Goal: Task Accomplishment & Management: Complete application form

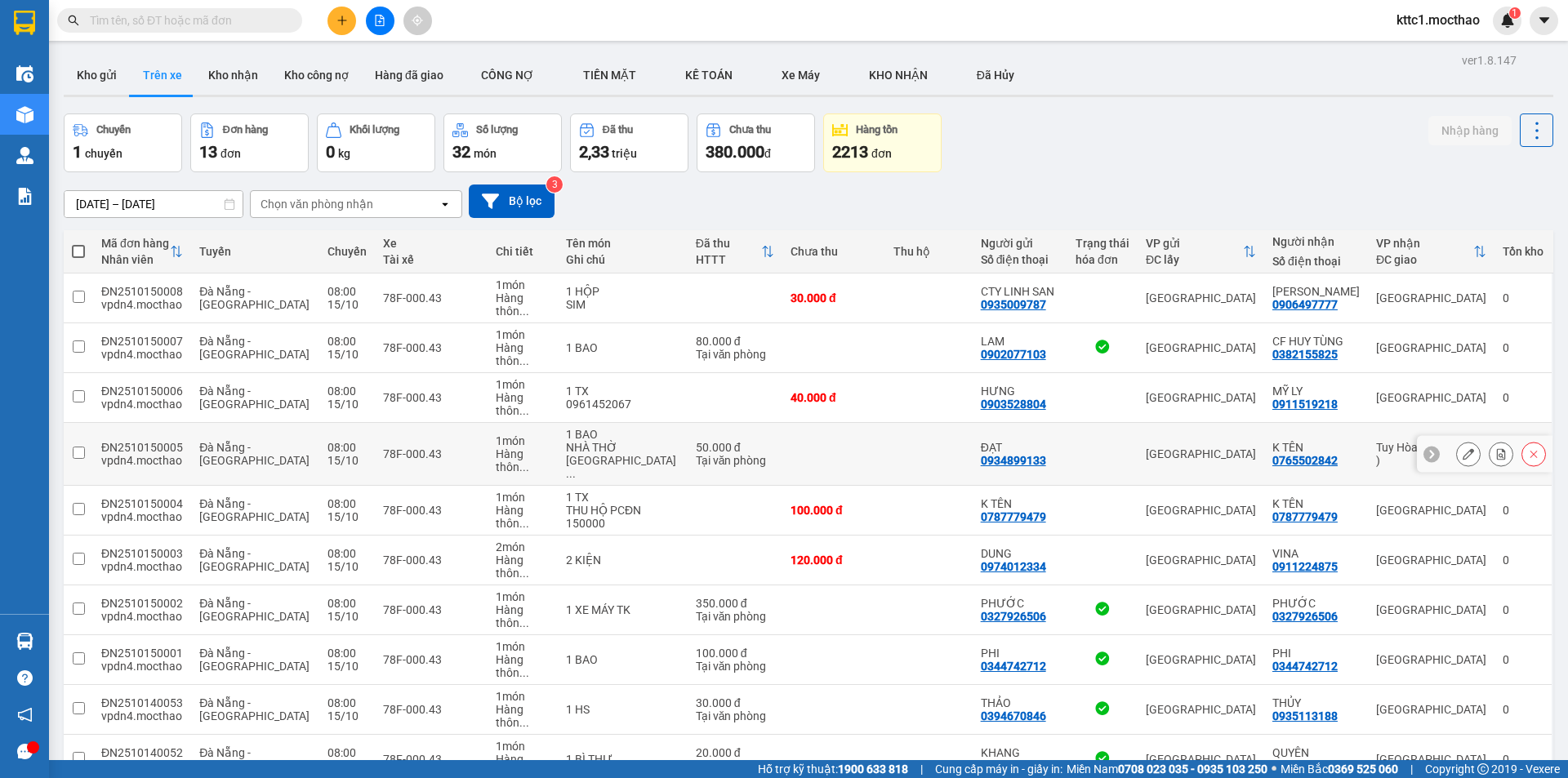
scroll to position [97, 0]
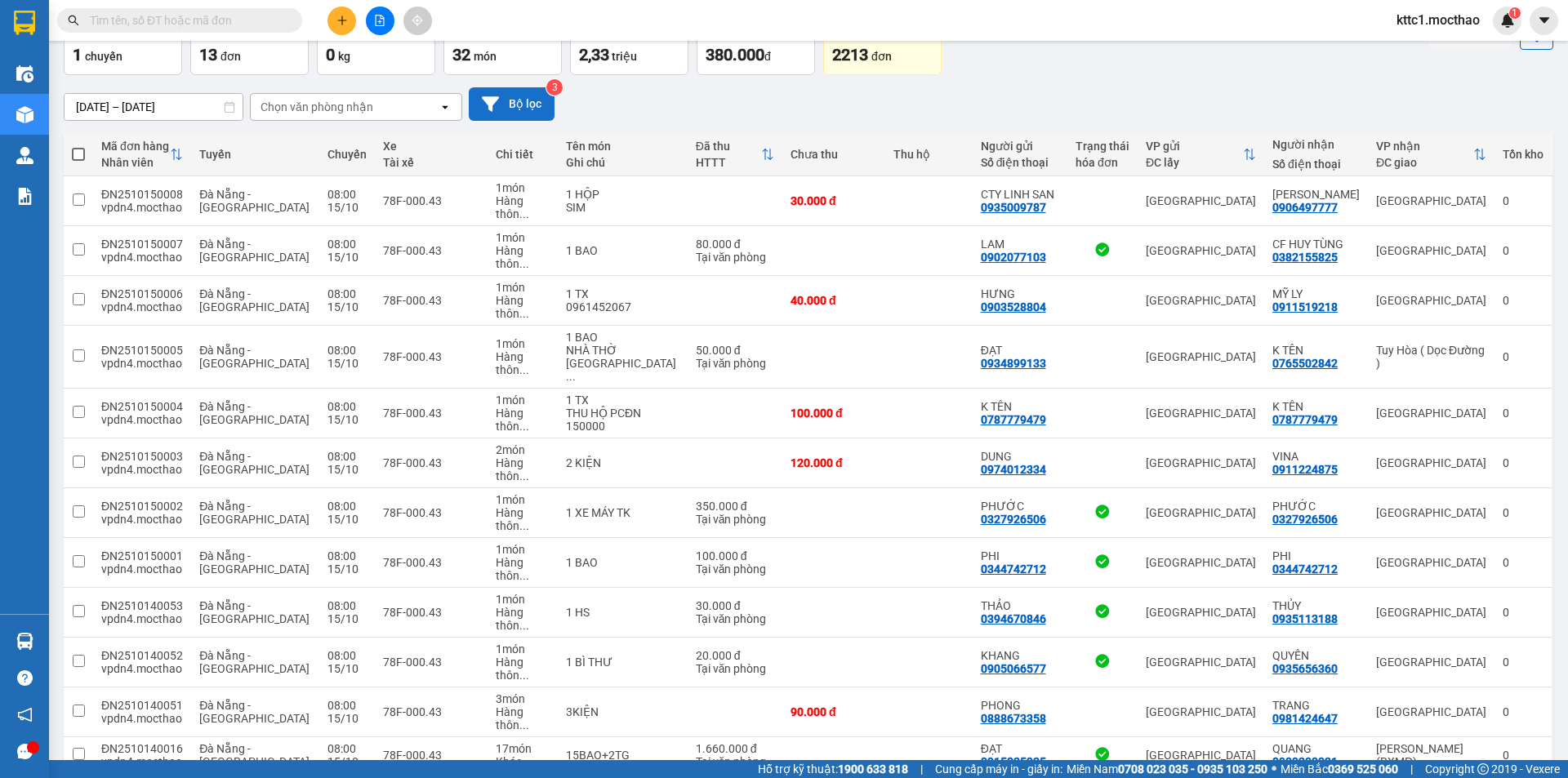
click at [497, 101] on icon at bounding box center [490, 103] width 17 height 17
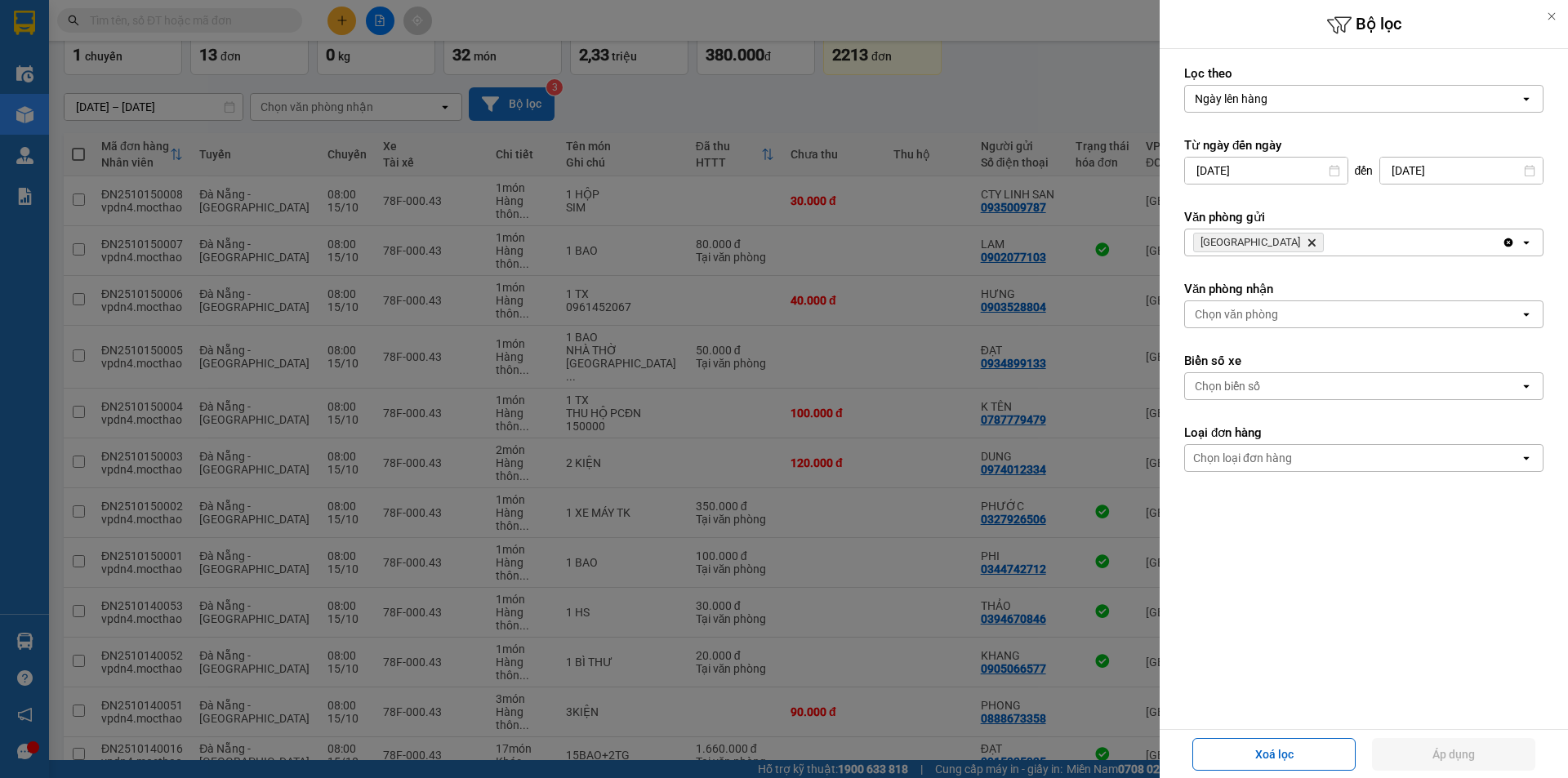
click at [1307, 238] on icon "Delete" at bounding box center [1312, 242] width 10 height 10
click at [1236, 242] on div "Chọn văn phòng" at bounding box center [1236, 242] width 83 height 16
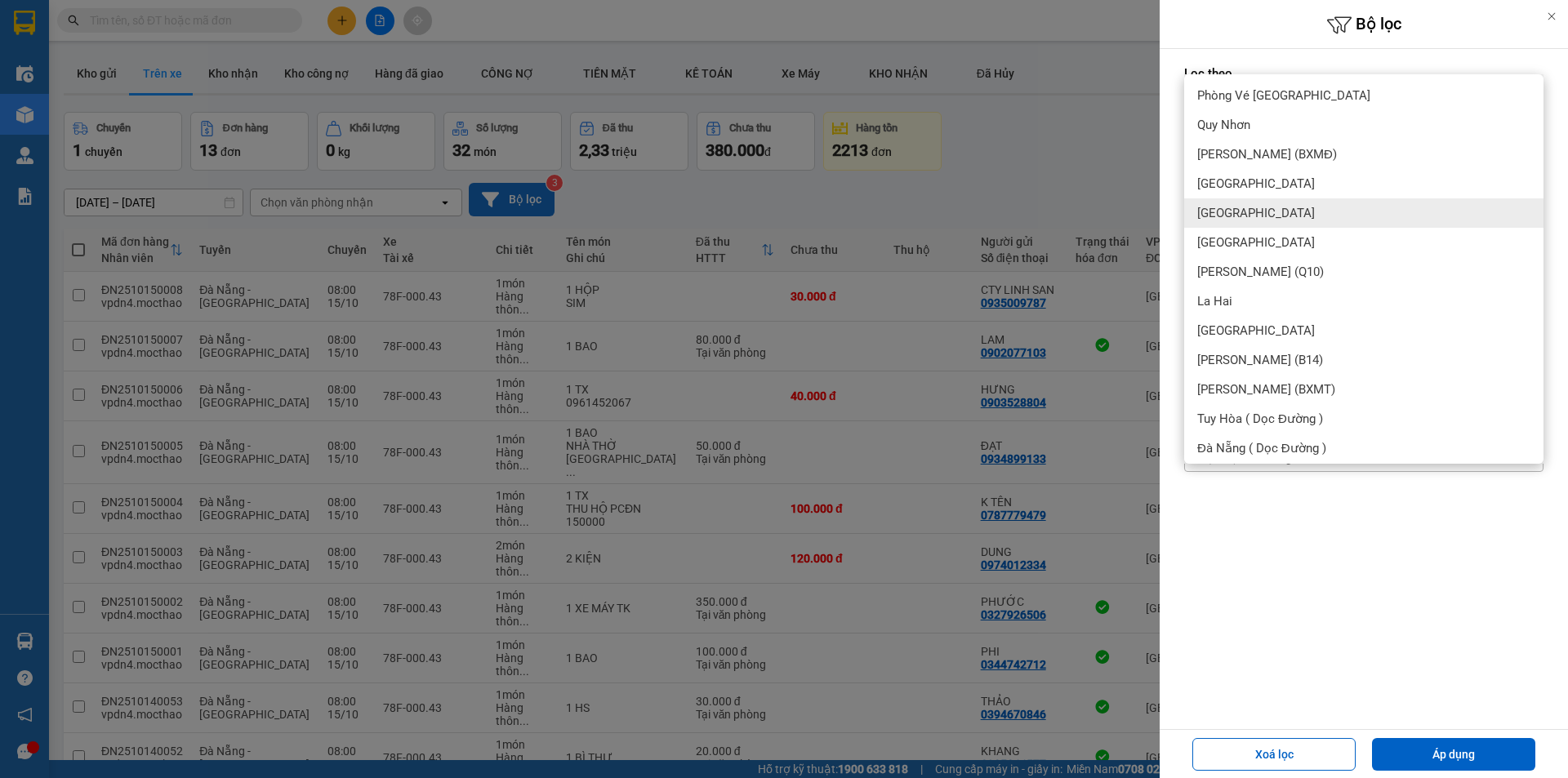
scroll to position [0, 0]
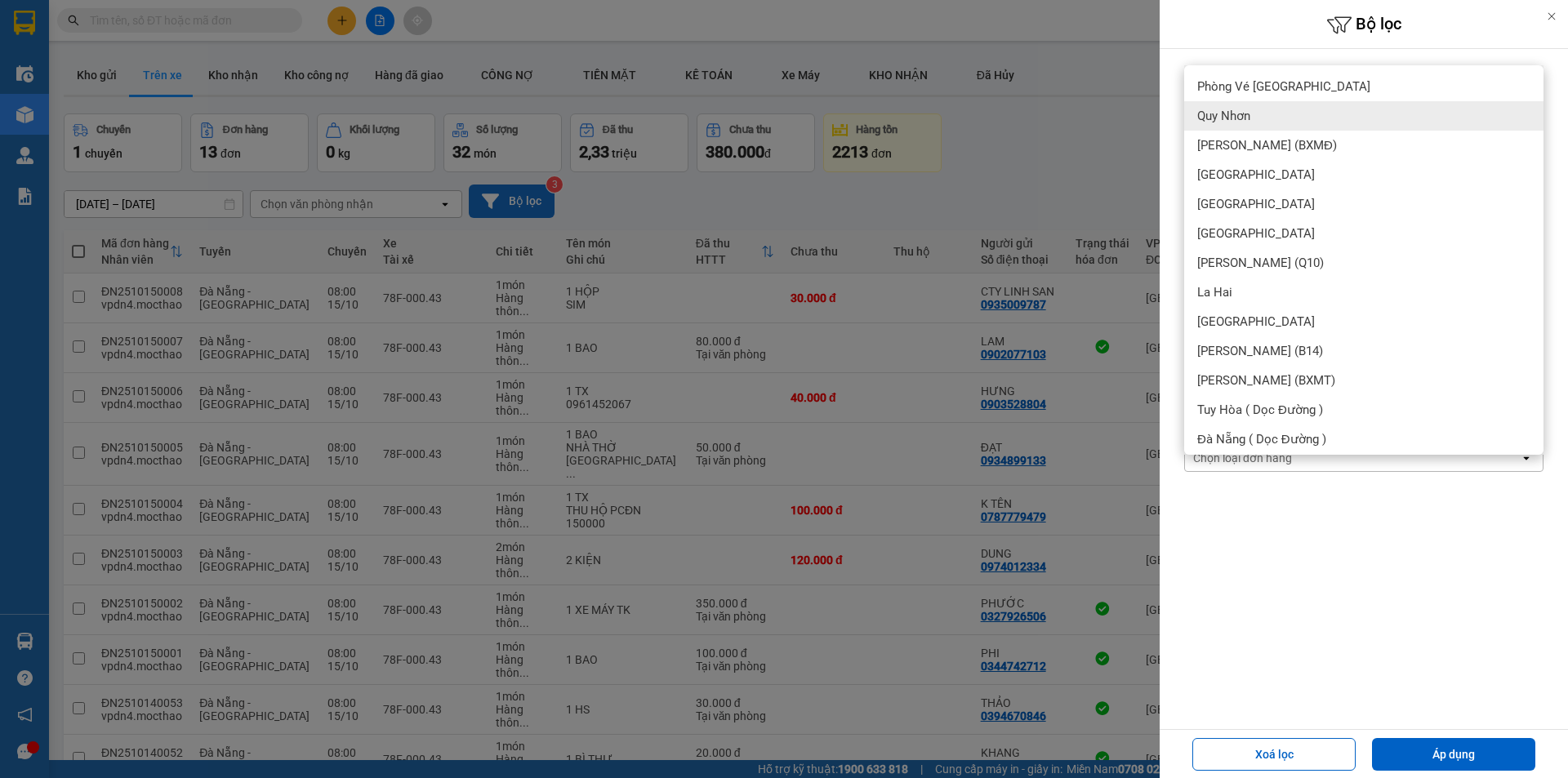
click at [1242, 116] on span "Quy Nhơn" at bounding box center [1223, 115] width 53 height 16
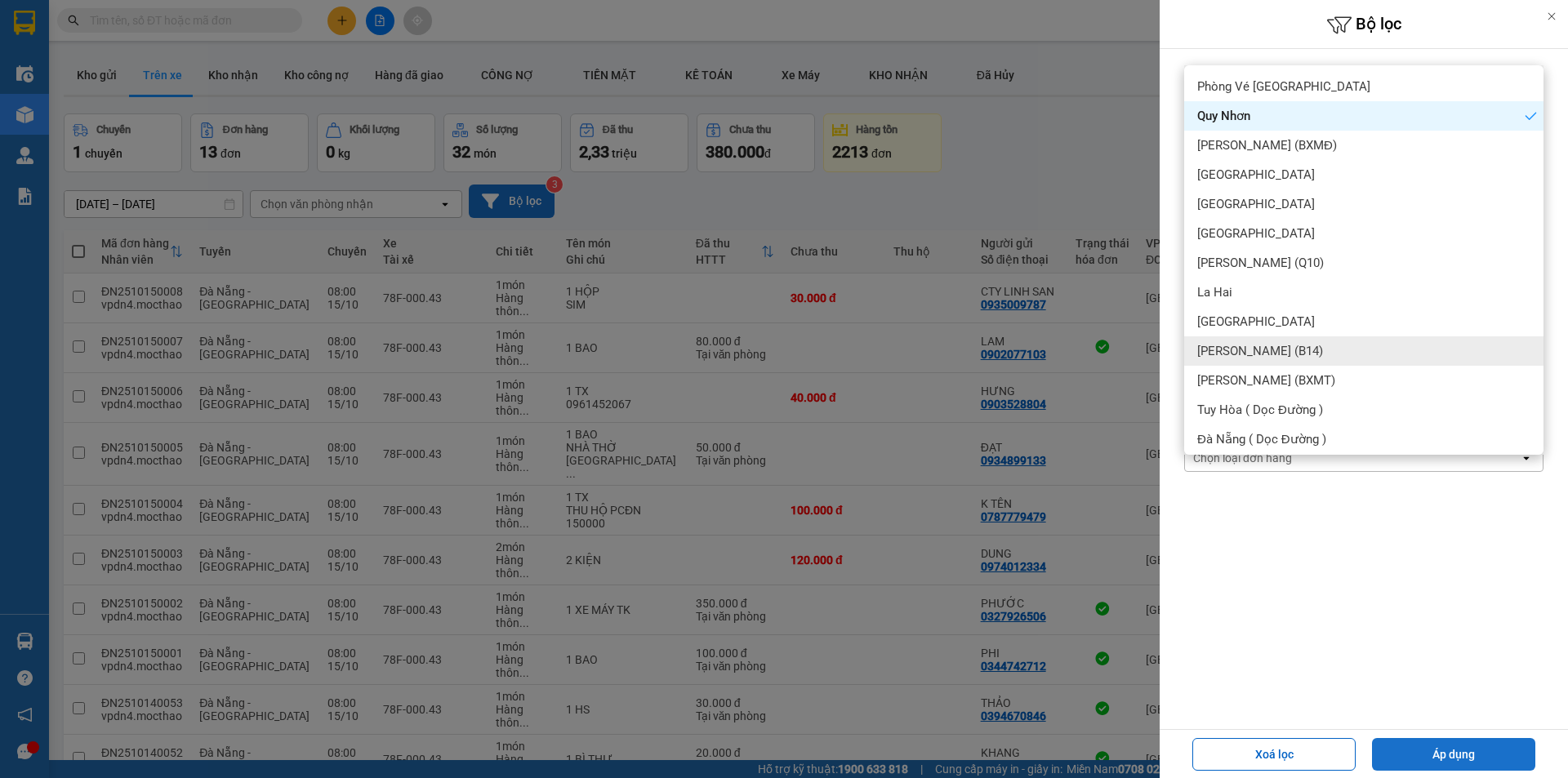
click at [1492, 759] on button "Áp dụng" at bounding box center [1454, 754] width 163 height 33
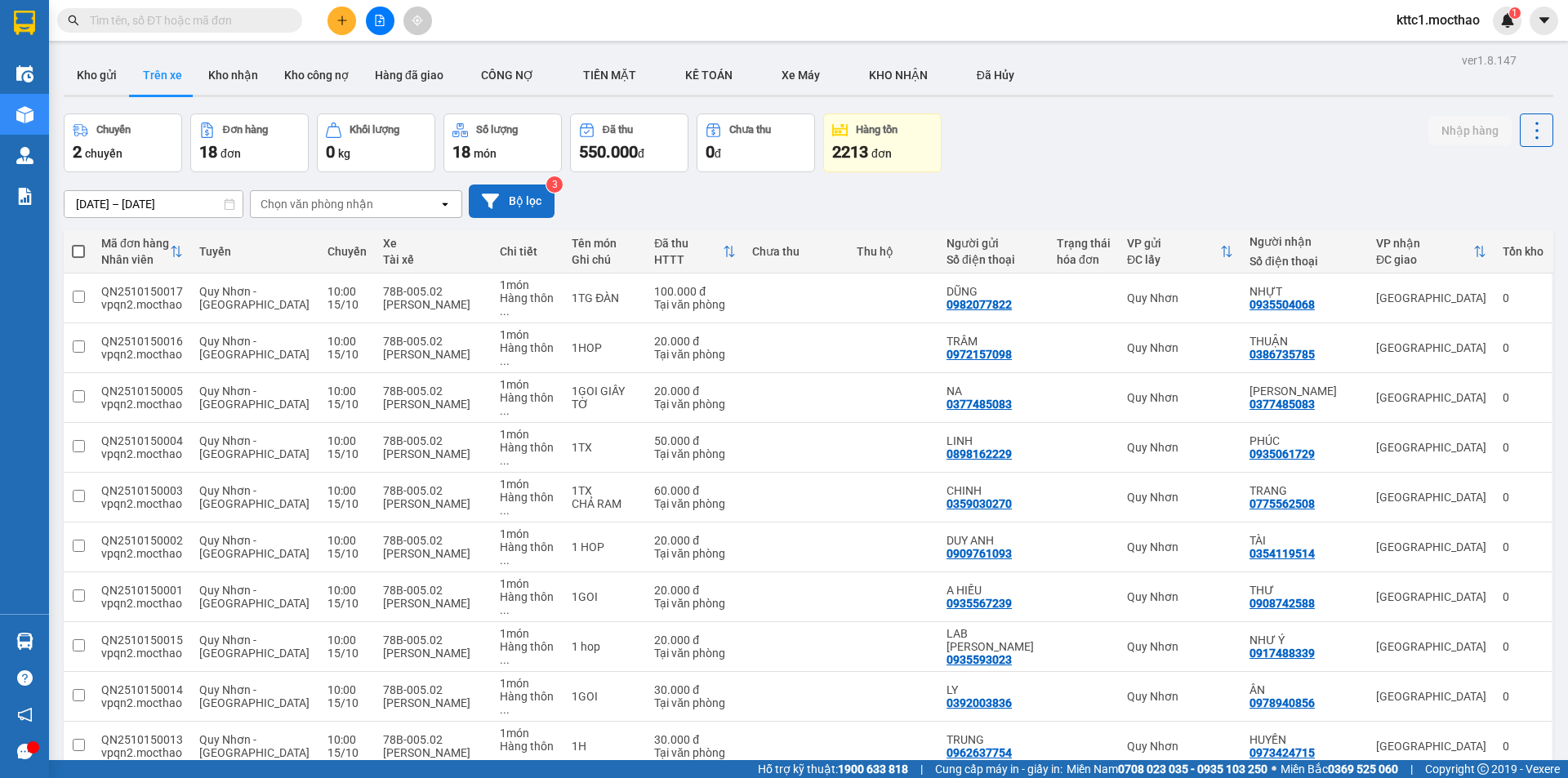
scroll to position [241, 0]
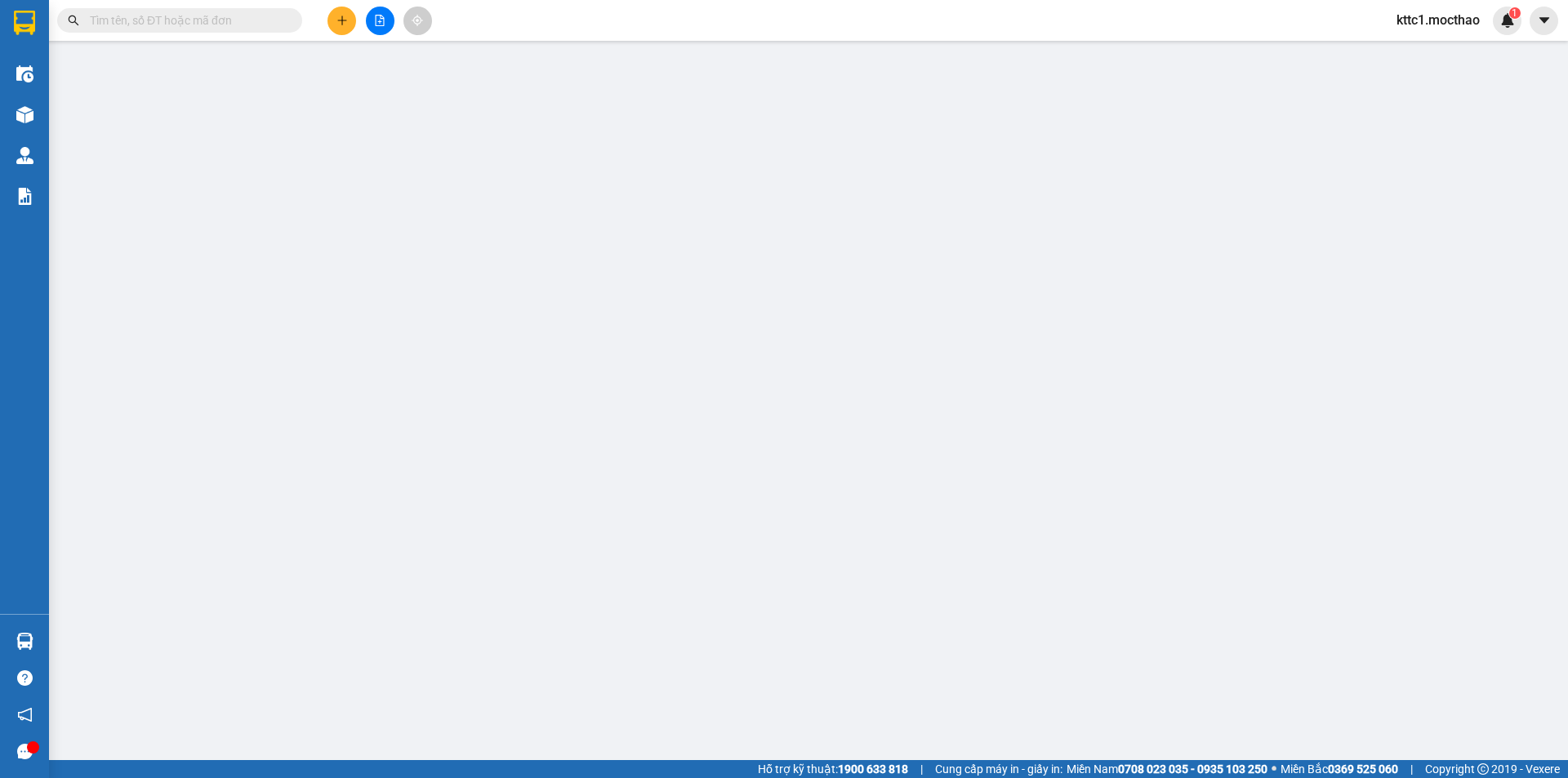
type input "0978503179"
type input "PHI HIỆP"
type input "0977999788"
type input "[GEOGRAPHIC_DATA]"
type input "a"
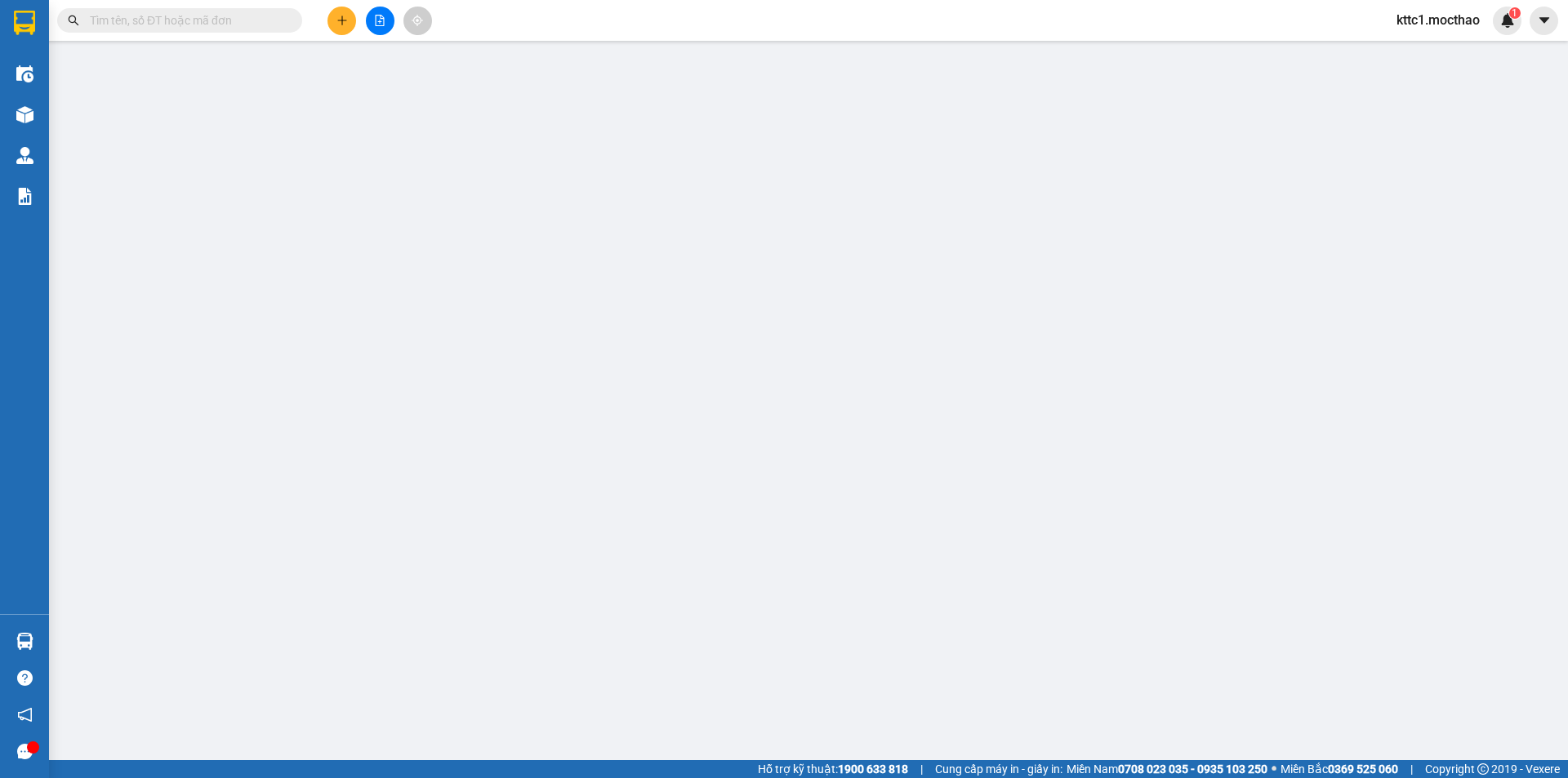
type input "0"
type input "20.000"
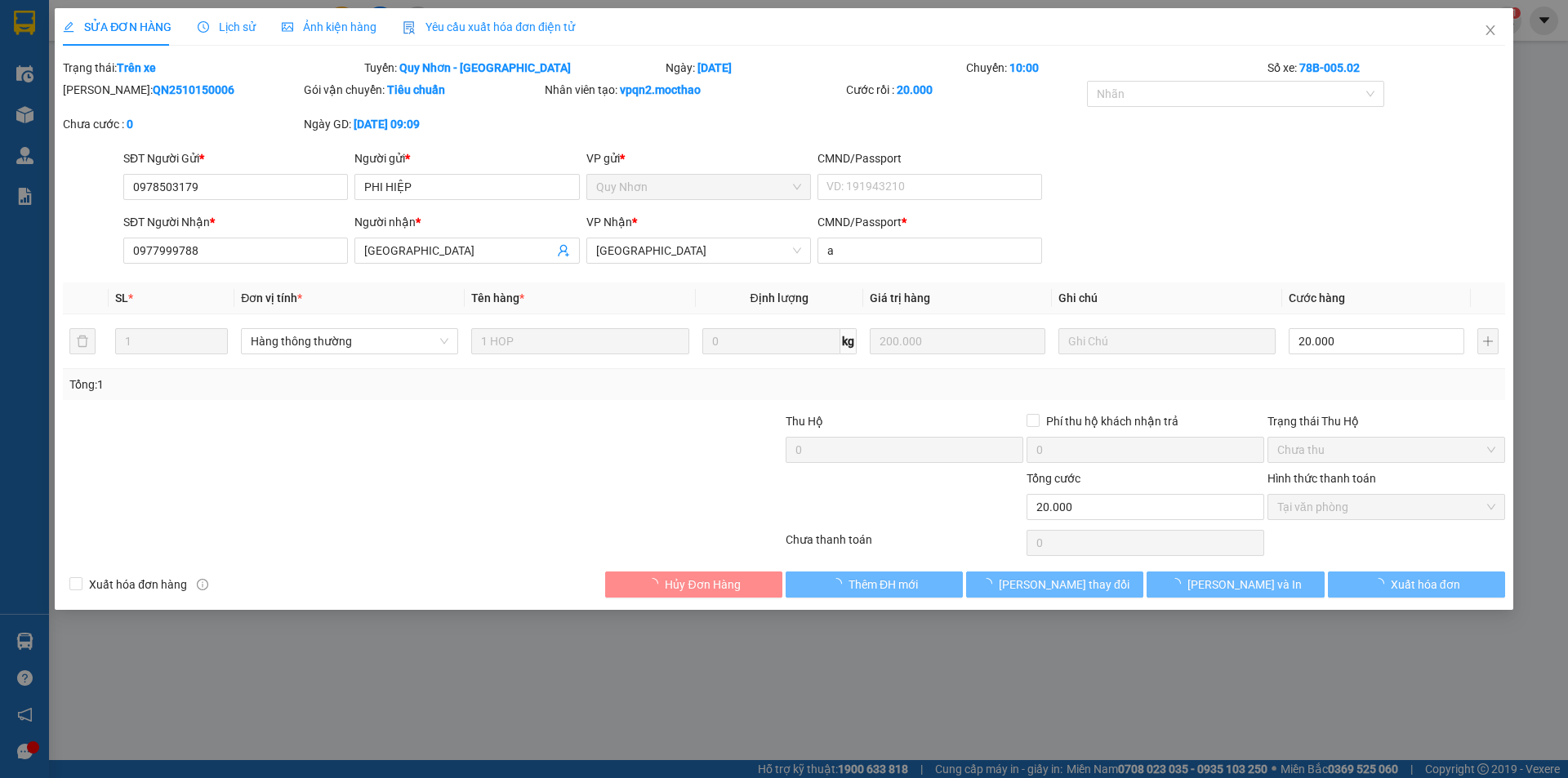
click at [502, 32] on span "Yêu cầu xuất hóa đơn điện tử" at bounding box center [488, 27] width 172 height 13
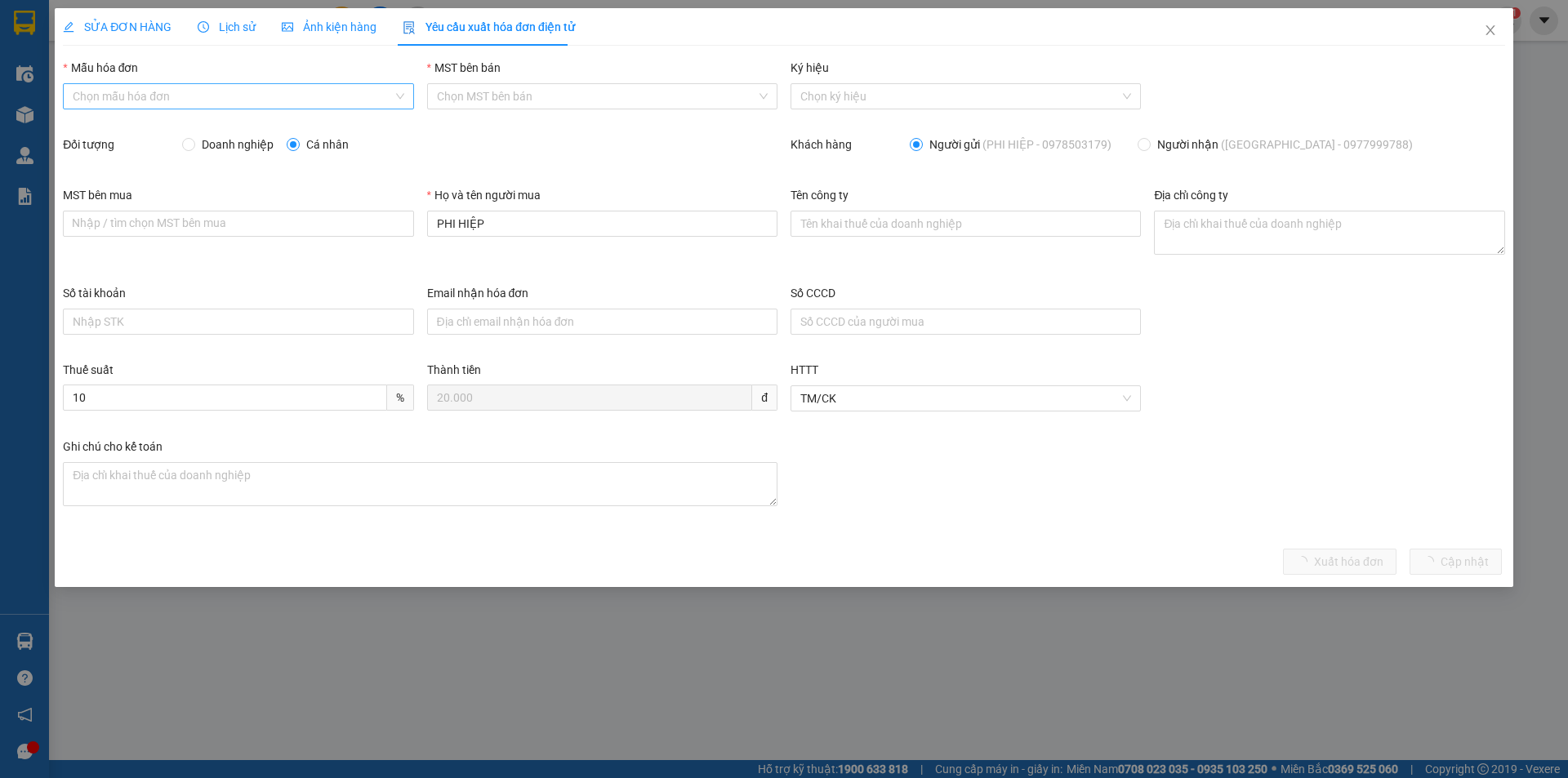
click at [144, 99] on input "Mẫu hóa đơn" at bounding box center [232, 96] width 319 height 25
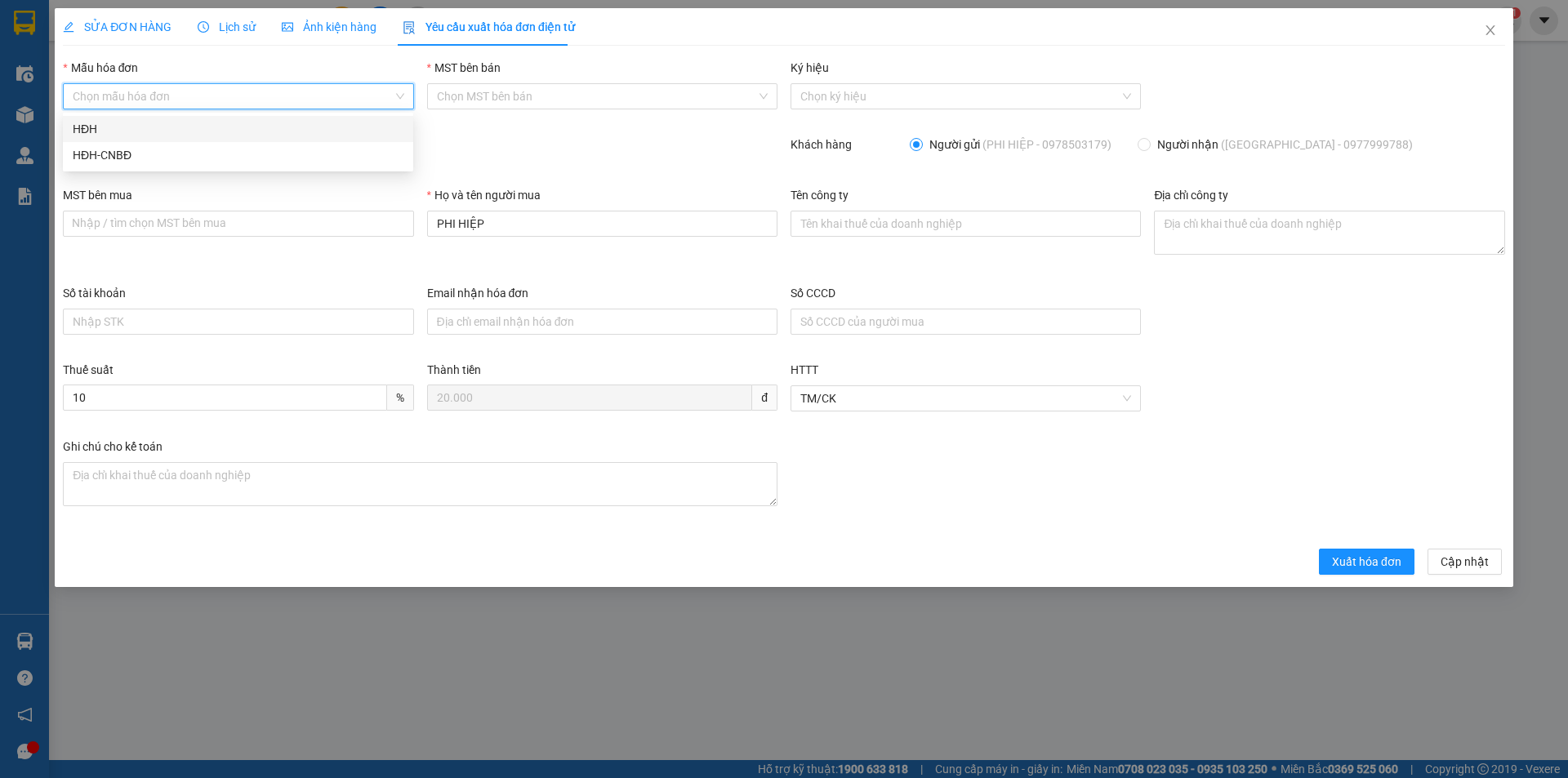
click at [103, 127] on div "HĐH" at bounding box center [237, 129] width 331 height 18
type input "8"
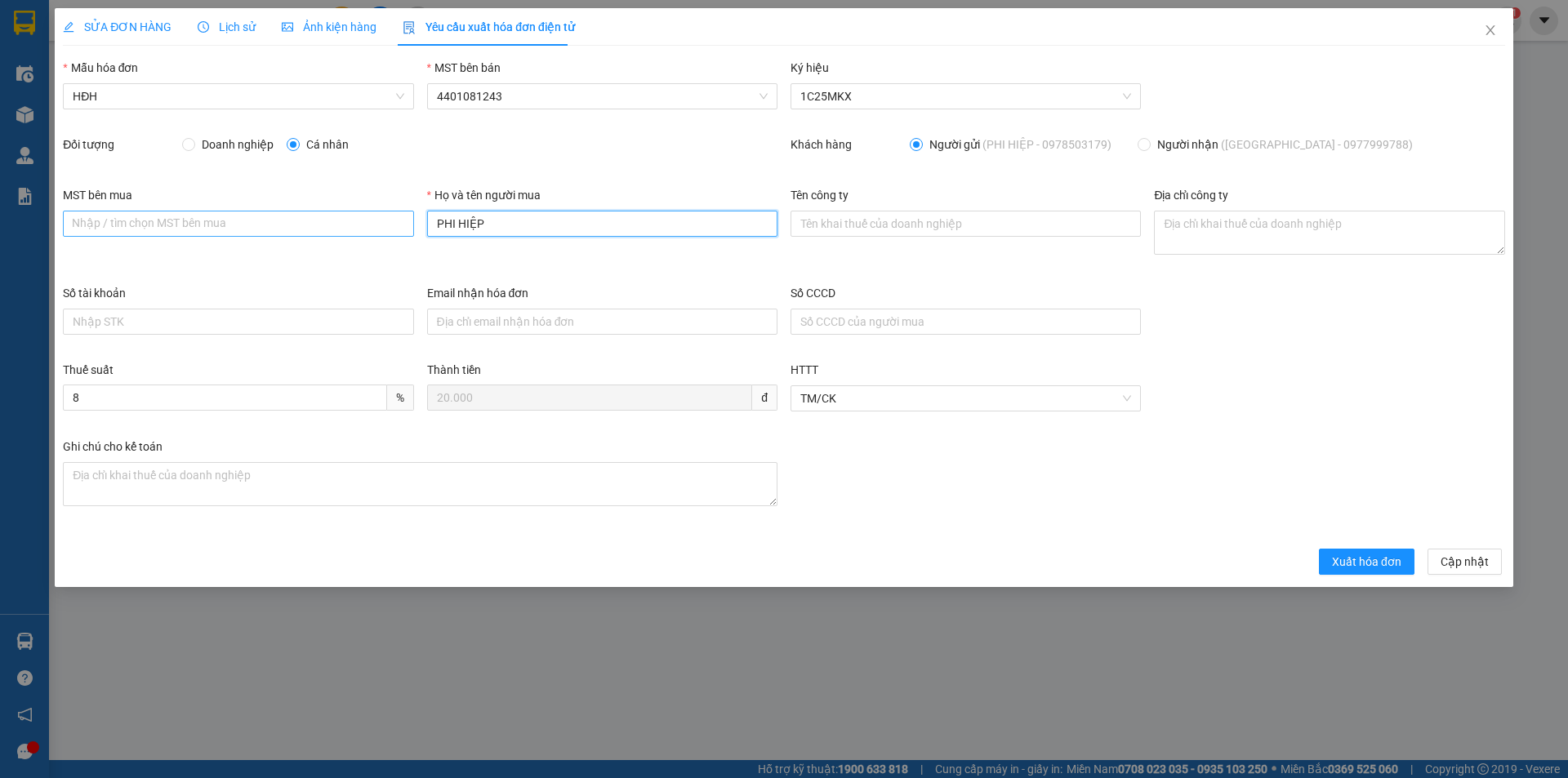
drag, startPoint x: 499, startPoint y: 221, endPoint x: 397, endPoint y: 223, distance: 102.0
click at [397, 223] on div "MST bên mua Nhập / tìm chọn MST bên mua Họ và tên người mua PHI HIỆP Tên công t…" at bounding box center [784, 234] width 1456 height 98
type input "Người mua không lấy hóa đơn"
click at [1361, 547] on form "Mẫu hóa đơn HĐH MST bên bán 4401081243 Ký hiệu 1C25MKX Đối tượng Doanh nghiệp C…" at bounding box center [783, 316] width 1442 height 516
click at [1356, 564] on span "Xuất hóa đơn" at bounding box center [1366, 561] width 70 height 18
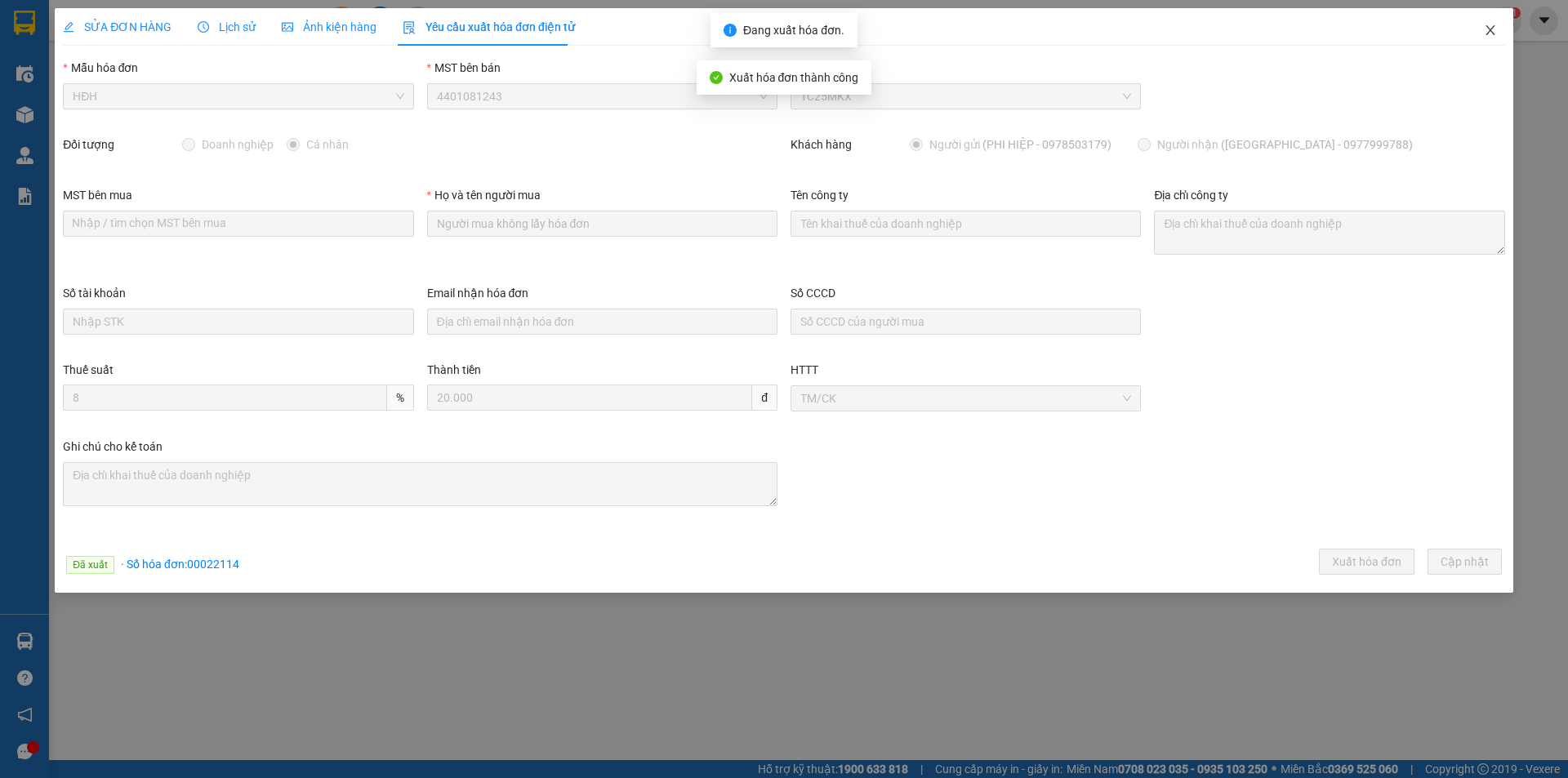
click at [1490, 27] on icon "close" at bounding box center [1490, 30] width 13 height 13
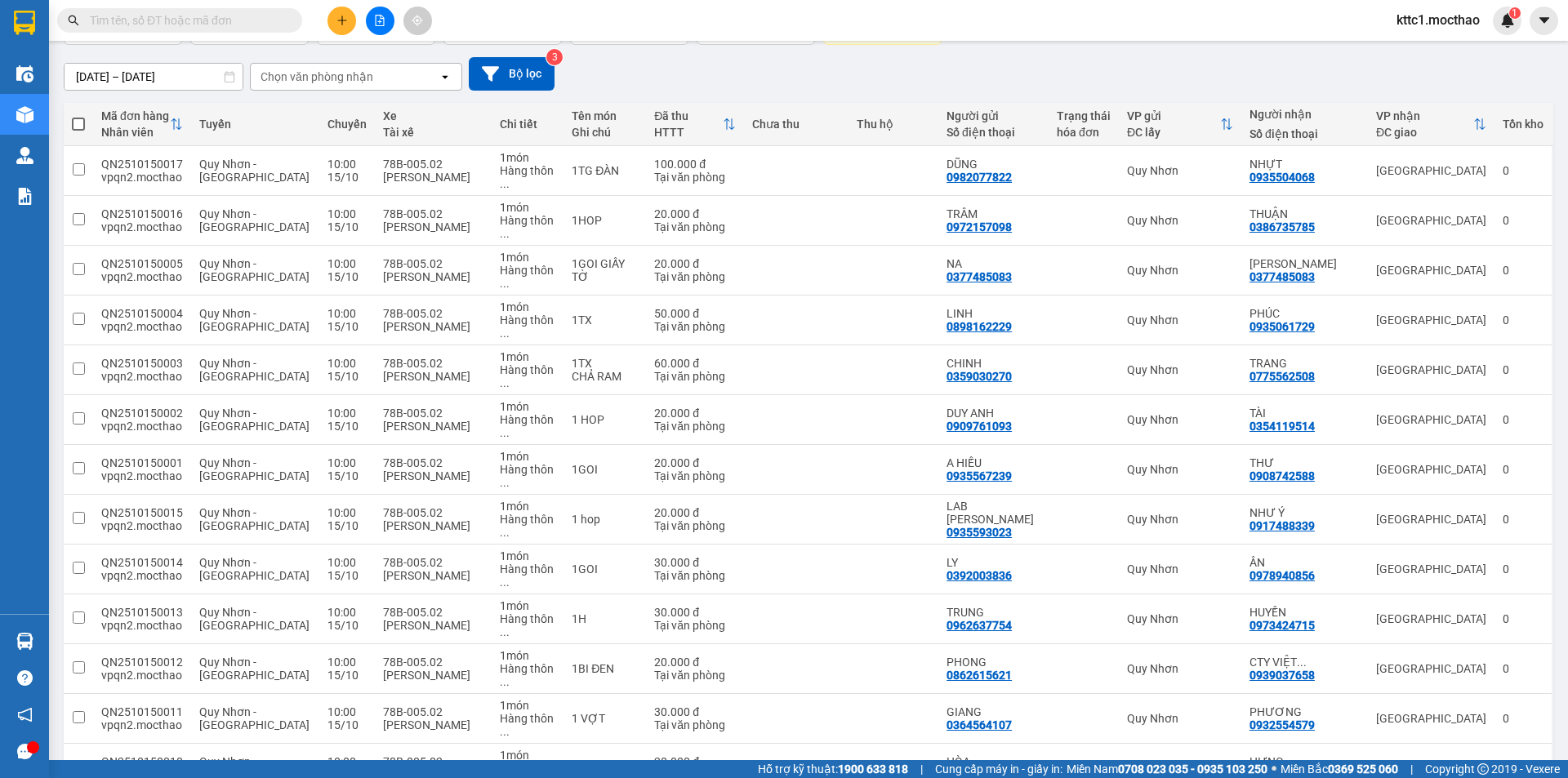
scroll to position [241, 0]
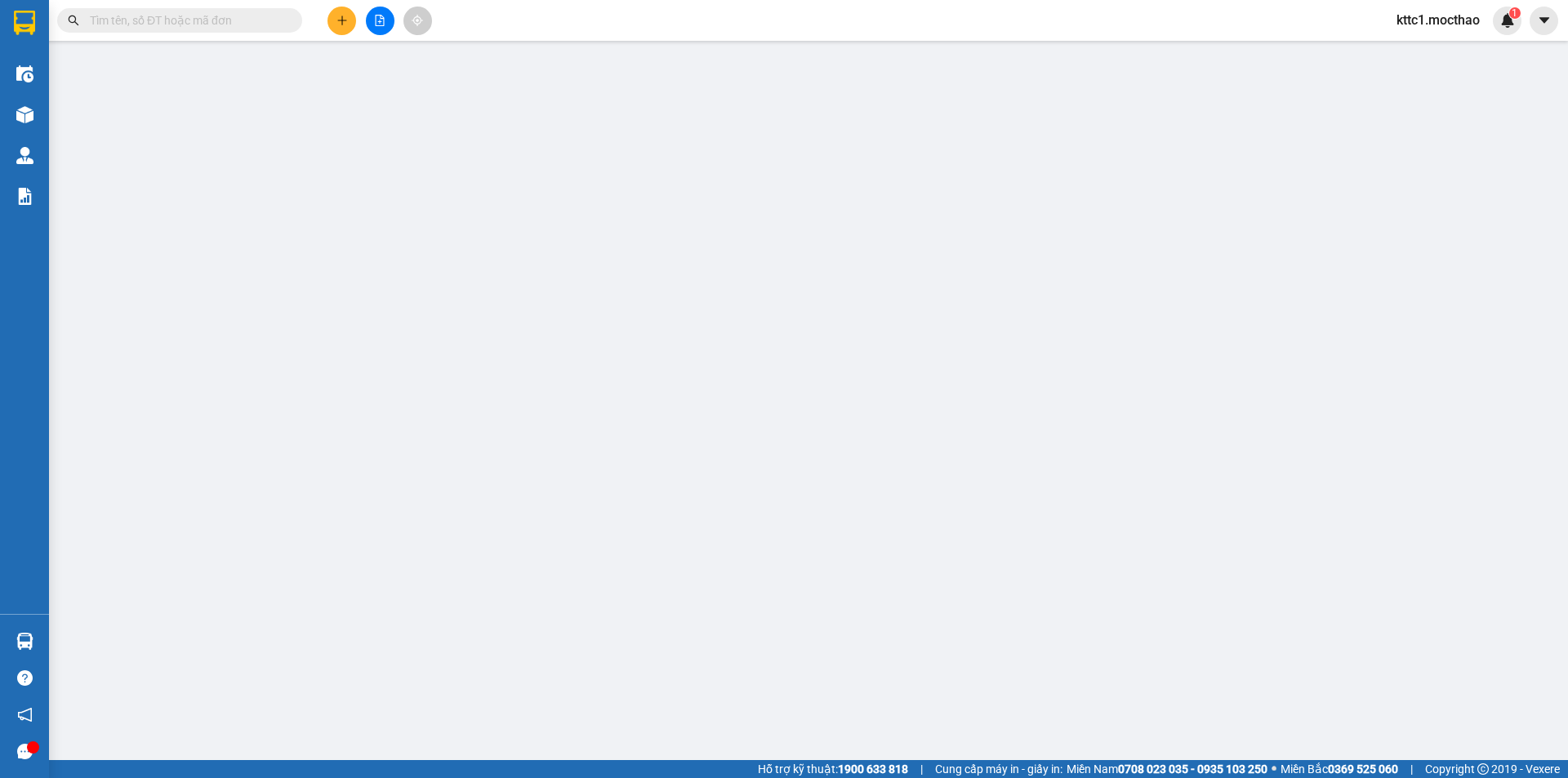
type input "0914428211"
type input "LƯƠNG"
type input "0906595537"
type input "THƯ"
type input "T"
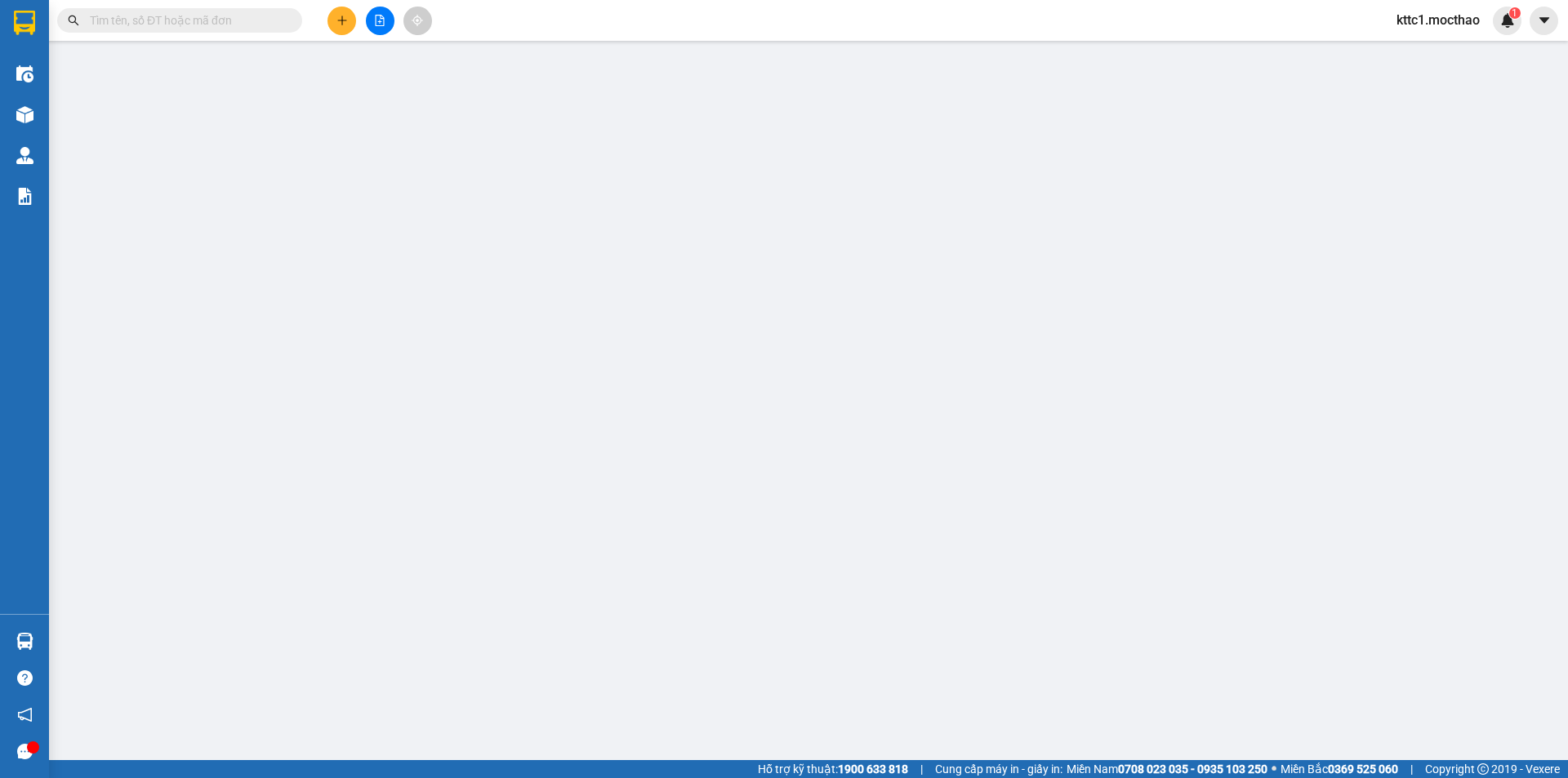
type input "0"
type input "30.000"
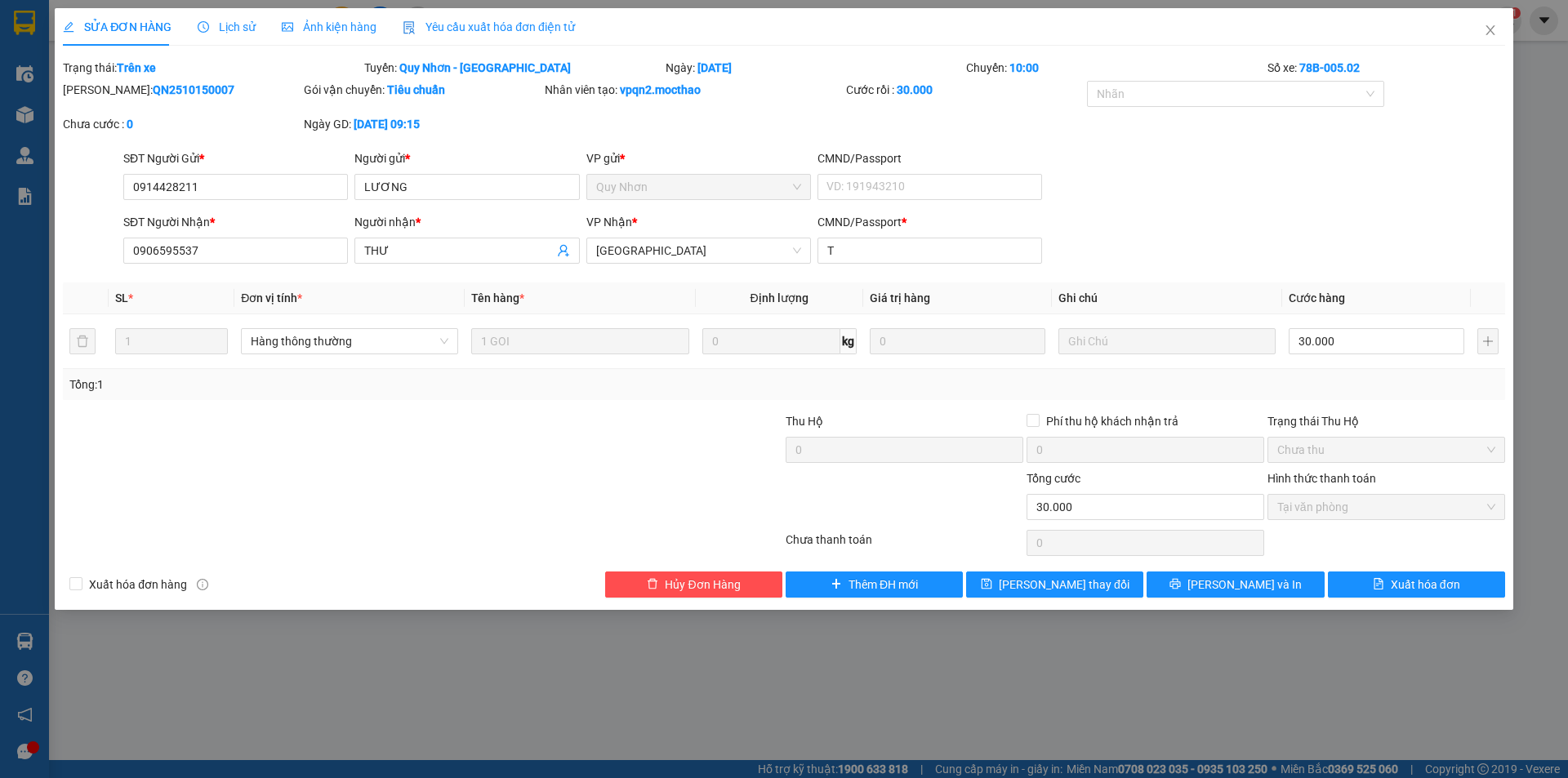
click at [486, 30] on span "Yêu cầu xuất hóa đơn điện tử" at bounding box center [488, 27] width 172 height 13
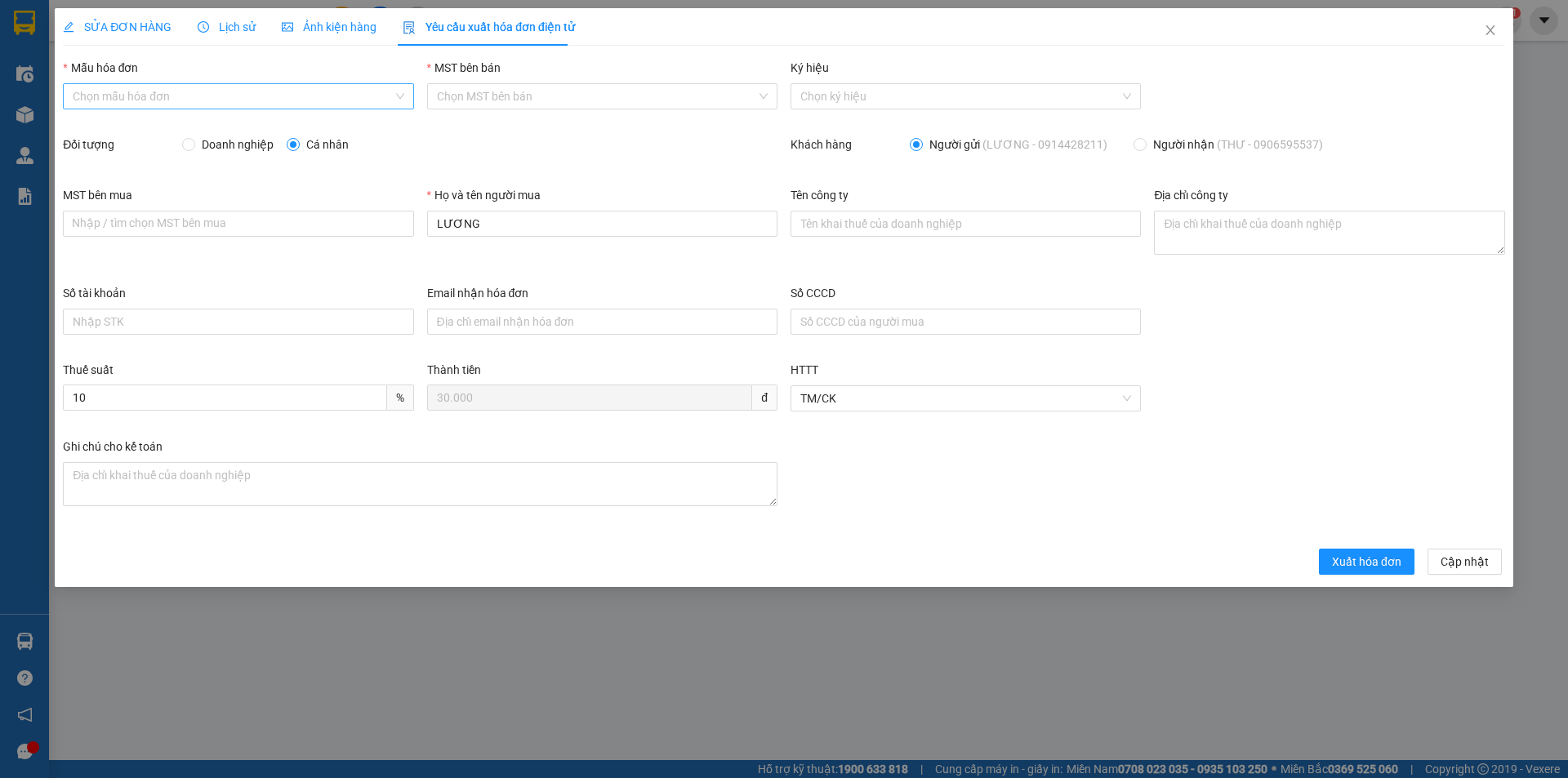
click at [223, 98] on input "Mẫu hóa đơn" at bounding box center [232, 96] width 319 height 25
click at [168, 130] on div "HĐH" at bounding box center [237, 129] width 331 height 18
type input "8"
drag, startPoint x: 488, startPoint y: 229, endPoint x: 391, endPoint y: 236, distance: 97.3
click at [391, 236] on div "MST bên mua Nhập / tìm chọn MST bên mua Họ và tên người mua LƯƠNG Tên công ty Đ…" at bounding box center [784, 234] width 1456 height 98
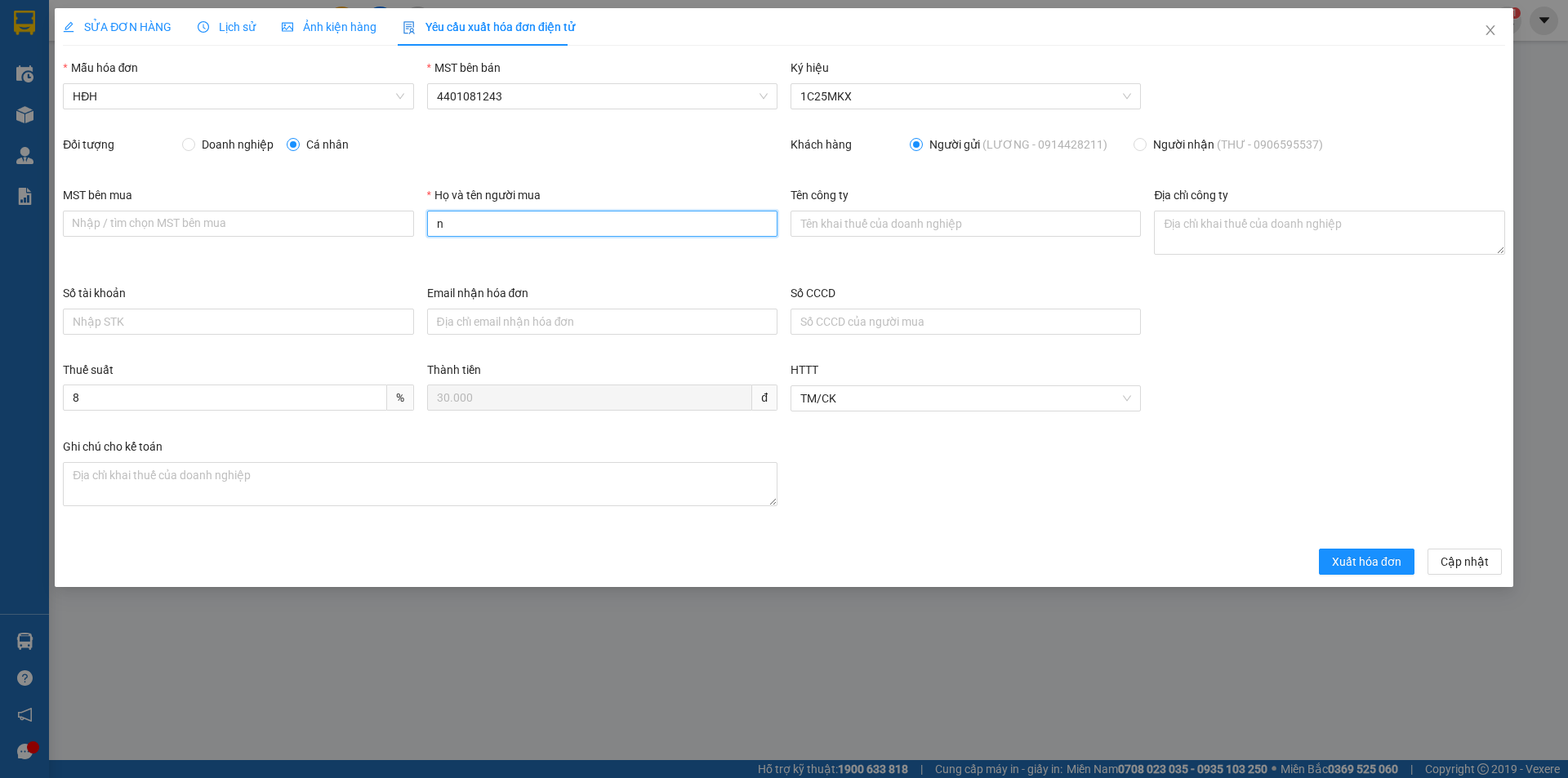
type input "Người mua không lấy hóa đơn"
click at [1370, 561] on span "Xuất hóa đơn" at bounding box center [1366, 561] width 70 height 18
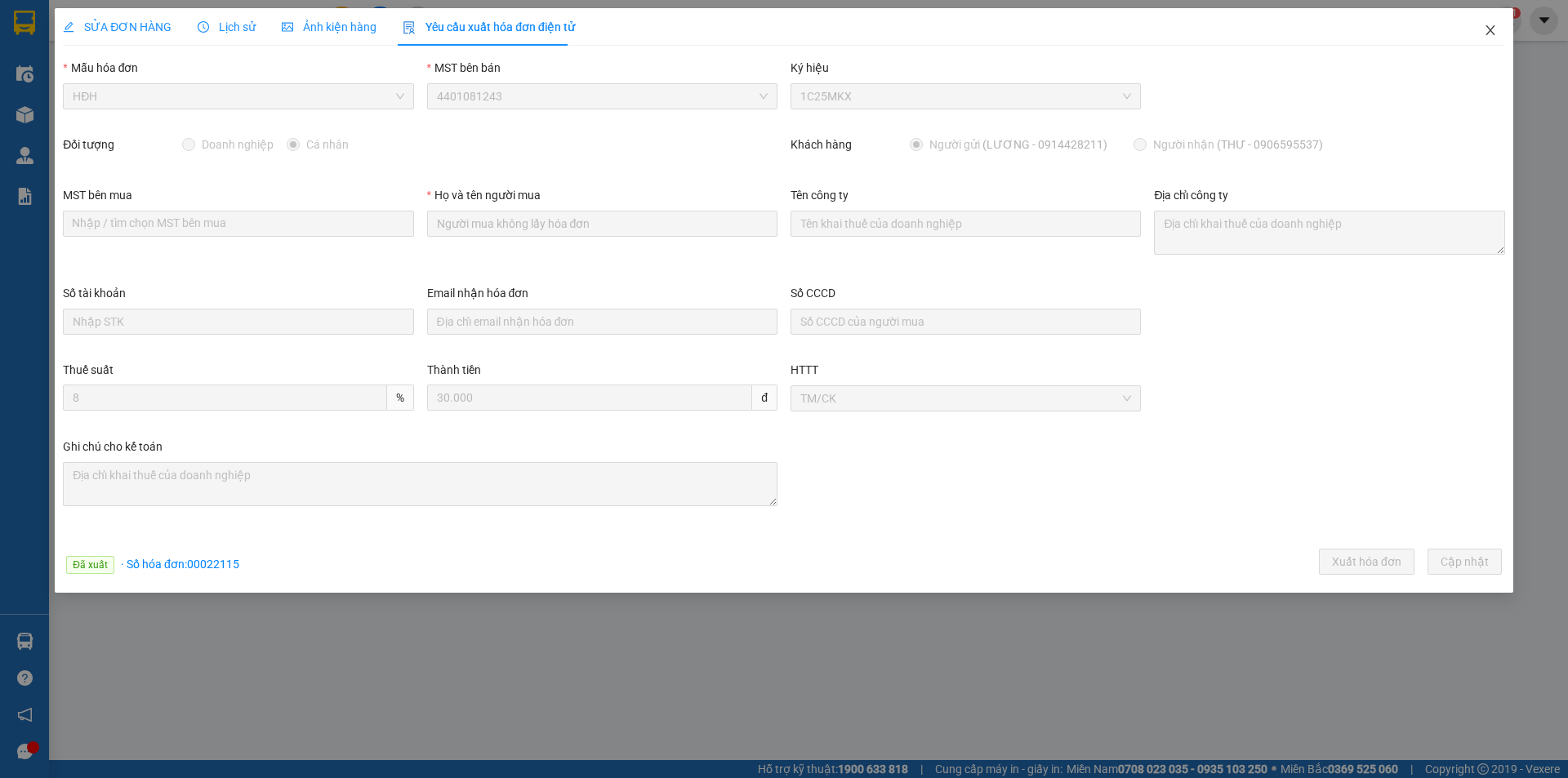
click at [1488, 27] on icon "close" at bounding box center [1490, 30] width 13 height 13
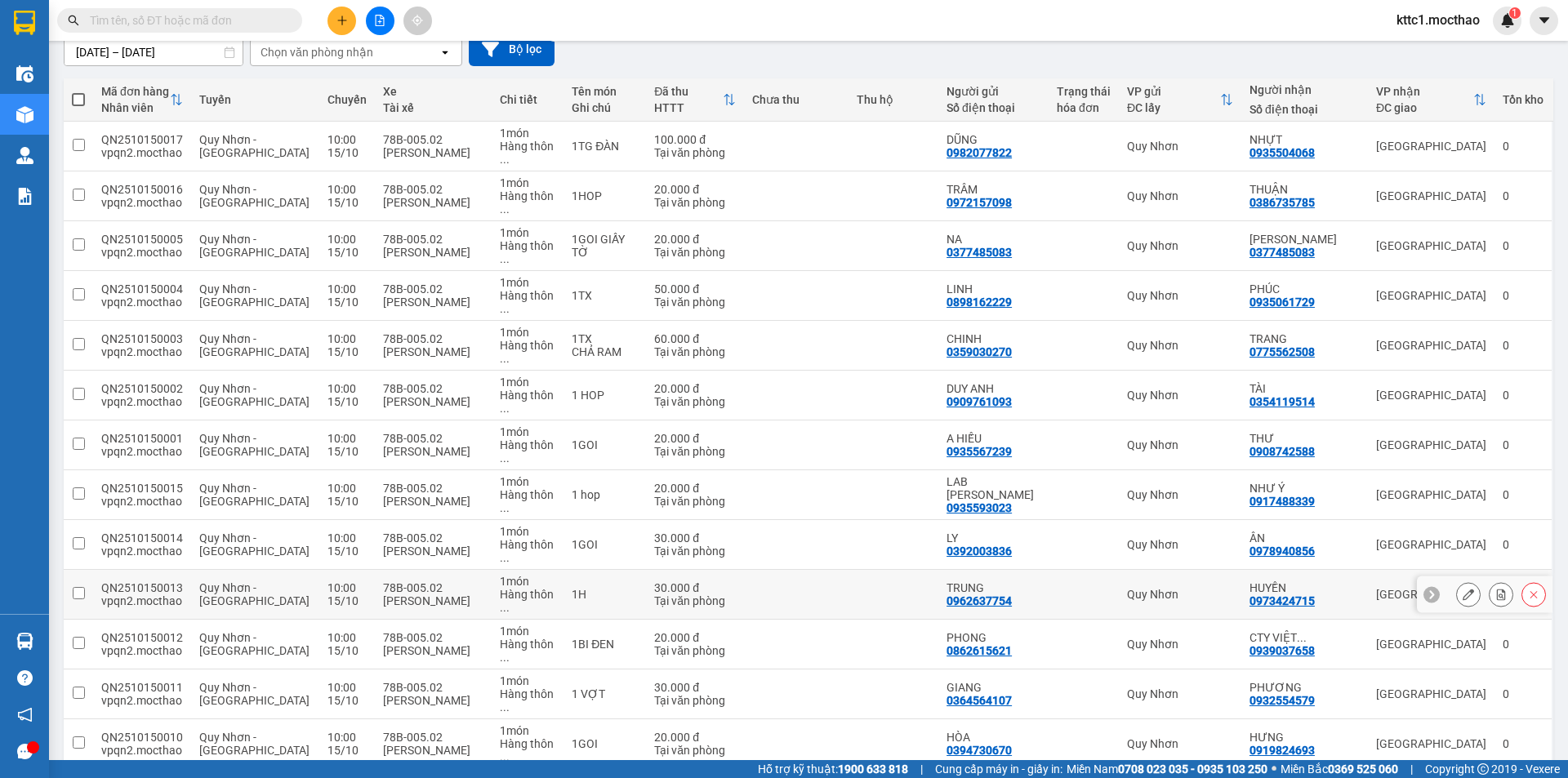
scroll to position [241, 0]
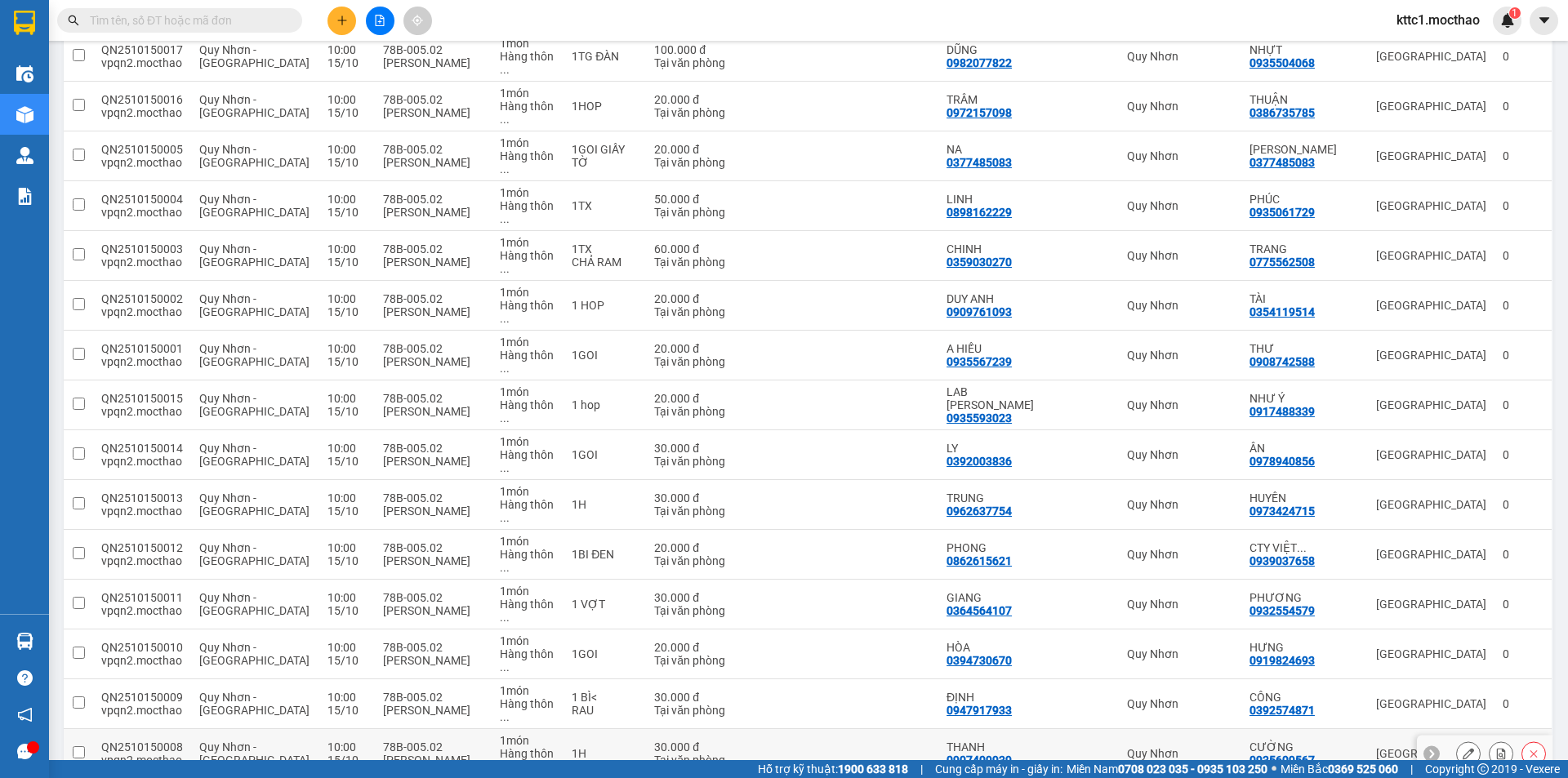
click at [1463, 748] on icon at bounding box center [1469, 754] width 12 height 12
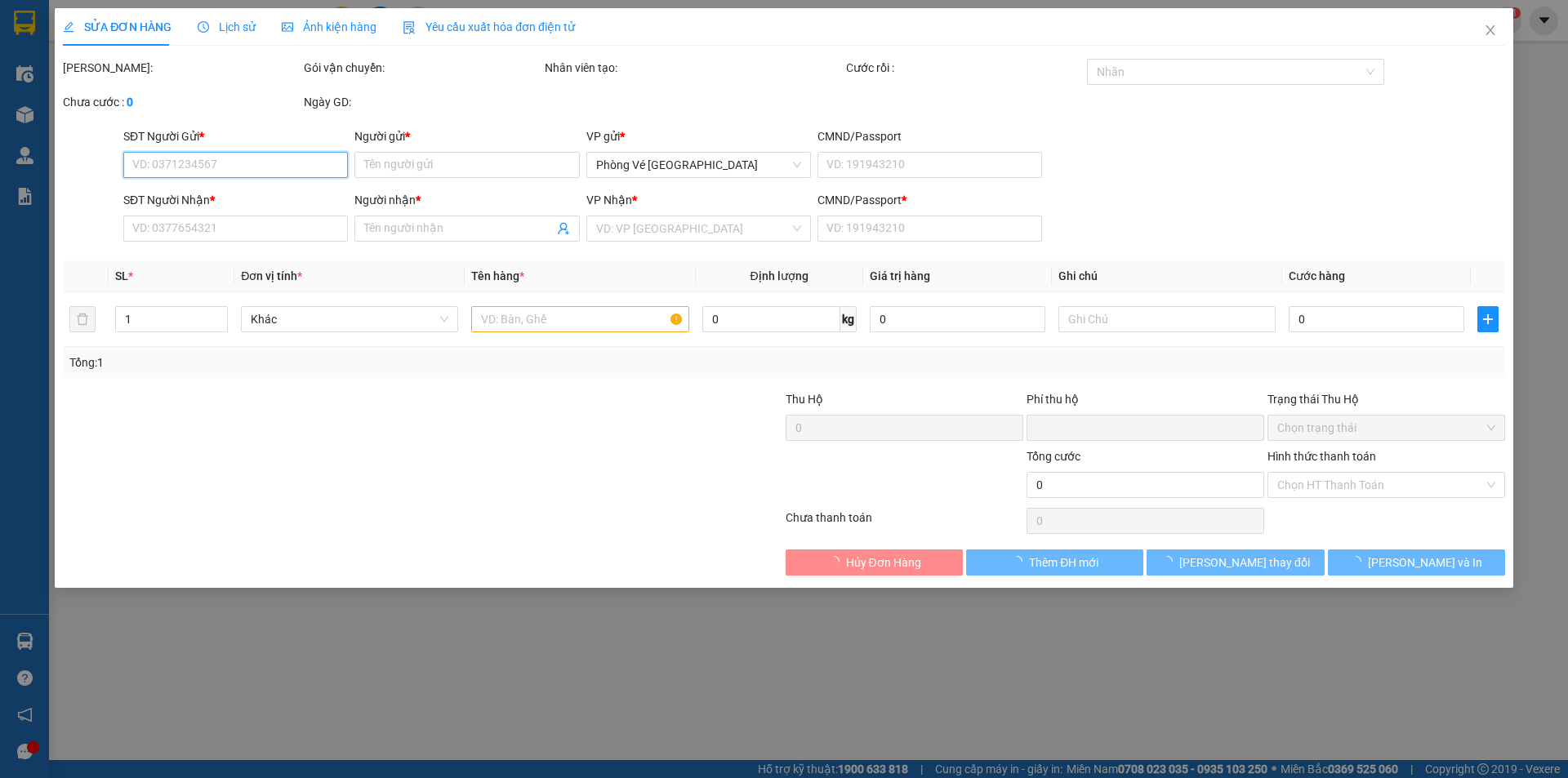
type input "0907409939"
type input "THANH"
type input "0935609567"
type input "CƯỜNG"
type input "G"
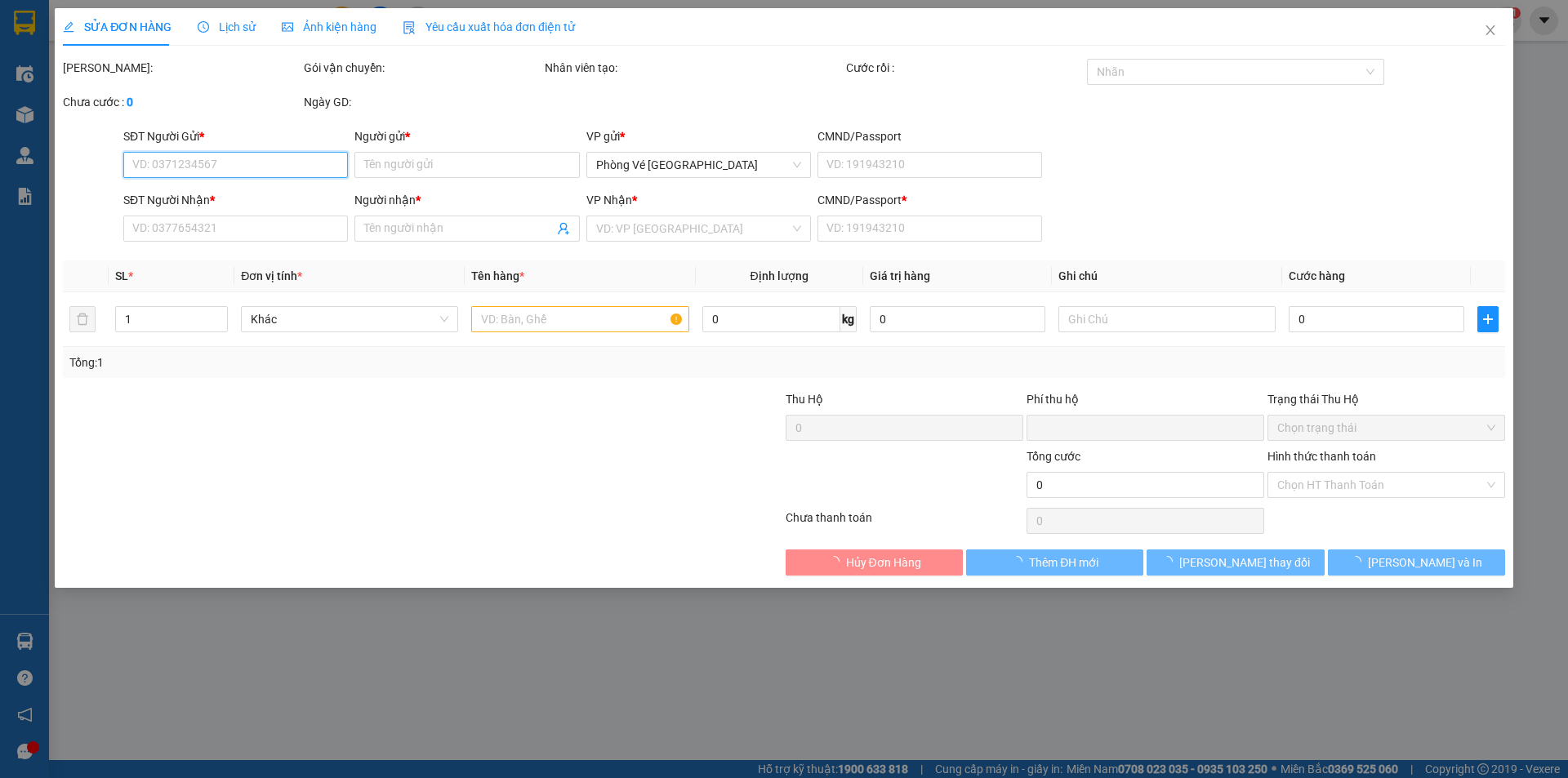
type input "0"
type input "30.000"
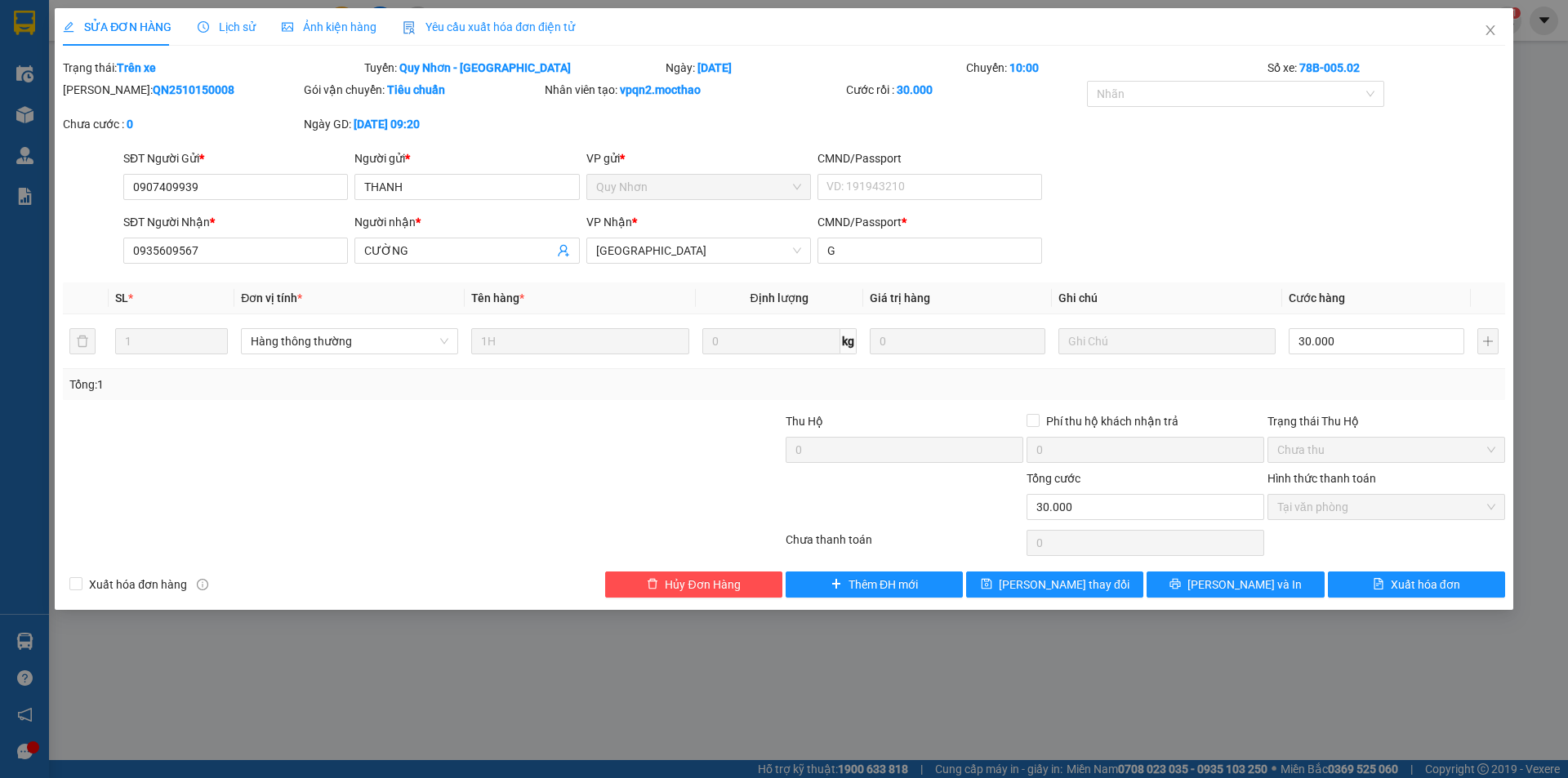
click at [441, 28] on span "Yêu cầu xuất hóa đơn điện tử" at bounding box center [488, 27] width 172 height 13
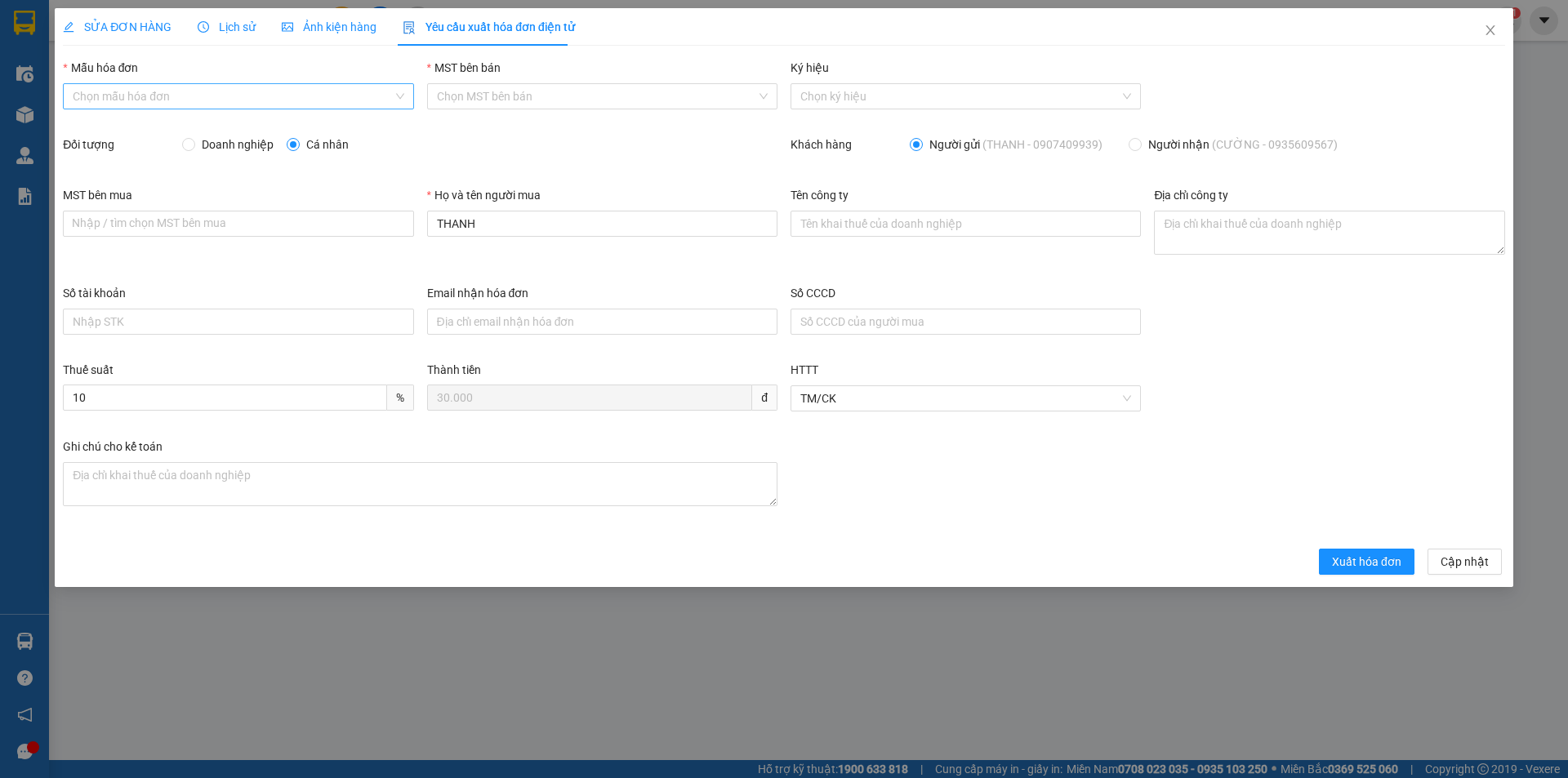
click at [194, 100] on input "Mẫu hóa đơn" at bounding box center [232, 96] width 319 height 25
click at [112, 126] on div "HĐH" at bounding box center [237, 129] width 331 height 18
type input "8"
drag, startPoint x: 510, startPoint y: 218, endPoint x: 408, endPoint y: 225, distance: 102.2
click at [408, 225] on div "MST bên mua Nhập / tìm chọn MST bên mua Họ và tên người mua THANH Tên công ty Đ…" at bounding box center [784, 234] width 1456 height 98
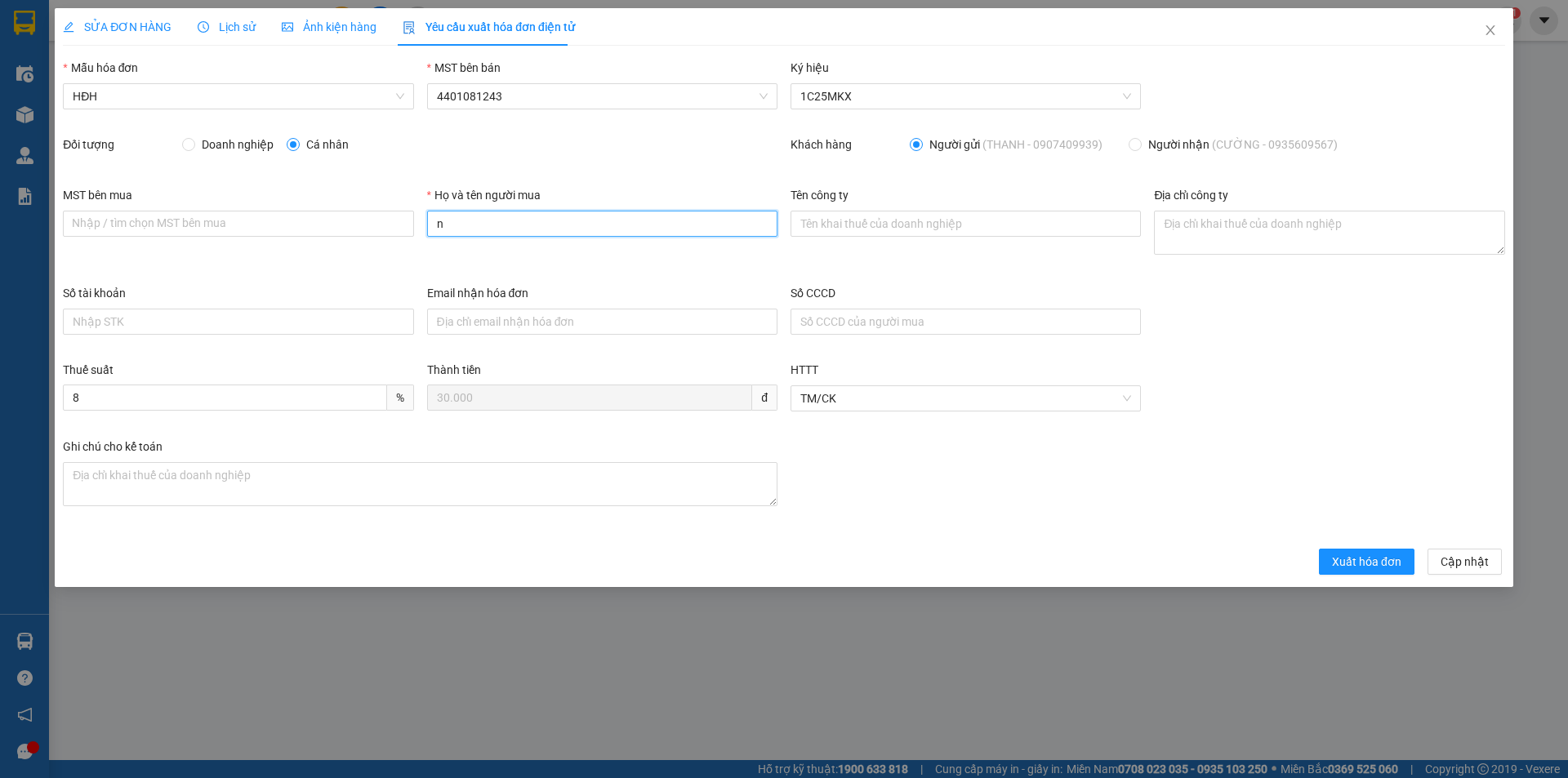
type input "Người mua không lấy hóa đơn"
click at [1368, 568] on span "Xuất hóa đơn" at bounding box center [1366, 561] width 70 height 18
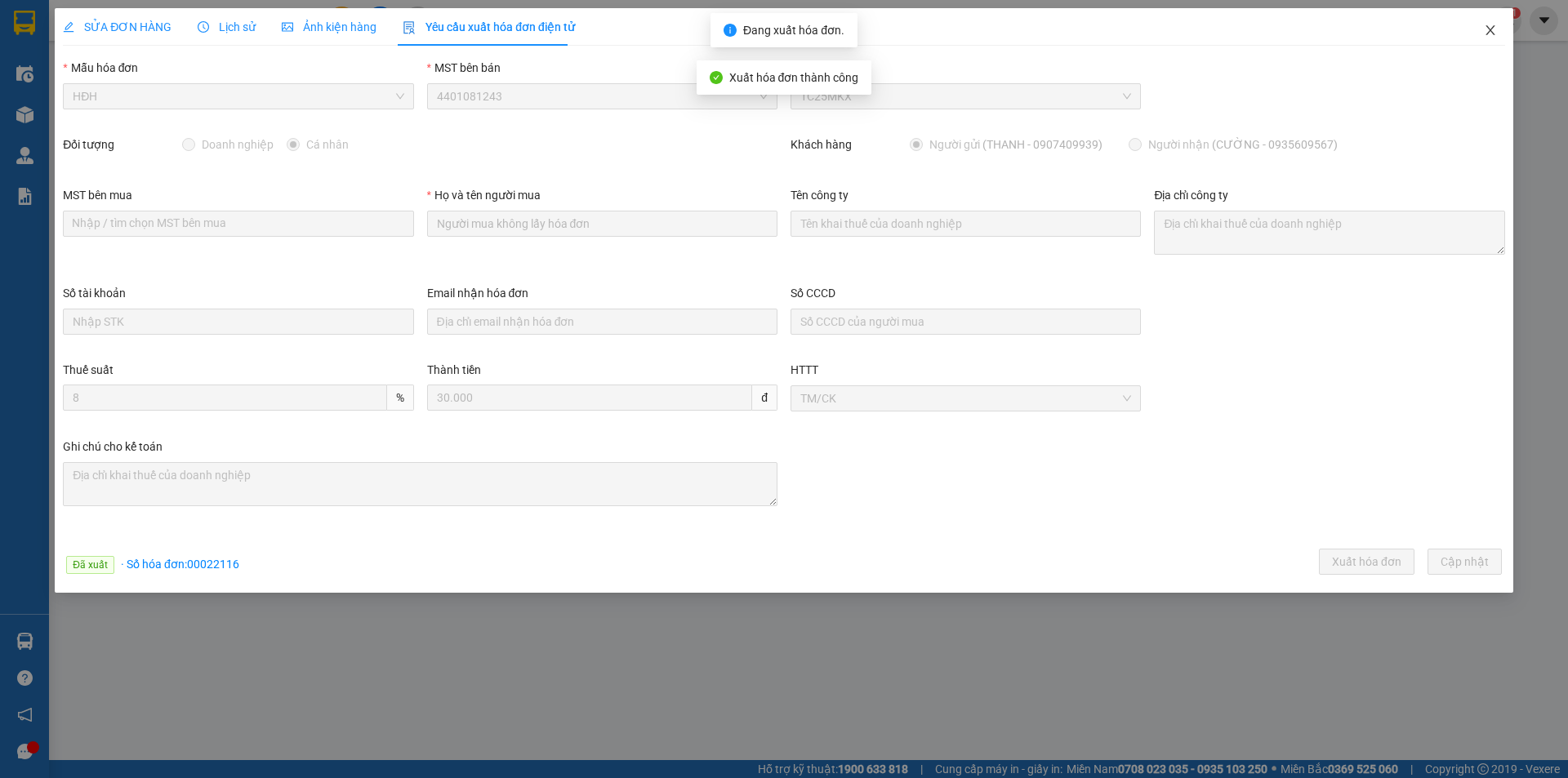
click at [1491, 27] on icon "close" at bounding box center [1490, 30] width 13 height 13
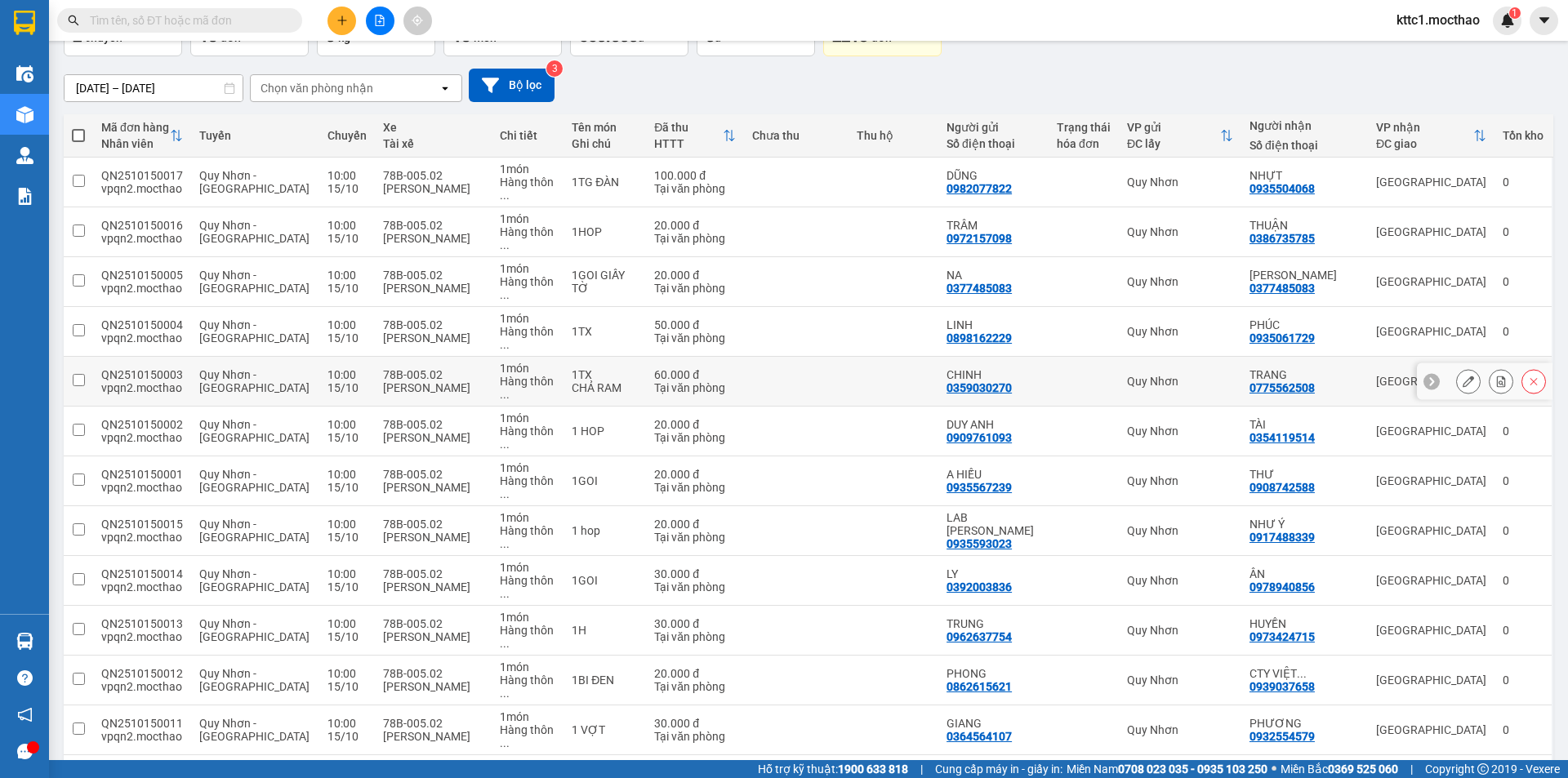
scroll to position [241, 0]
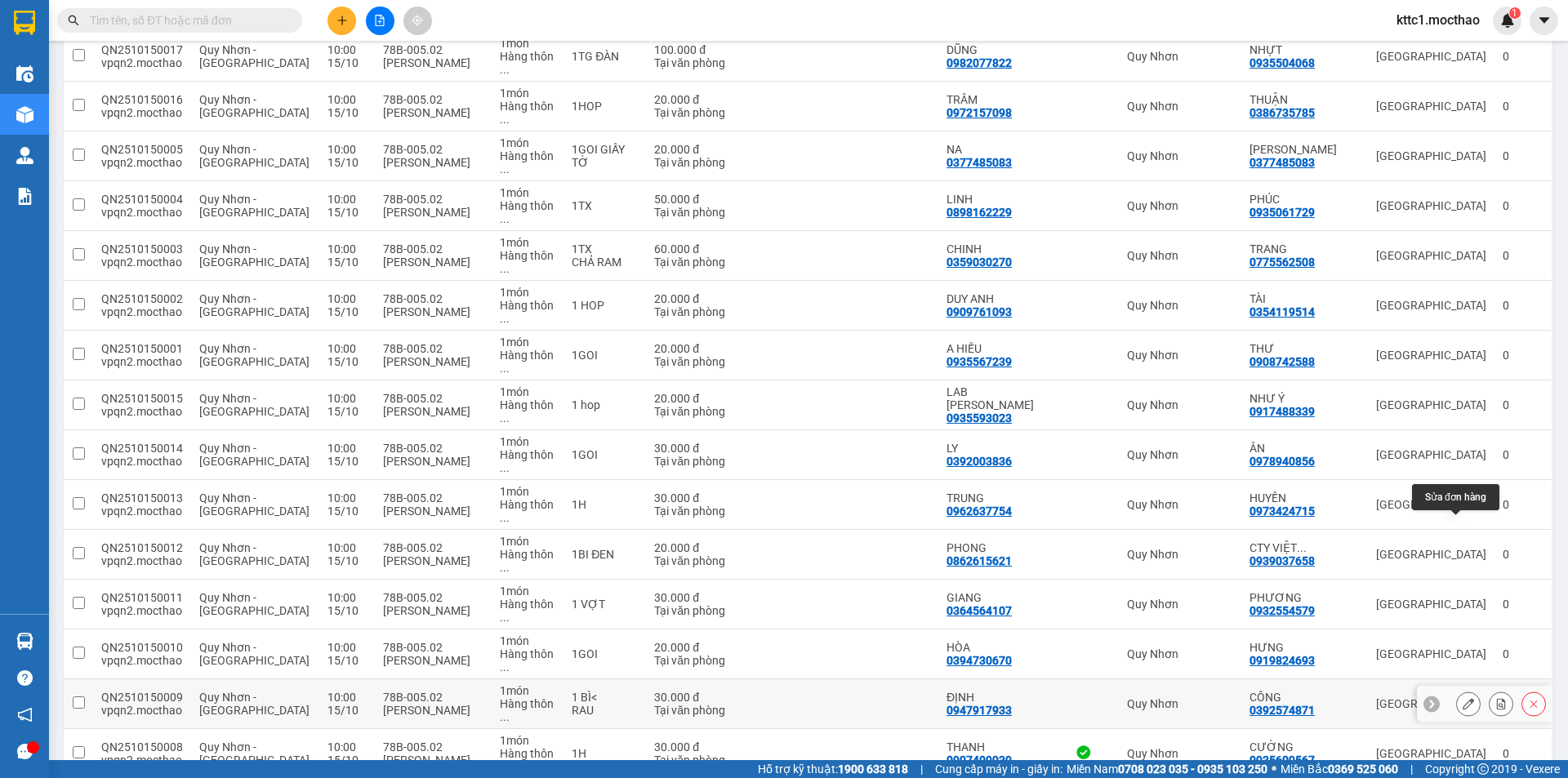
click at [1463, 699] on icon at bounding box center [1469, 704] width 12 height 12
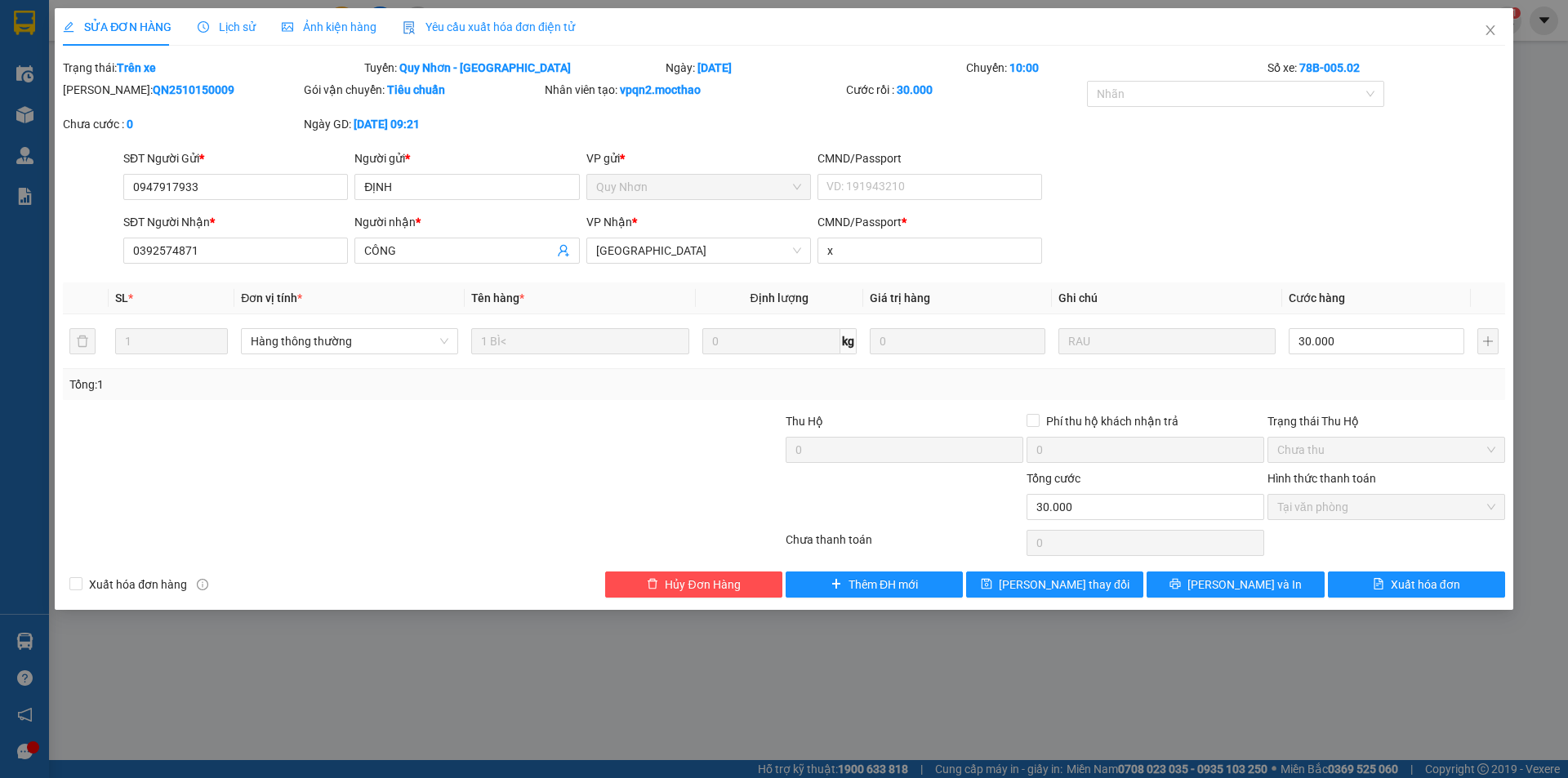
click at [509, 21] on span "Yêu cầu xuất hóa đơn điện tử" at bounding box center [488, 27] width 172 height 13
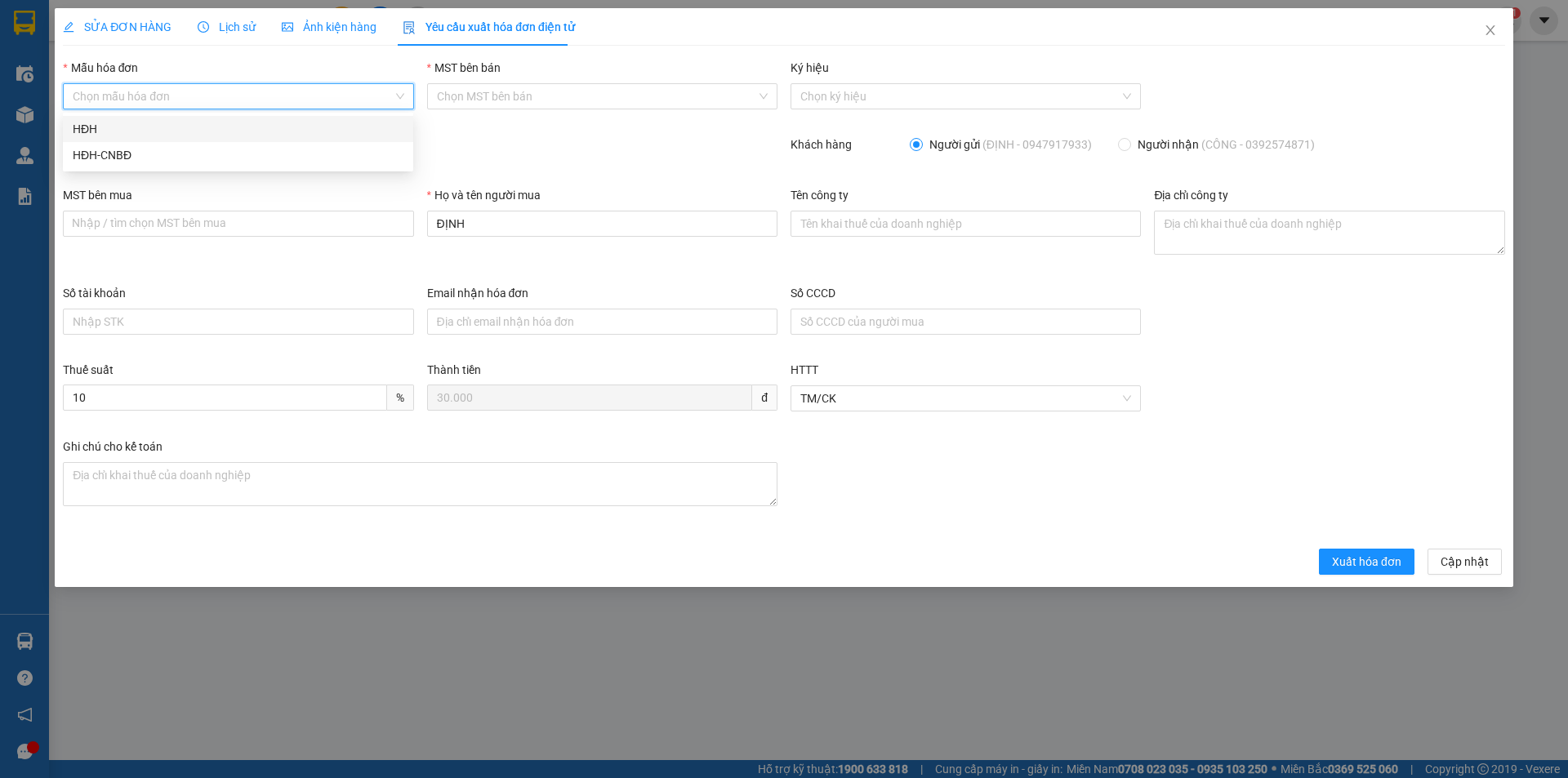
click at [160, 98] on input "Mẫu hóa đơn" at bounding box center [232, 96] width 319 height 25
click at [140, 125] on div "HĐH" at bounding box center [237, 129] width 331 height 18
type input "8"
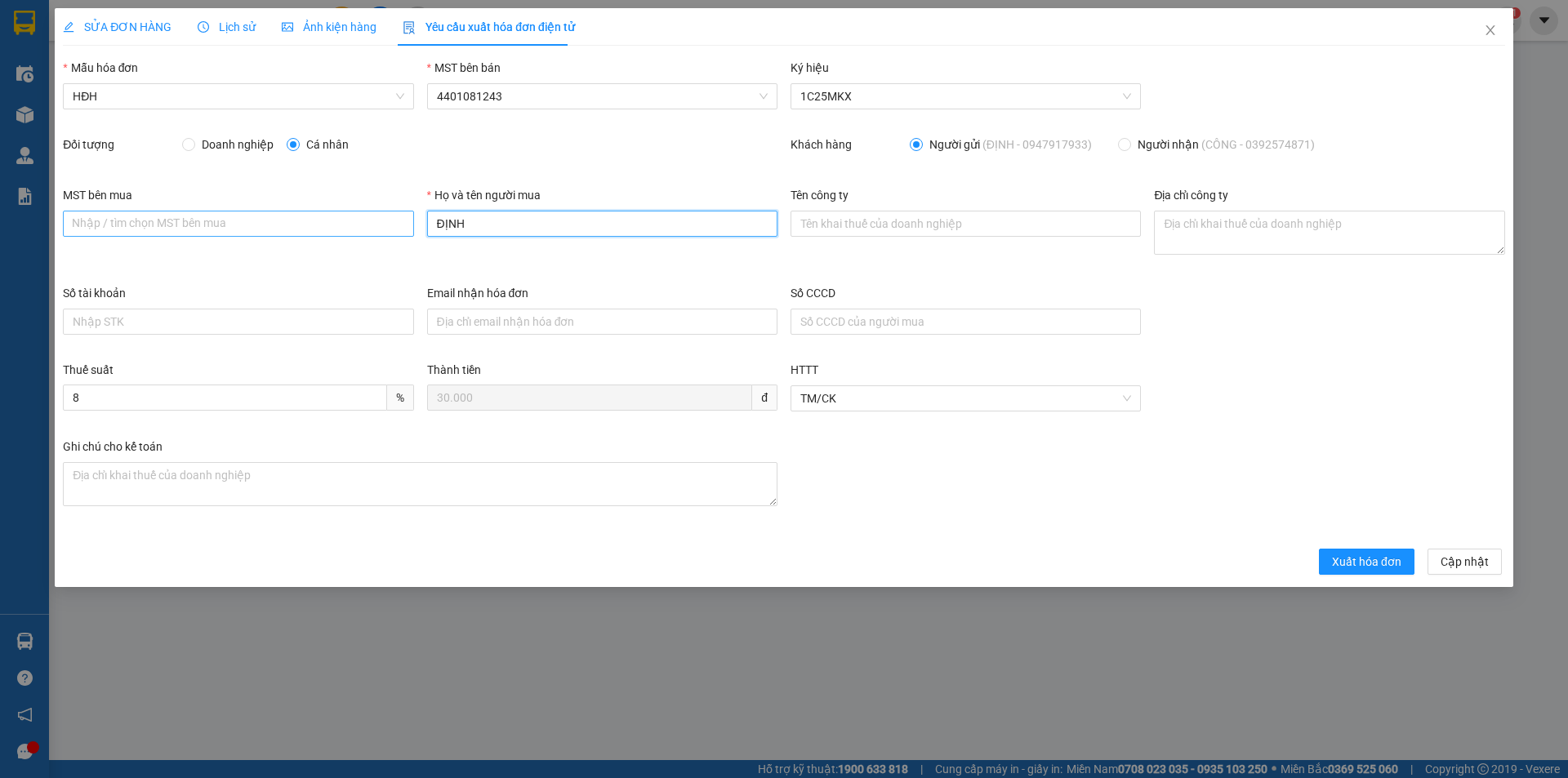
drag, startPoint x: 486, startPoint y: 226, endPoint x: 395, endPoint y: 219, distance: 91.3
click at [395, 219] on div "MST bên mua Nhập / tìm chọn MST bên mua Họ và tên người mua ĐỊNH Tên công ty Đị…" at bounding box center [784, 234] width 1456 height 98
type input "Người mua không lấy hóa đơn"
click at [1375, 561] on span "Xuất hóa đơn" at bounding box center [1366, 561] width 70 height 18
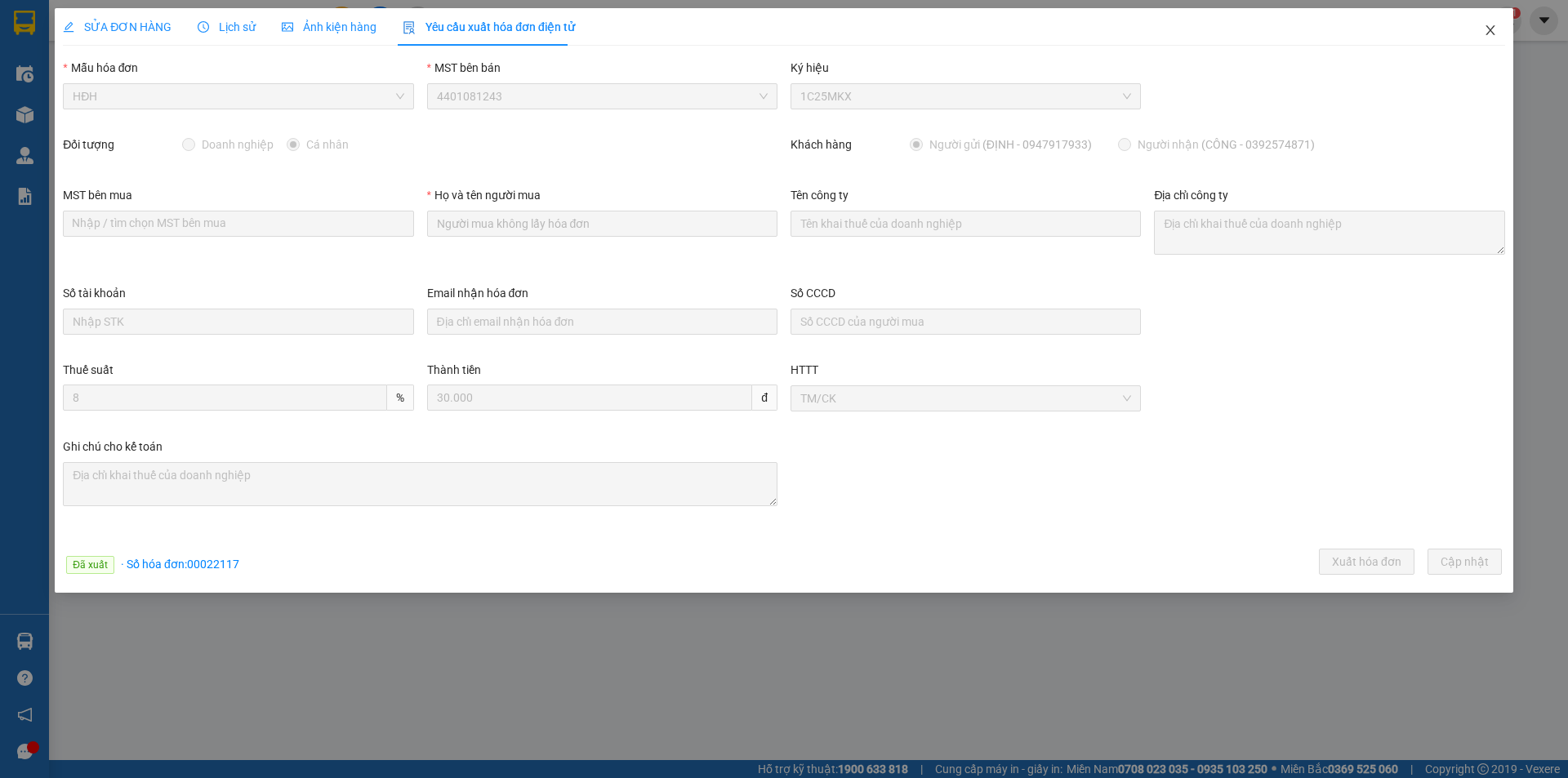
click at [1491, 30] on icon "close" at bounding box center [1490, 30] width 9 height 10
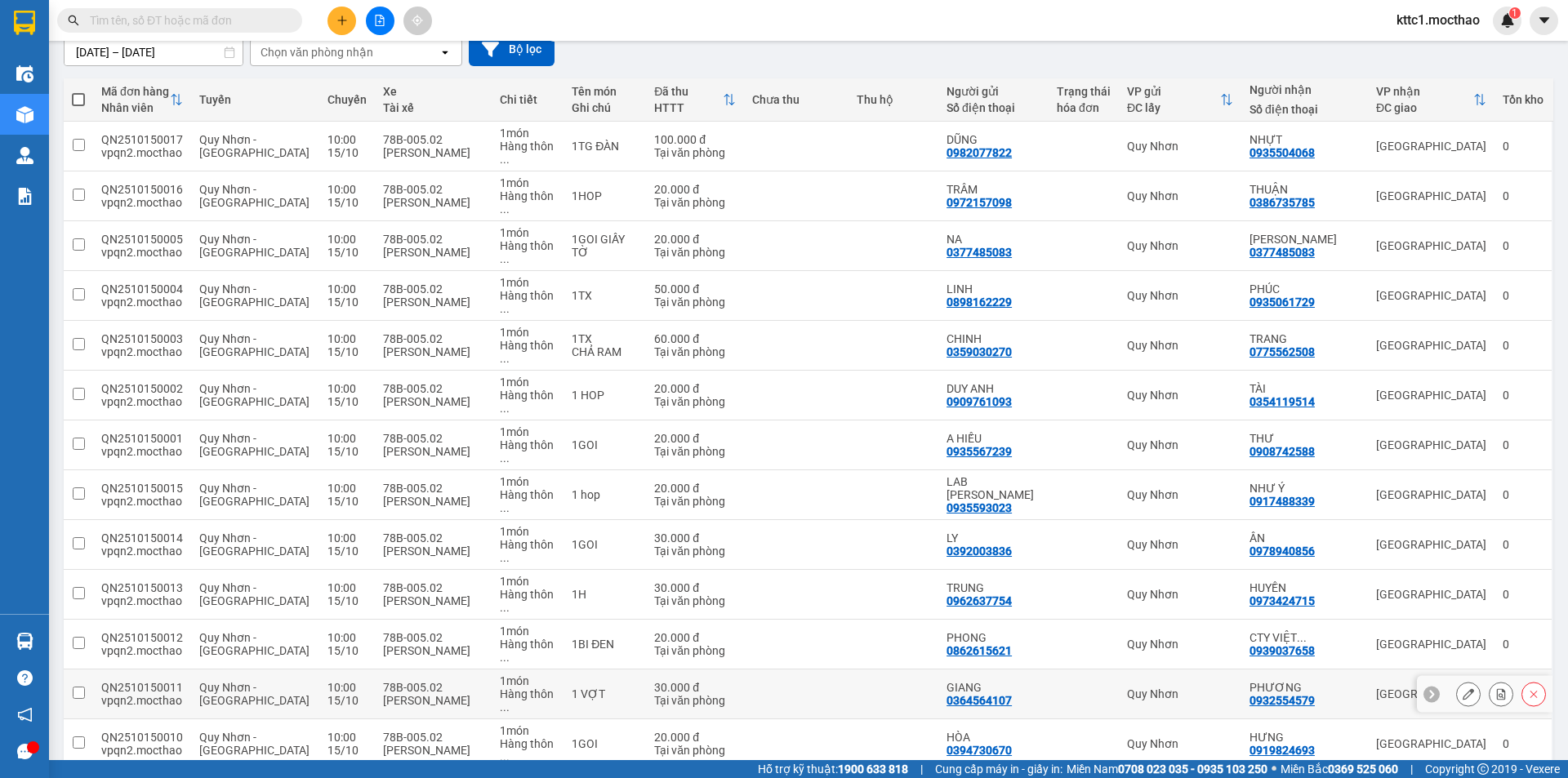
scroll to position [241, 0]
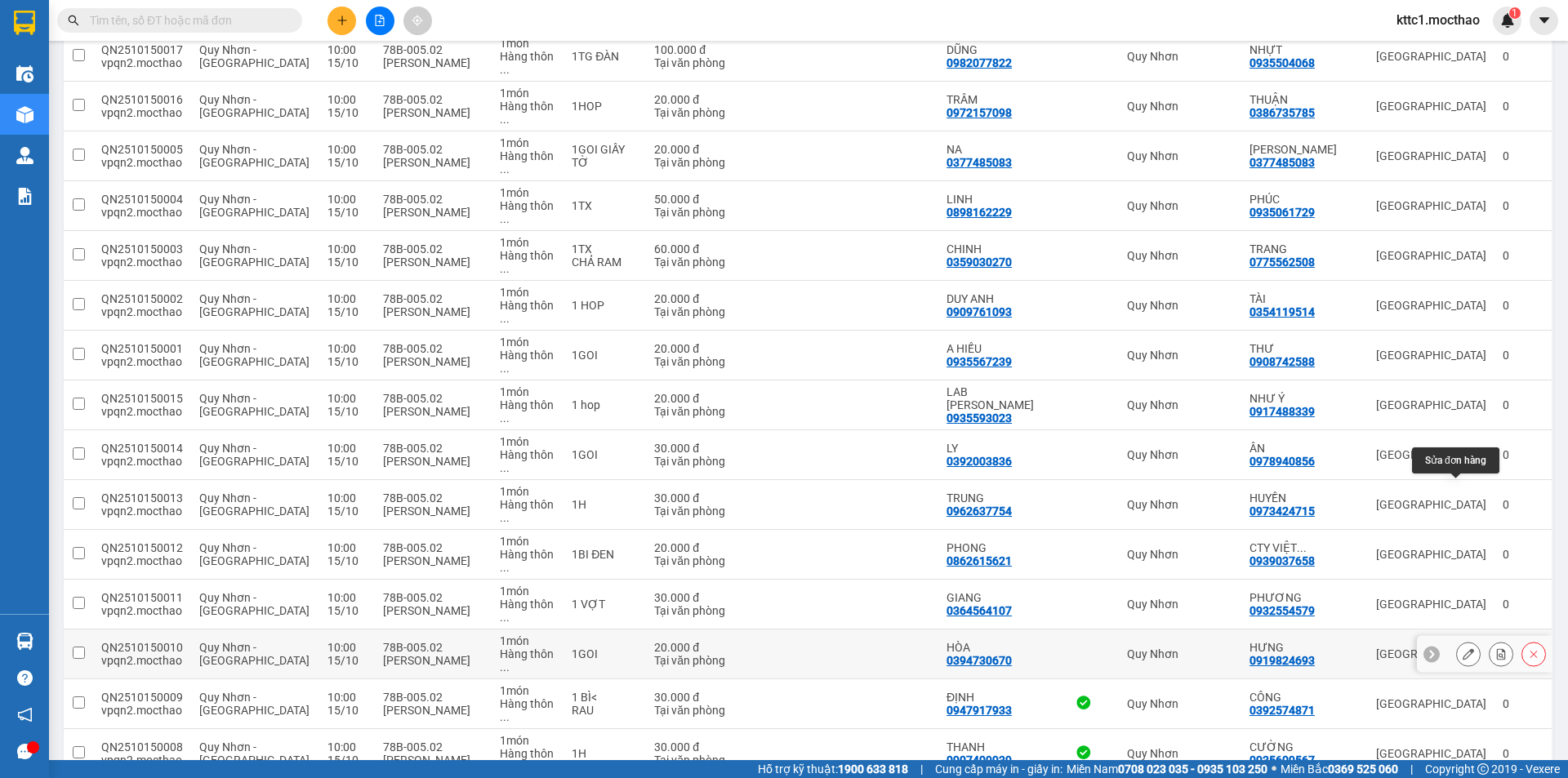
click at [1463, 649] on icon at bounding box center [1469, 655] width 12 height 12
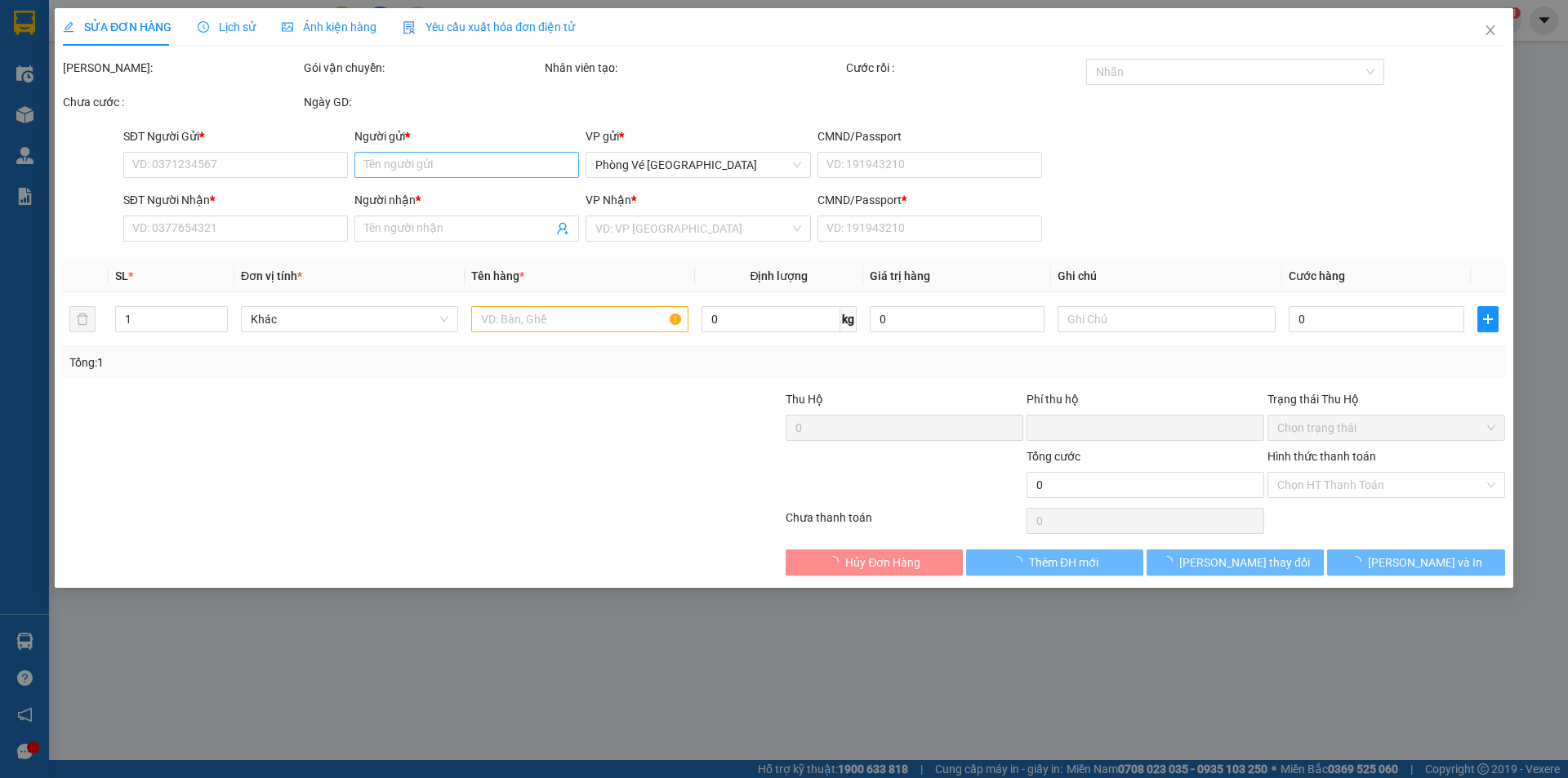
type input "0394730670"
type input "HÒA"
type input "0919824693"
type input "HƯNG"
type input "X"
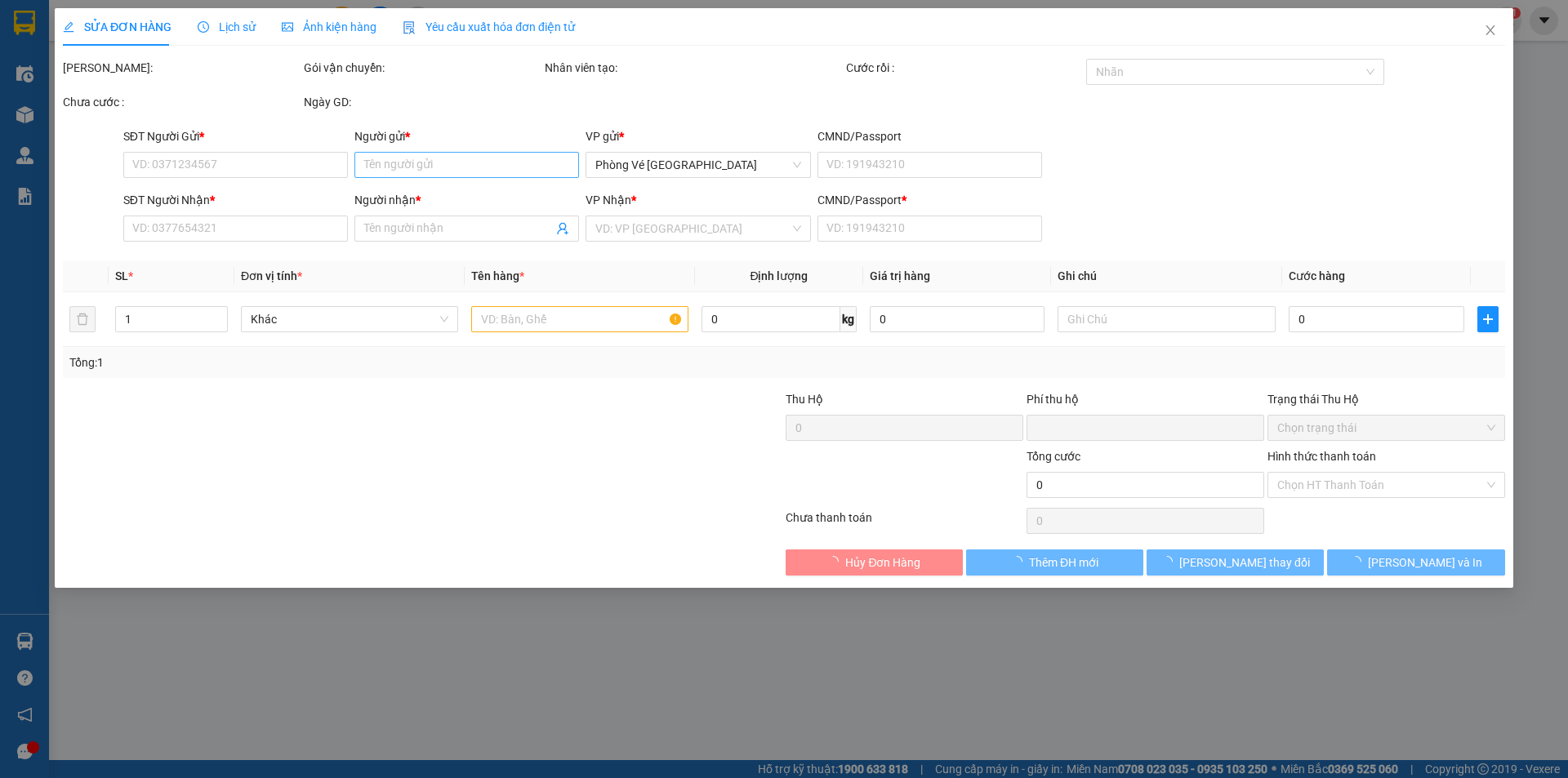
type input "0"
type input "20.000"
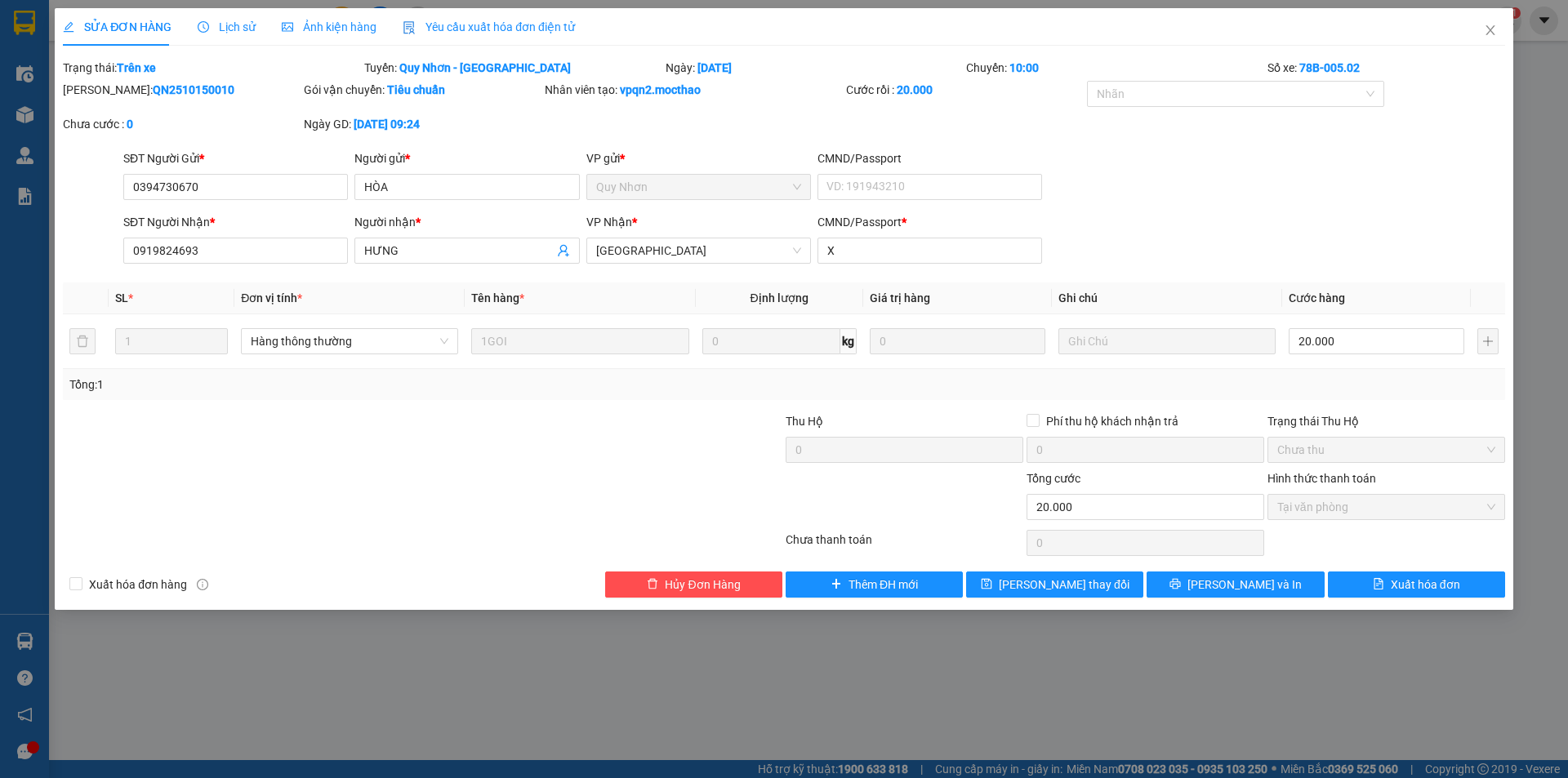
click at [443, 27] on span "Yêu cầu xuất hóa đơn điện tử" at bounding box center [488, 27] width 172 height 13
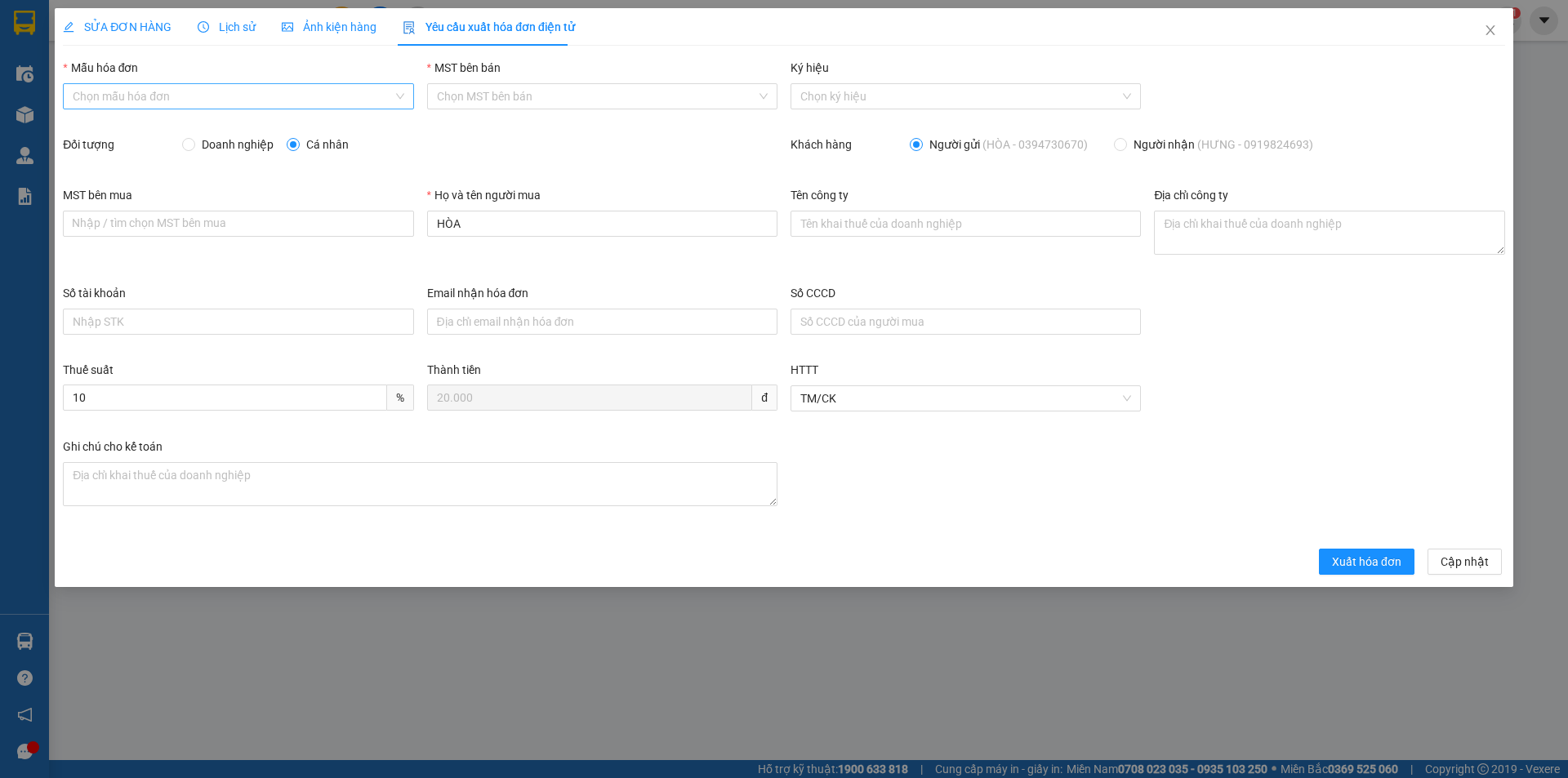
click at [215, 100] on input "Mẫu hóa đơn" at bounding box center [232, 96] width 319 height 25
click at [197, 121] on div "HĐH" at bounding box center [237, 129] width 331 height 18
type input "8"
drag, startPoint x: 428, startPoint y: 227, endPoint x: 386, endPoint y: 224, distance: 42.1
click at [386, 224] on div "MST bên mua Nhập / tìm chọn MST bên mua Họ và tên người mua HÒA Tên công ty Địa…" at bounding box center [784, 234] width 1456 height 98
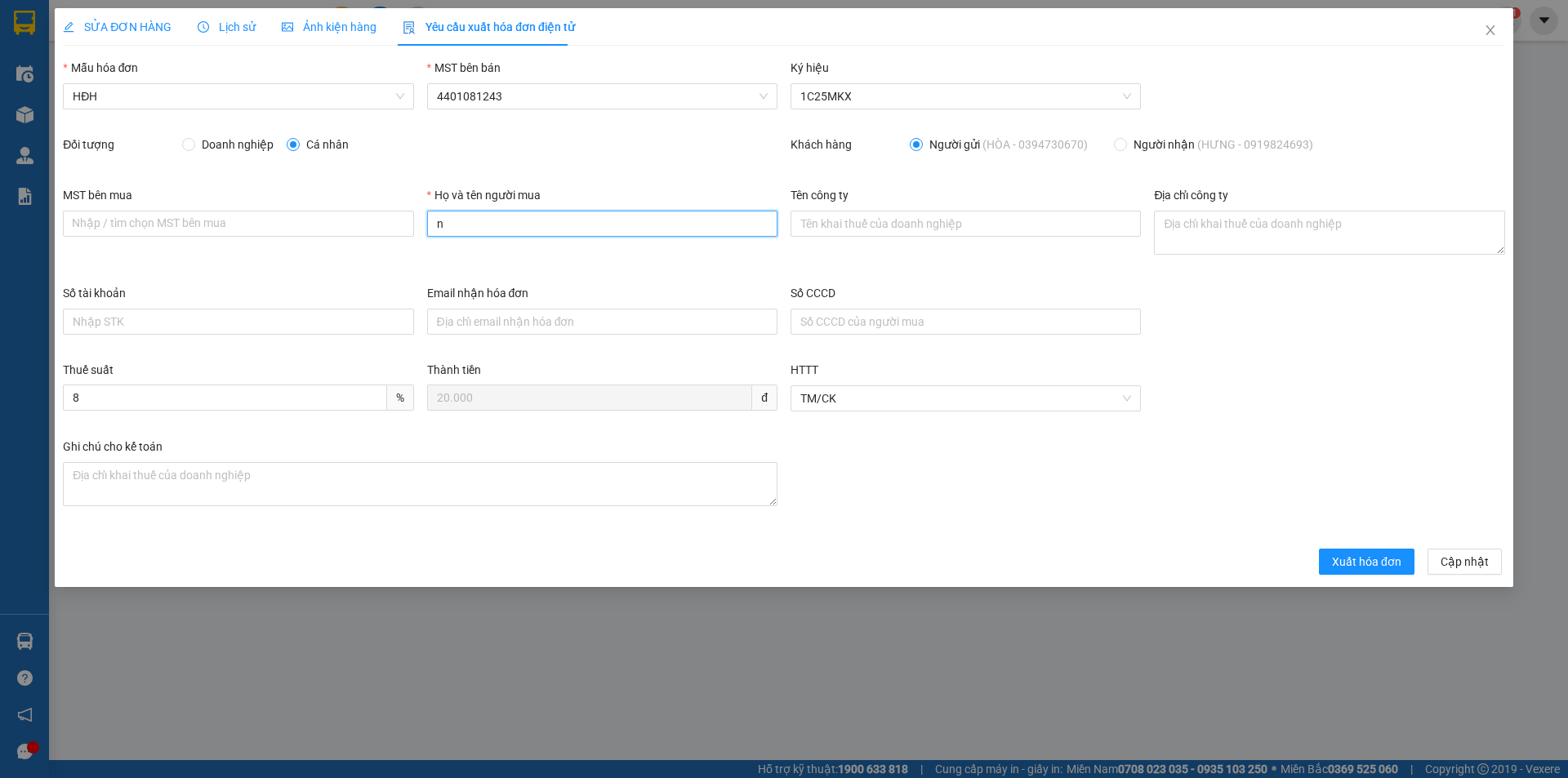
type input "Người mua không lấy hóa đơn"
click at [1373, 556] on span "Xuất hóa đơn" at bounding box center [1366, 561] width 70 height 18
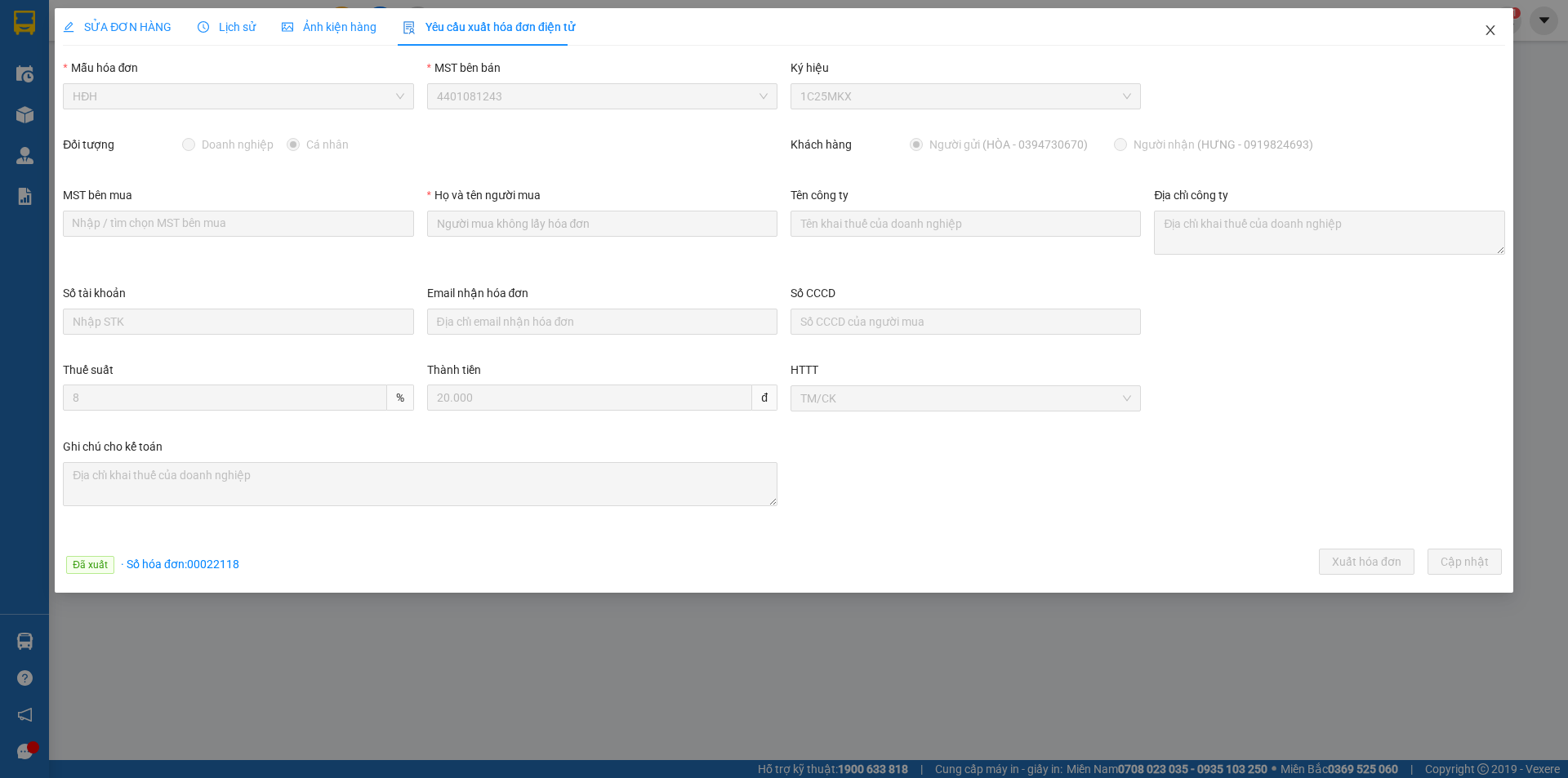
click at [1492, 30] on icon "close" at bounding box center [1490, 30] width 9 height 10
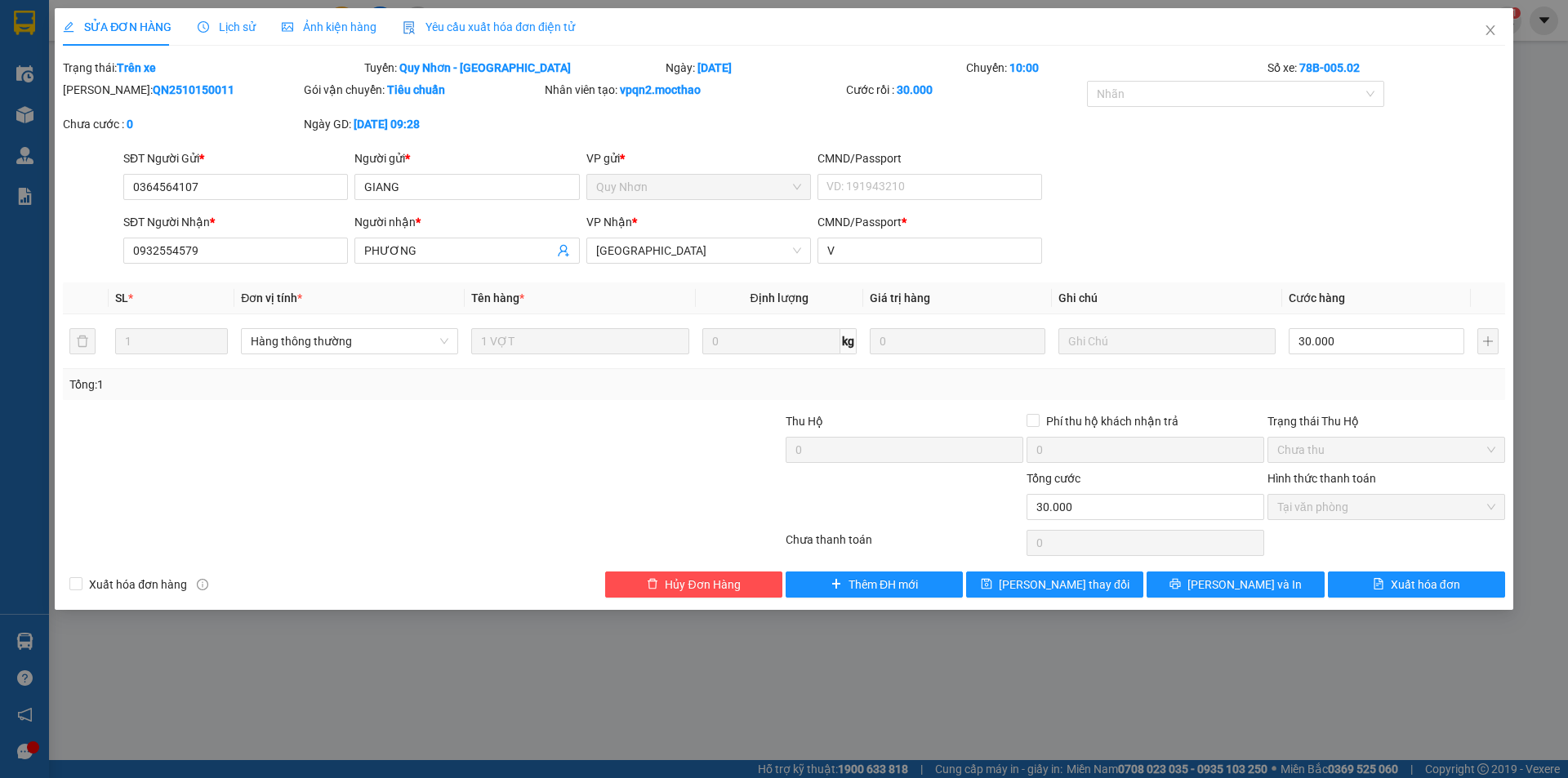
drag, startPoint x: 460, startPoint y: 25, endPoint x: 438, endPoint y: 39, distance: 26.1
click at [461, 25] on span "Yêu cầu xuất hóa đơn điện tử" at bounding box center [488, 27] width 172 height 13
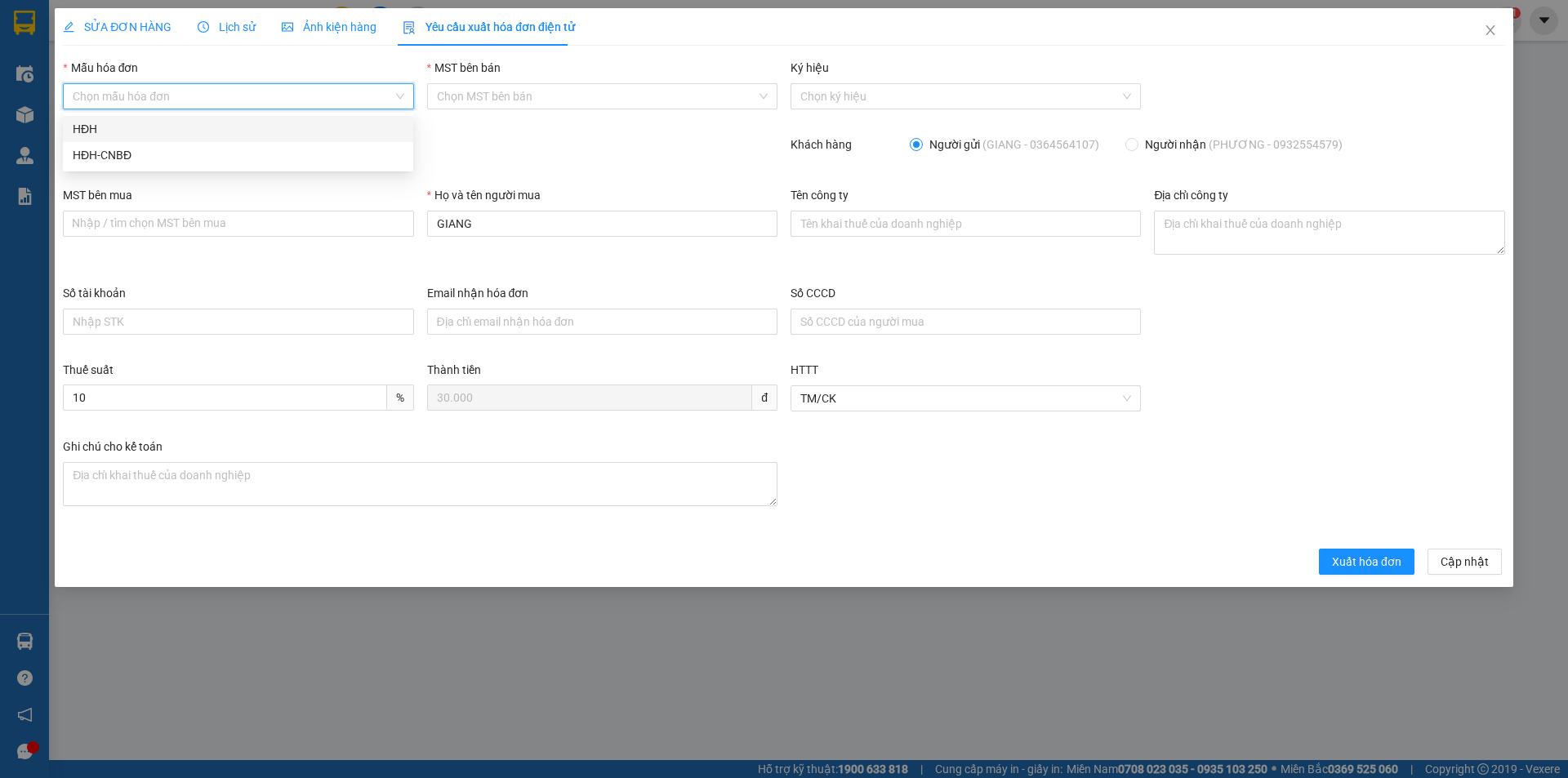
click at [234, 94] on input "Mẫu hóa đơn" at bounding box center [232, 96] width 319 height 25
click at [192, 126] on div "HĐH" at bounding box center [237, 129] width 331 height 18
type input "8"
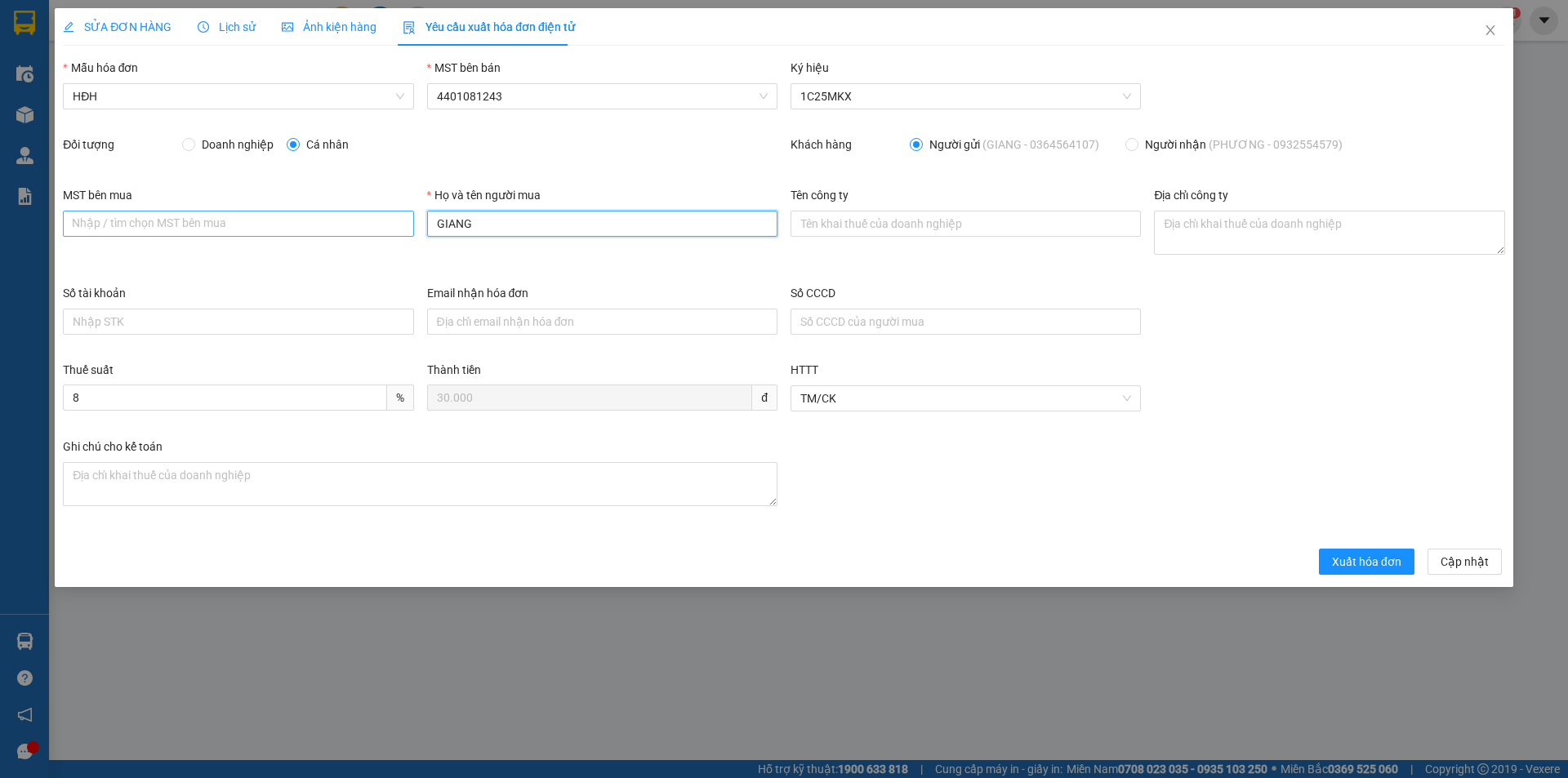
drag, startPoint x: 491, startPoint y: 234, endPoint x: 369, endPoint y: 229, distance: 122.1
click at [369, 229] on div "MST bên mua Nhập / tìm chọn MST bên mua Họ và tên người mua GIANG Tên công ty Đ…" at bounding box center [784, 234] width 1456 height 98
type input "Người mua không lấy hóa đơn"
click at [1351, 556] on span "Xuất hóa đơn" at bounding box center [1366, 561] width 70 height 18
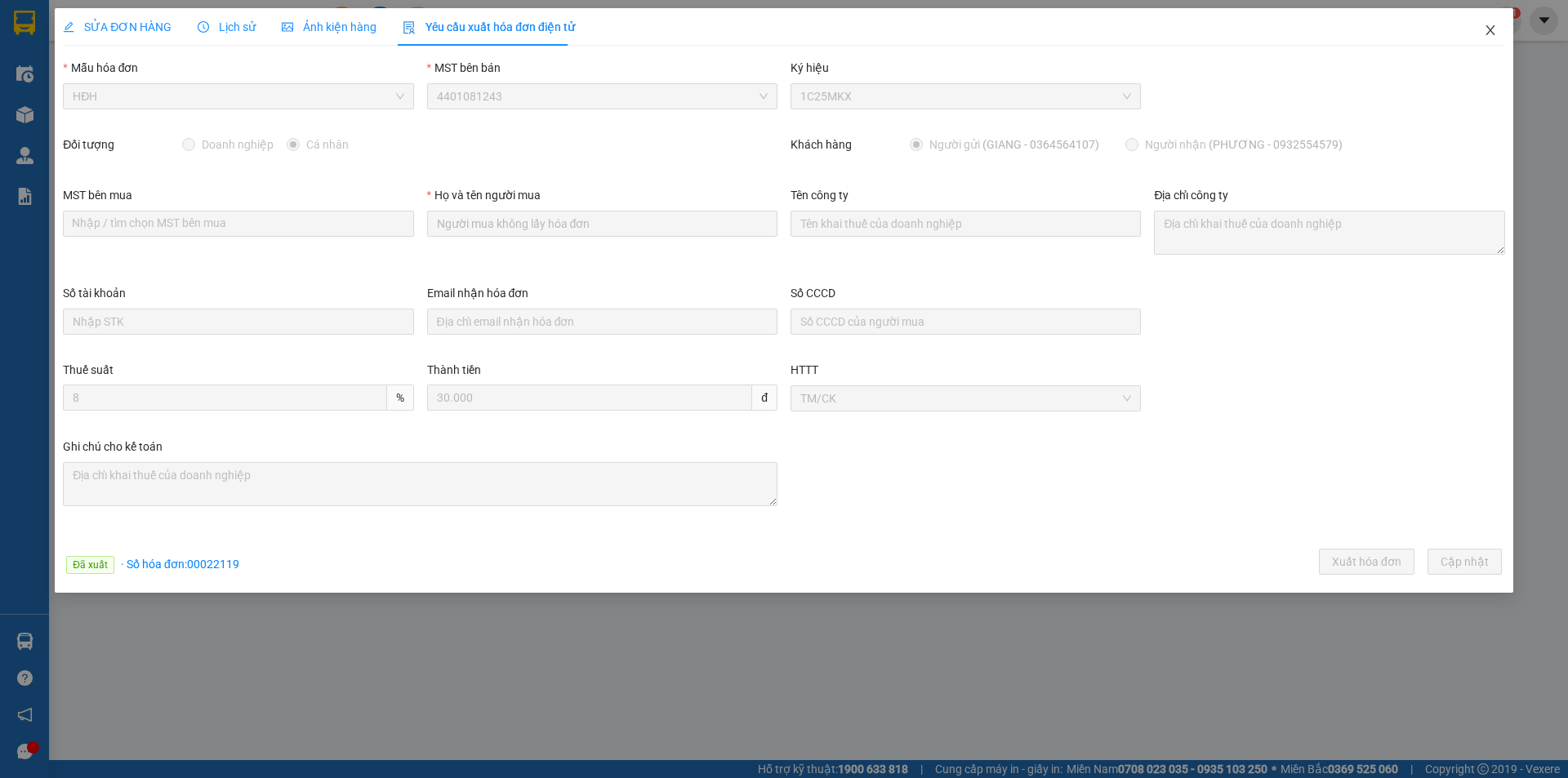
click at [1490, 27] on icon "close" at bounding box center [1490, 30] width 13 height 13
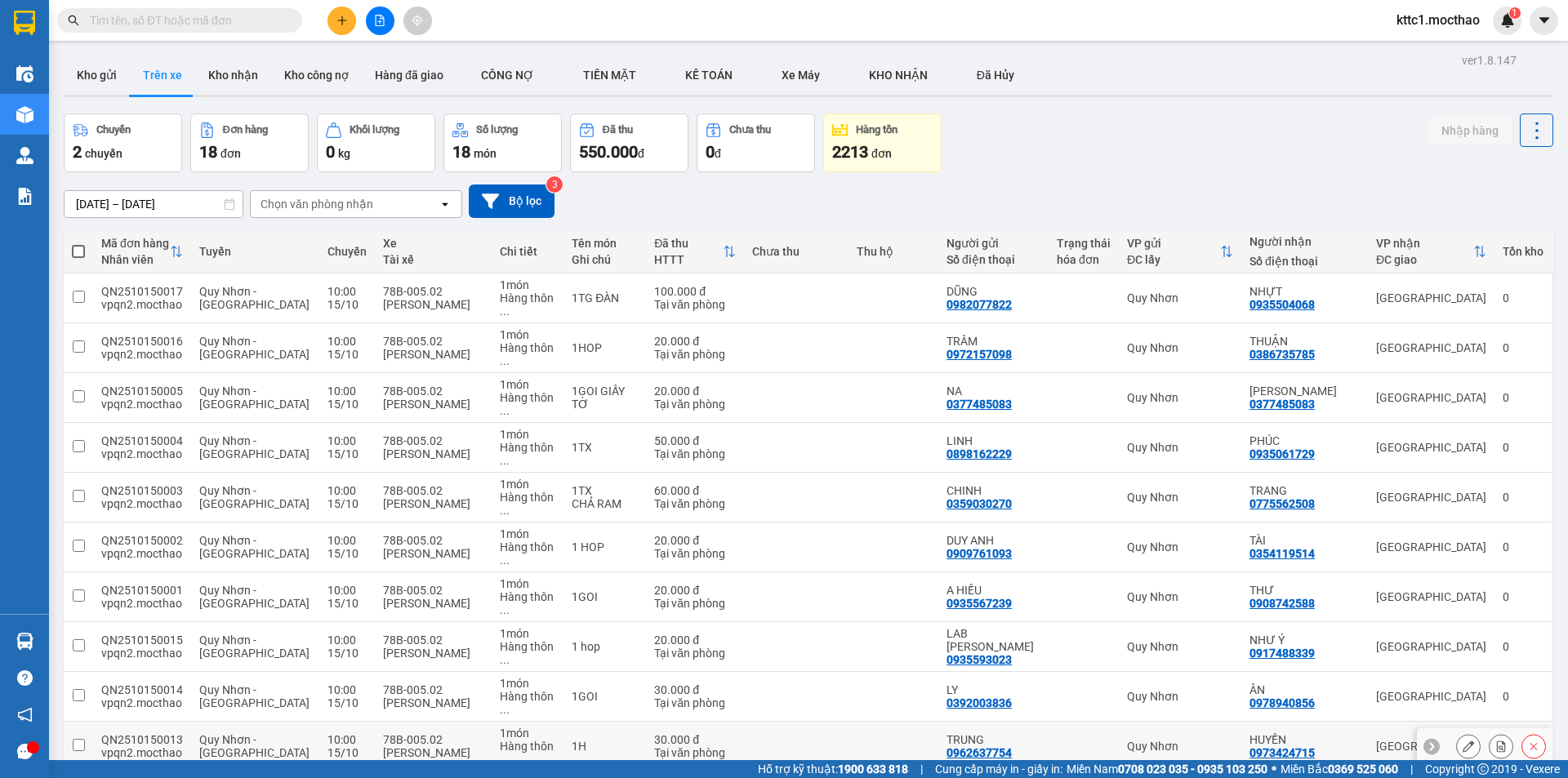
click at [1463, 740] on icon at bounding box center [1469, 746] width 12 height 12
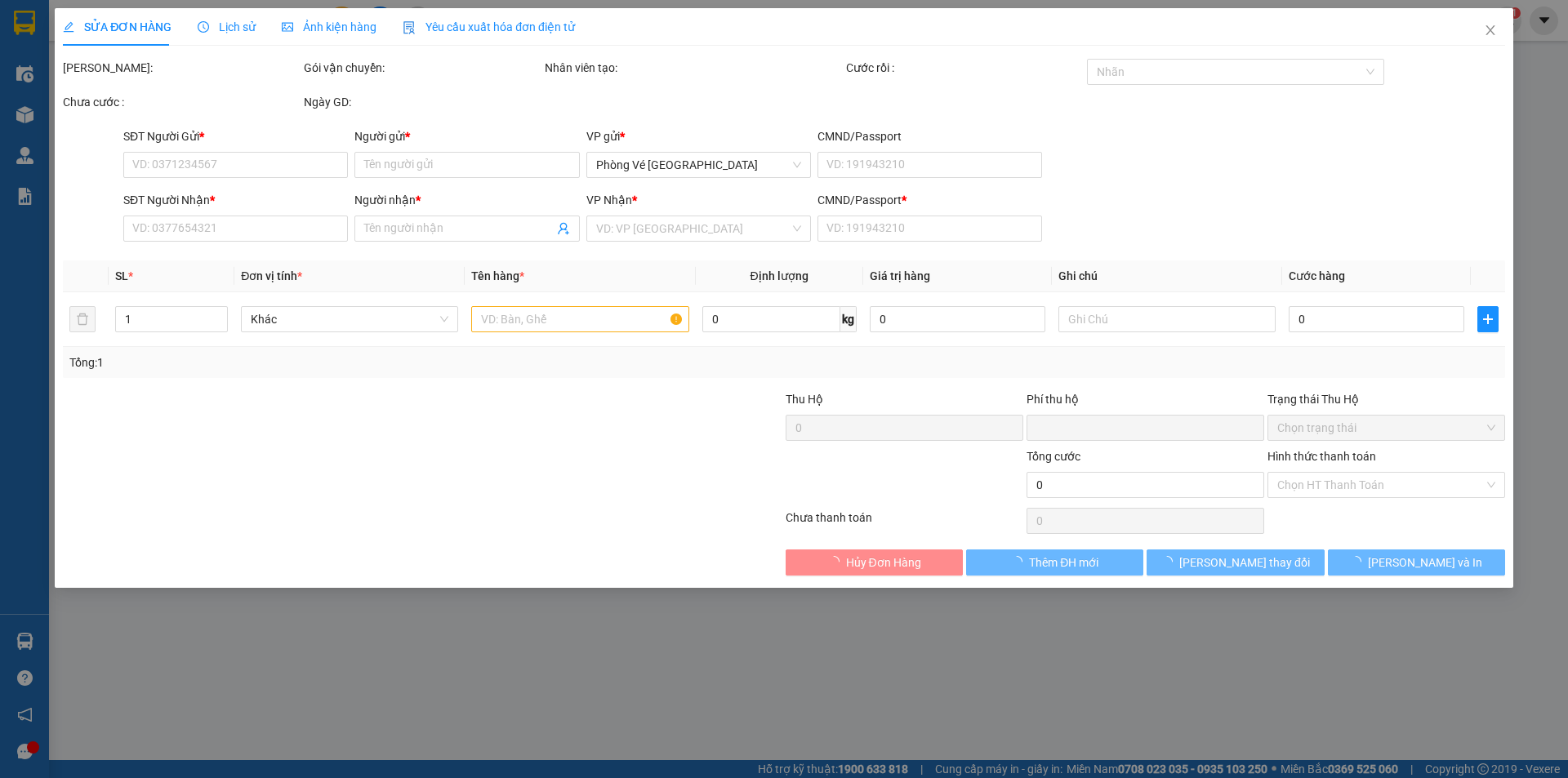
click at [444, 23] on span "Yêu cầu xuất hóa đơn điện tử" at bounding box center [488, 27] width 172 height 13
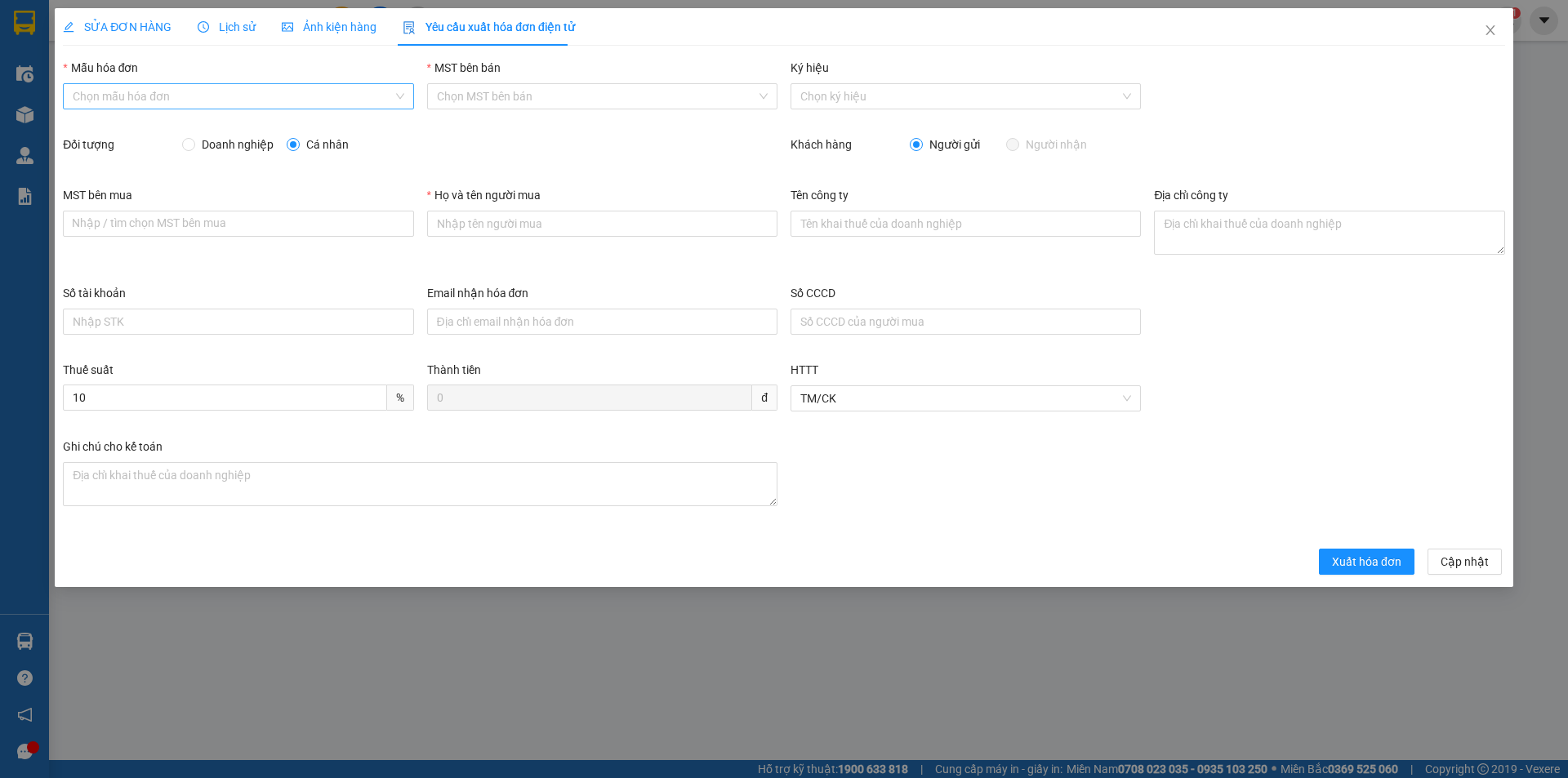
type input "TRUNG"
type input "30.000"
click at [216, 93] on input "Mẫu hóa đơn" at bounding box center [232, 96] width 319 height 25
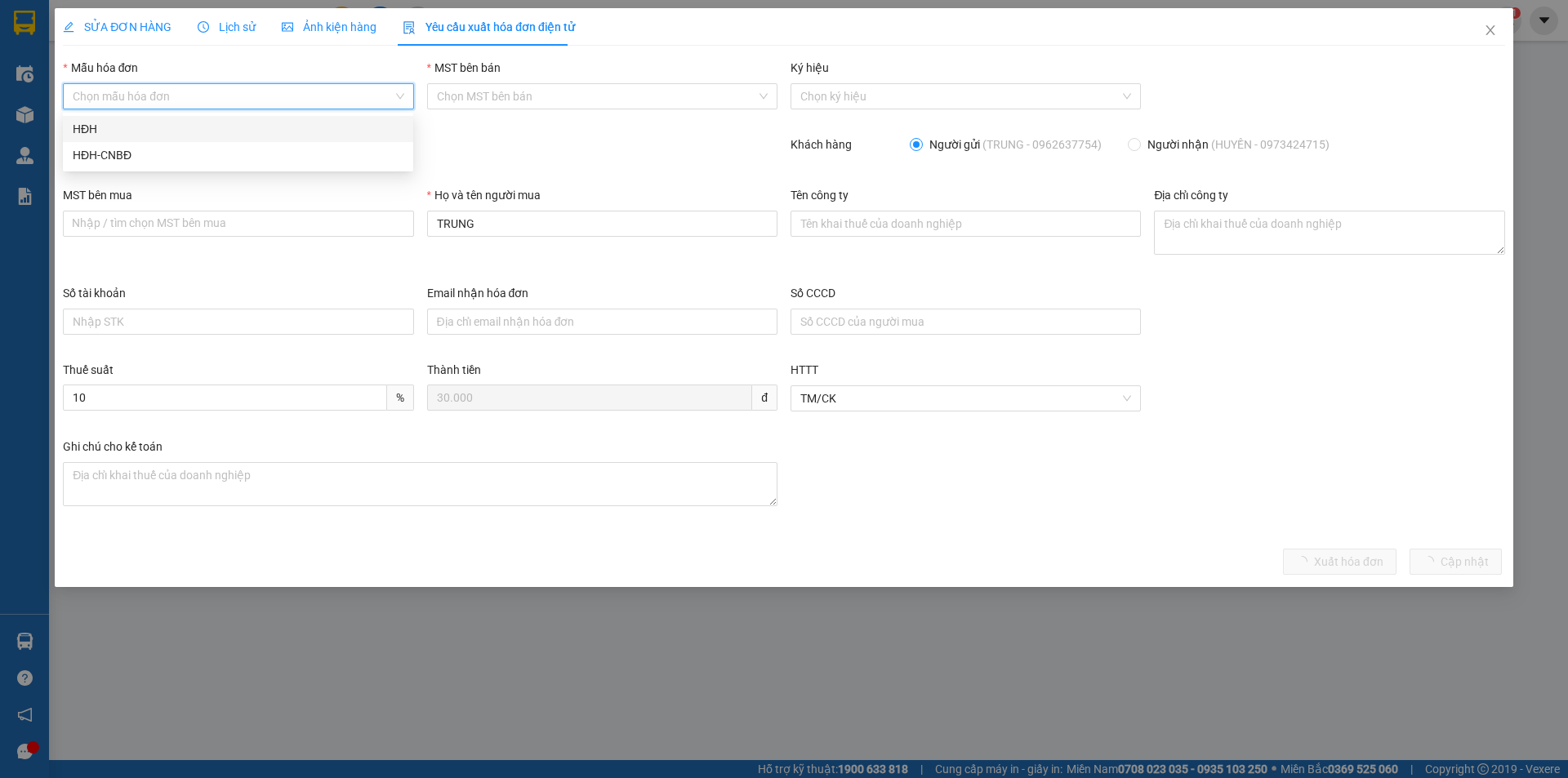
click at [165, 122] on div "HĐH" at bounding box center [237, 129] width 331 height 18
type input "8"
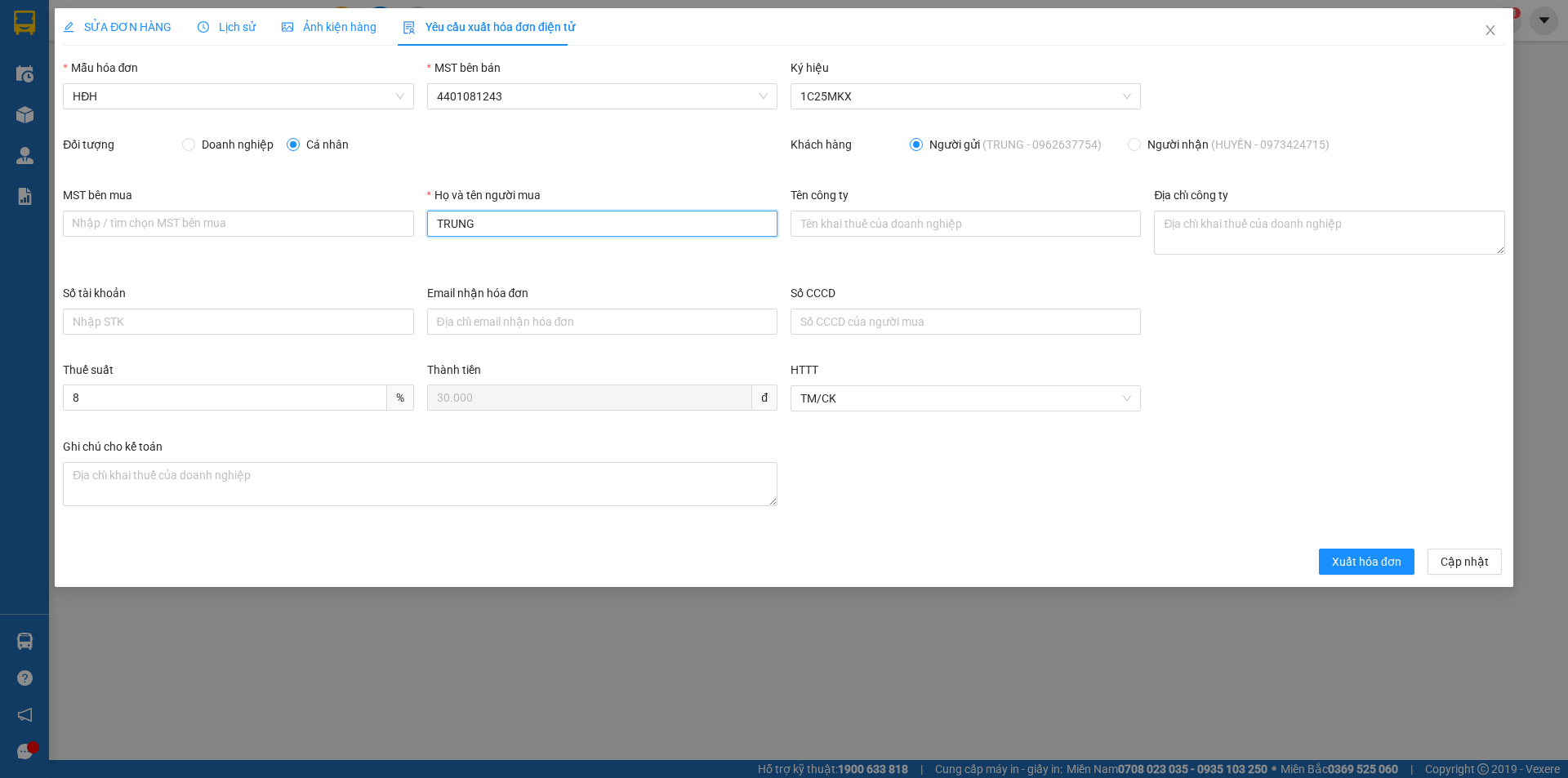
drag, startPoint x: 407, startPoint y: 236, endPoint x: 390, endPoint y: 238, distance: 17.1
click at [390, 238] on div "MST bên mua Nhập / tìm chọn MST bên mua Họ và tên người mua TRUNG Tên công ty Đ…" at bounding box center [784, 234] width 1456 height 98
type input "Người mua không lấy hóa đơn"
click at [1378, 563] on span "Xuất hóa đơn" at bounding box center [1366, 561] width 70 height 18
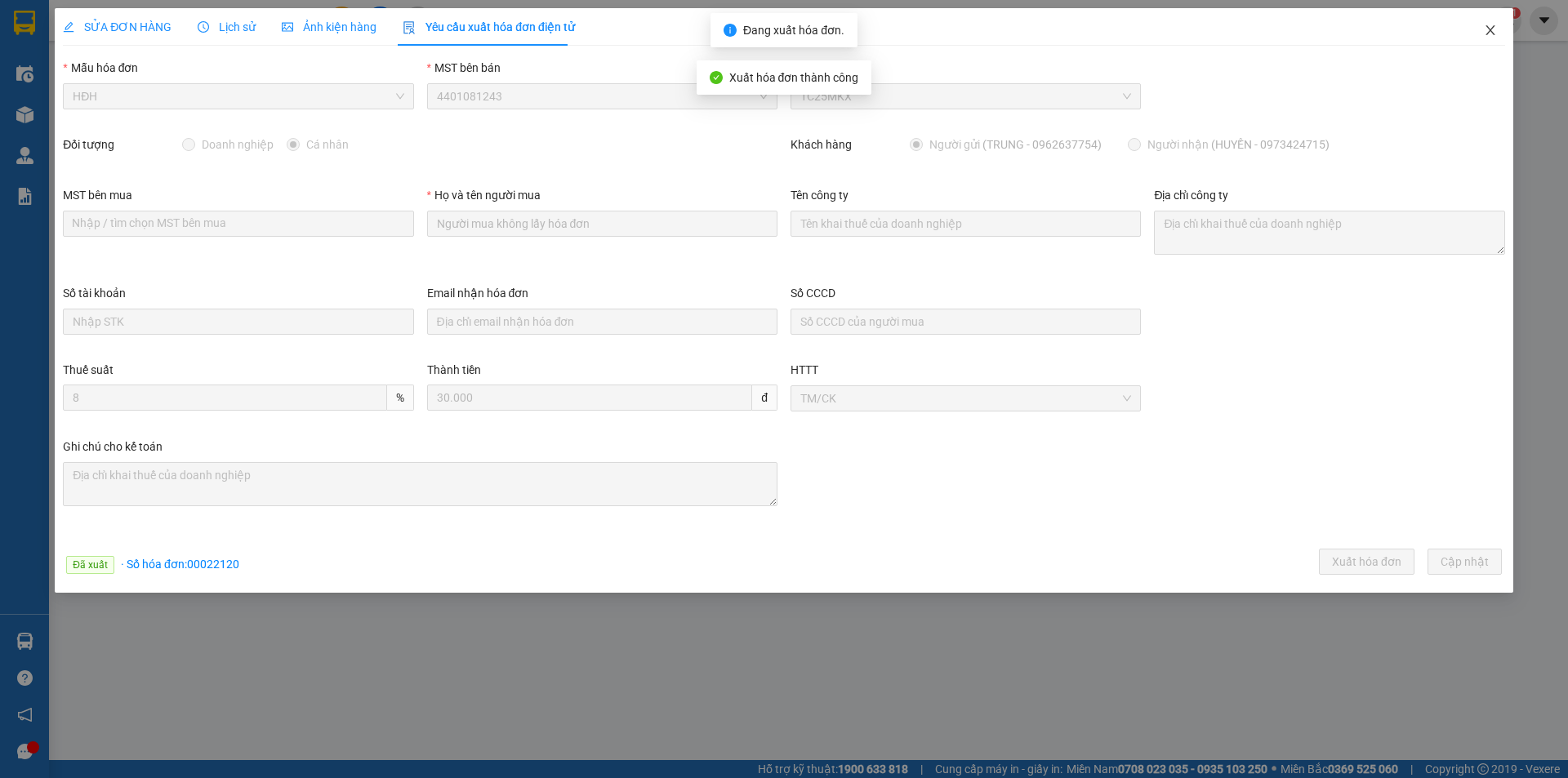
click at [1495, 25] on icon "close" at bounding box center [1490, 30] width 13 height 13
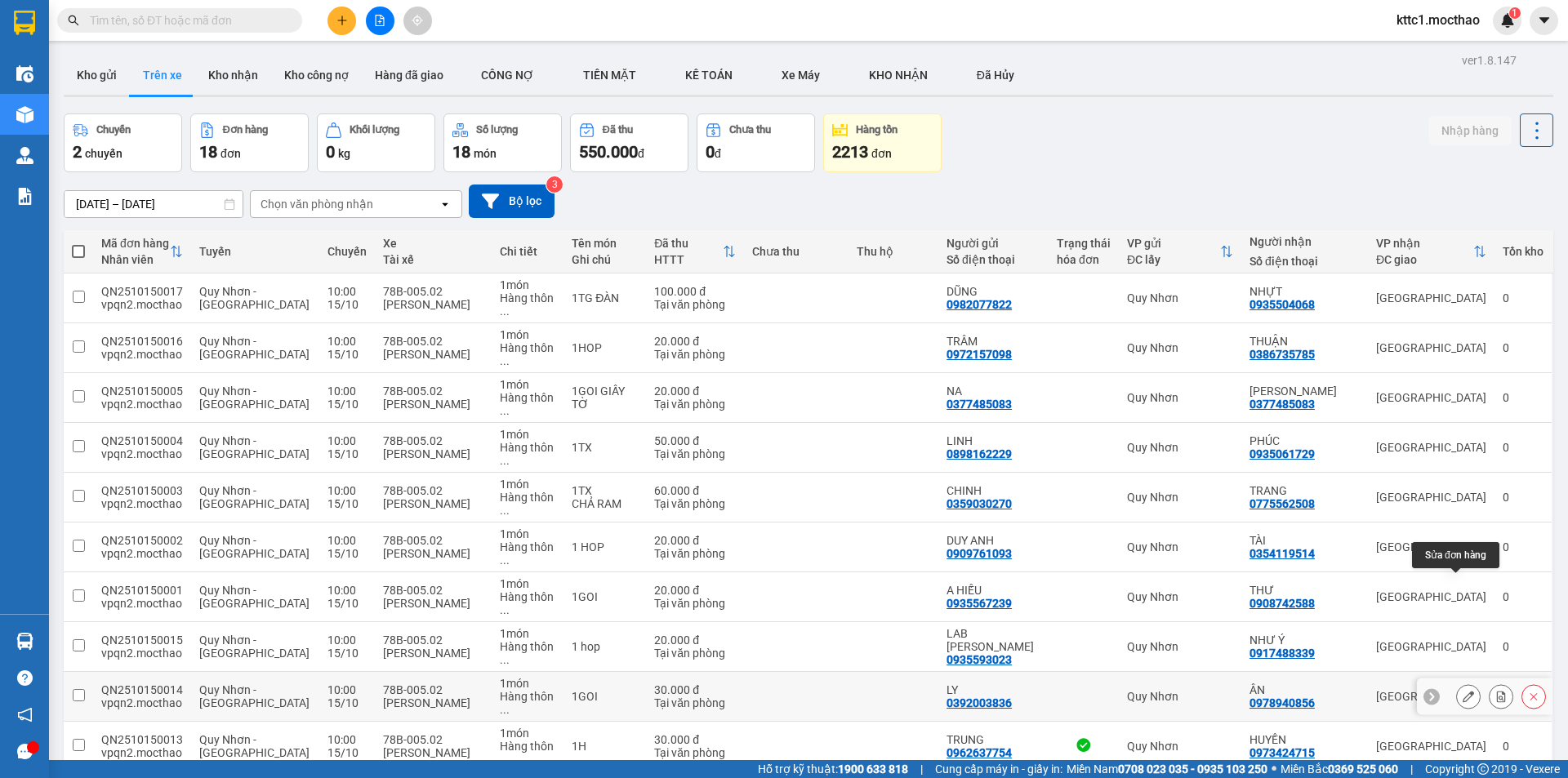
click at [1463, 691] on icon at bounding box center [1469, 697] width 12 height 12
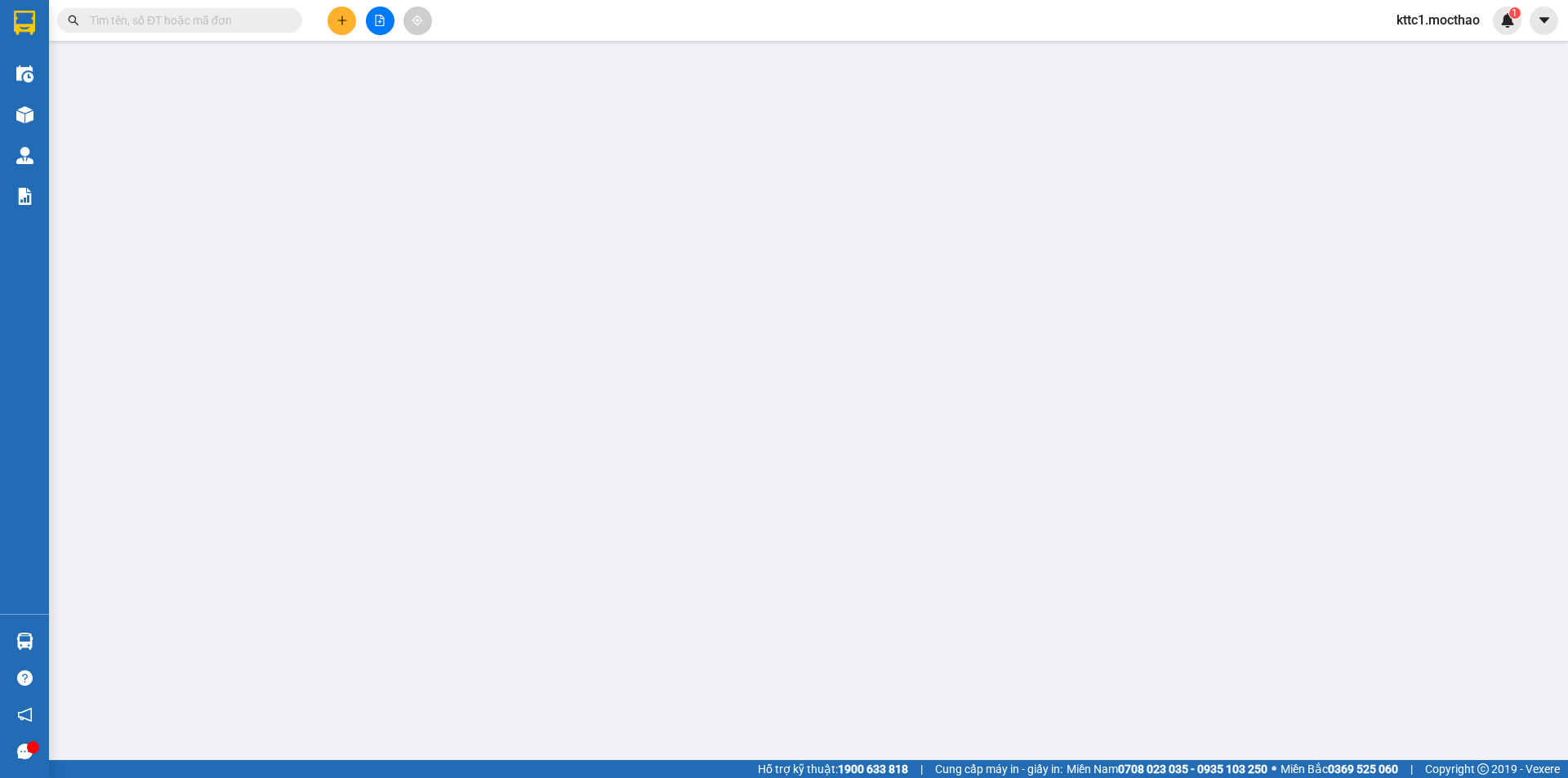
type input "0392003836"
type input "LY"
type input "0978940856"
type input "ÂN"
type input "A"
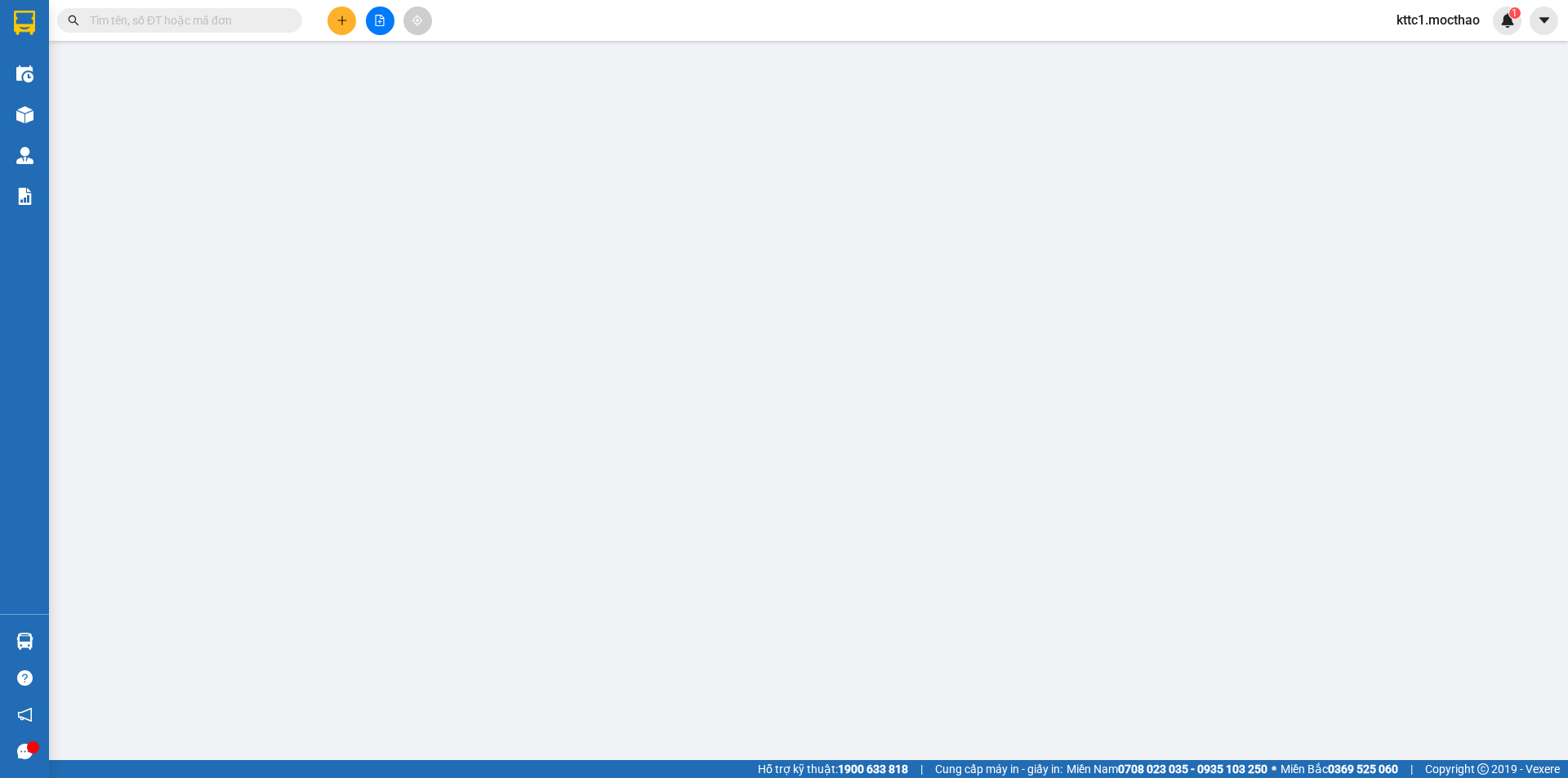
type input "0"
type input "30.000"
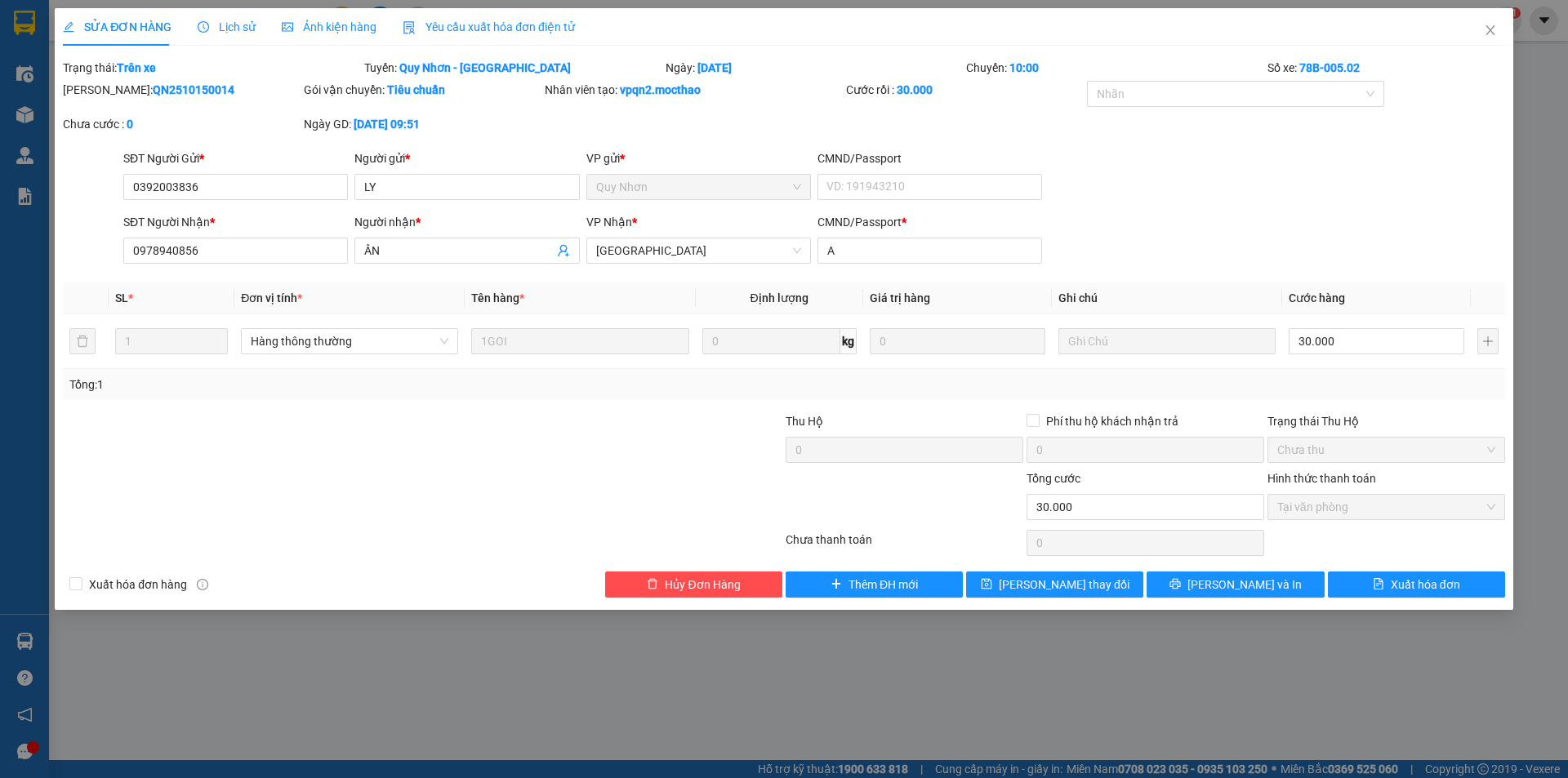
click at [467, 12] on div "Yêu cầu xuất hóa đơn điện tử" at bounding box center [488, 27] width 172 height 38
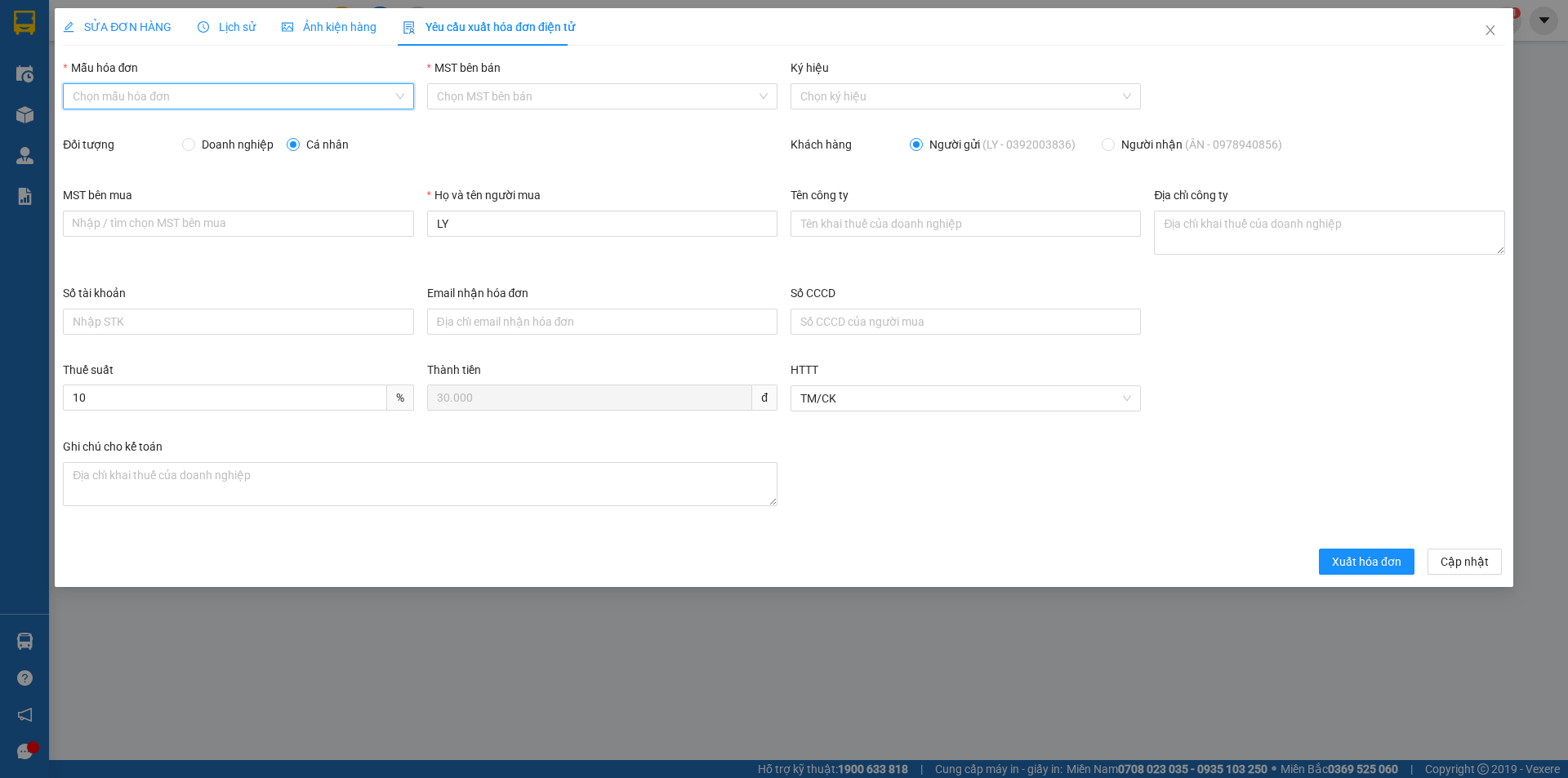
click at [204, 99] on input "Mẫu hóa đơn" at bounding box center [232, 96] width 319 height 25
click at [186, 119] on div "HĐH" at bounding box center [237, 129] width 351 height 26
type input "8"
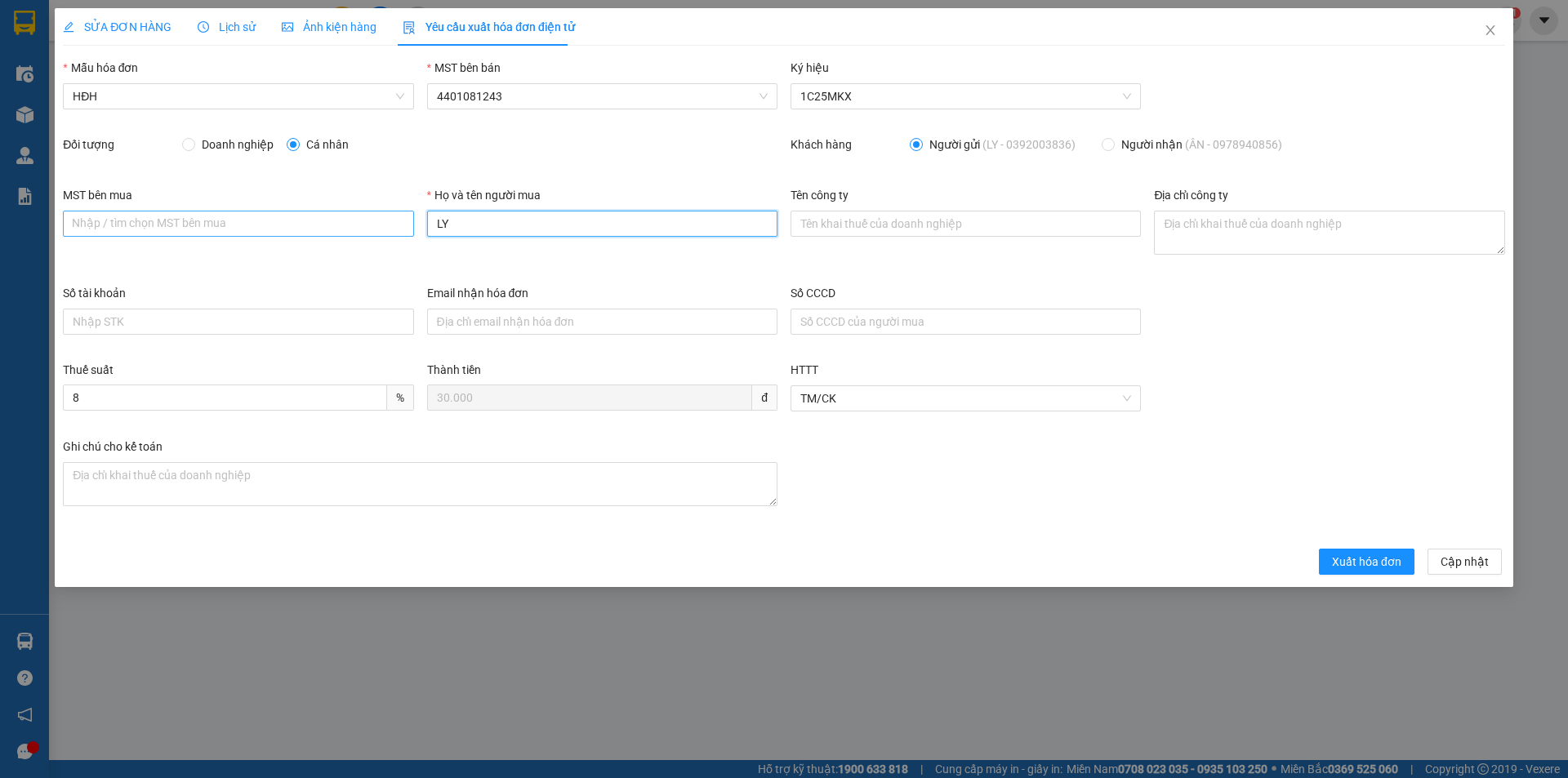
drag, startPoint x: 479, startPoint y: 221, endPoint x: 361, endPoint y: 232, distance: 118.5
click at [362, 232] on div "MST bên mua Nhập / tìm chọn MST bên mua Họ và tên người mua LY Tên công ty Địa …" at bounding box center [784, 234] width 1456 height 98
type input "Người mua không lấy hóa đơn"
click at [1352, 566] on span "Xuất hóa đơn" at bounding box center [1366, 561] width 70 height 18
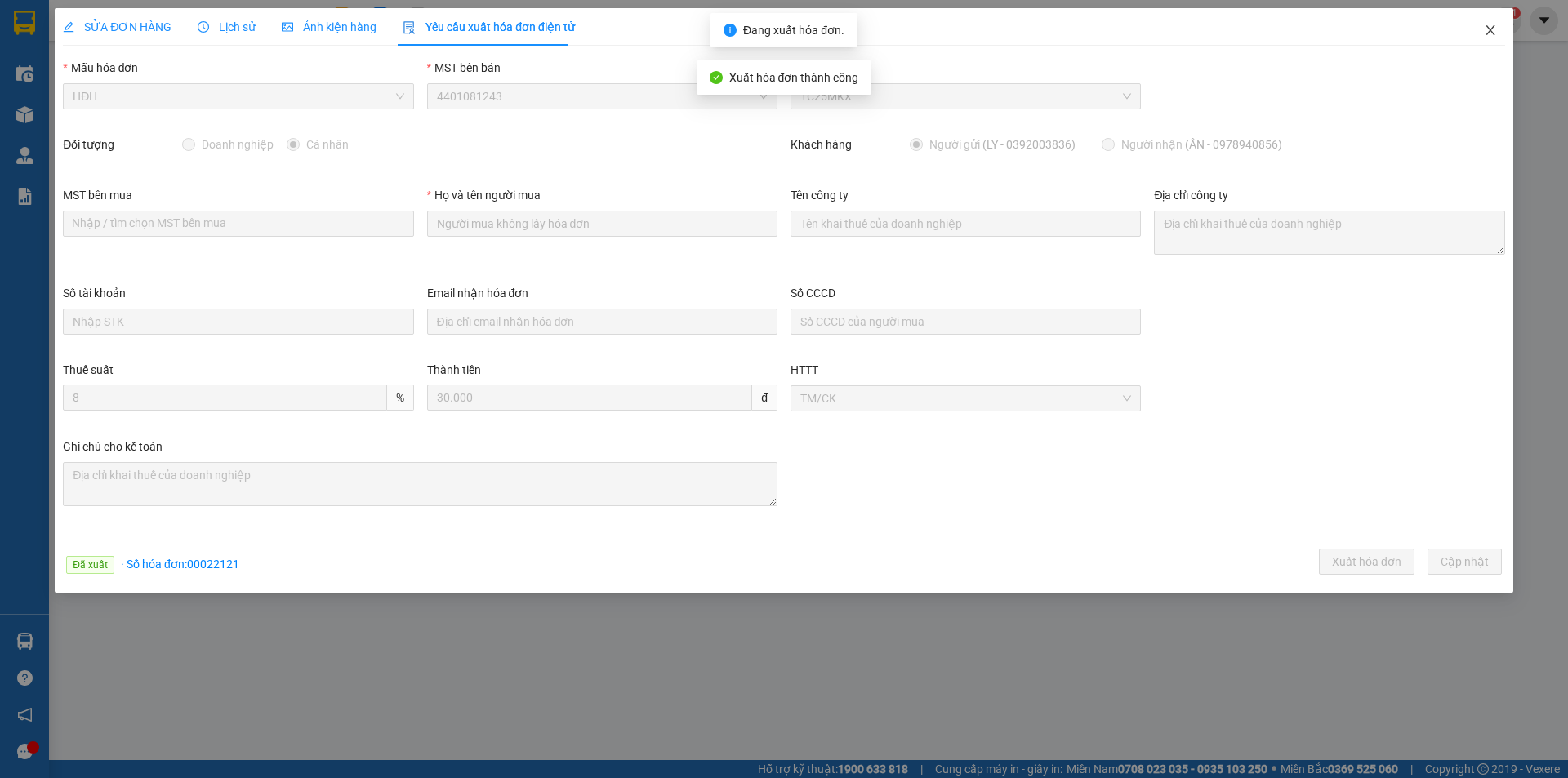
click at [1491, 27] on icon "close" at bounding box center [1490, 30] width 13 height 13
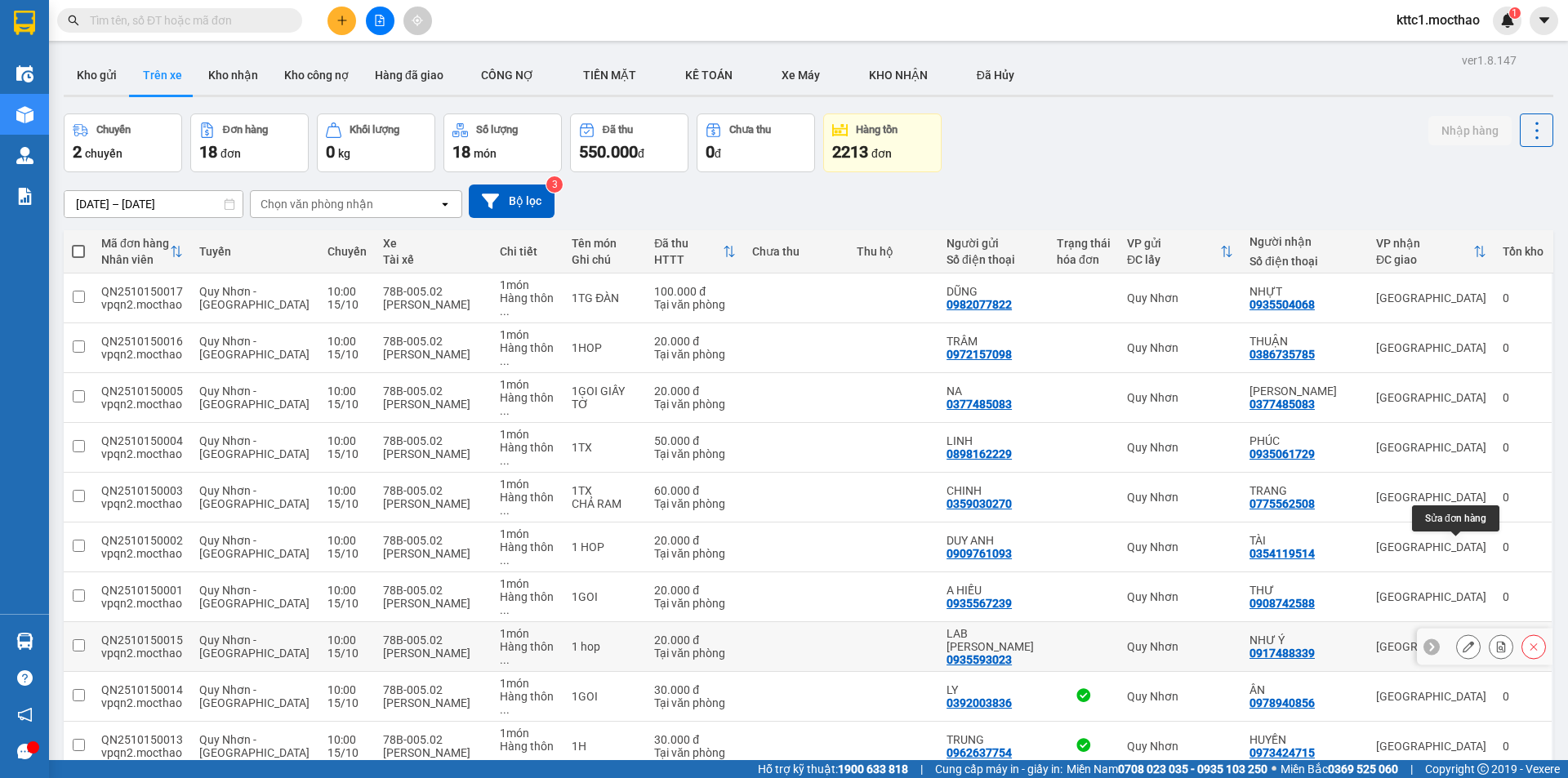
click at [1461, 633] on button at bounding box center [1468, 647] width 23 height 29
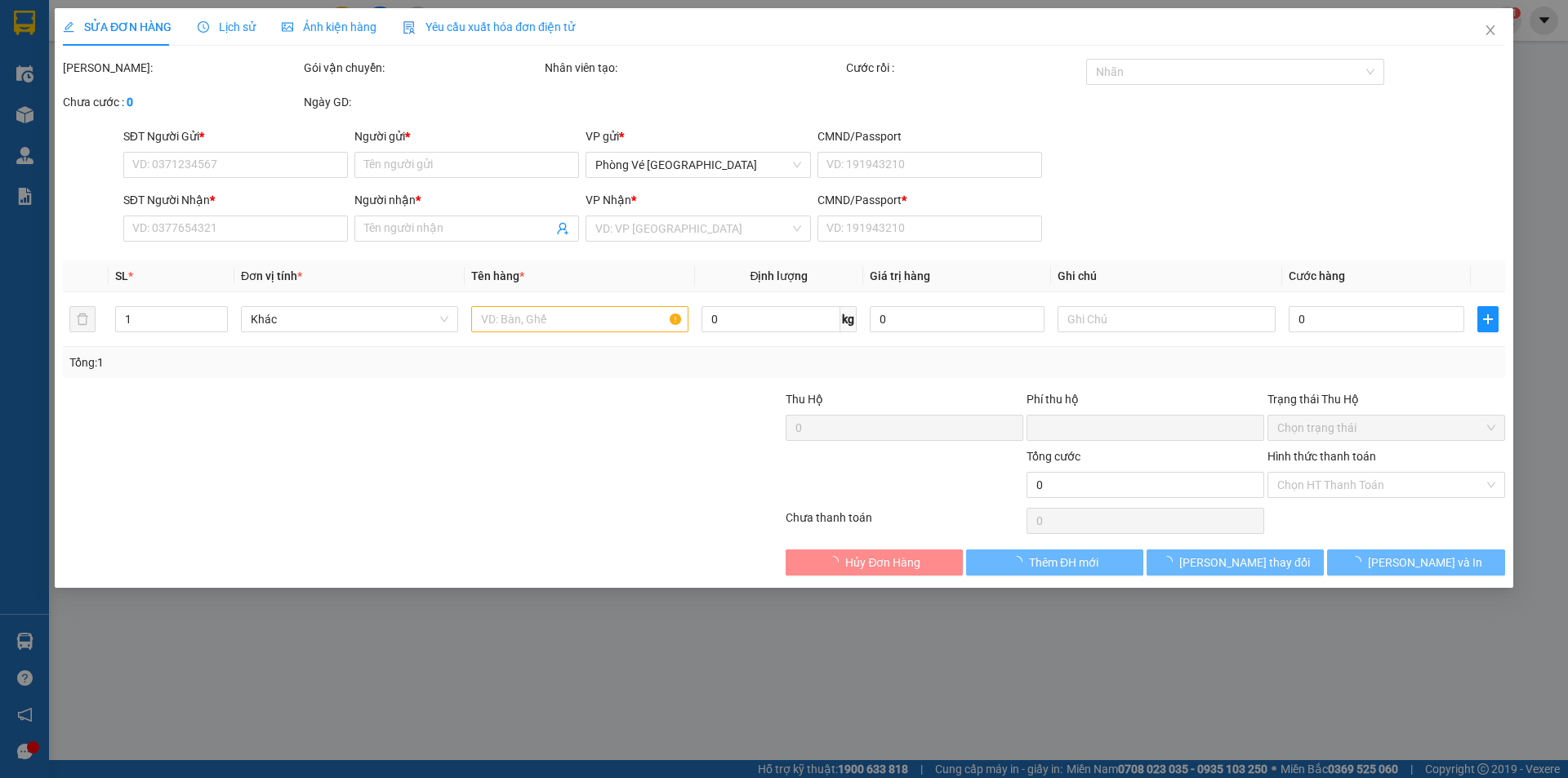
type input "0935593023"
type input "LAB [PERSON_NAME]"
type input "0917488339"
type input "NHƯ Ý"
type input "A"
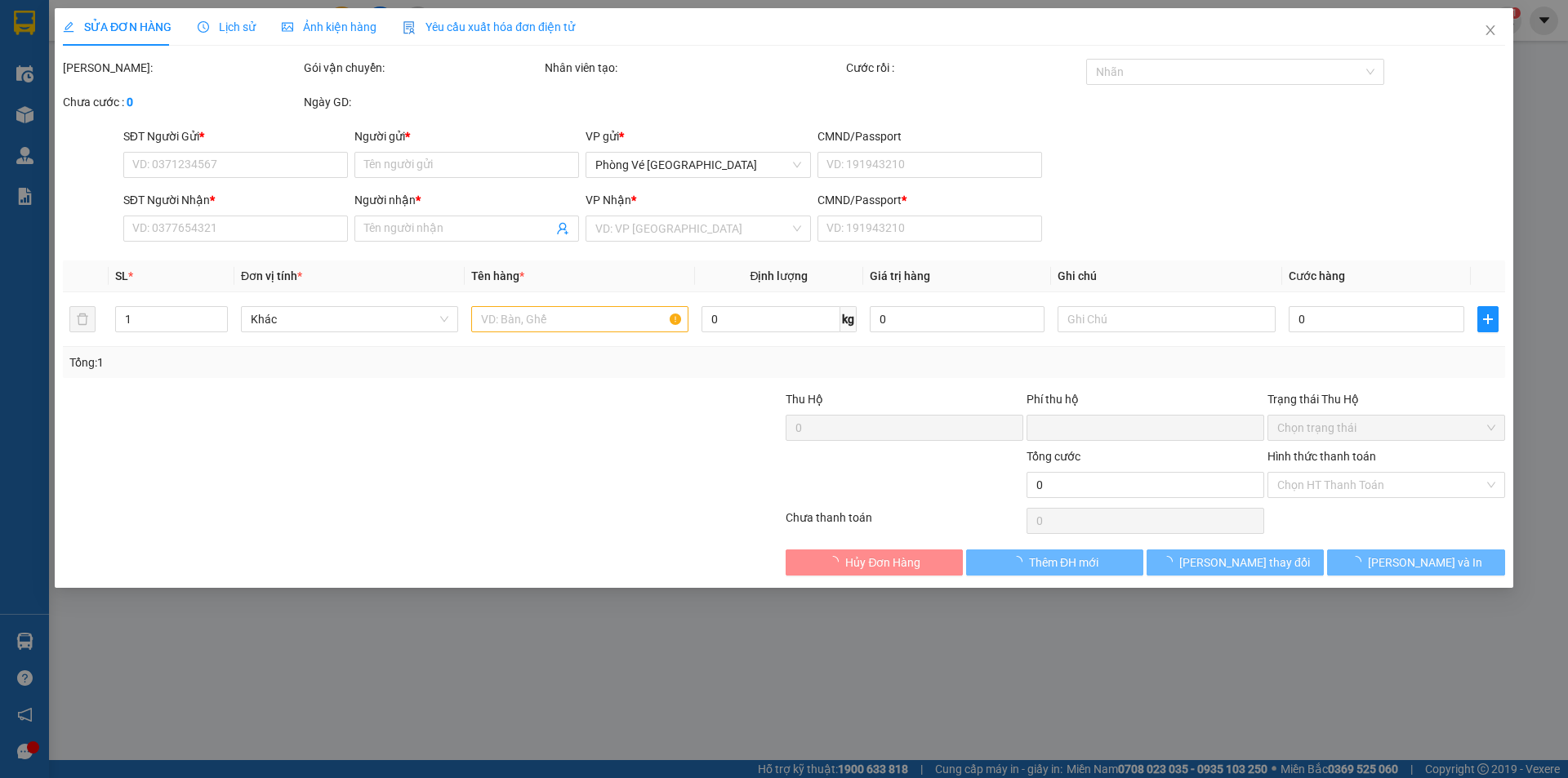
type input "0"
type input "20.000"
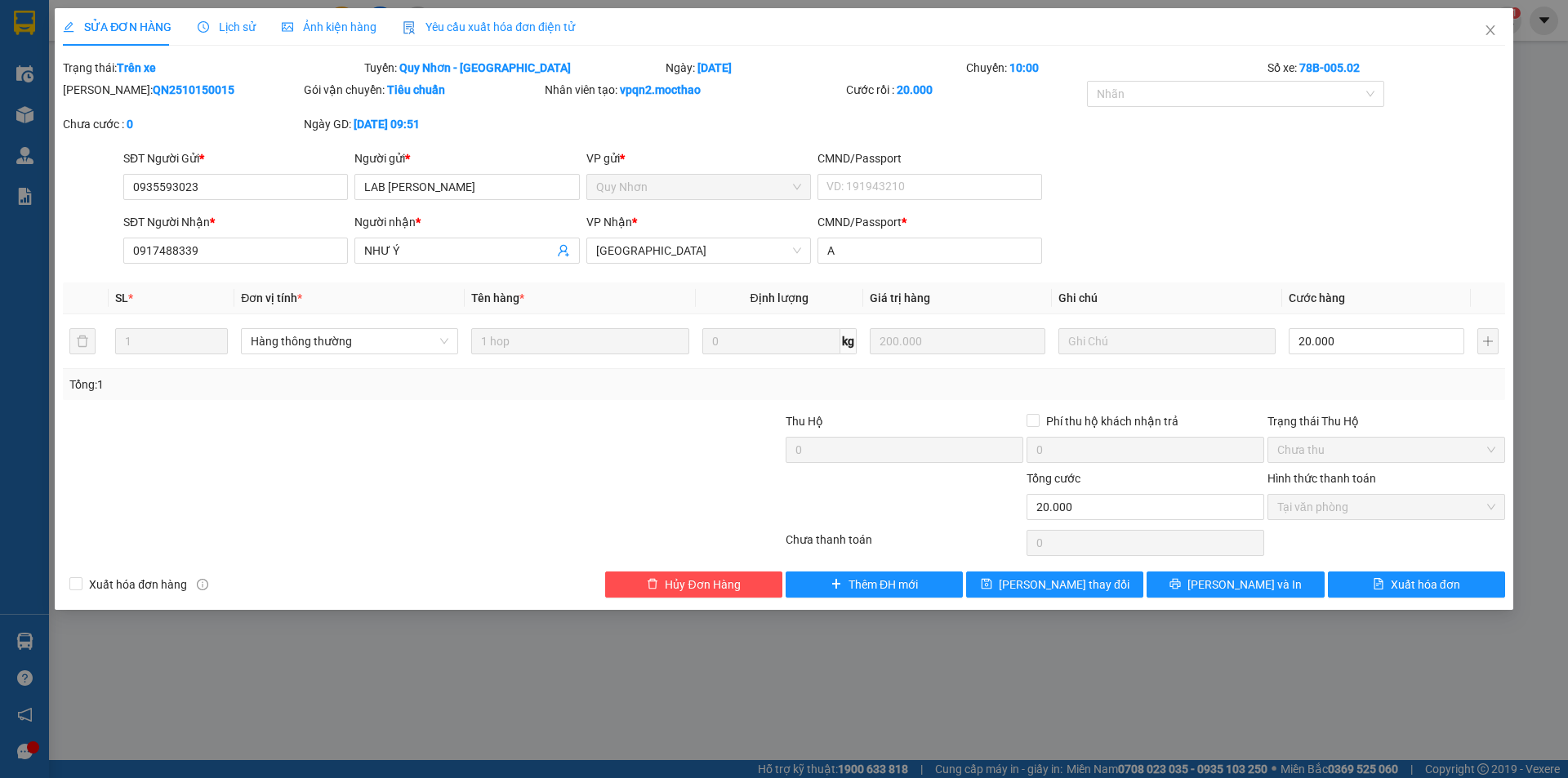
click at [453, 22] on span "Yêu cầu xuất hóa đơn điện tử" at bounding box center [488, 27] width 172 height 13
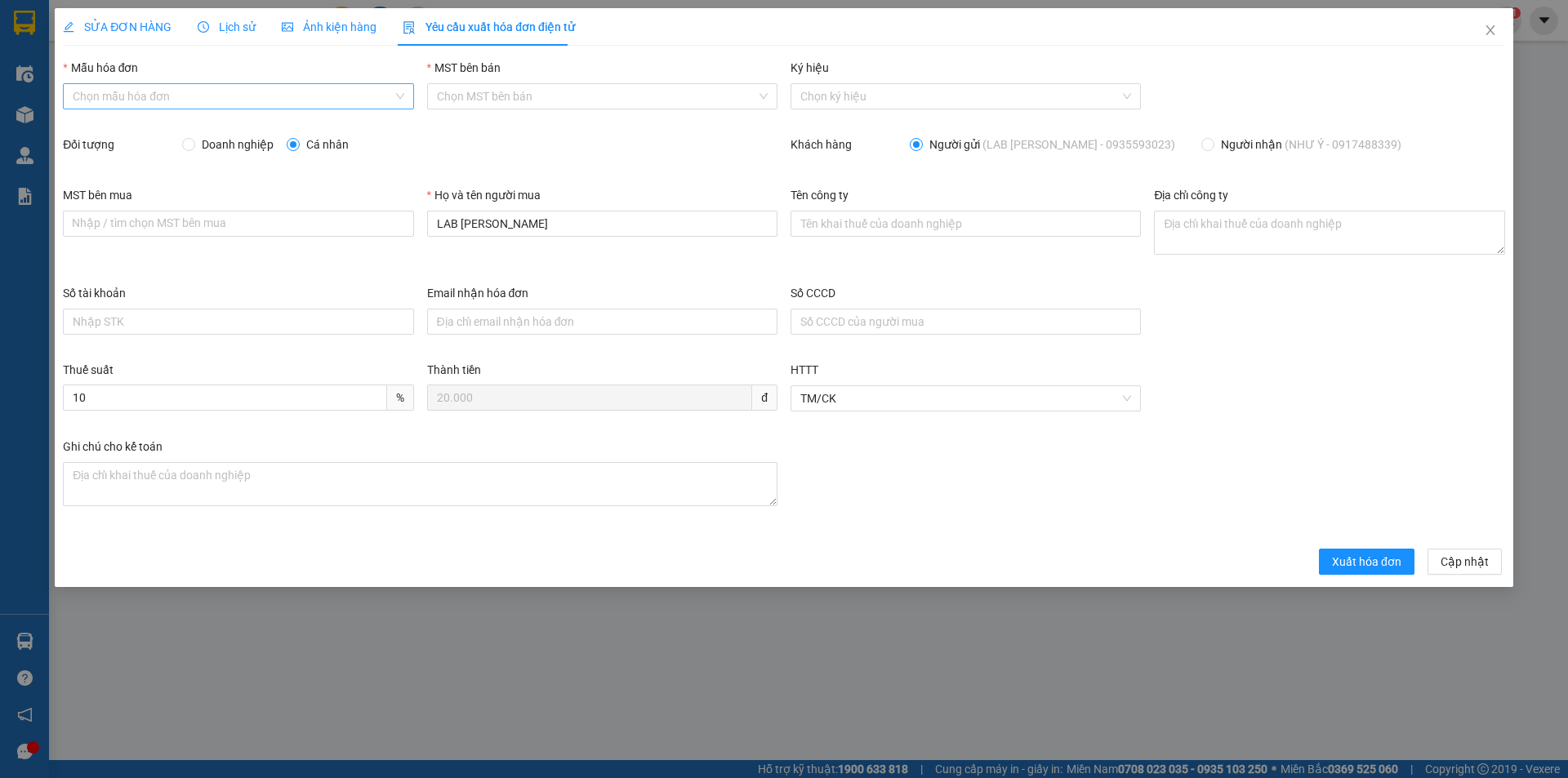
click at [131, 103] on input "Mẫu hóa đơn" at bounding box center [232, 96] width 319 height 25
click at [103, 131] on div "HĐH" at bounding box center [237, 129] width 331 height 18
type input "8"
drag, startPoint x: 478, startPoint y: 227, endPoint x: 353, endPoint y: 227, distance: 125.0
click at [360, 230] on div "MST bên mua Nhập / tìm chọn MST bên mua Họ và tên người mua LAB HOÀNG BẢO Tên c…" at bounding box center [784, 234] width 1456 height 98
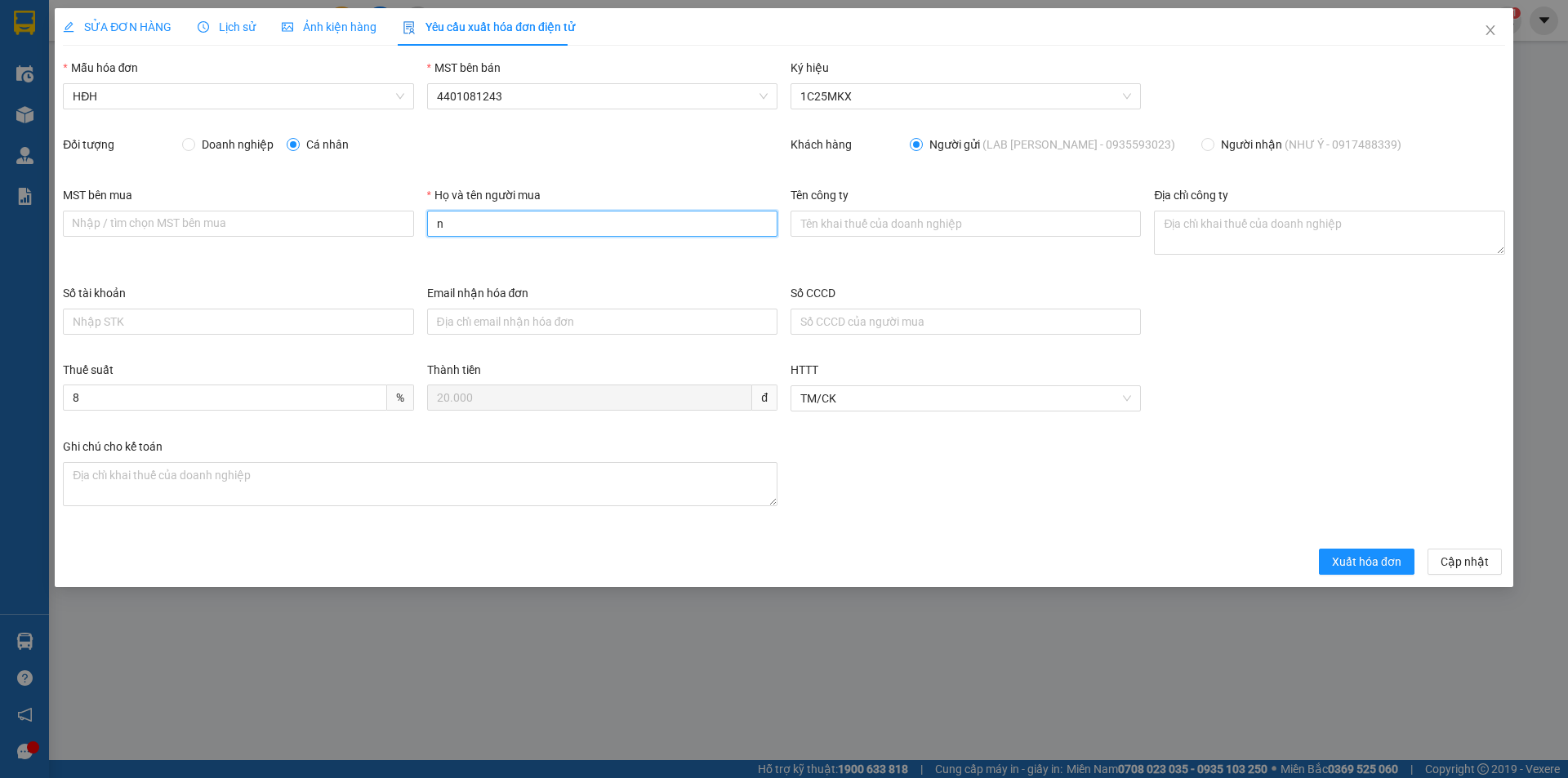
type input "Người mua không lấy hóa đơn"
click at [1350, 561] on span "Xuất hóa đơn" at bounding box center [1366, 561] width 70 height 18
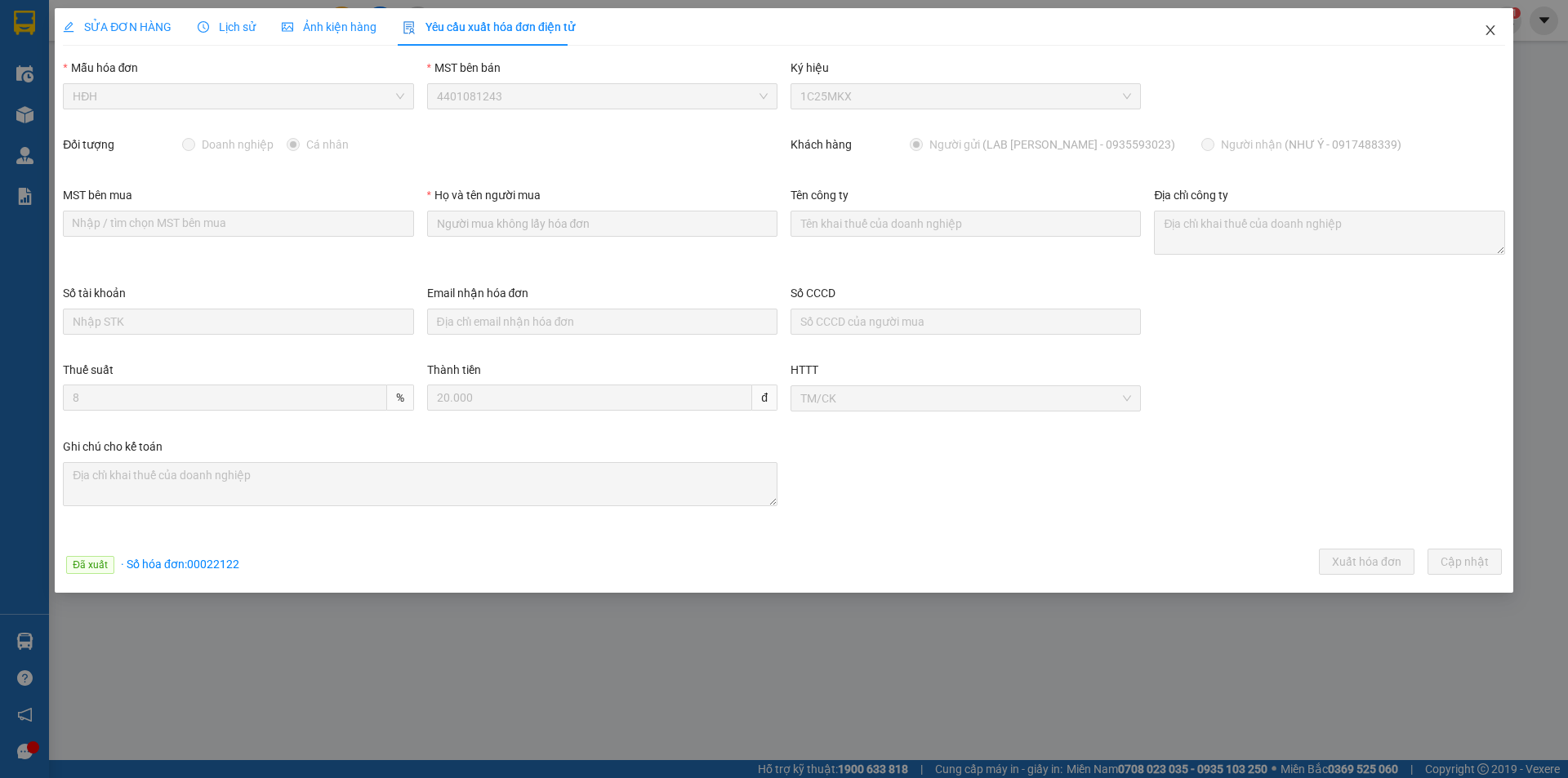
click at [1493, 26] on icon "close" at bounding box center [1490, 30] width 13 height 13
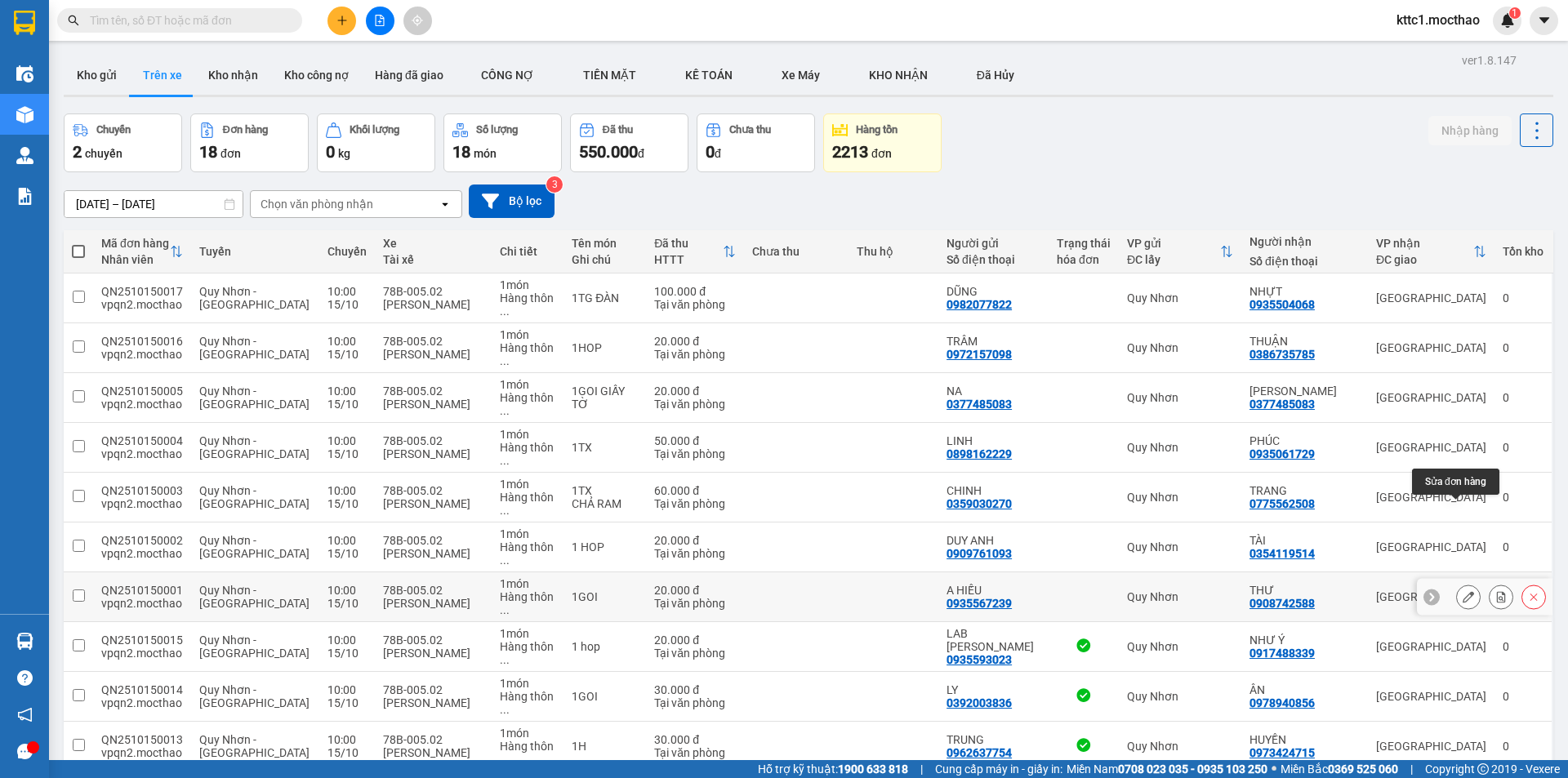
click at [1463, 591] on icon at bounding box center [1469, 597] width 12 height 12
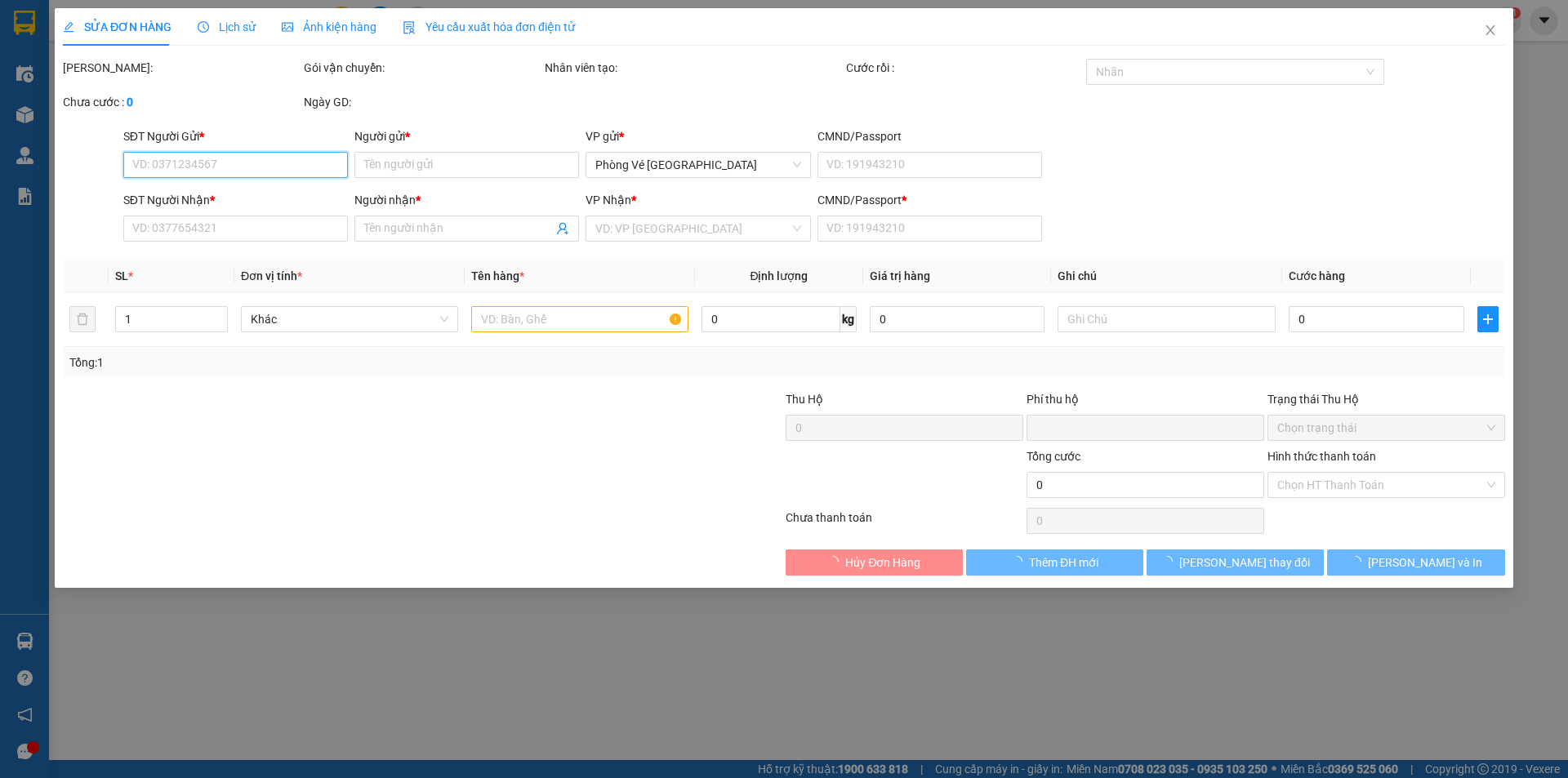
type input "0935567239"
type input "A HIẾU"
type input "0908742588"
type input "THƯ"
type input "A"
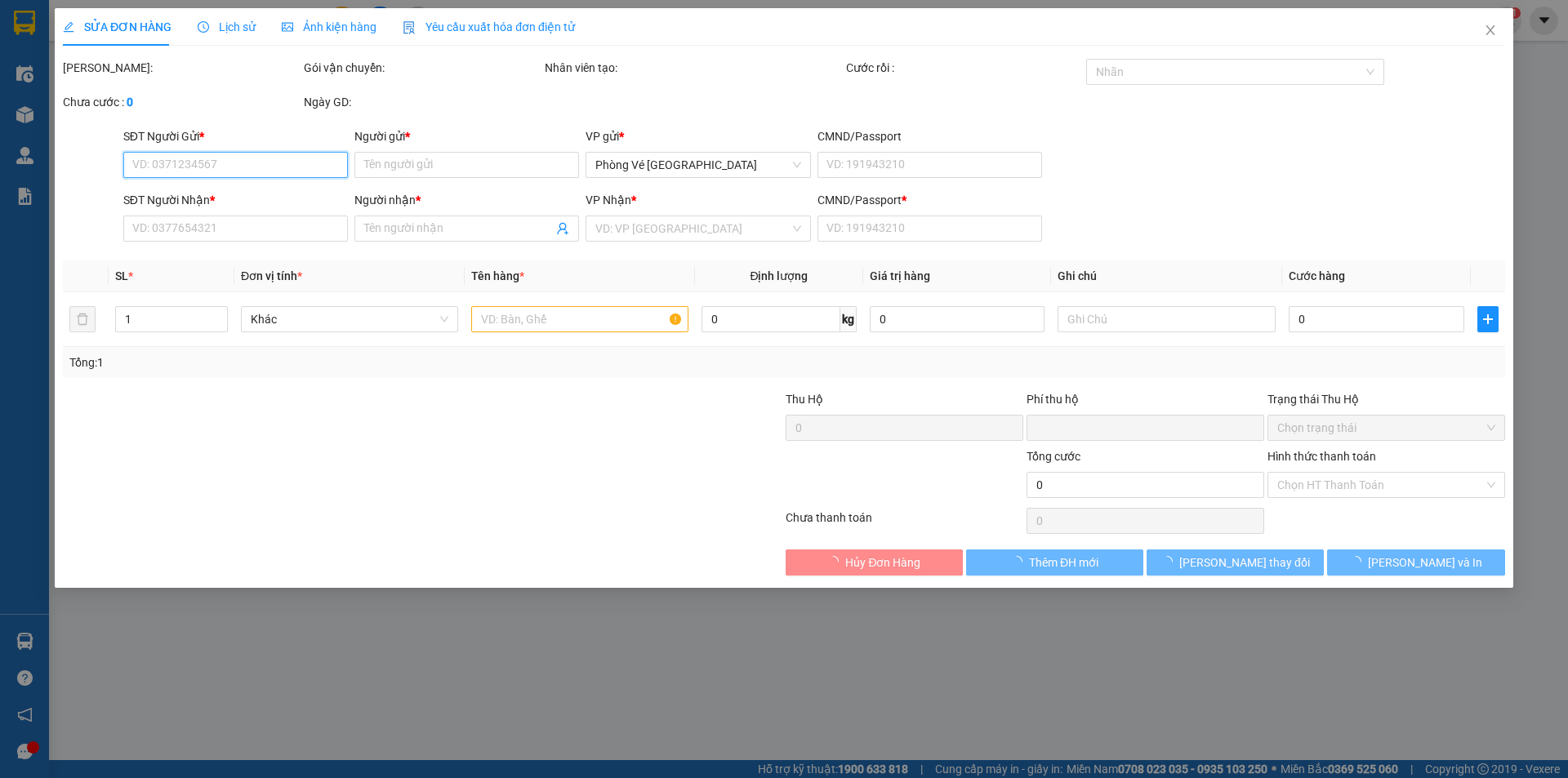
type input "0"
type input "20.000"
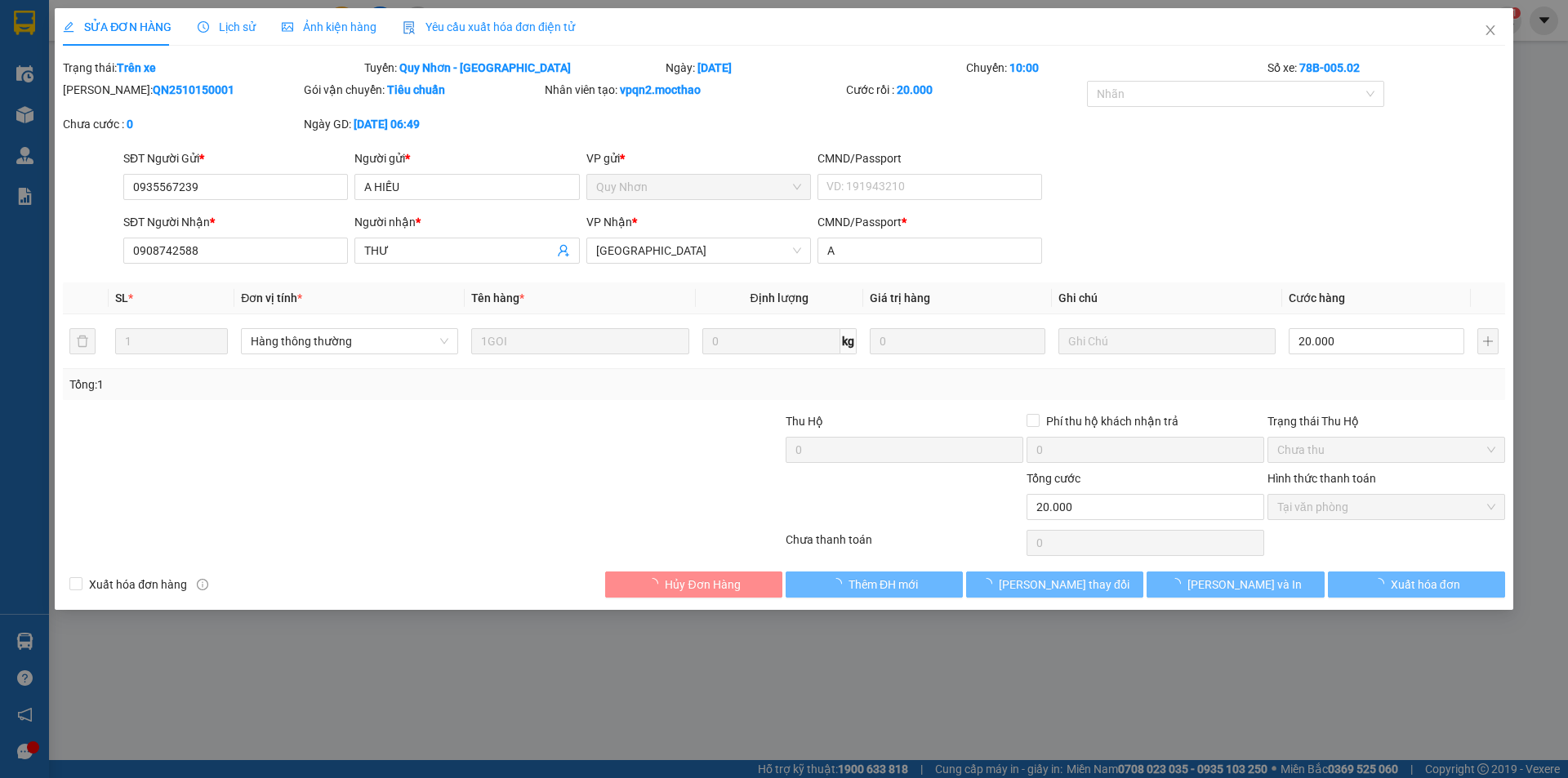
click at [501, 10] on div "Yêu cầu xuất hóa đơn điện tử" at bounding box center [488, 27] width 172 height 38
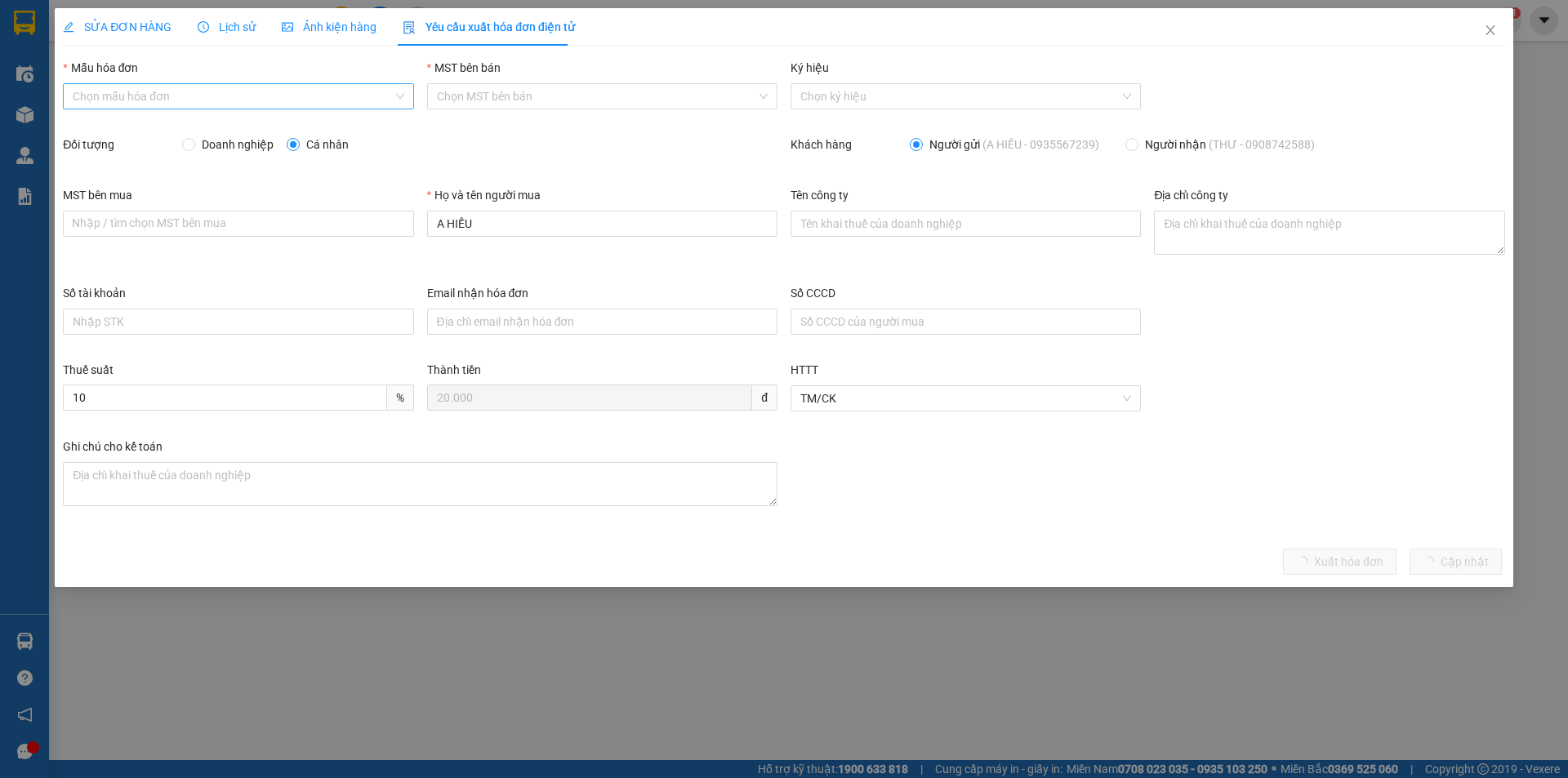
drag, startPoint x: 240, startPoint y: 81, endPoint x: 223, endPoint y: 91, distance: 19.7
click at [234, 86] on div "Mẫu hóa đơn Chọn mẫu hóa đơn" at bounding box center [237, 87] width 351 height 58
click at [219, 91] on input "Mẫu hóa đơn" at bounding box center [232, 96] width 319 height 25
click at [147, 126] on div "HĐH" at bounding box center [237, 129] width 331 height 18
type input "8"
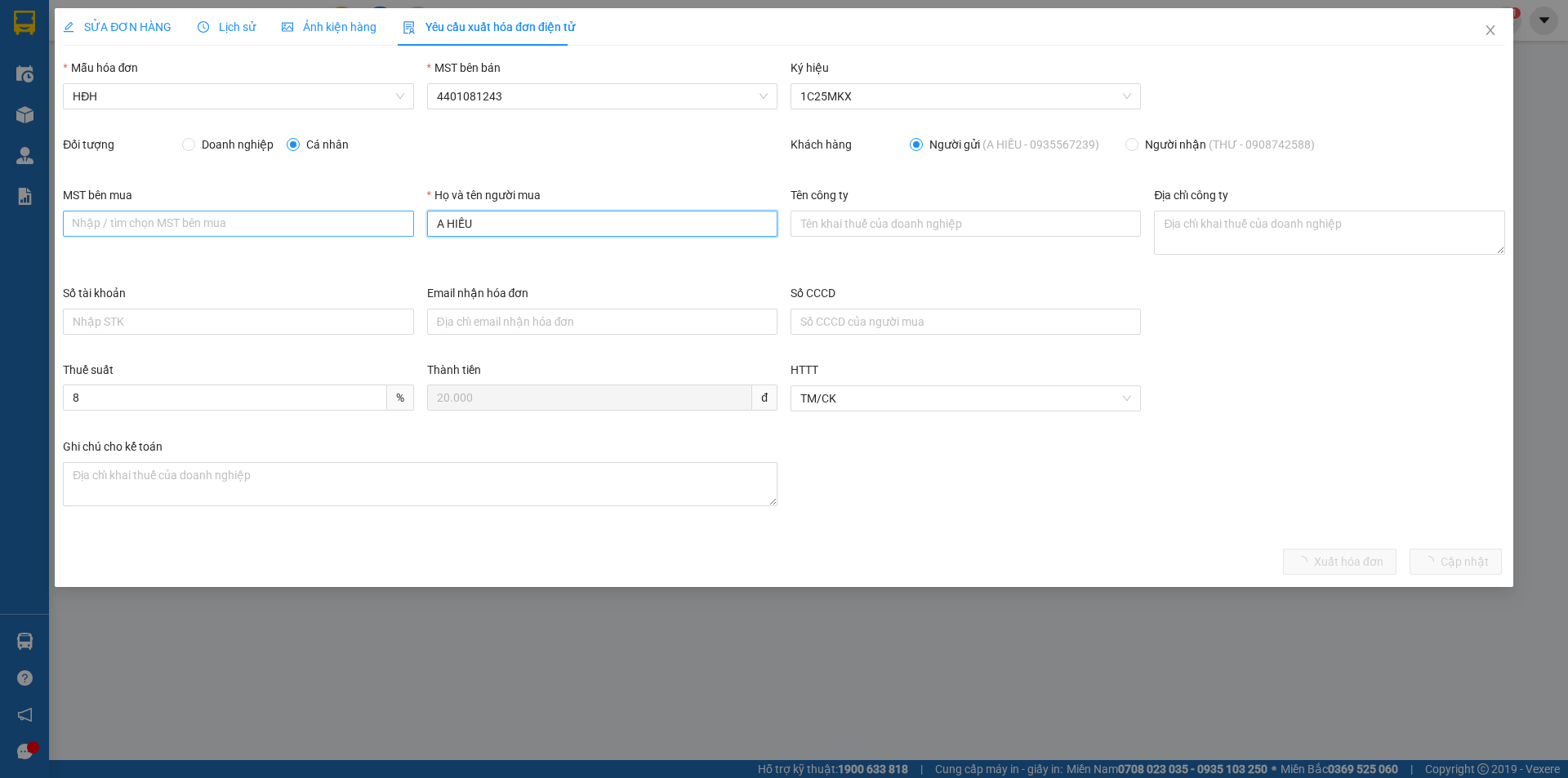
drag, startPoint x: 521, startPoint y: 226, endPoint x: 365, endPoint y: 227, distance: 156.0
click at [365, 227] on div "MST bên mua Nhập / tìm chọn MST bên mua Họ và tên người mua A HIẾU Tên công ty …" at bounding box center [784, 234] width 1456 height 98
drag, startPoint x: 495, startPoint y: 224, endPoint x: 383, endPoint y: 204, distance: 113.8
click at [383, 204] on div "MST bên mua Nhập / tìm chọn MST bên mua Họ và tên người mua A HIẾU Tên công ty …" at bounding box center [784, 234] width 1456 height 98
type input "Người mua không lấy hóa đơn"
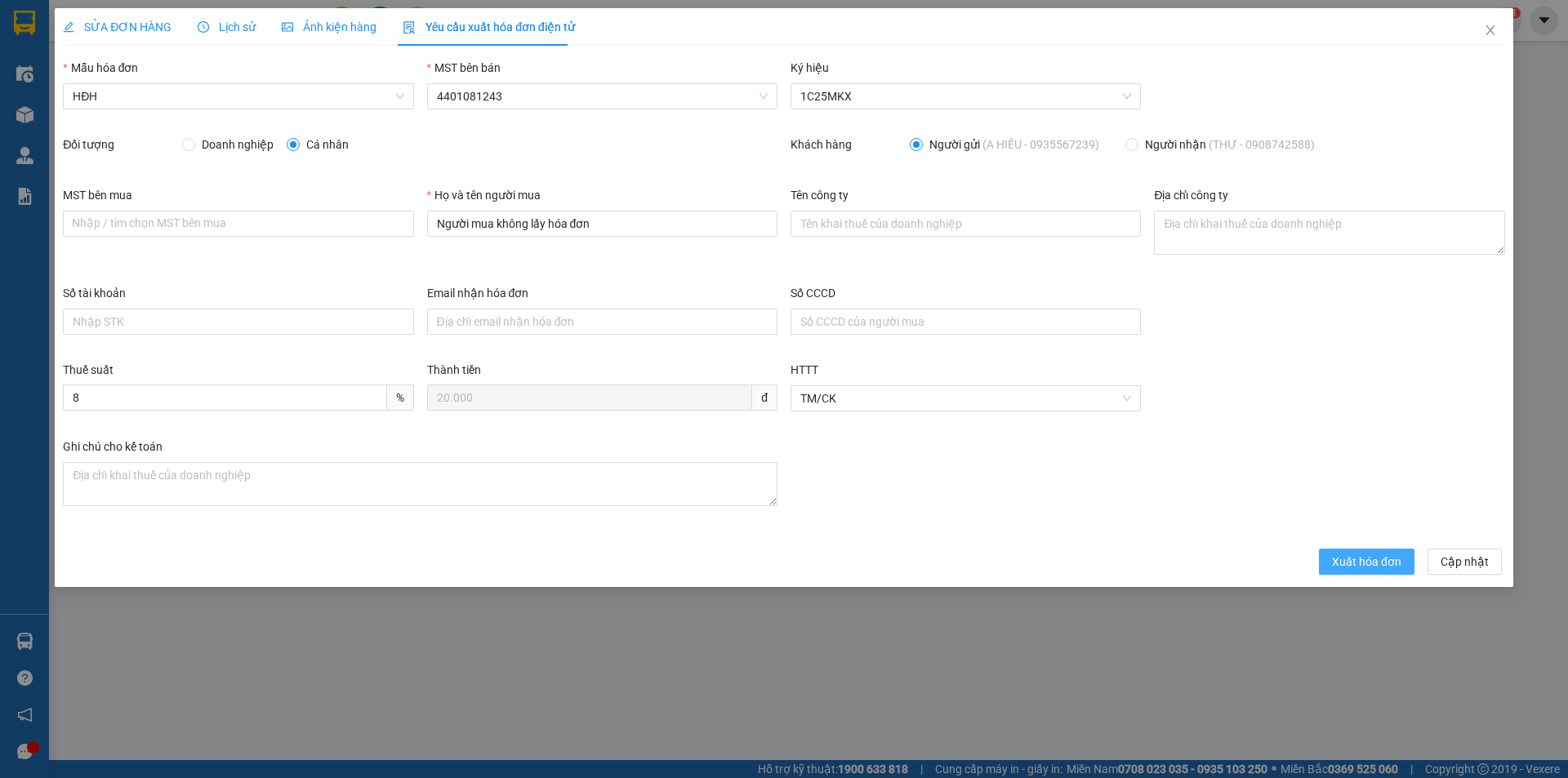
click at [1383, 562] on span "Xuất hóa đơn" at bounding box center [1366, 561] width 70 height 18
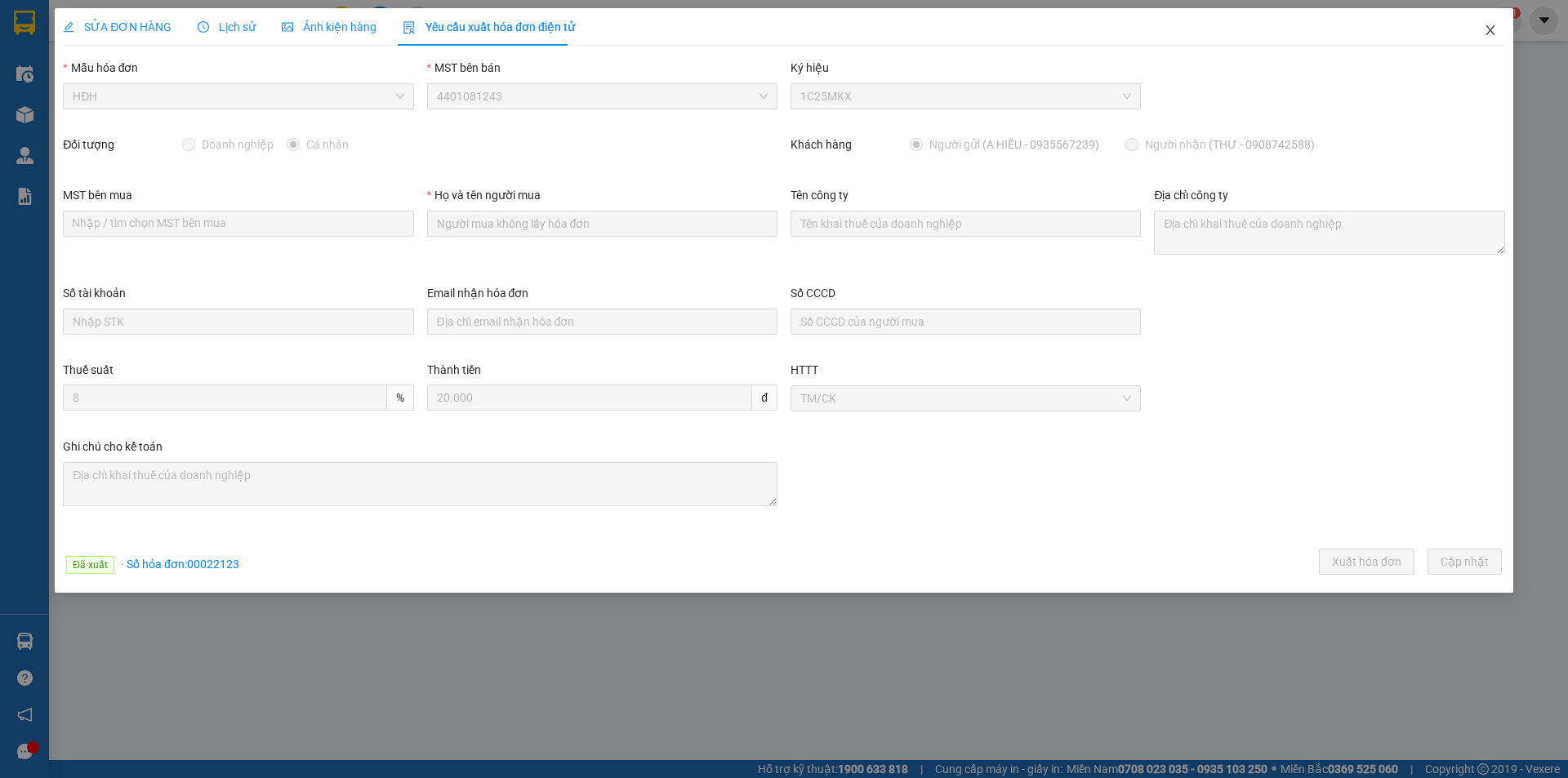
click at [1488, 33] on icon "close" at bounding box center [1490, 30] width 13 height 13
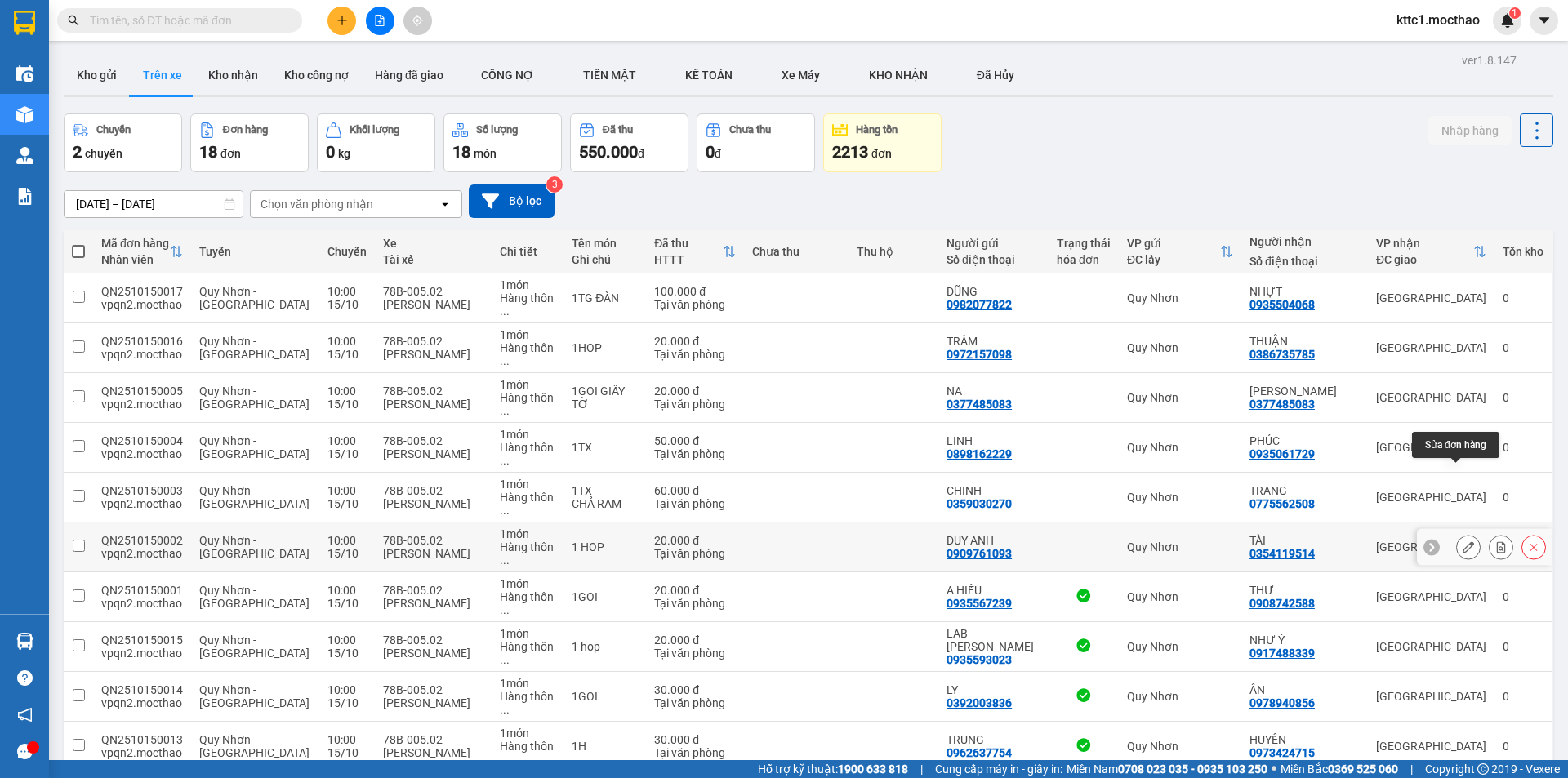
click at [1463, 542] on icon at bounding box center [1469, 547] width 12 height 12
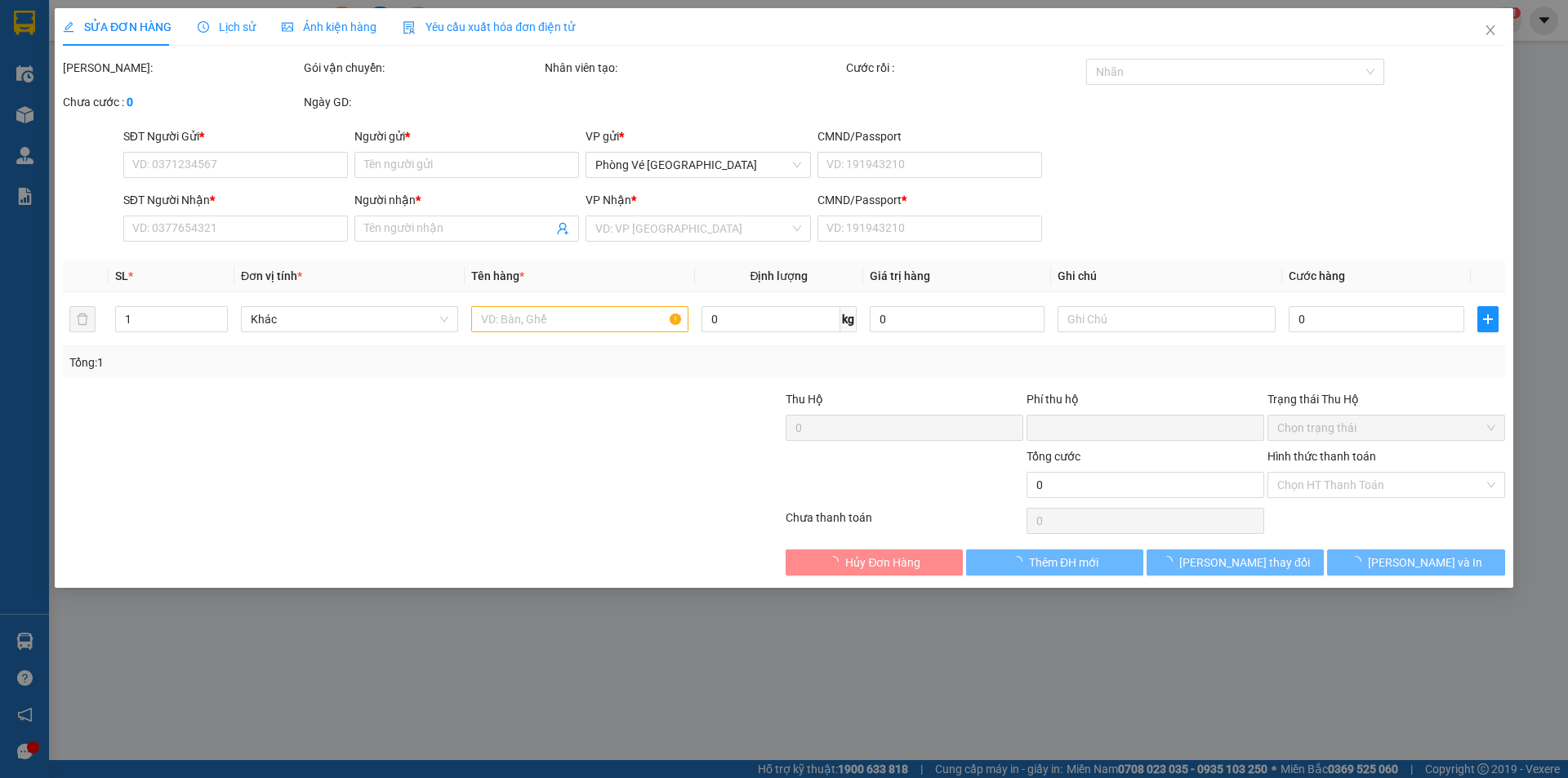
type input "0909761093"
type input "DUY ANH"
type input "0354119514"
type input "TÀI"
type input "a"
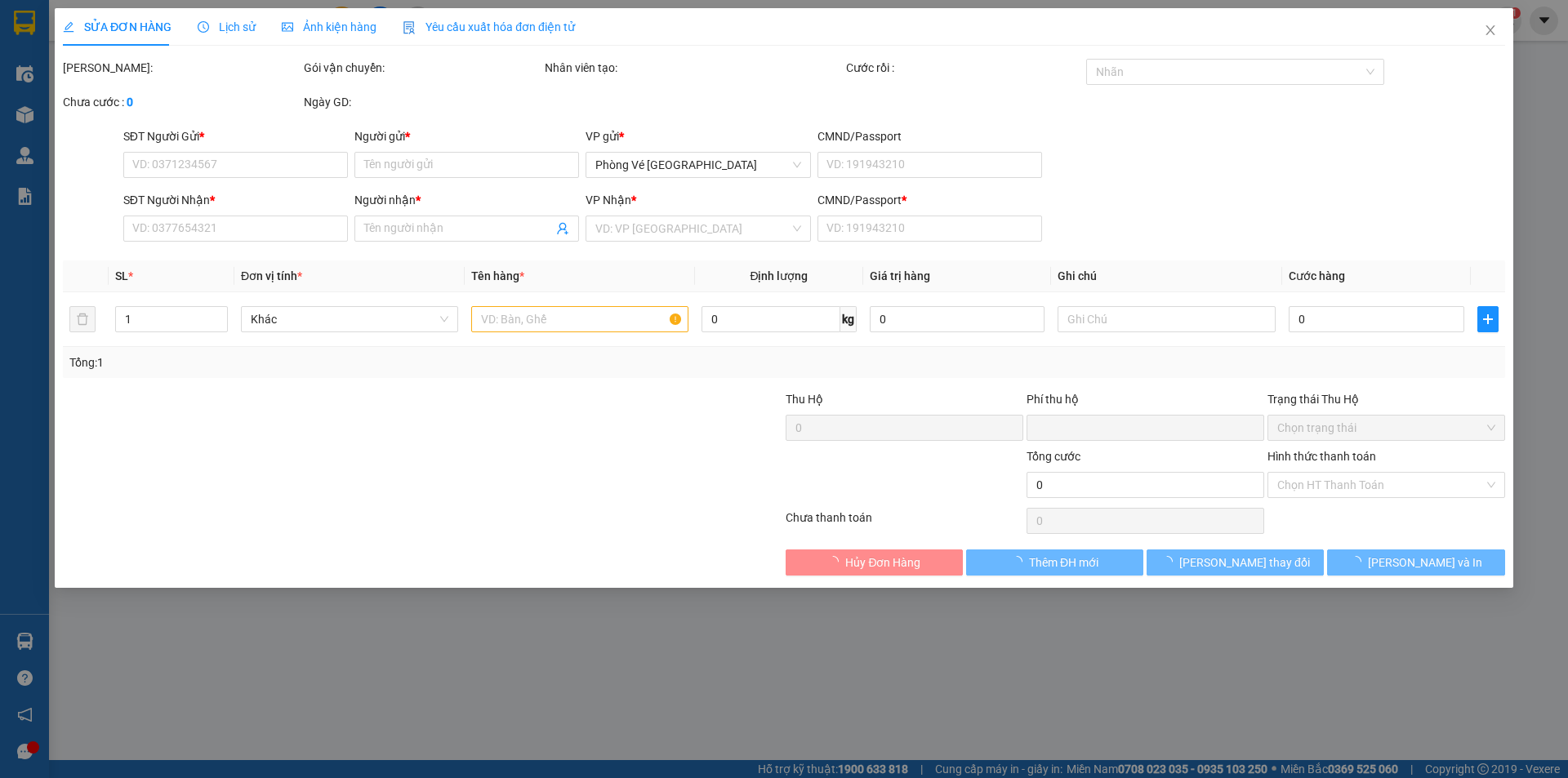
type input "0"
type input "20.000"
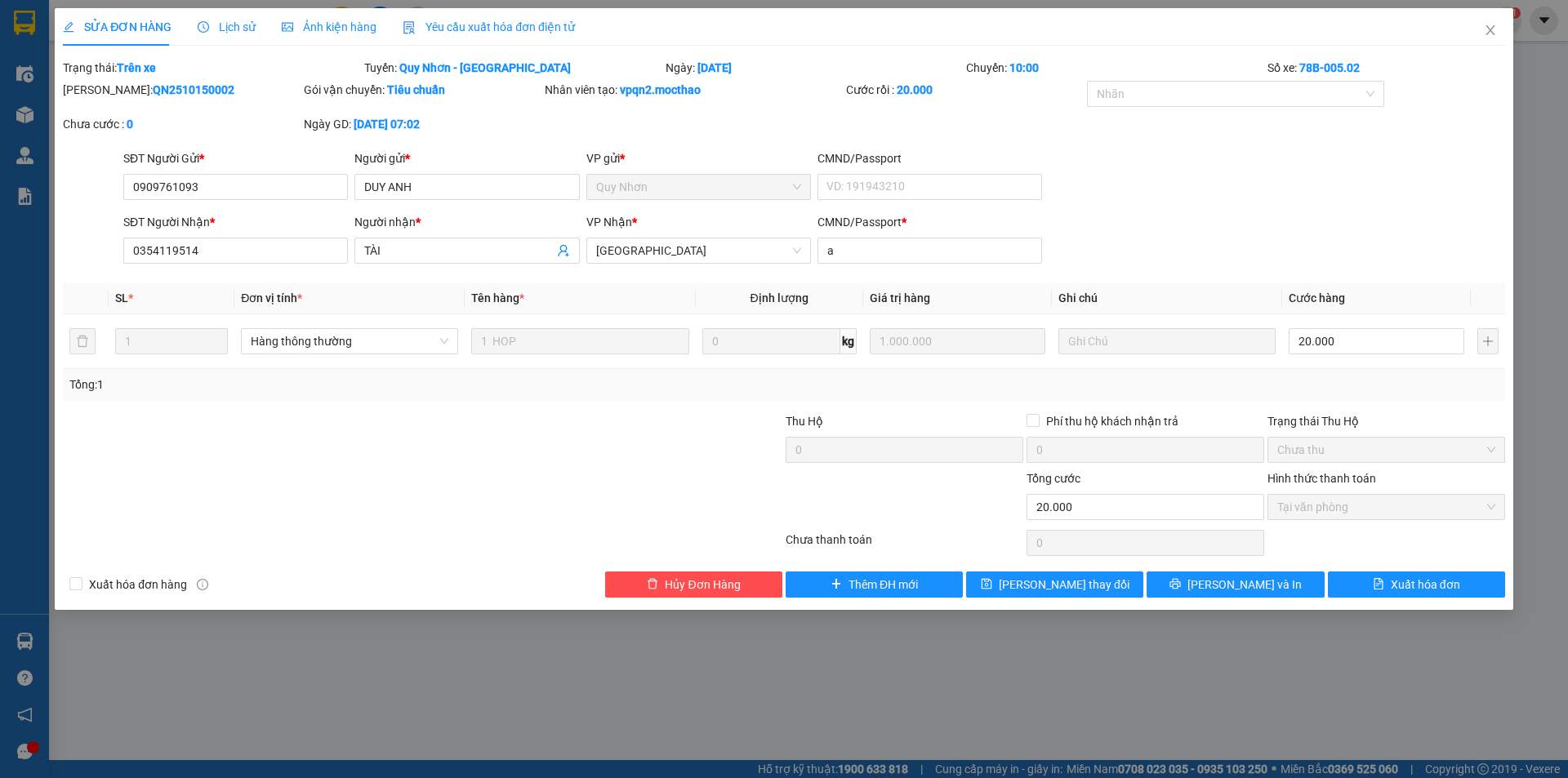
click at [440, 22] on span "Yêu cầu xuất hóa đơn điện tử" at bounding box center [488, 27] width 172 height 13
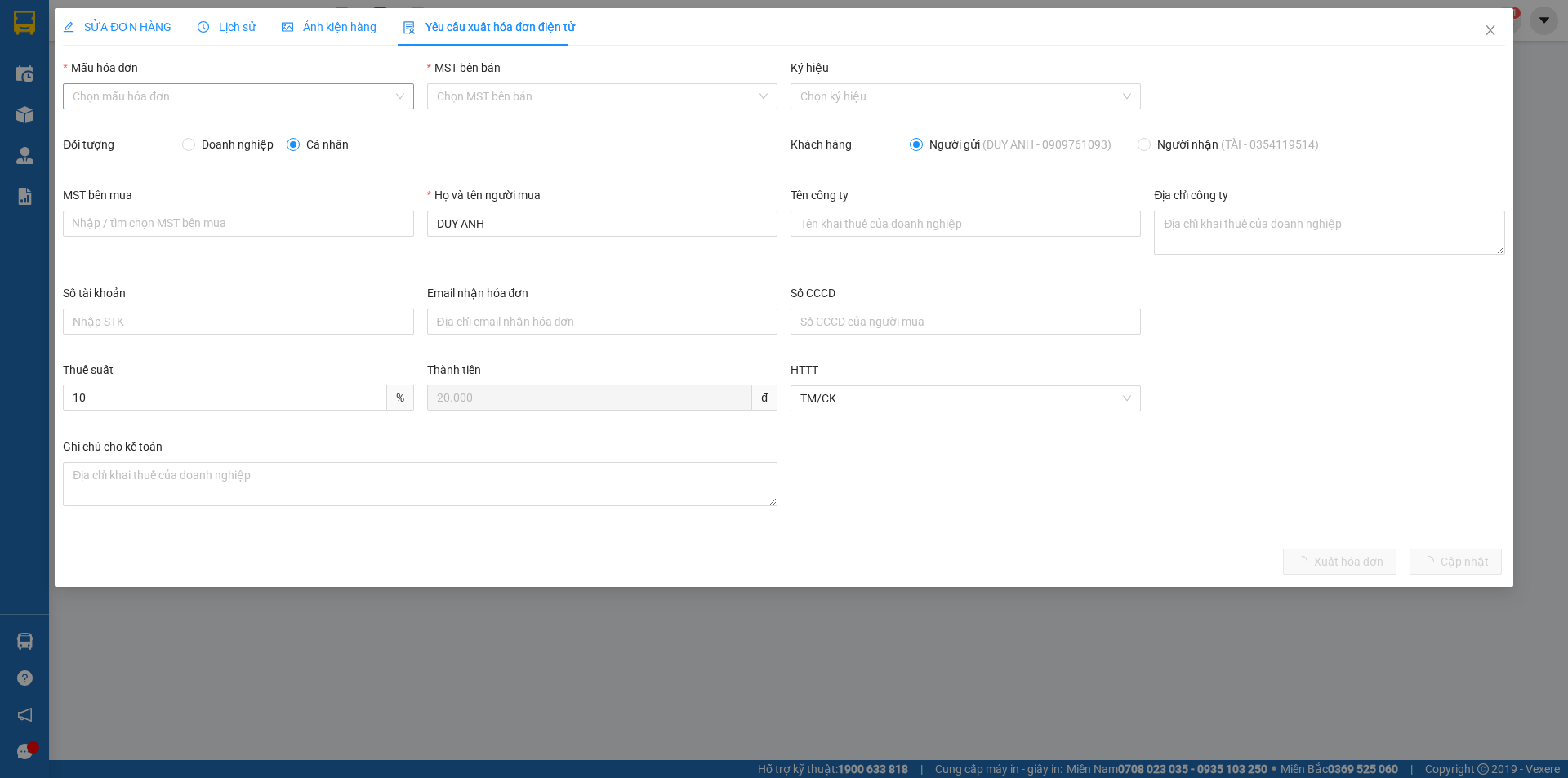
click at [220, 104] on input "Mẫu hóa đơn" at bounding box center [232, 96] width 319 height 25
click at [167, 129] on div "HĐH" at bounding box center [237, 129] width 331 height 18
type input "8"
drag, startPoint x: 504, startPoint y: 225, endPoint x: 378, endPoint y: 239, distance: 126.8
click at [378, 239] on div "MST bên mua Nhập / tìm chọn MST bên mua Họ và tên người mua DUY ANH Tên công ty…" at bounding box center [784, 234] width 1456 height 98
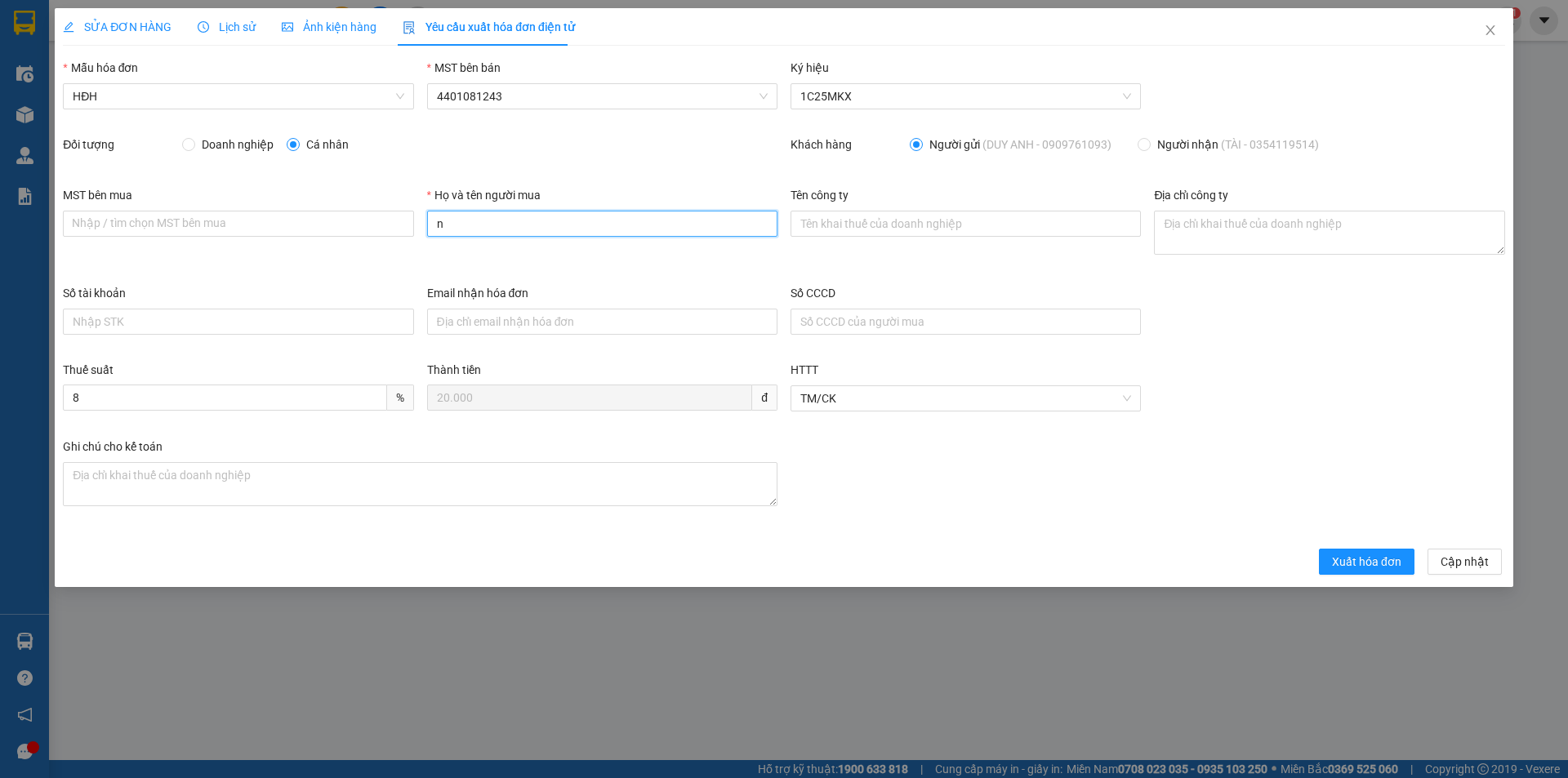
type input "Người mua không lấy hóa đơn"
click at [1357, 571] on button "Xuất hóa đơn" at bounding box center [1366, 561] width 95 height 26
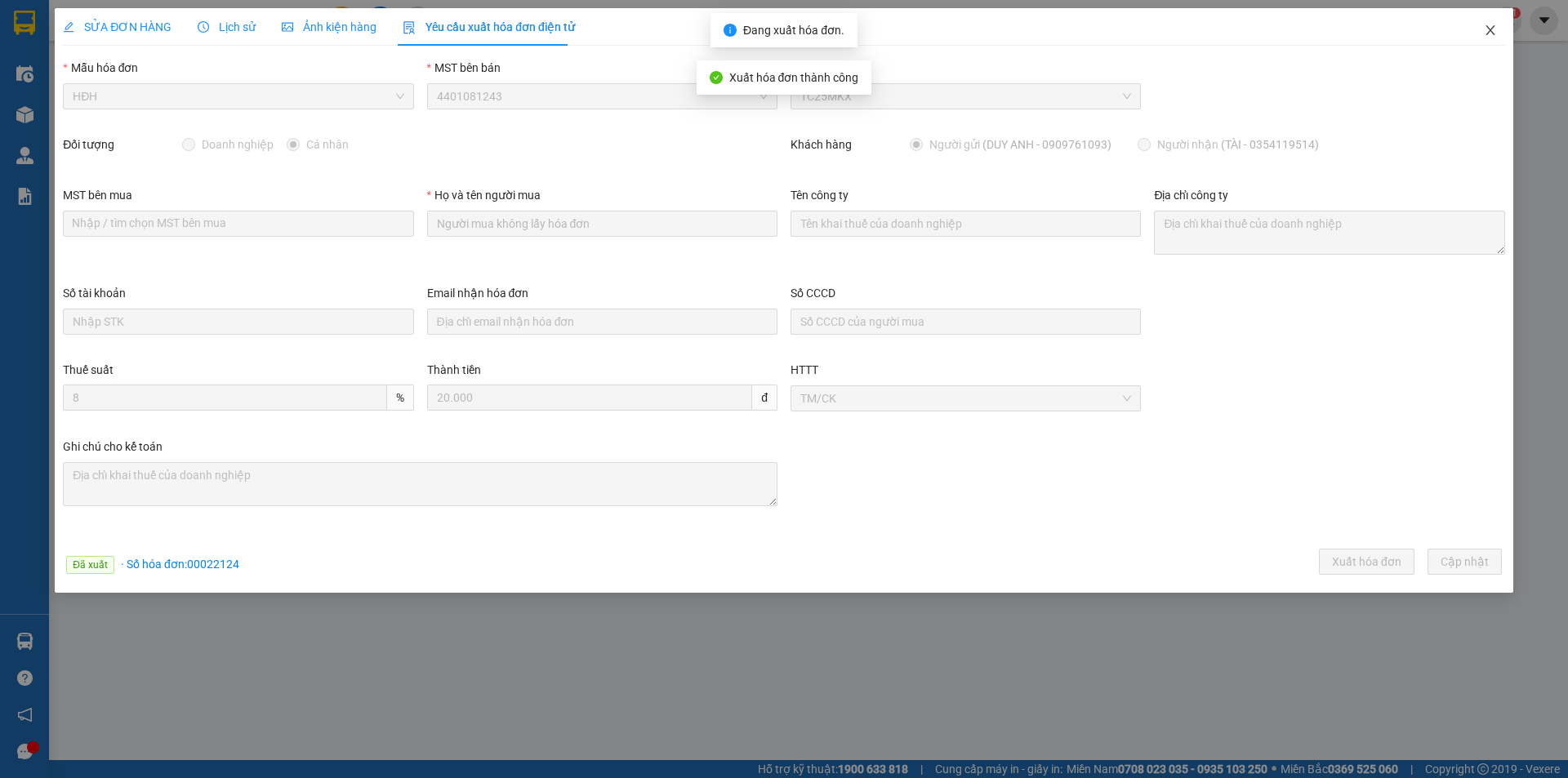
click at [1489, 28] on icon "close" at bounding box center [1490, 30] width 13 height 13
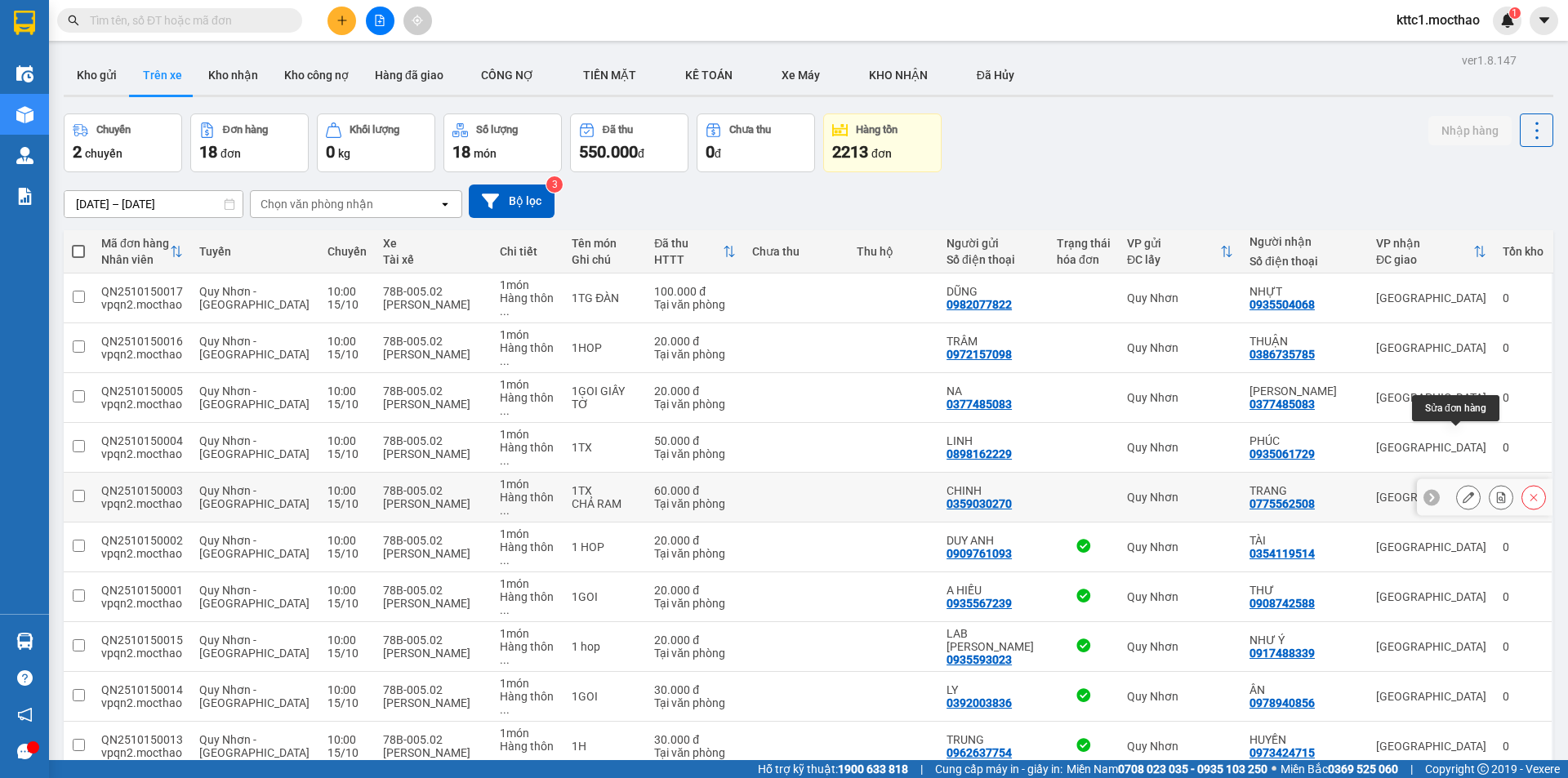
click at [1463, 492] on icon at bounding box center [1469, 498] width 12 height 12
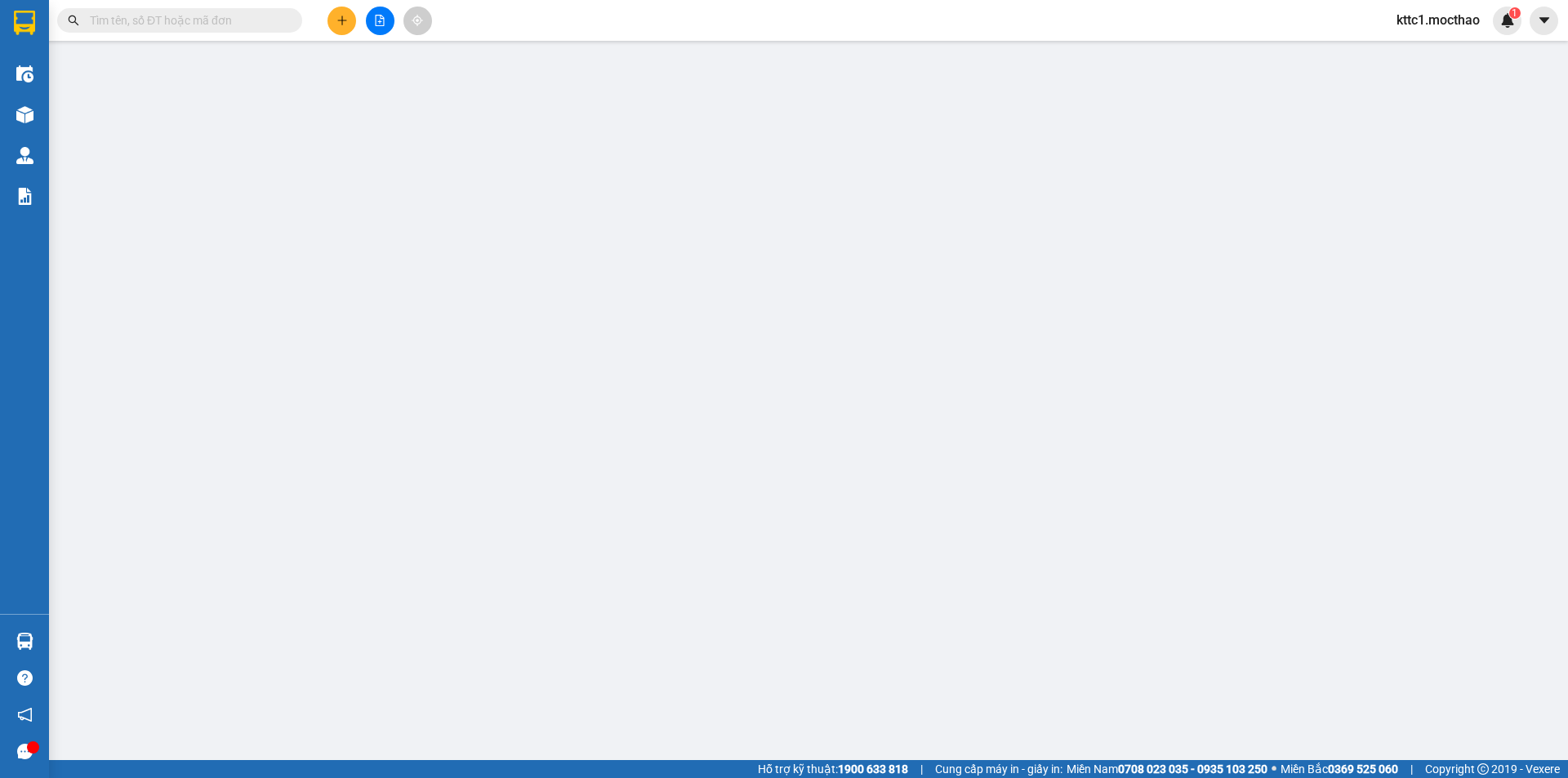
type input "0359030270"
type input "CHINH"
type input "0775562508"
type input "TRANG"
type input "a"
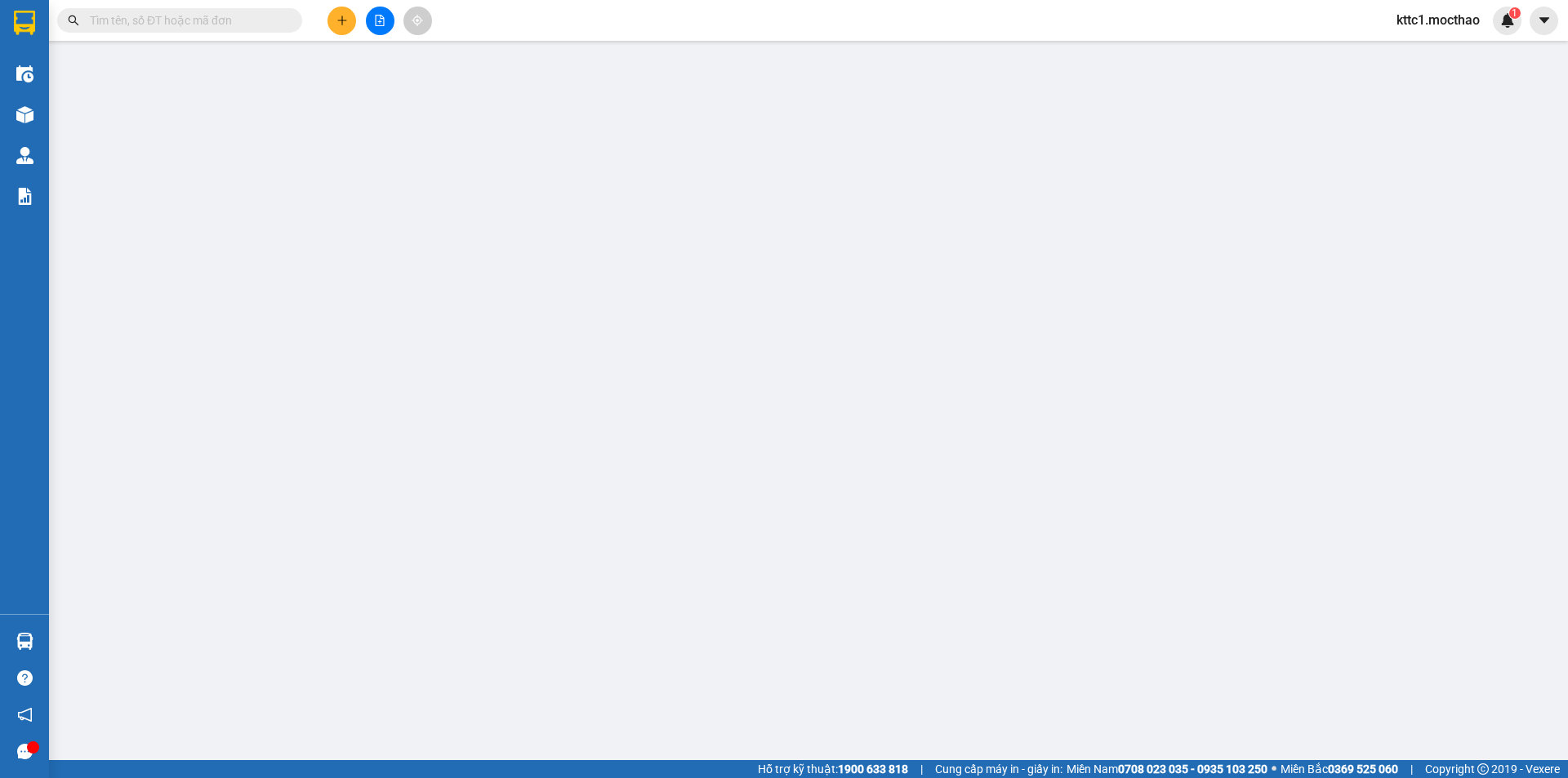
type input "0"
type input "60.000"
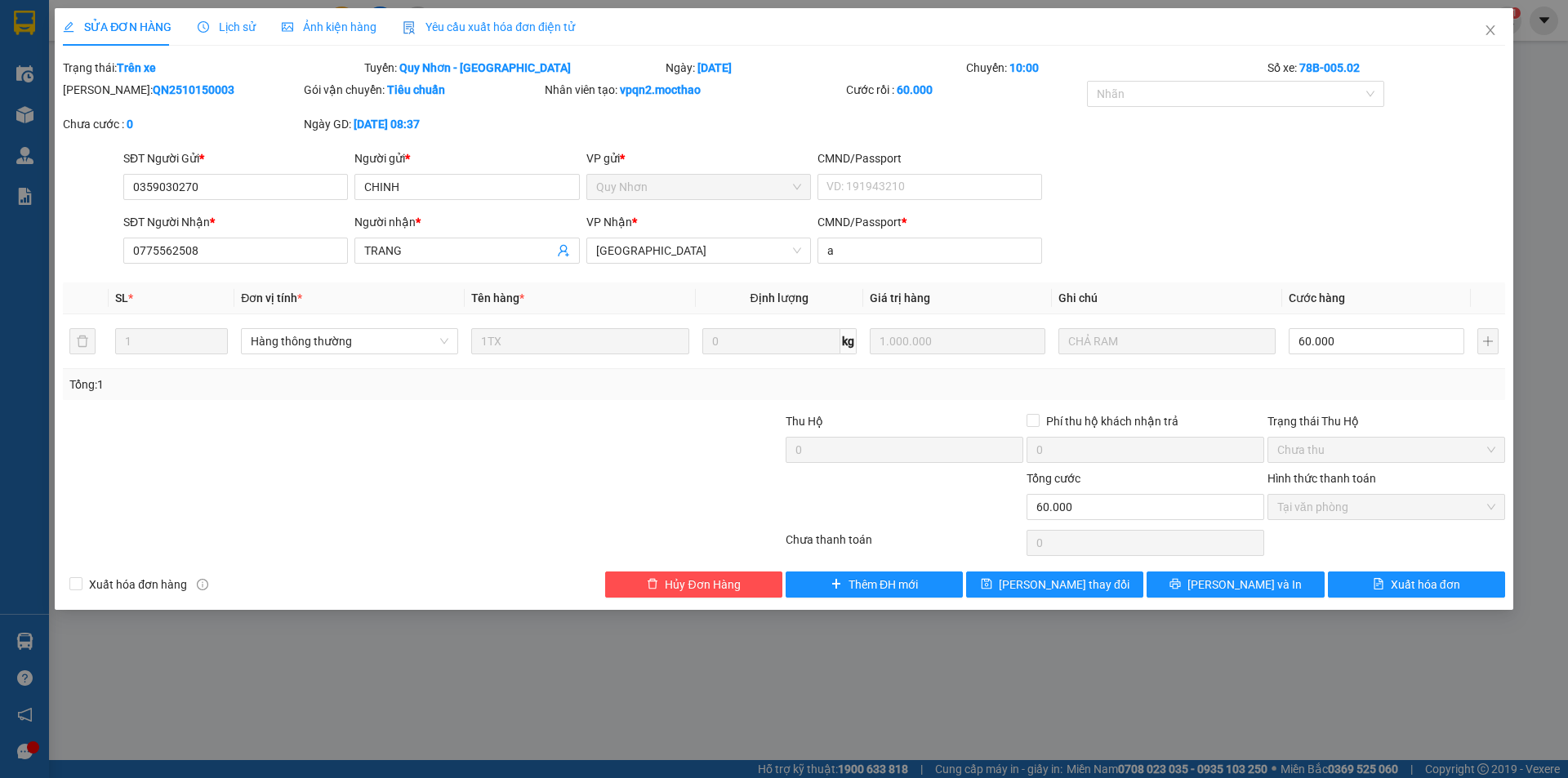
click at [474, 17] on div "Yêu cầu xuất hóa đơn điện tử" at bounding box center [488, 27] width 172 height 38
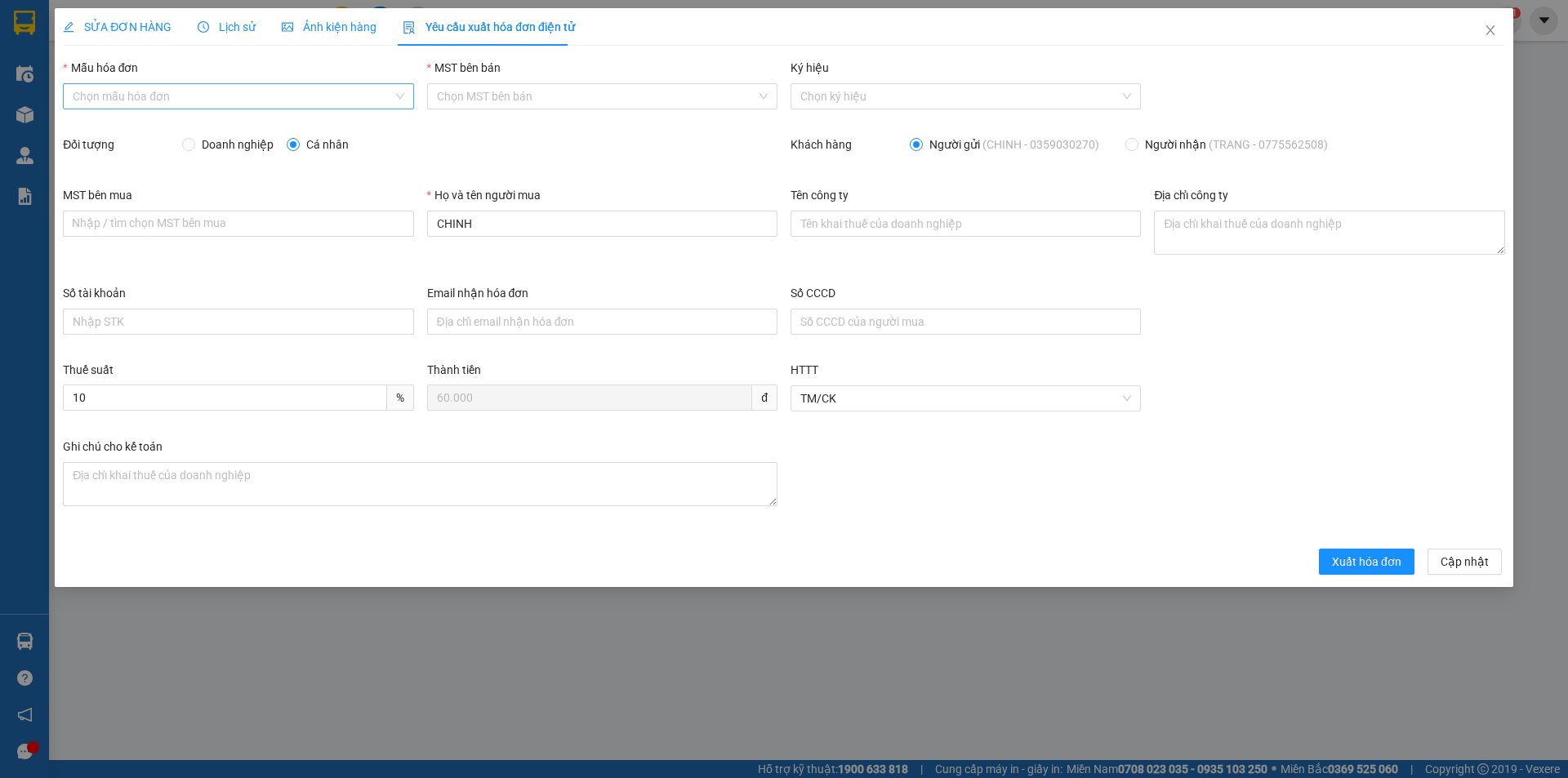
click at [117, 95] on input "Mẫu hóa đơn" at bounding box center [232, 96] width 319 height 25
click at [103, 121] on div "HĐH" at bounding box center [237, 129] width 331 height 18
type input "8"
drag, startPoint x: 473, startPoint y: 225, endPoint x: 406, endPoint y: 231, distance: 67.3
click at [406, 231] on div "MST bên mua Nhập / tìm chọn MST bên mua Họ và tên người mua CHINH Tên công ty Đ…" at bounding box center [784, 234] width 1456 height 98
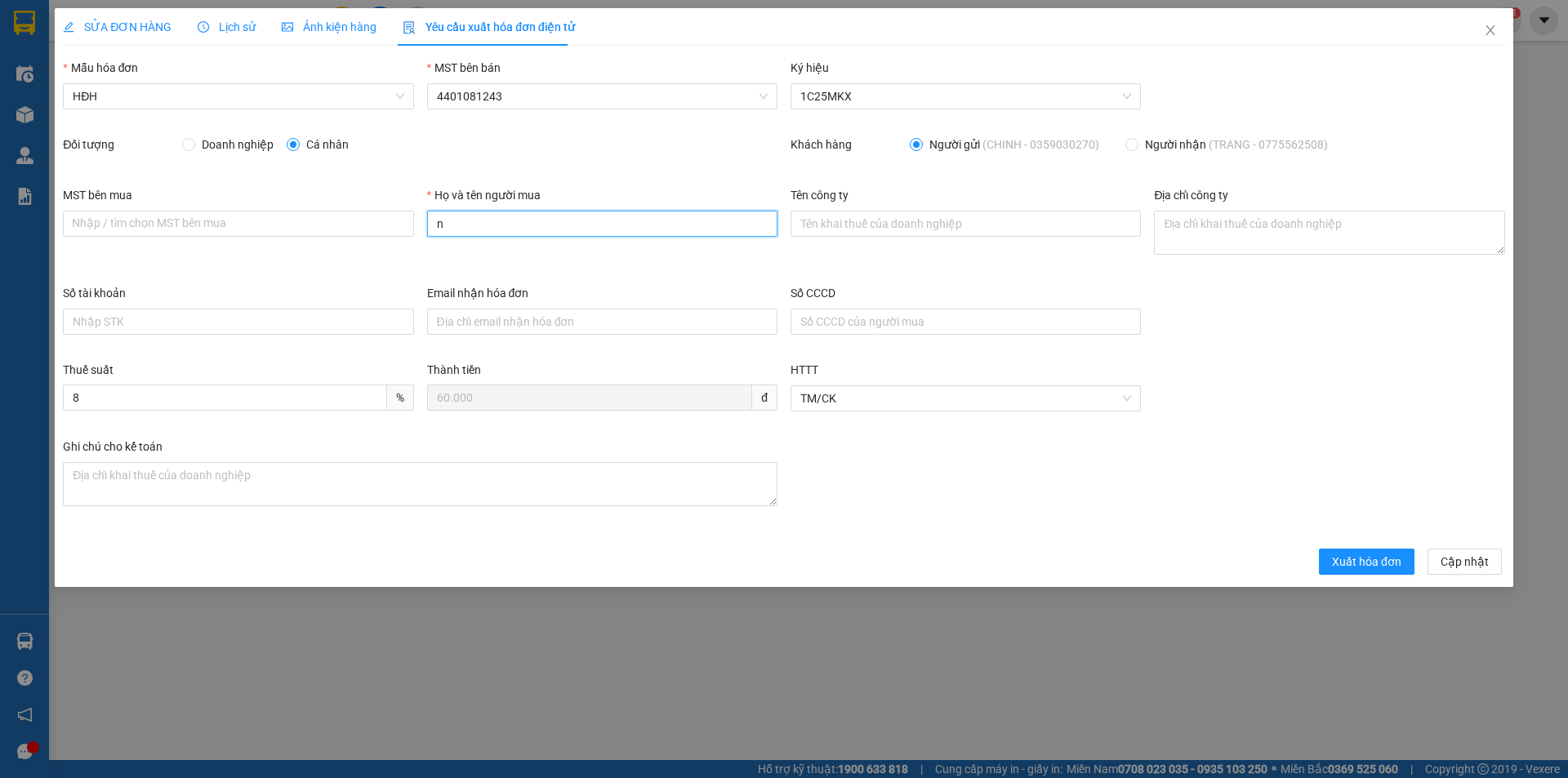
type input "Người mua không lấy hóa đơn"
click at [1387, 568] on span "Xuất hóa đơn" at bounding box center [1366, 561] width 70 height 18
click at [1492, 27] on icon "close" at bounding box center [1490, 30] width 13 height 13
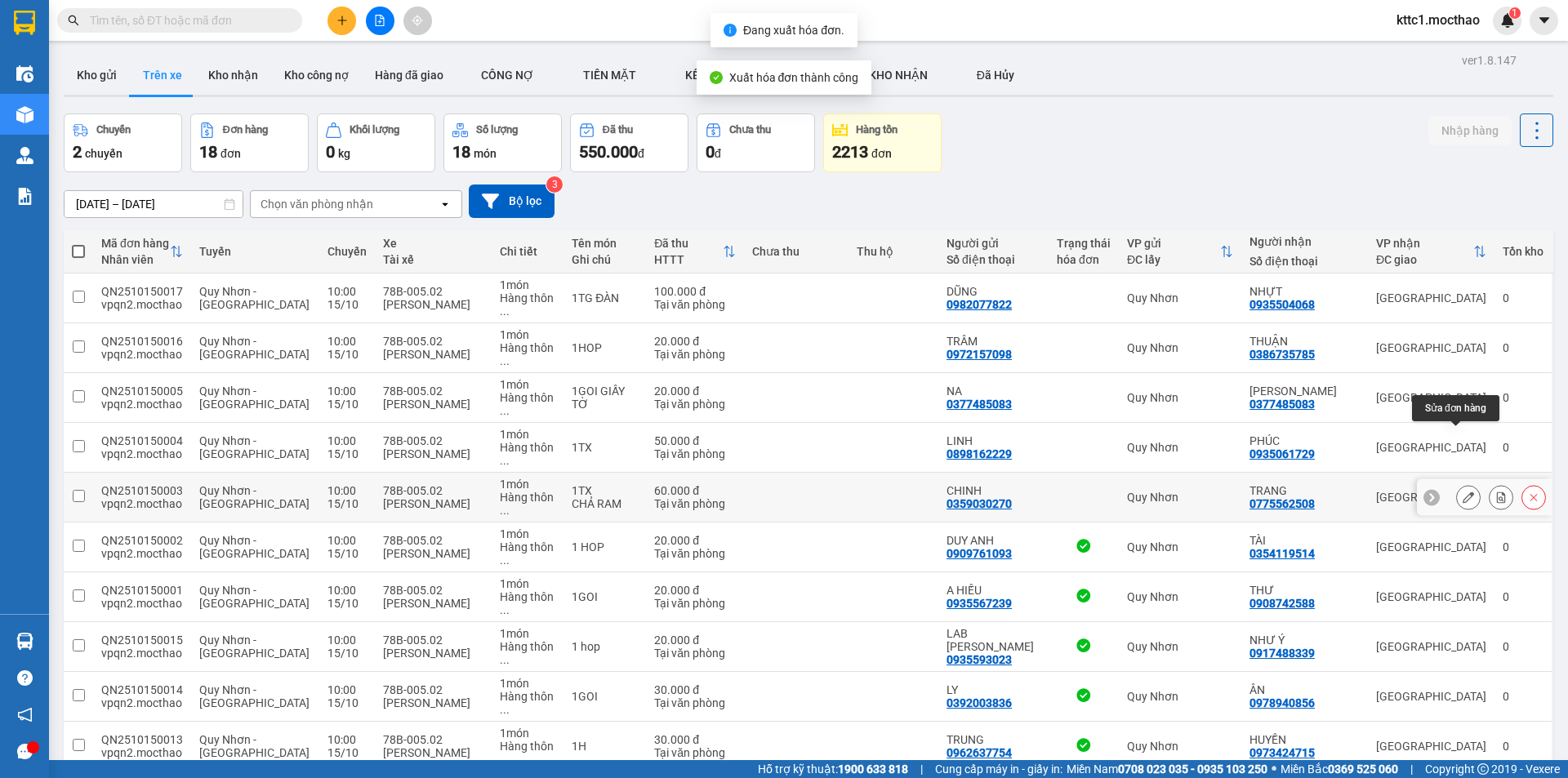
click at [1463, 492] on icon at bounding box center [1469, 498] width 12 height 12
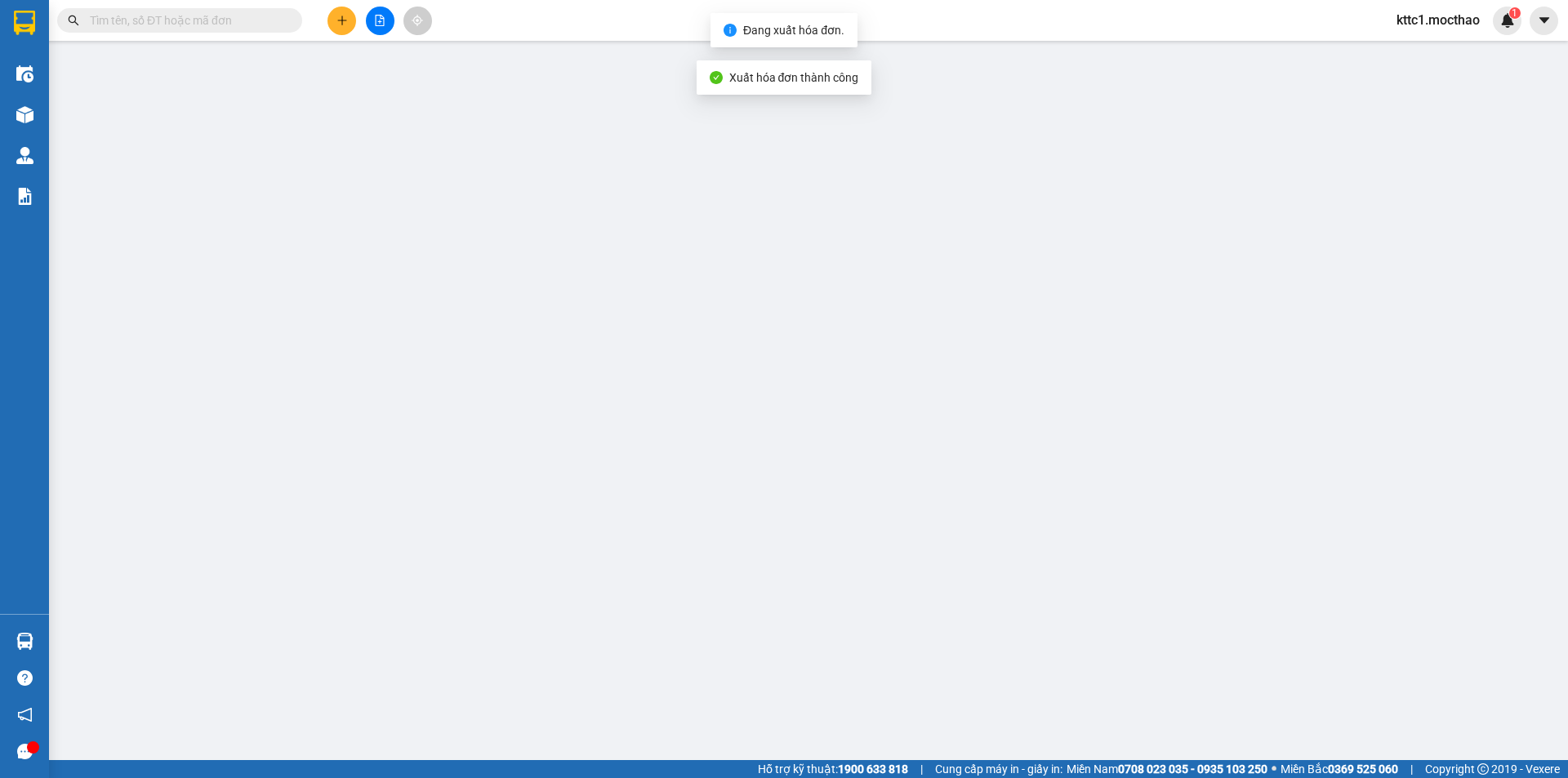
type input "0359030270"
type input "CHINH"
type input "0775562508"
type input "TRANG"
type input "a"
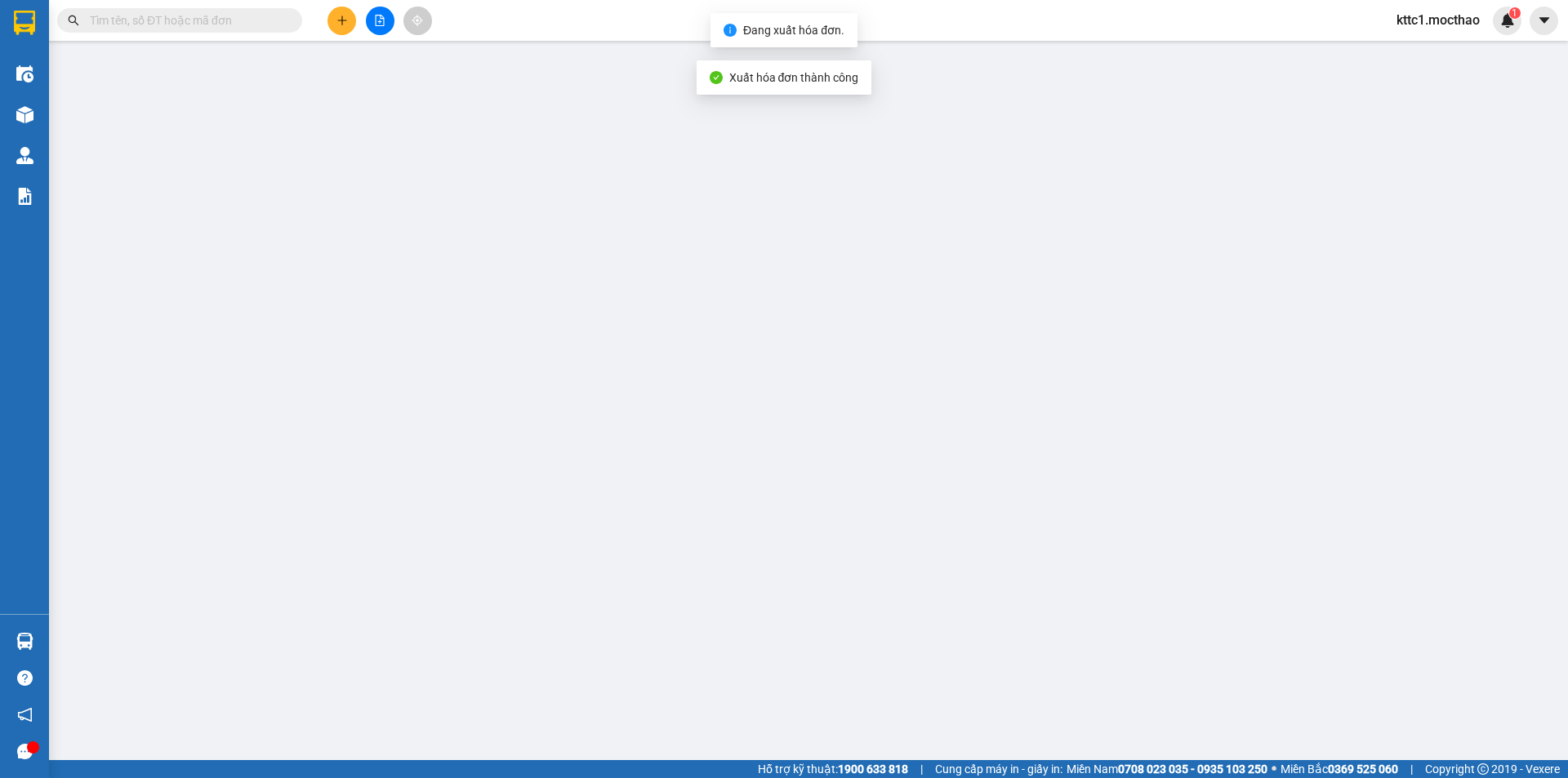
type input "0"
type input "60.000"
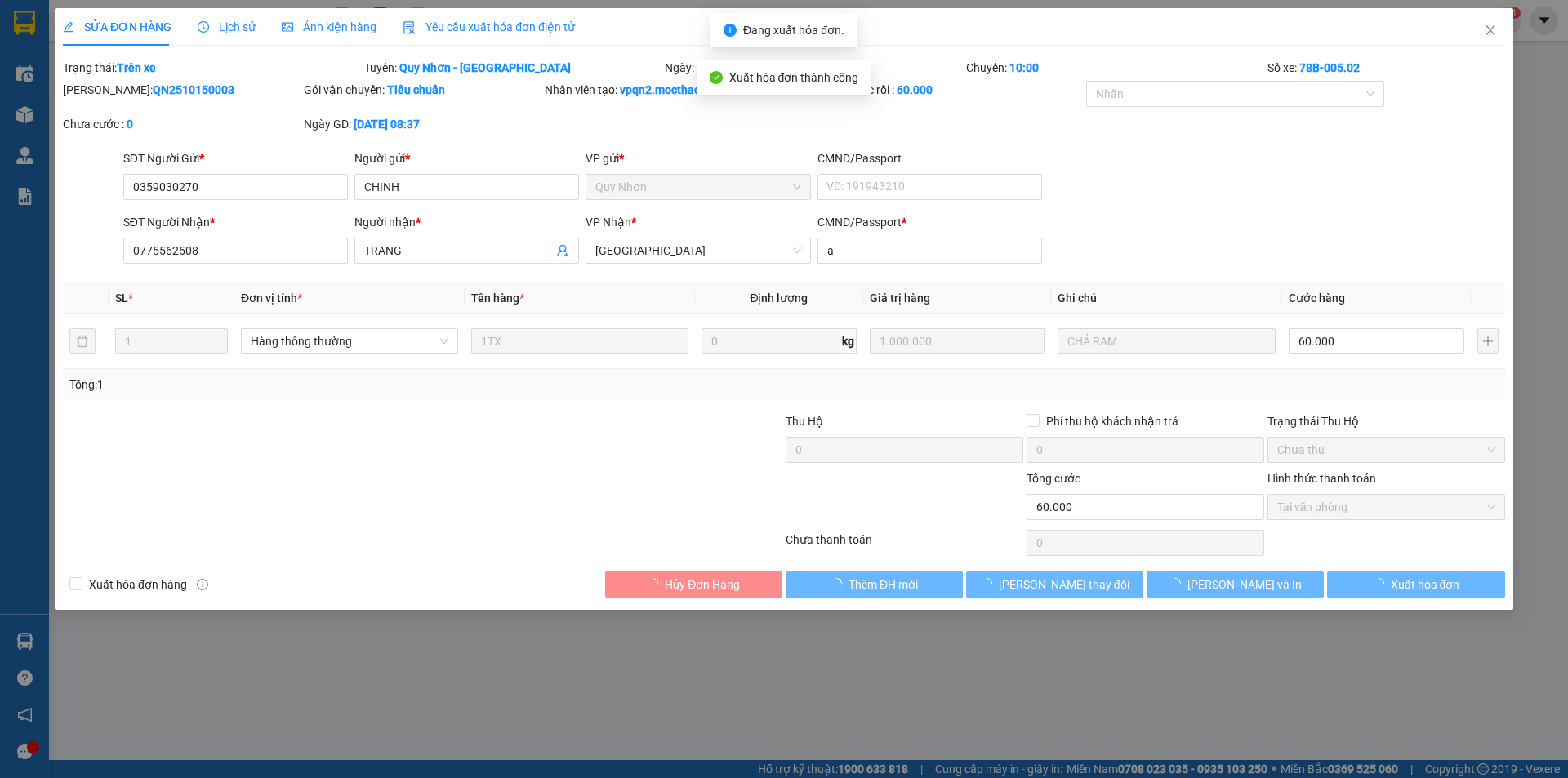
checkbox input "true"
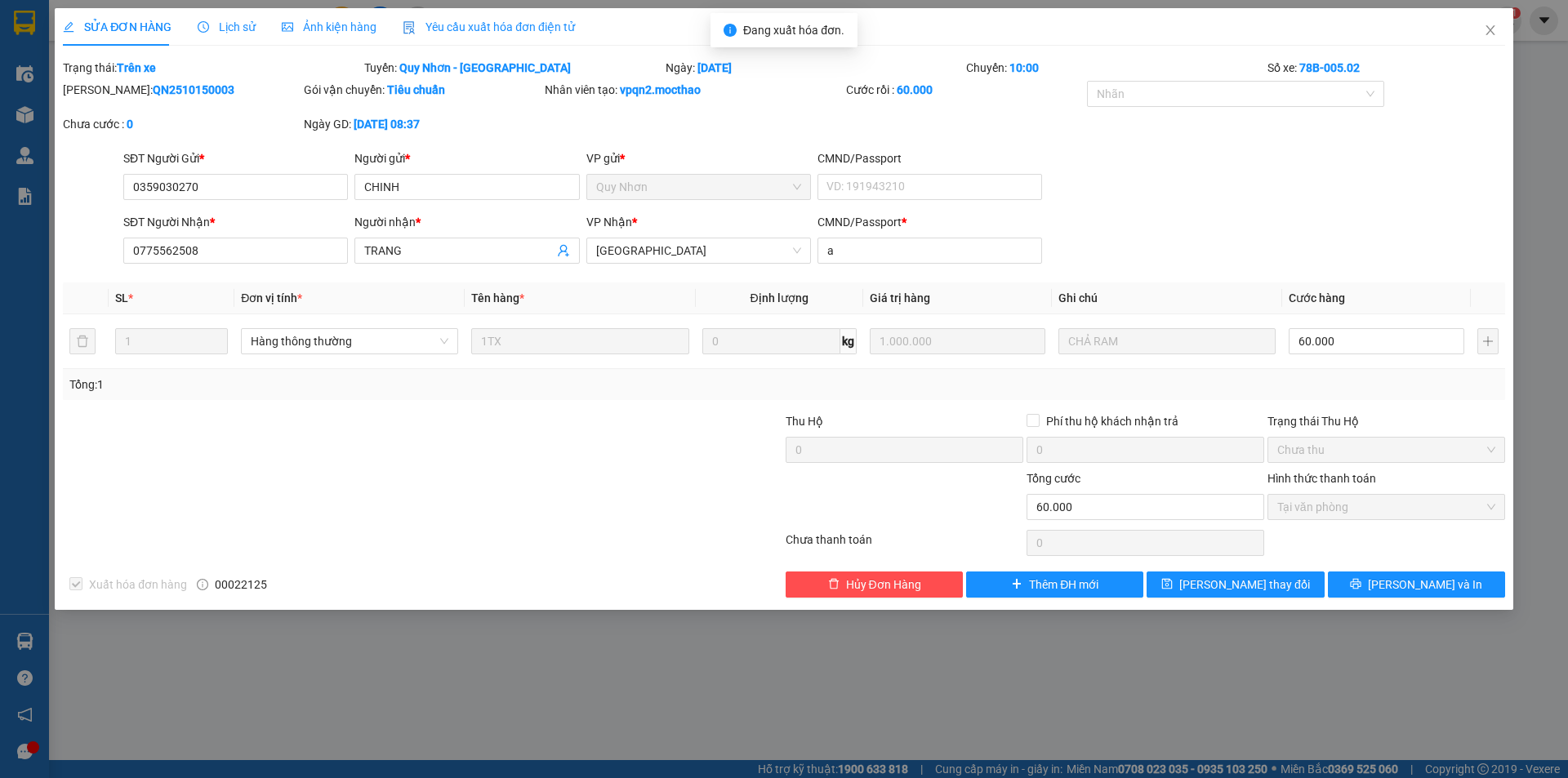
click at [452, 30] on span "Yêu cầu xuất hóa đơn điện tử" at bounding box center [488, 27] width 172 height 13
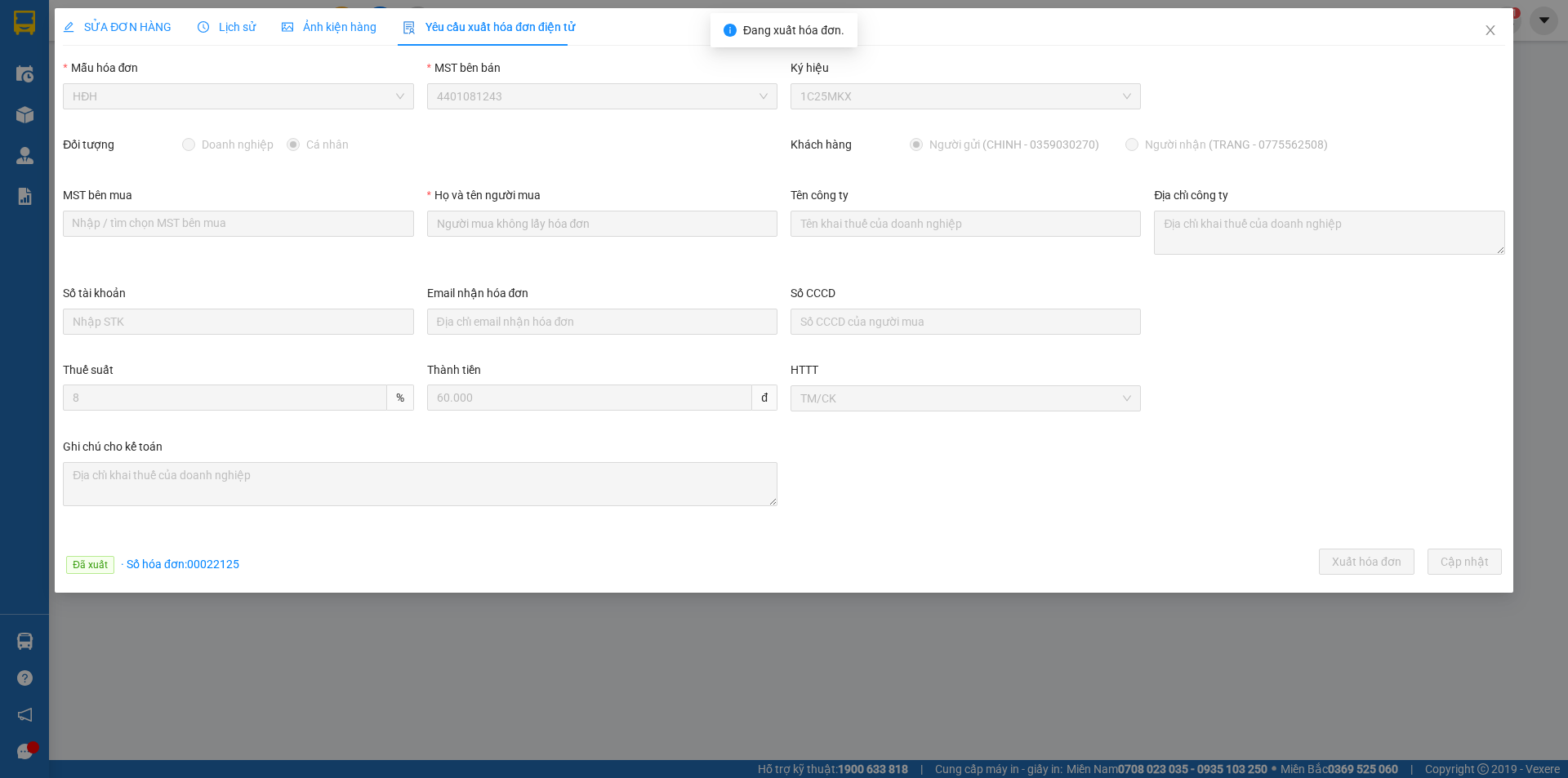
click at [204, 84] on span "HĐH" at bounding box center [237, 96] width 331 height 25
click at [1490, 29] on icon "close" at bounding box center [1490, 30] width 13 height 13
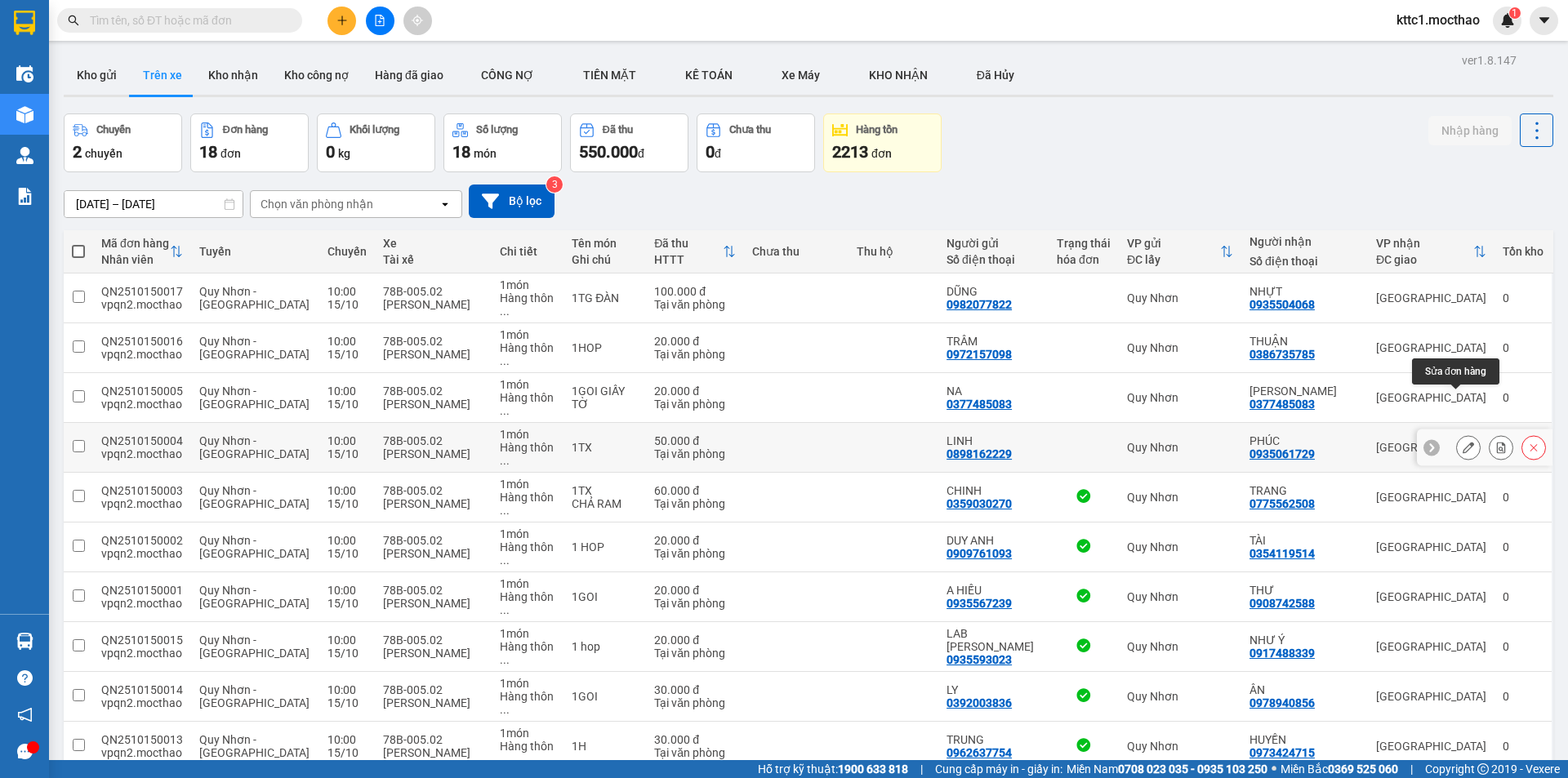
click at [1463, 442] on icon at bounding box center [1469, 448] width 12 height 12
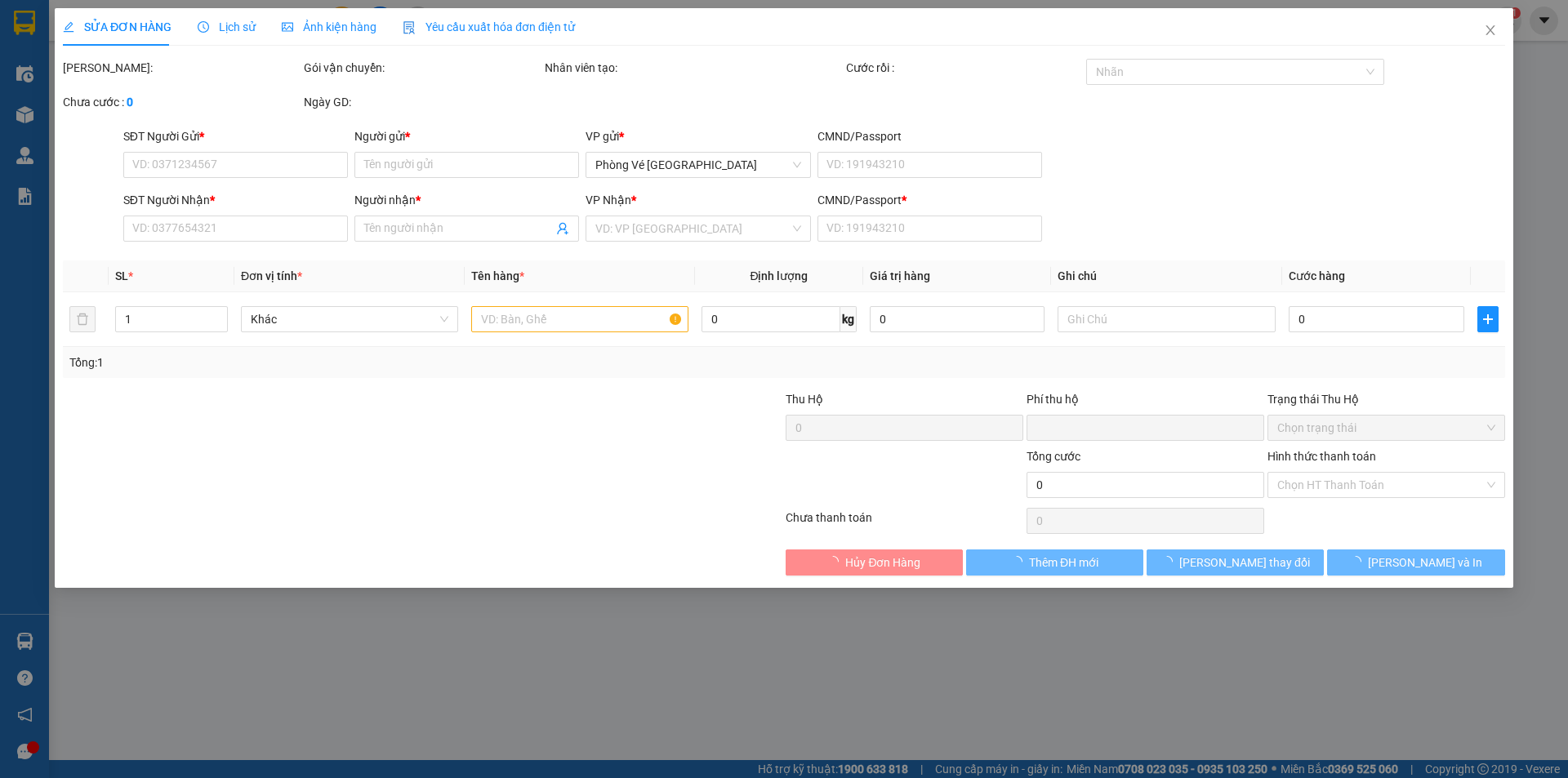
type input "0898162229"
type input "LINH"
type input "0935061729"
type input "PHÚC"
type input "AQ"
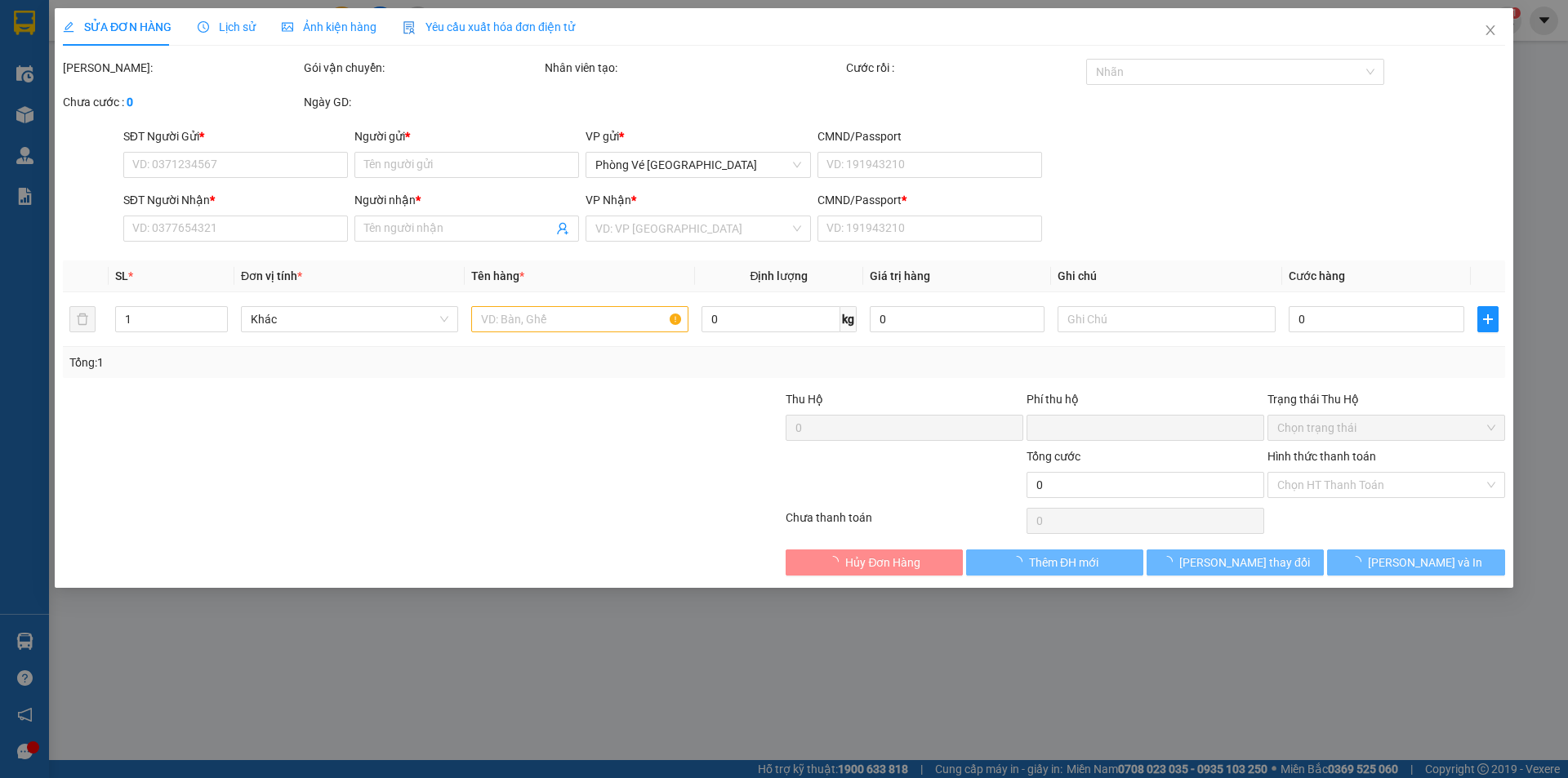
type input "0"
type input "50.000"
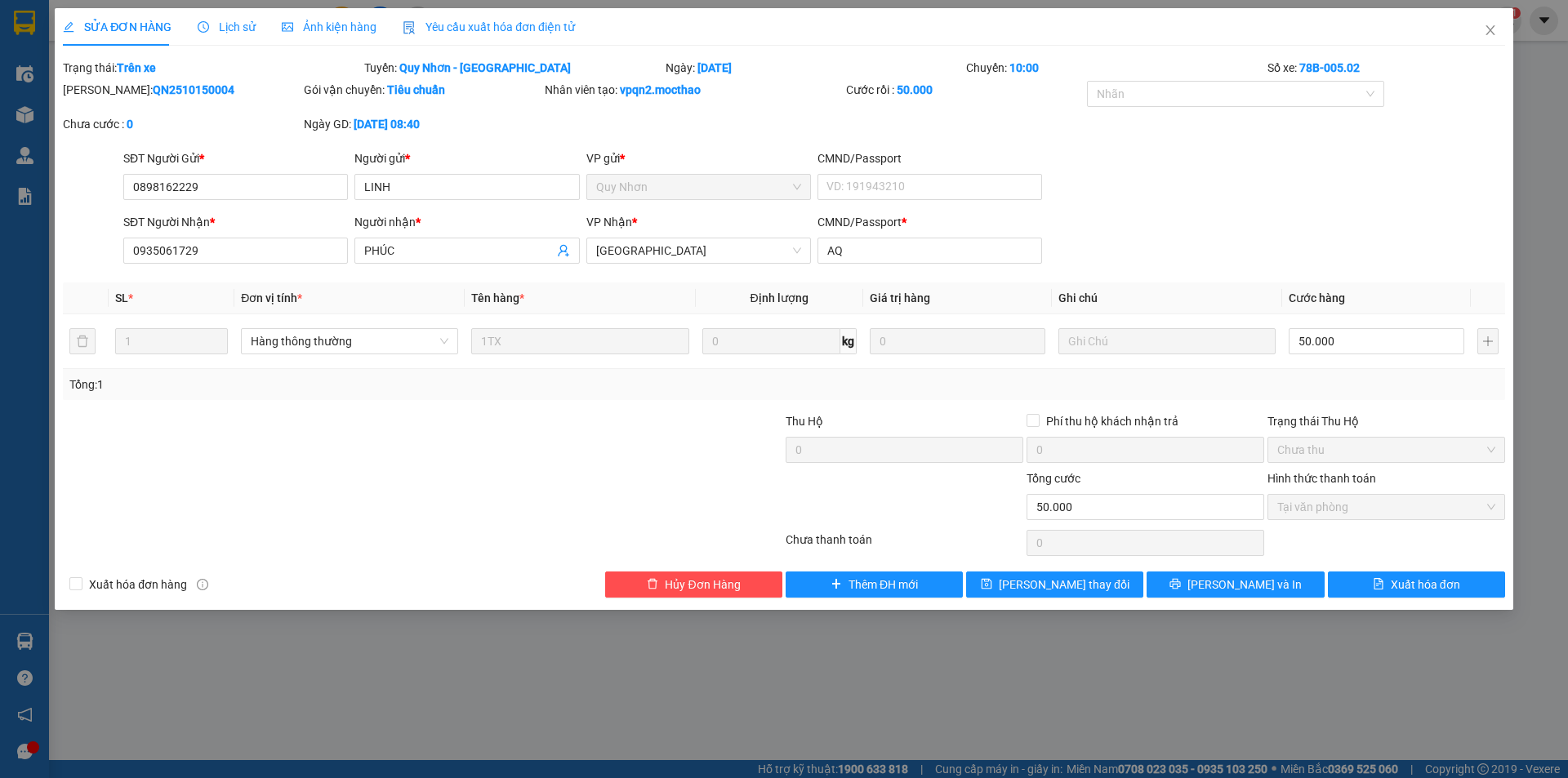
click at [493, 17] on div "Yêu cầu xuất hóa đơn điện tử" at bounding box center [488, 27] width 172 height 38
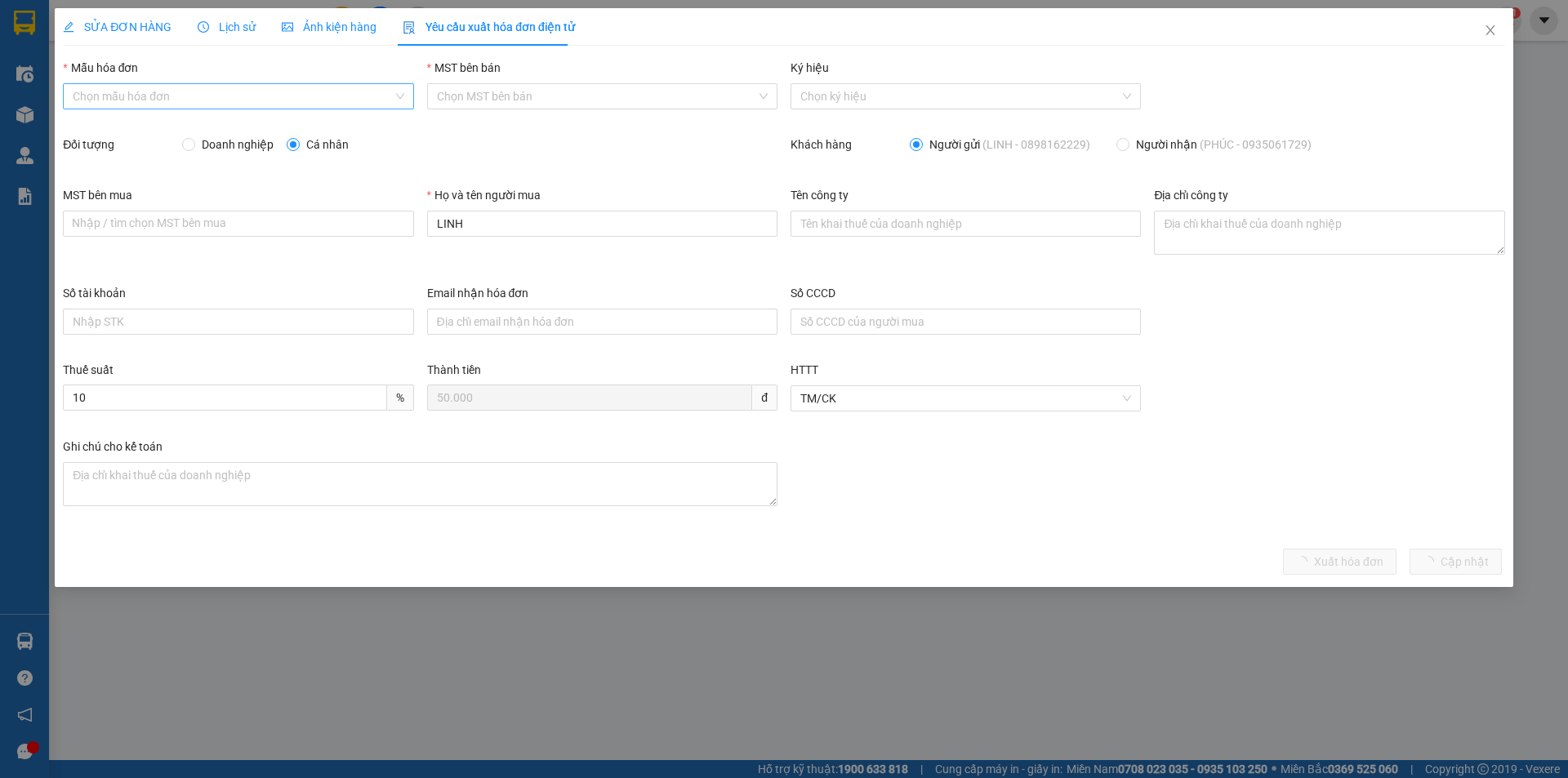
click at [159, 98] on input "Mẫu hóa đơn" at bounding box center [232, 96] width 319 height 25
drag, startPoint x: 138, startPoint y: 131, endPoint x: 174, endPoint y: 149, distance: 40.2
click at [138, 131] on div "HĐH" at bounding box center [237, 129] width 331 height 18
type input "8"
drag, startPoint x: 428, startPoint y: 228, endPoint x: 355, endPoint y: 223, distance: 73.2
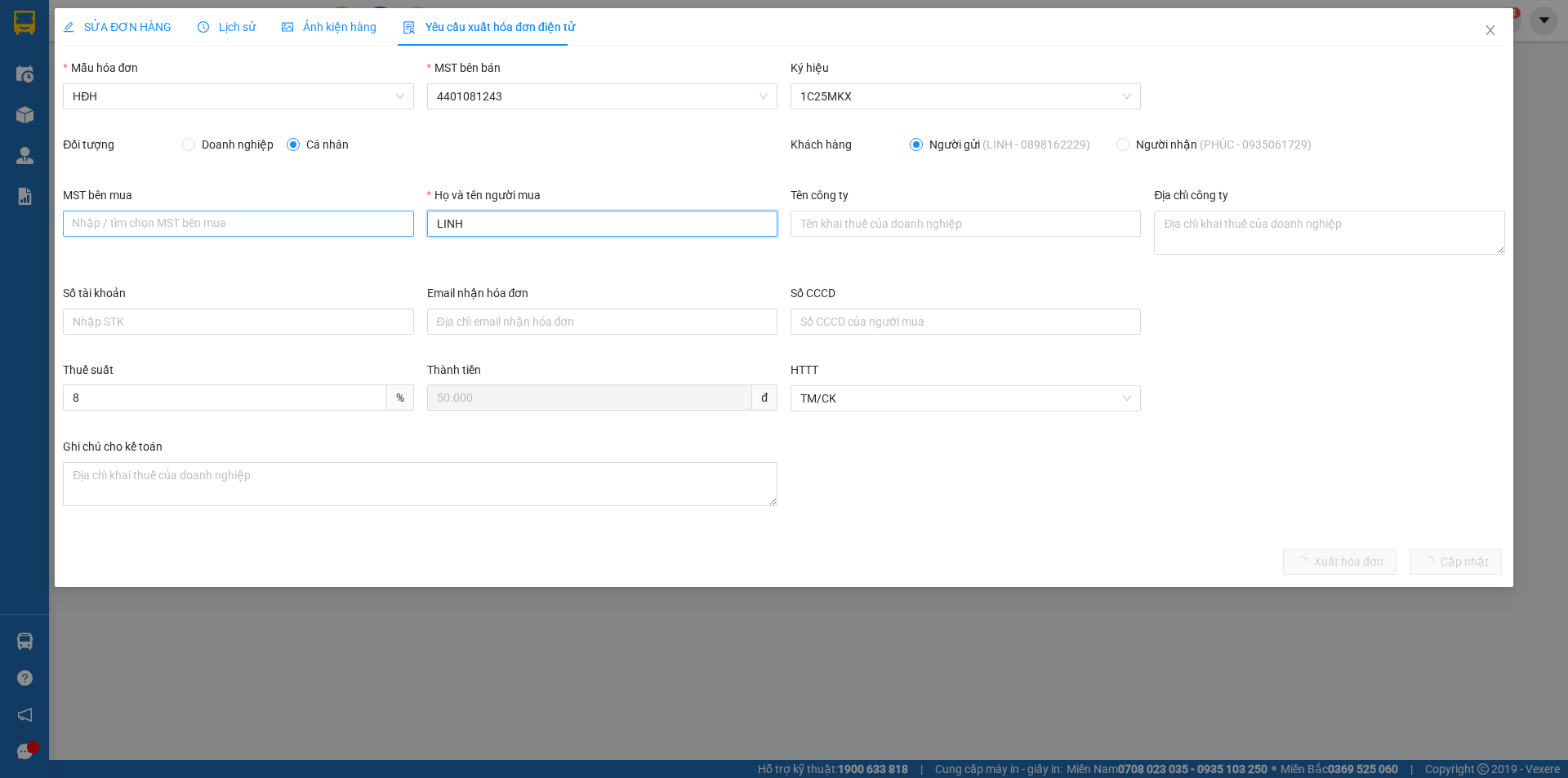
click at [355, 223] on div "MST bên mua Nhập / tìm chọn MST bên mua Họ và tên người mua LINH Tên công ty Đị…" at bounding box center [784, 234] width 1456 height 98
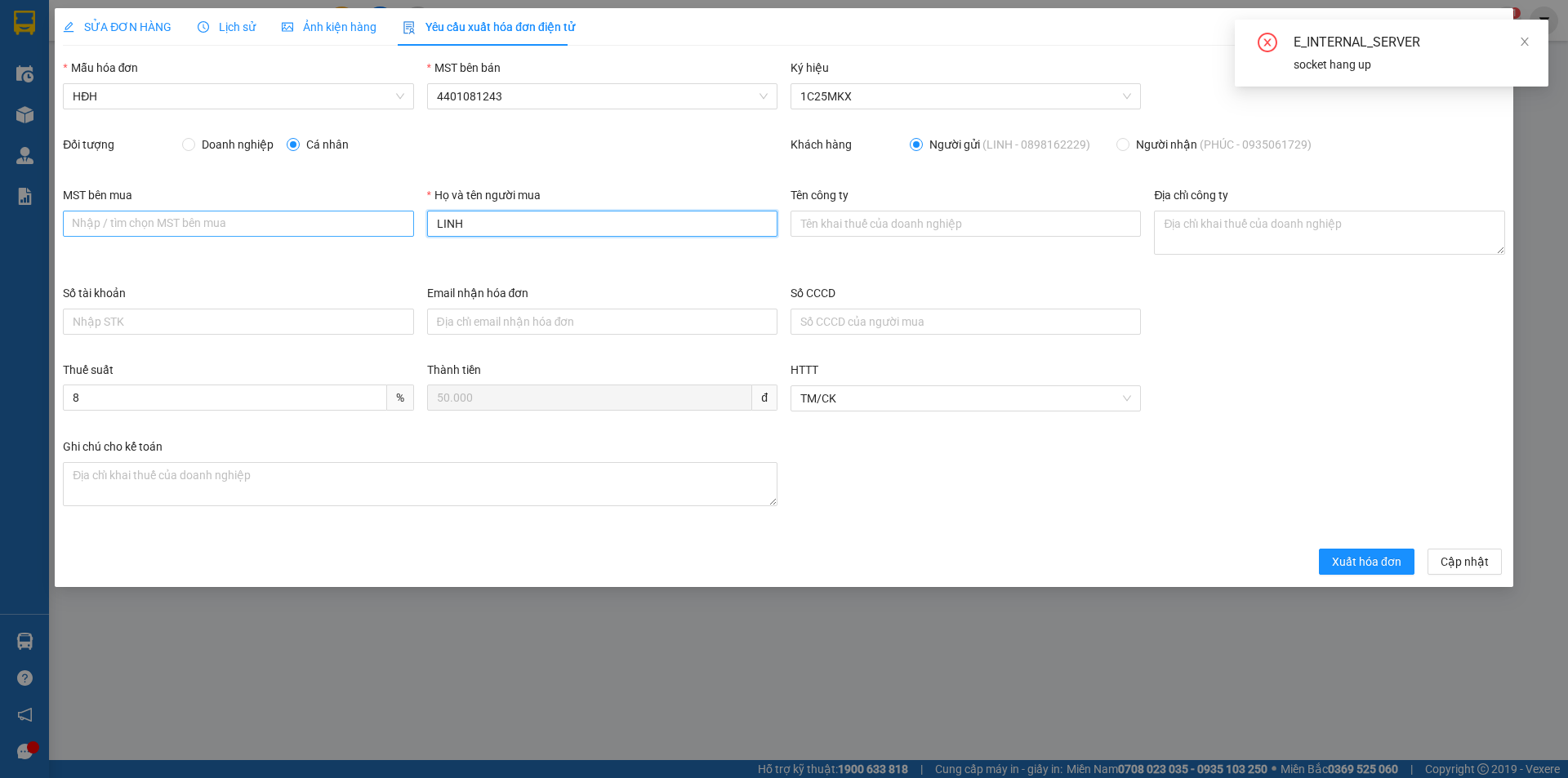
drag, startPoint x: 488, startPoint y: 224, endPoint x: 400, endPoint y: 233, distance: 88.5
click at [400, 233] on div "MST bên mua Nhập / tìm chọn MST bên mua Họ và tên người mua LINH Tên công ty Đị…" at bounding box center [784, 234] width 1456 height 98
type input "Người mua không lấy hóa đơn"
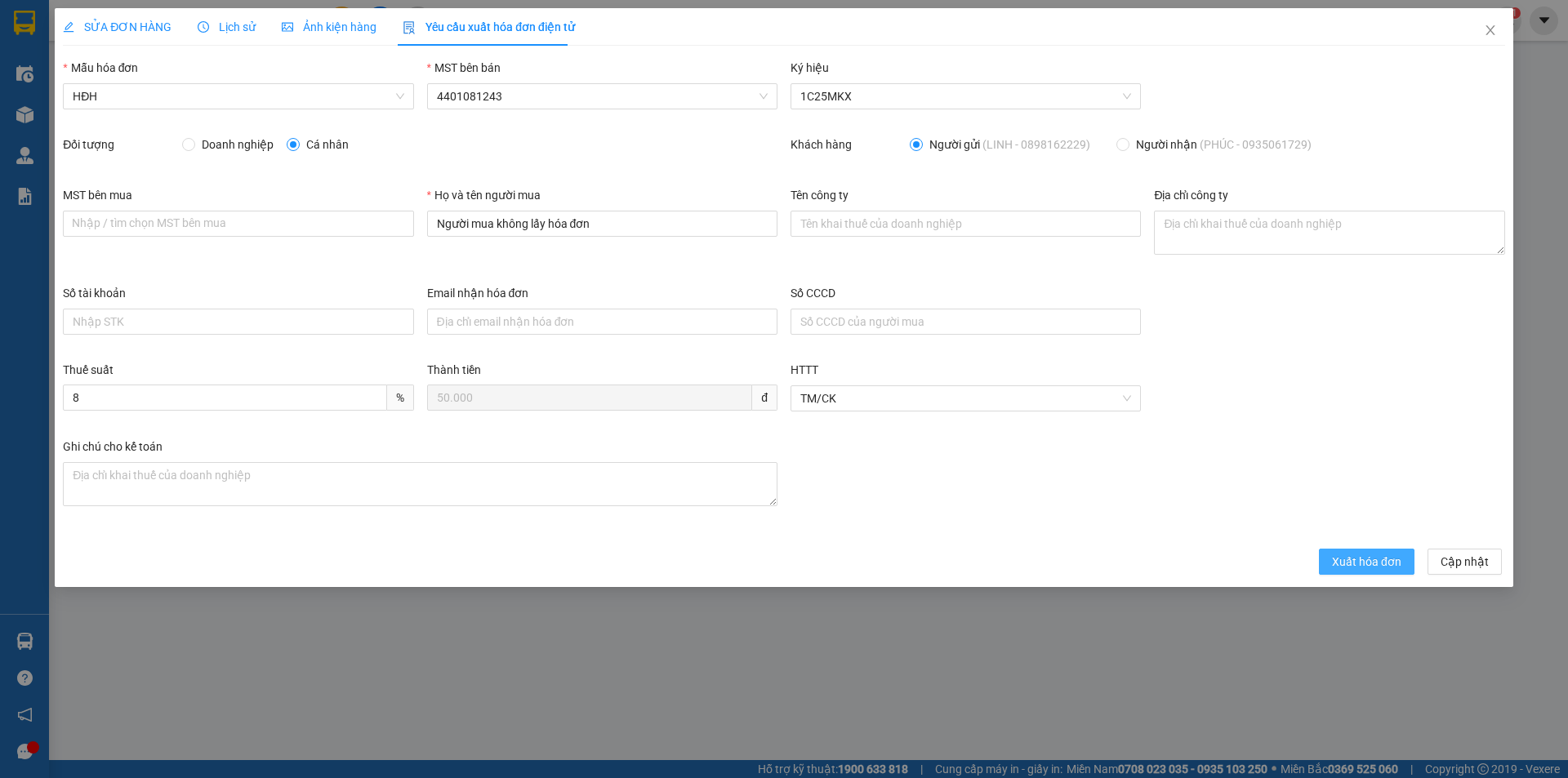
click at [1354, 556] on span "Xuất hóa đơn" at bounding box center [1366, 561] width 70 height 18
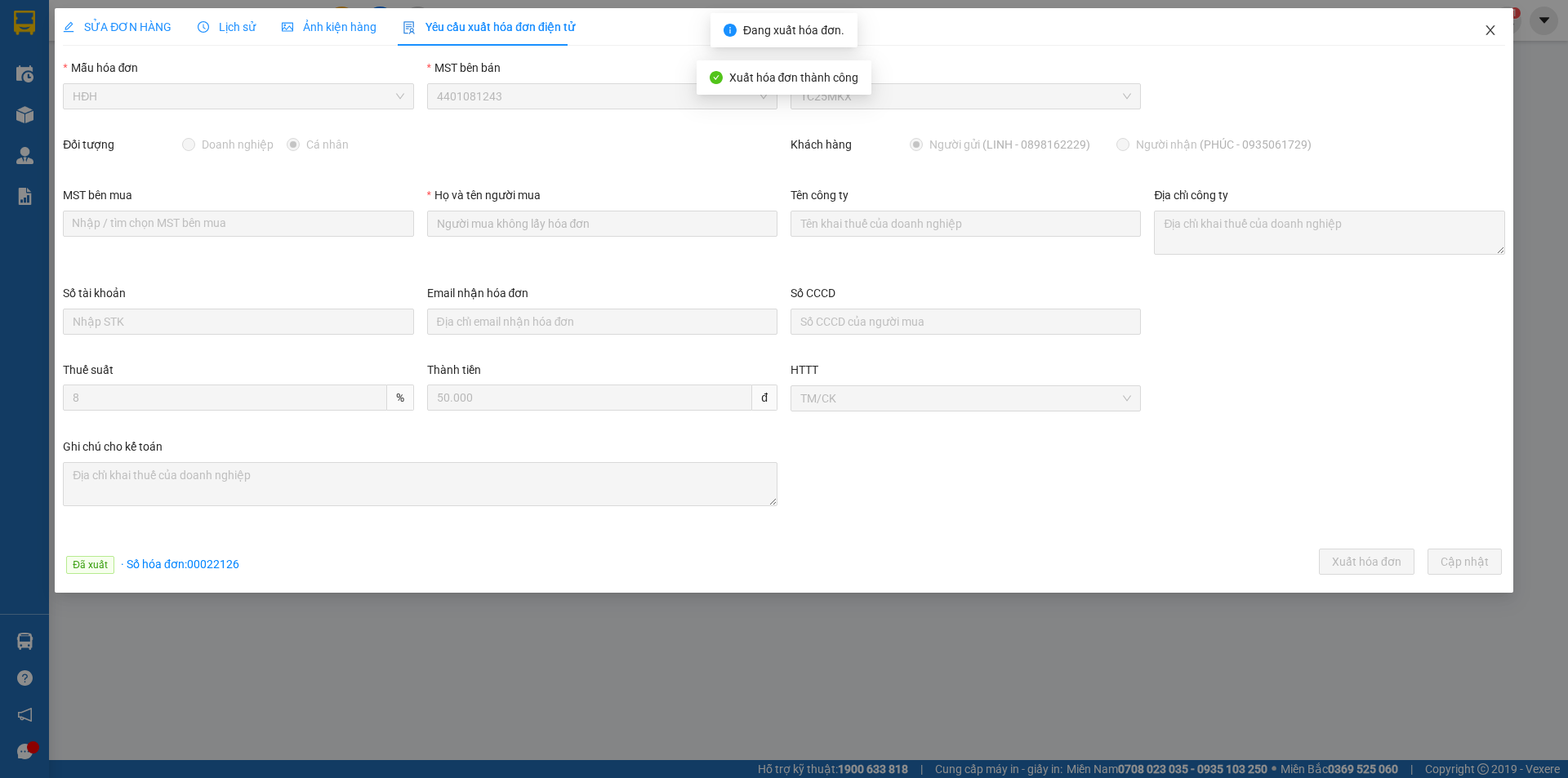
click at [1485, 29] on icon "close" at bounding box center [1490, 30] width 13 height 13
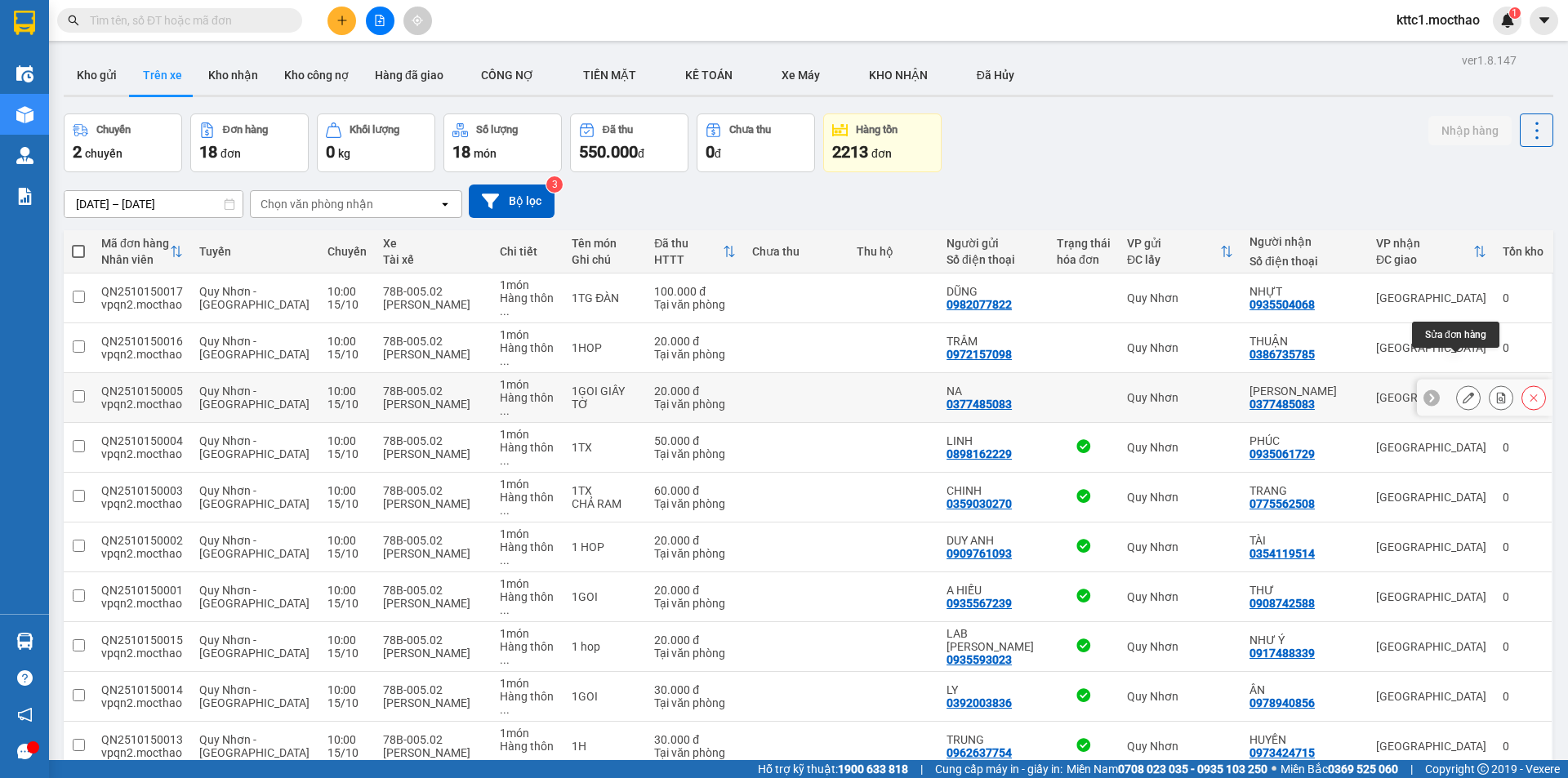
click at [1463, 392] on icon at bounding box center [1469, 398] width 12 height 12
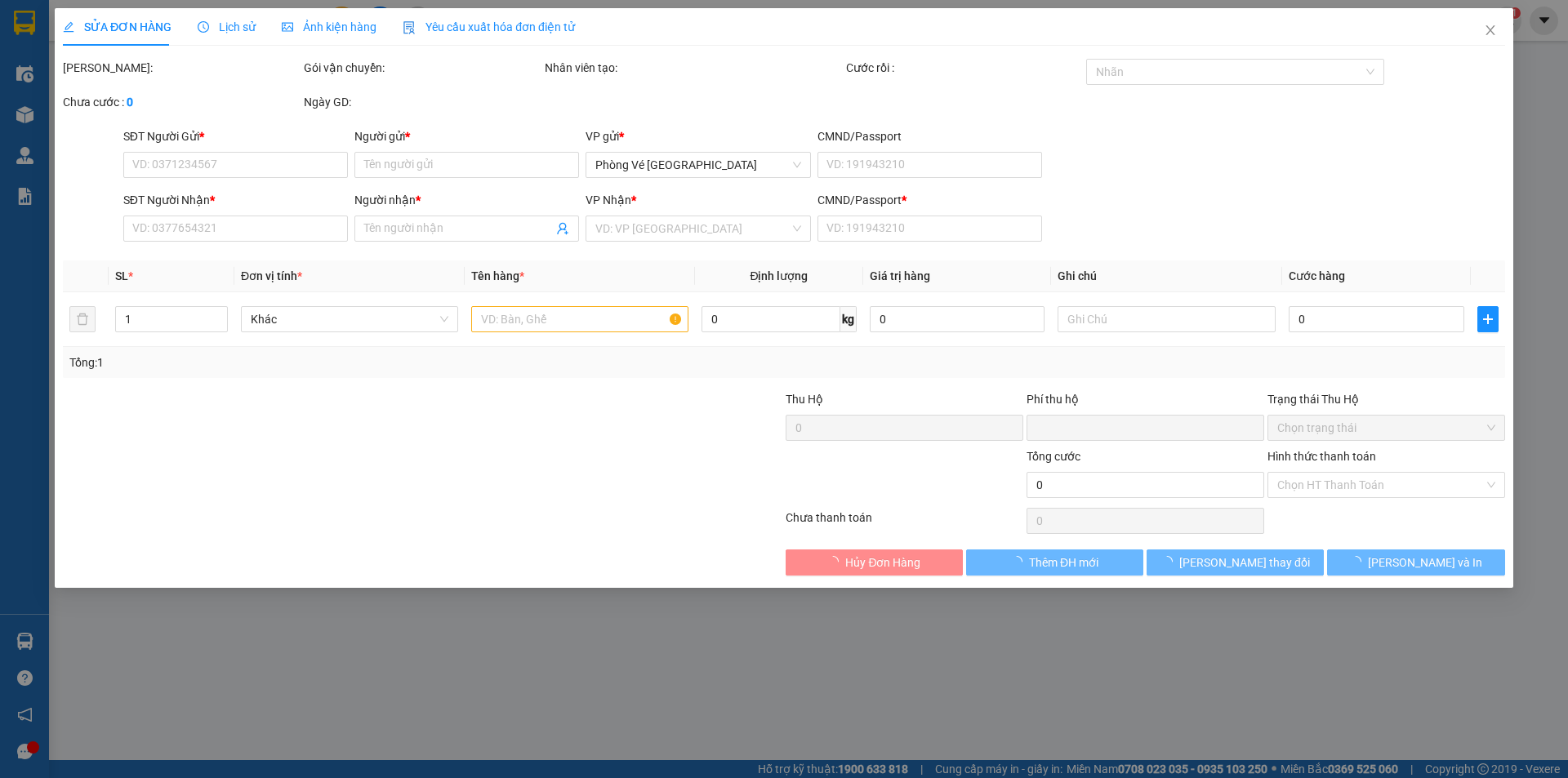
type input "0377485083"
type input "NA"
type input "0377485083"
type input "[PERSON_NAME]"
type input "C"
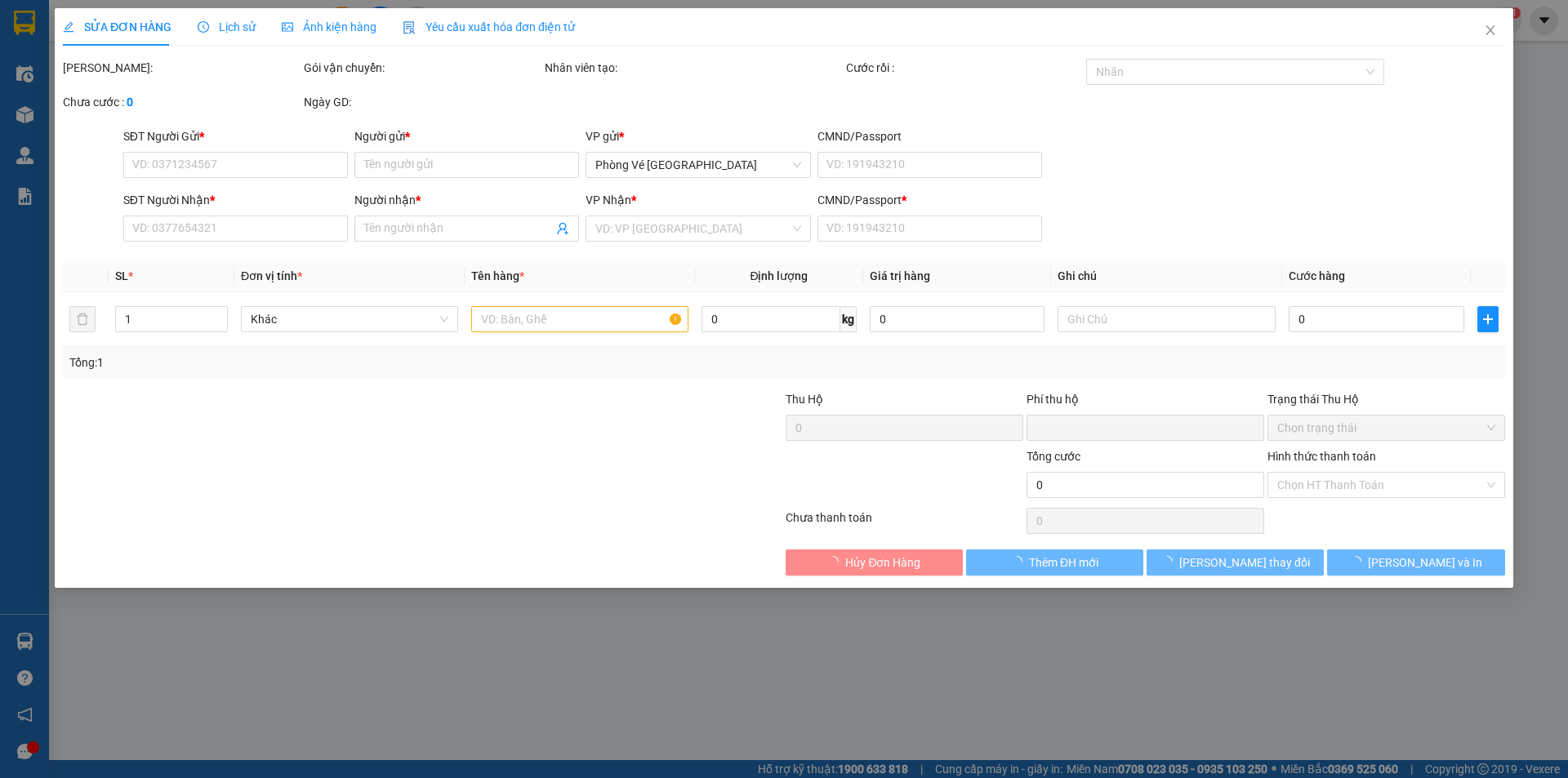
type input "0"
type input "20.000"
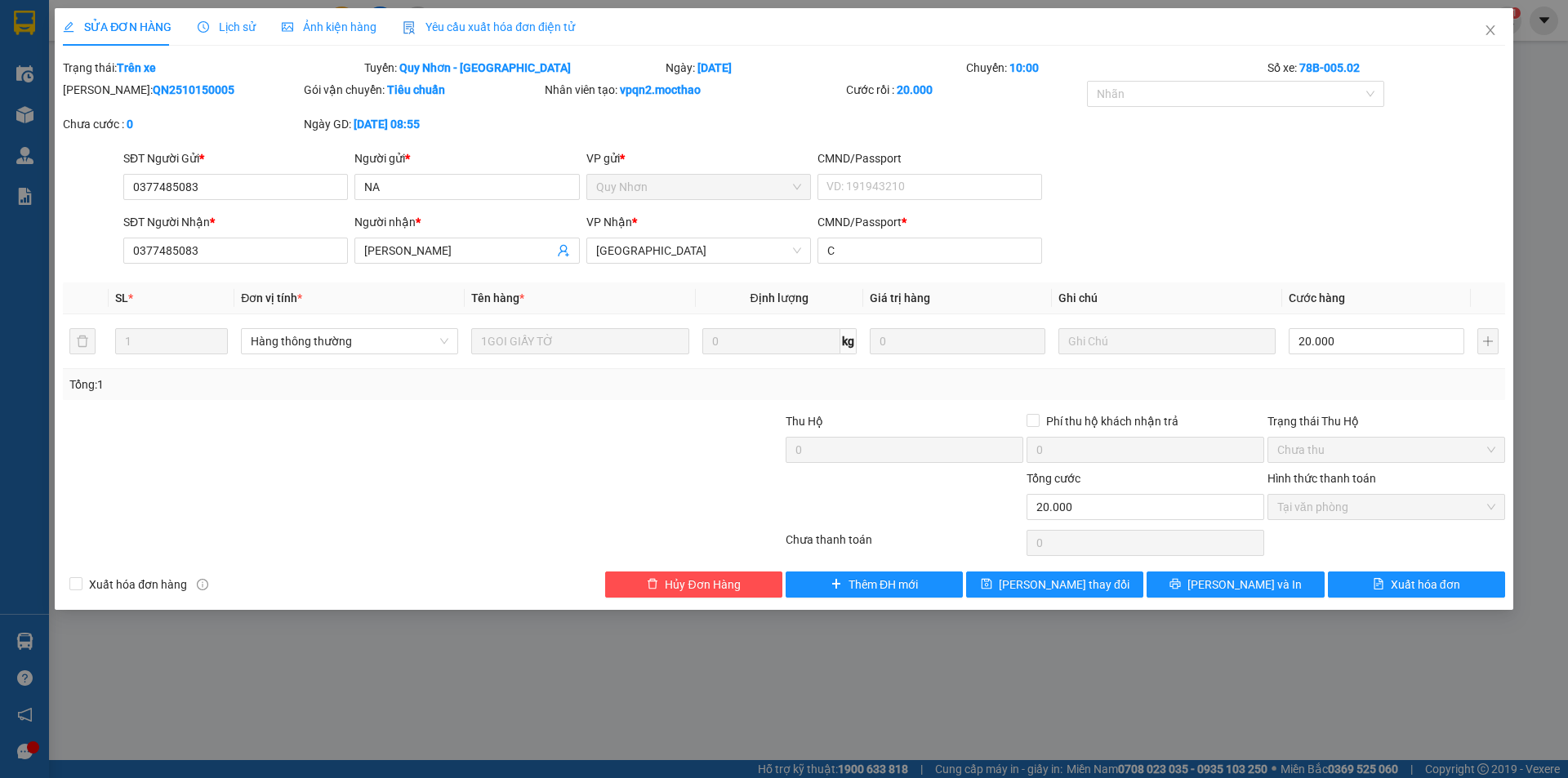
click at [521, 25] on span "Yêu cầu xuất hóa đơn điện tử" at bounding box center [488, 27] width 172 height 13
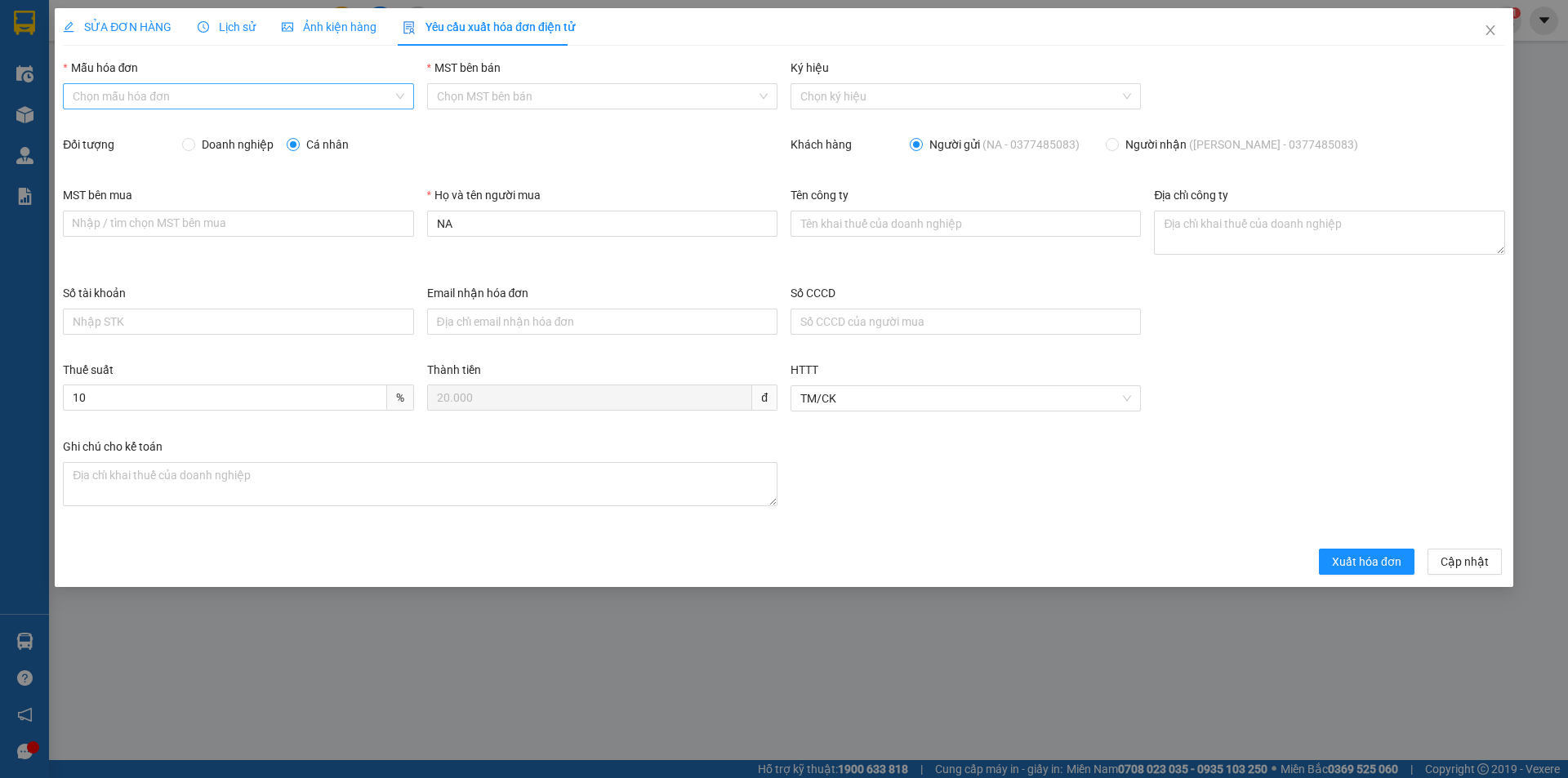
click at [209, 97] on input "Mẫu hóa đơn" at bounding box center [232, 96] width 319 height 25
click at [142, 126] on div "HĐH" at bounding box center [237, 129] width 331 height 18
type input "8"
drag, startPoint x: 531, startPoint y: 232, endPoint x: 382, endPoint y: 207, distance: 151.1
click at [383, 209] on div "MST bên mua Nhập / tìm chọn MST bên mua Họ và tên người mua NA Tên công ty Địa …" at bounding box center [784, 234] width 1456 height 98
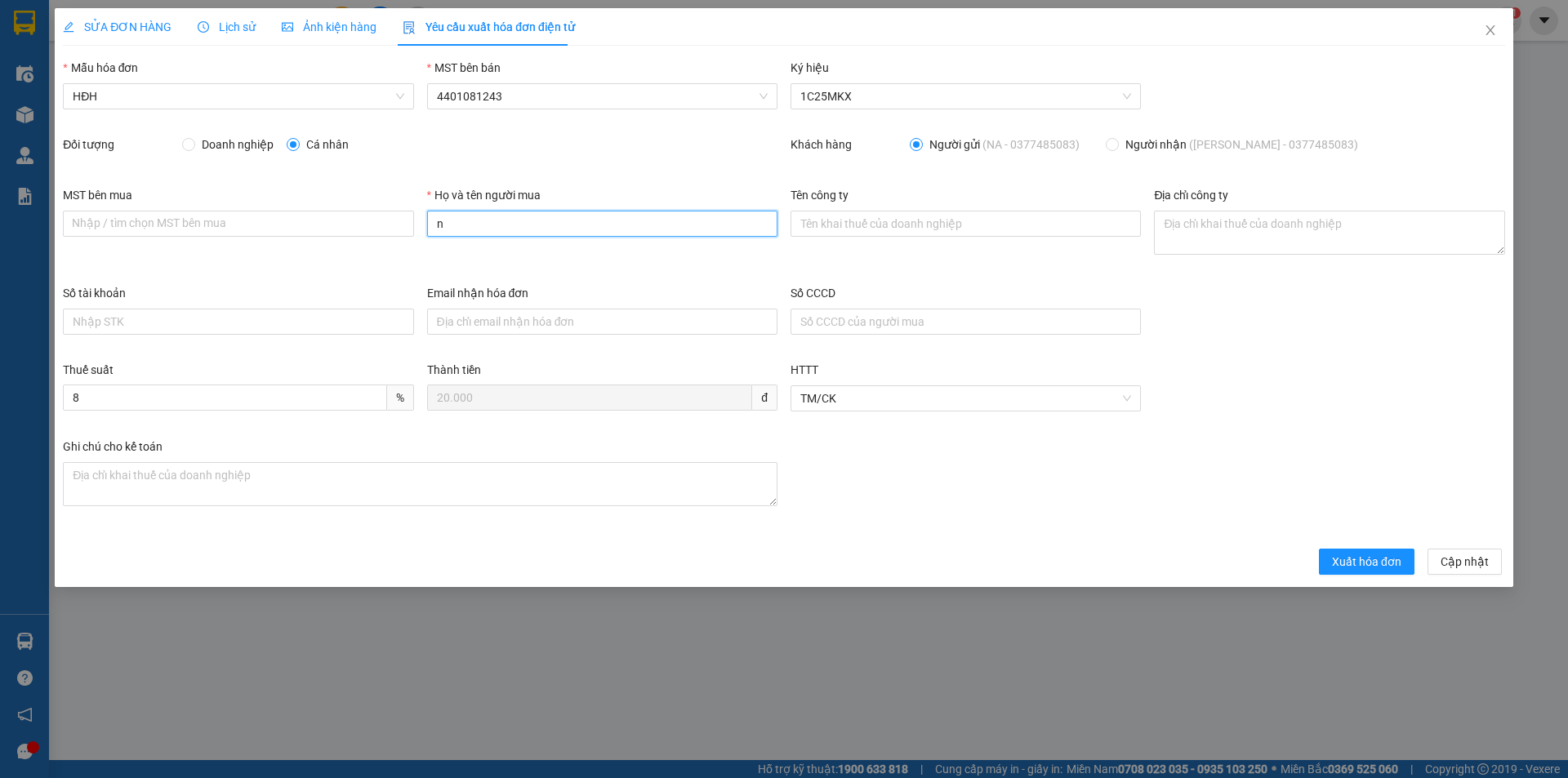
type input "Người mua không lấy hóa đơn"
click at [1378, 557] on span "Xuất hóa đơn" at bounding box center [1366, 561] width 70 height 18
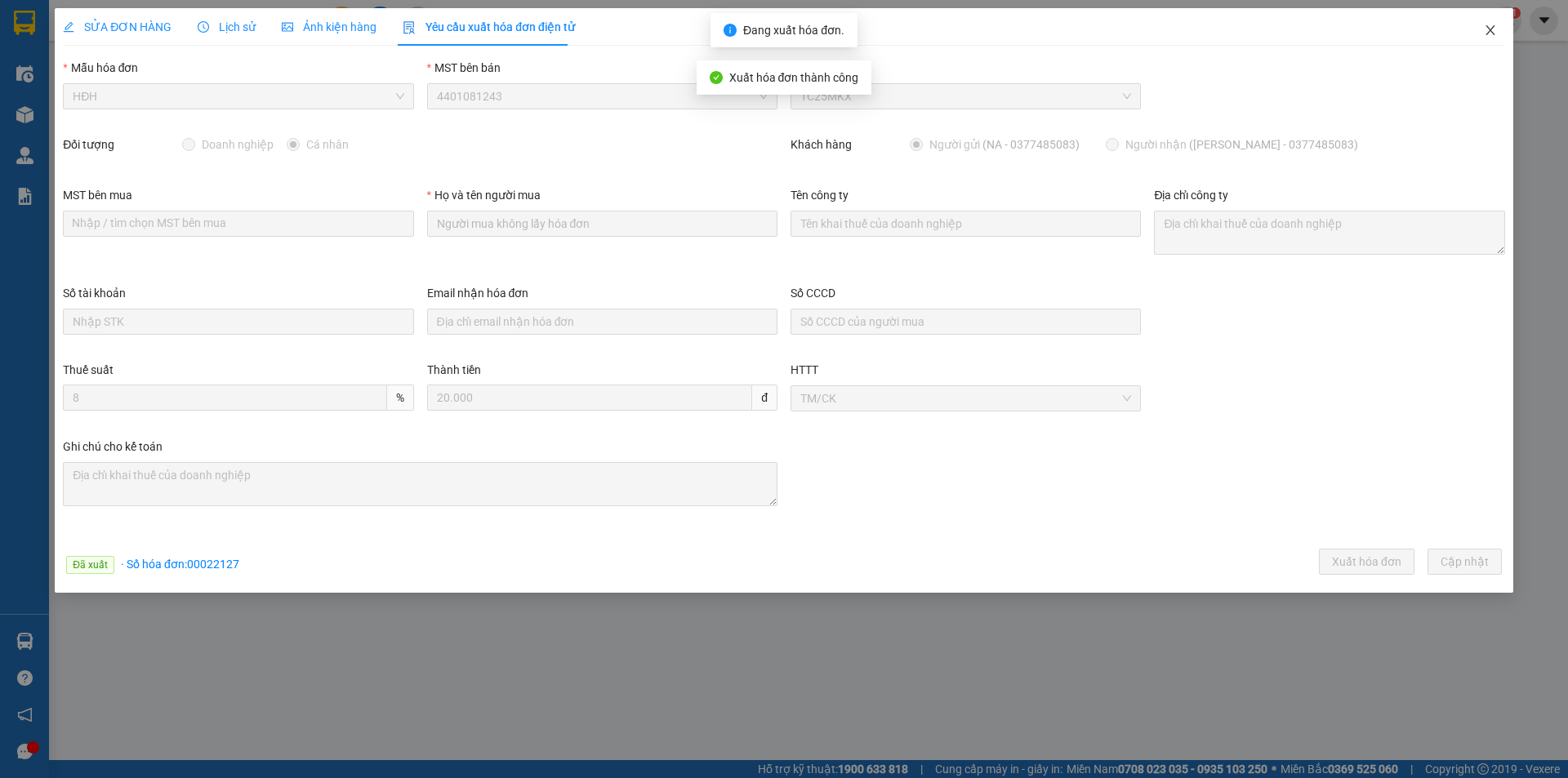
click at [1489, 30] on icon "close" at bounding box center [1490, 30] width 13 height 13
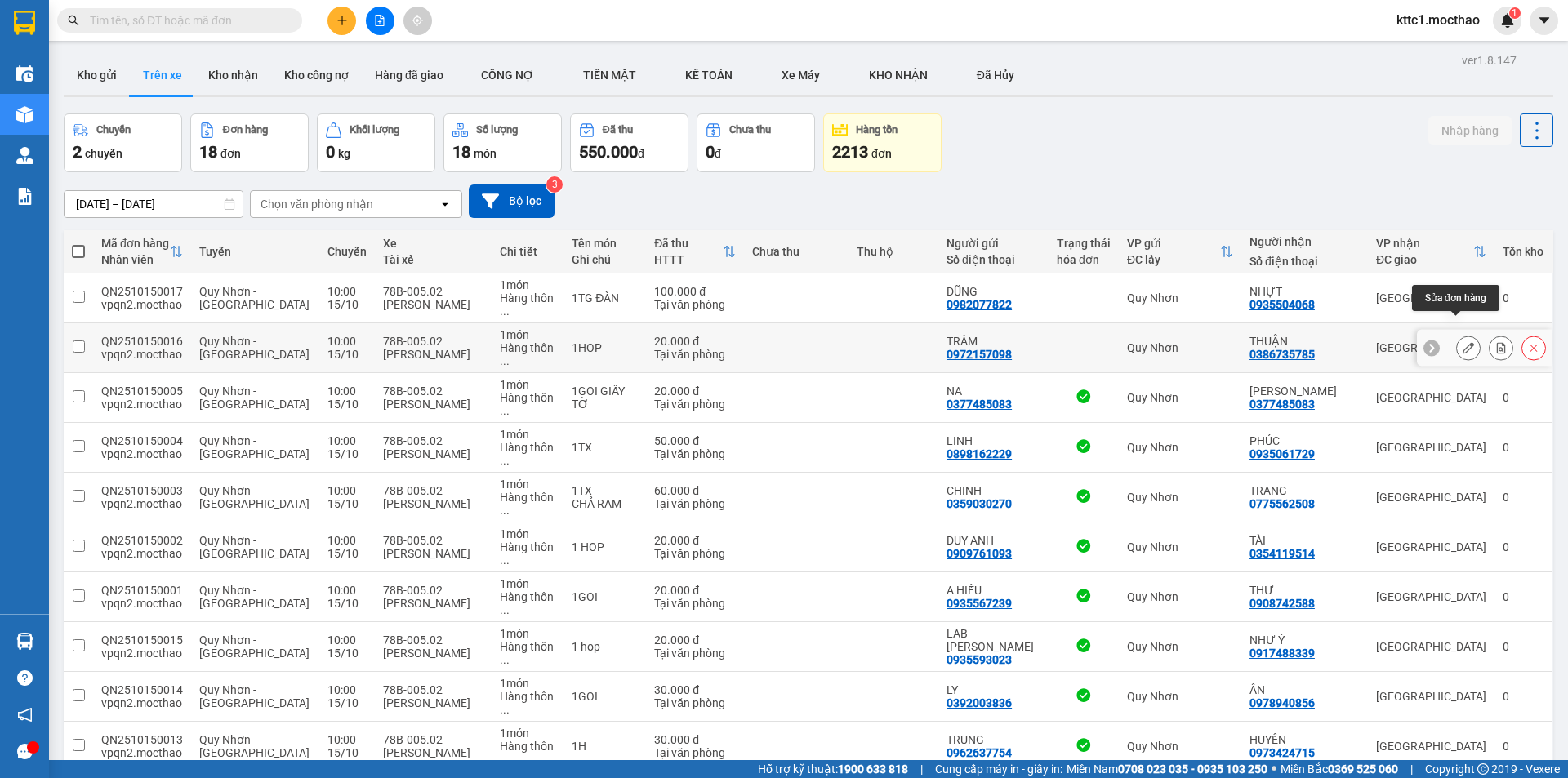
click at [1457, 334] on button at bounding box center [1468, 348] width 23 height 29
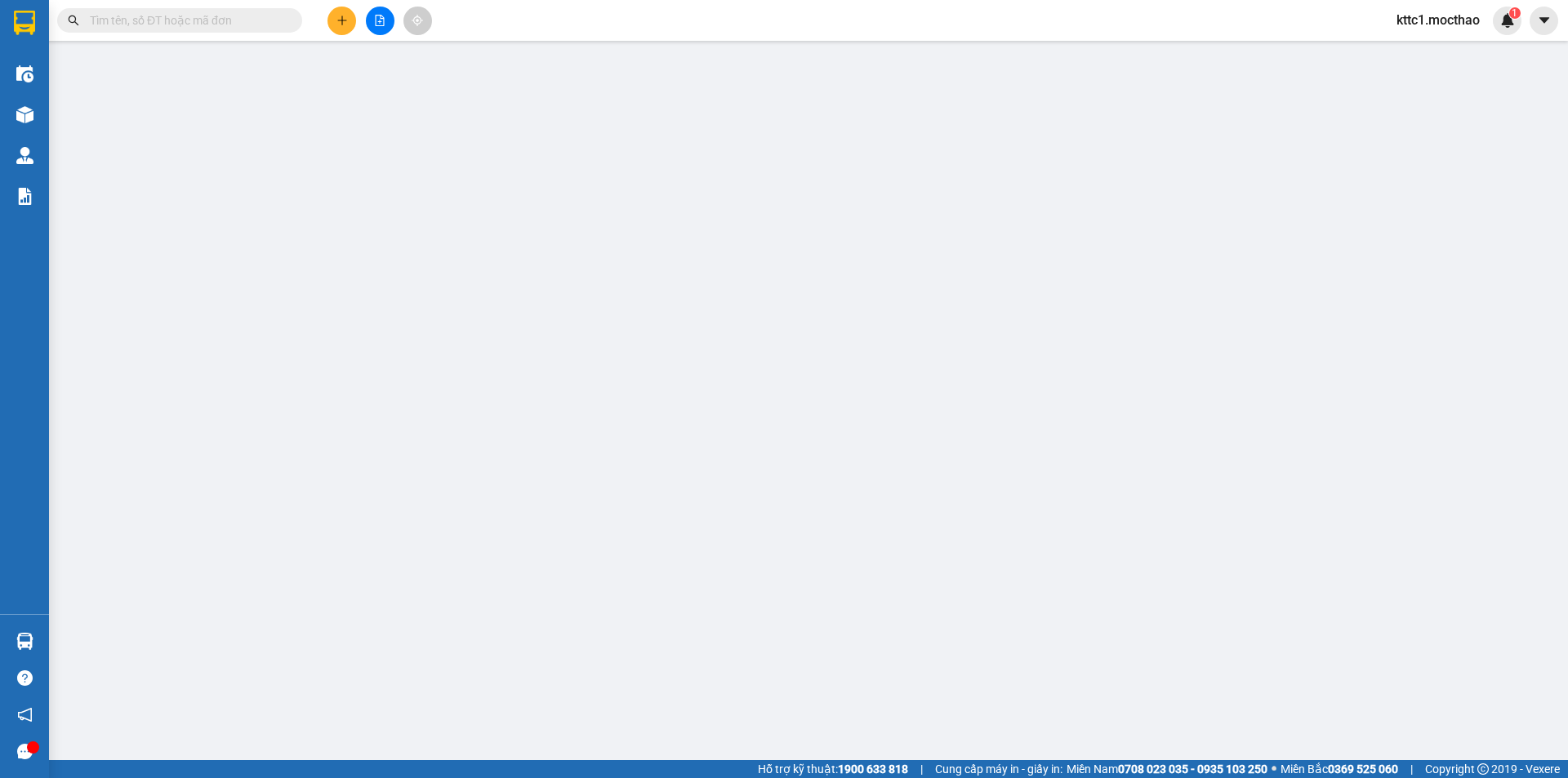
type input "0972157098"
type input "TRÂM"
type input "0386735785"
type input "THUẬN"
type input "A"
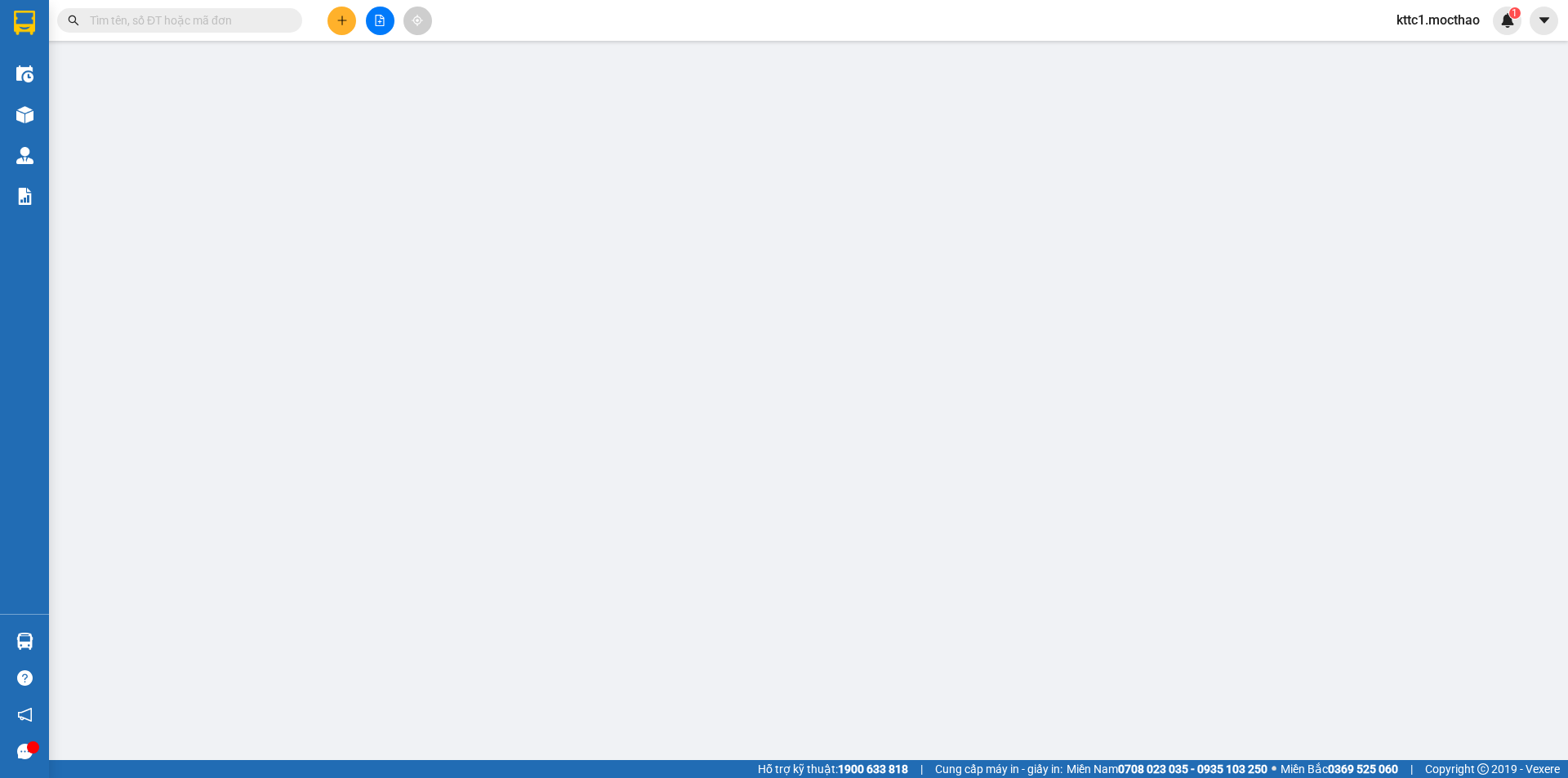
type input "0"
type input "20.000"
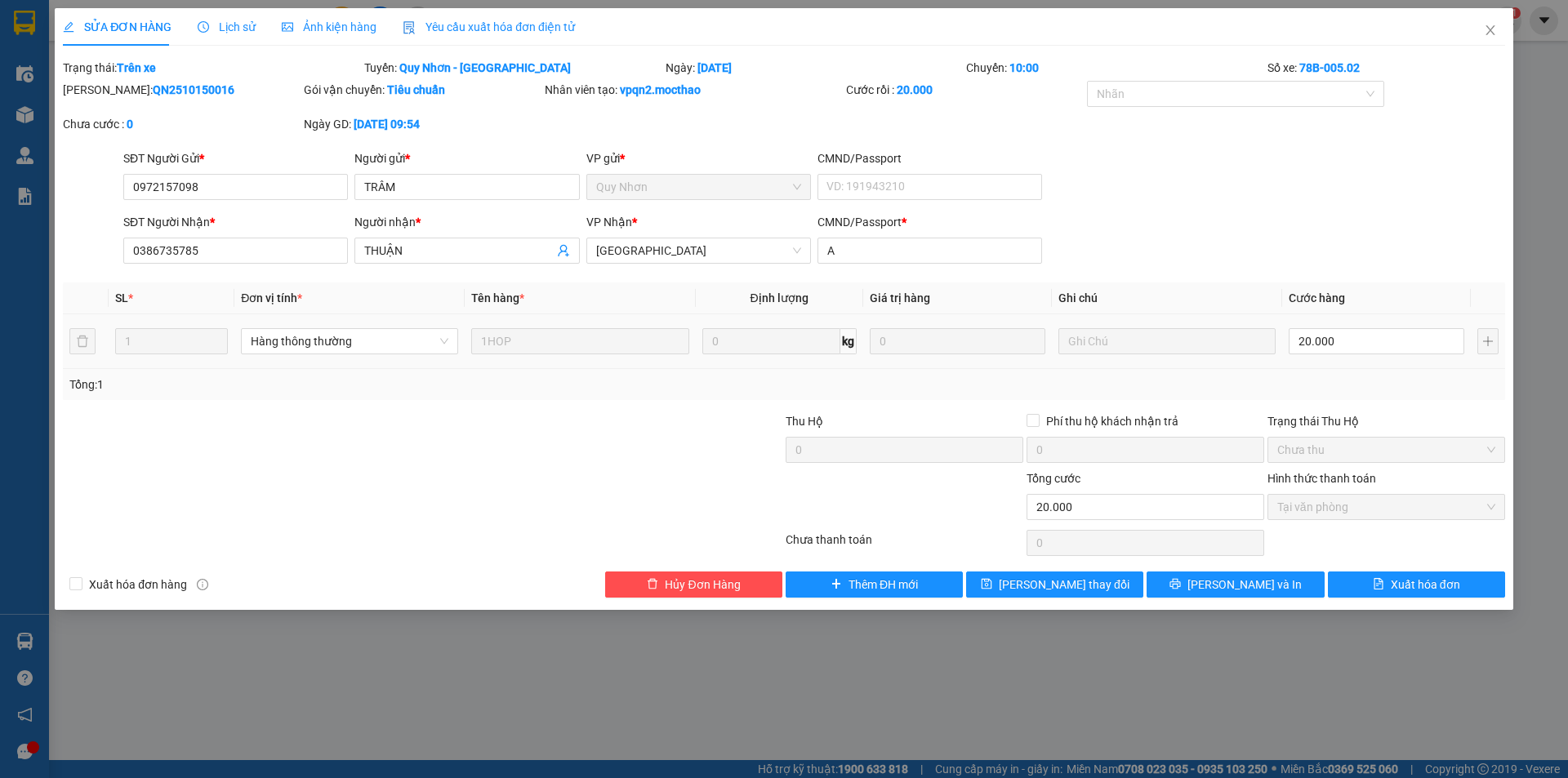
click at [492, 21] on span "Yêu cầu xuất hóa đơn điện tử" at bounding box center [488, 27] width 172 height 13
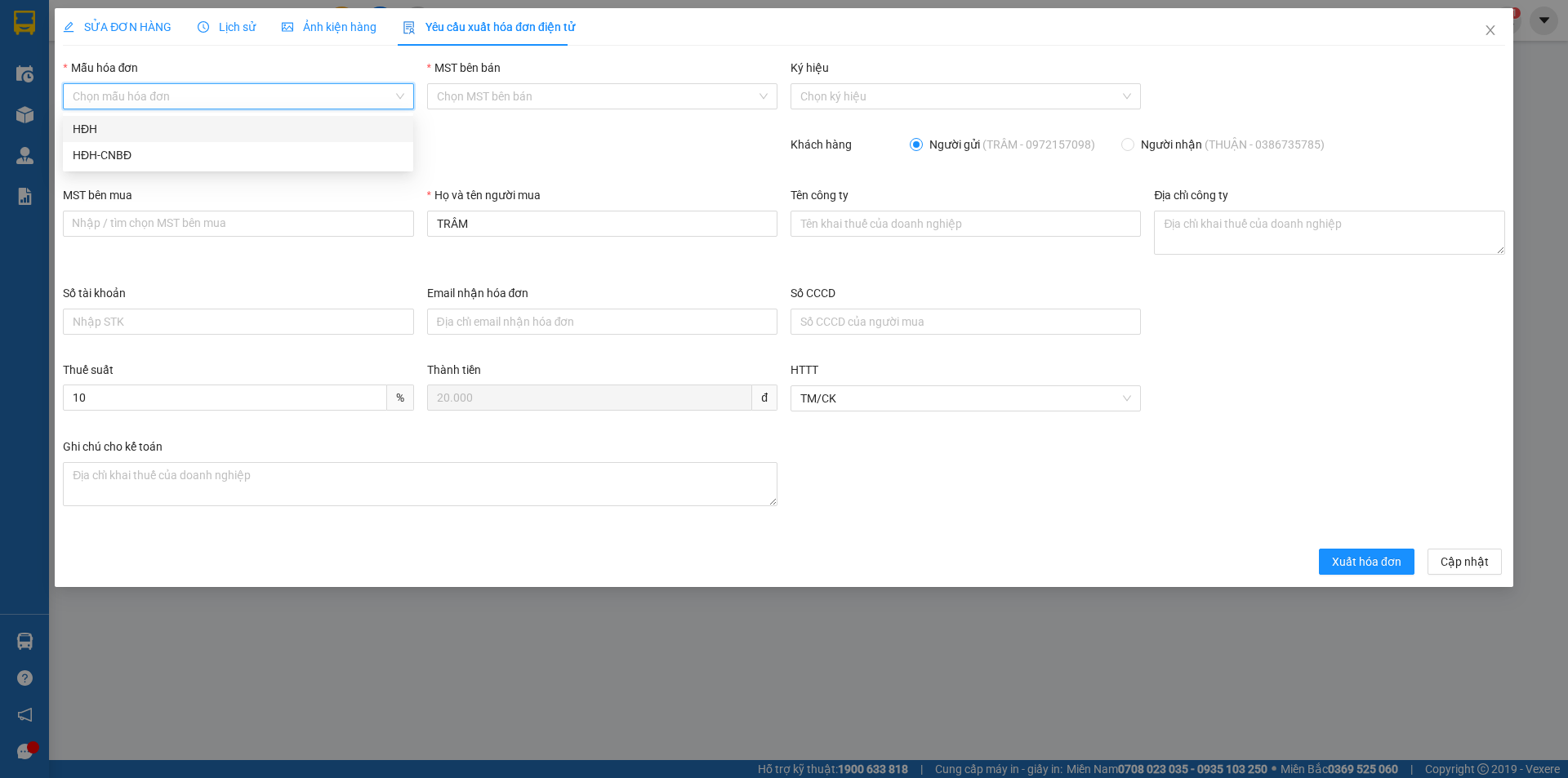
click at [231, 102] on input "Mẫu hóa đơn" at bounding box center [232, 96] width 319 height 25
click at [189, 131] on div "HĐH" at bounding box center [237, 129] width 331 height 18
type input "8"
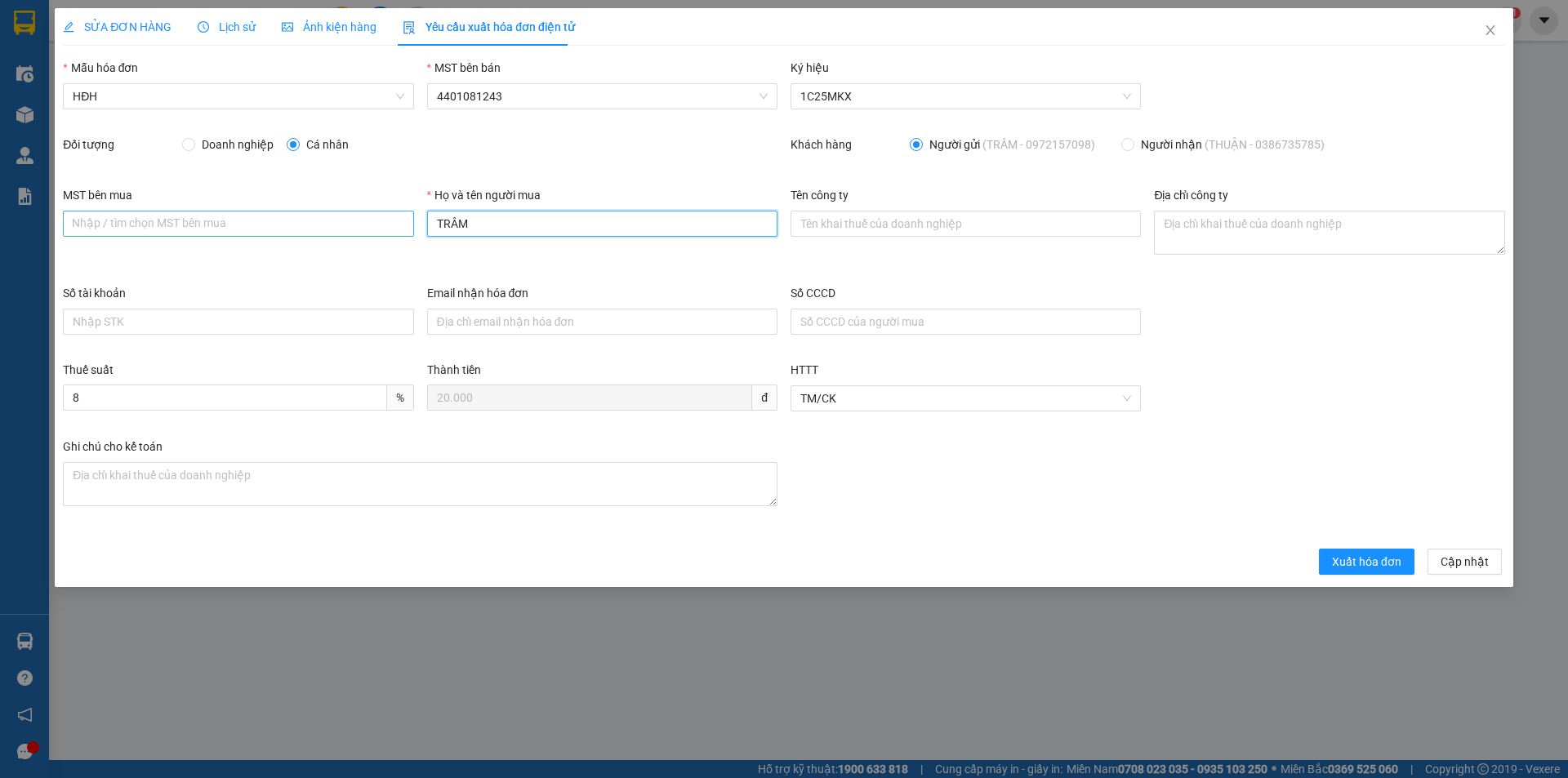
drag, startPoint x: 504, startPoint y: 223, endPoint x: 358, endPoint y: 228, distance: 146.1
click at [375, 233] on div "MST bên mua Nhập / tìm chọn MST bên mua Họ và tên người mua TRÂM Tên công ty Đị…" at bounding box center [784, 234] width 1456 height 98
type input "Người mua không lấy hóa đơn"
click at [1329, 558] on button "Xuất hóa đơn" at bounding box center [1366, 561] width 95 height 26
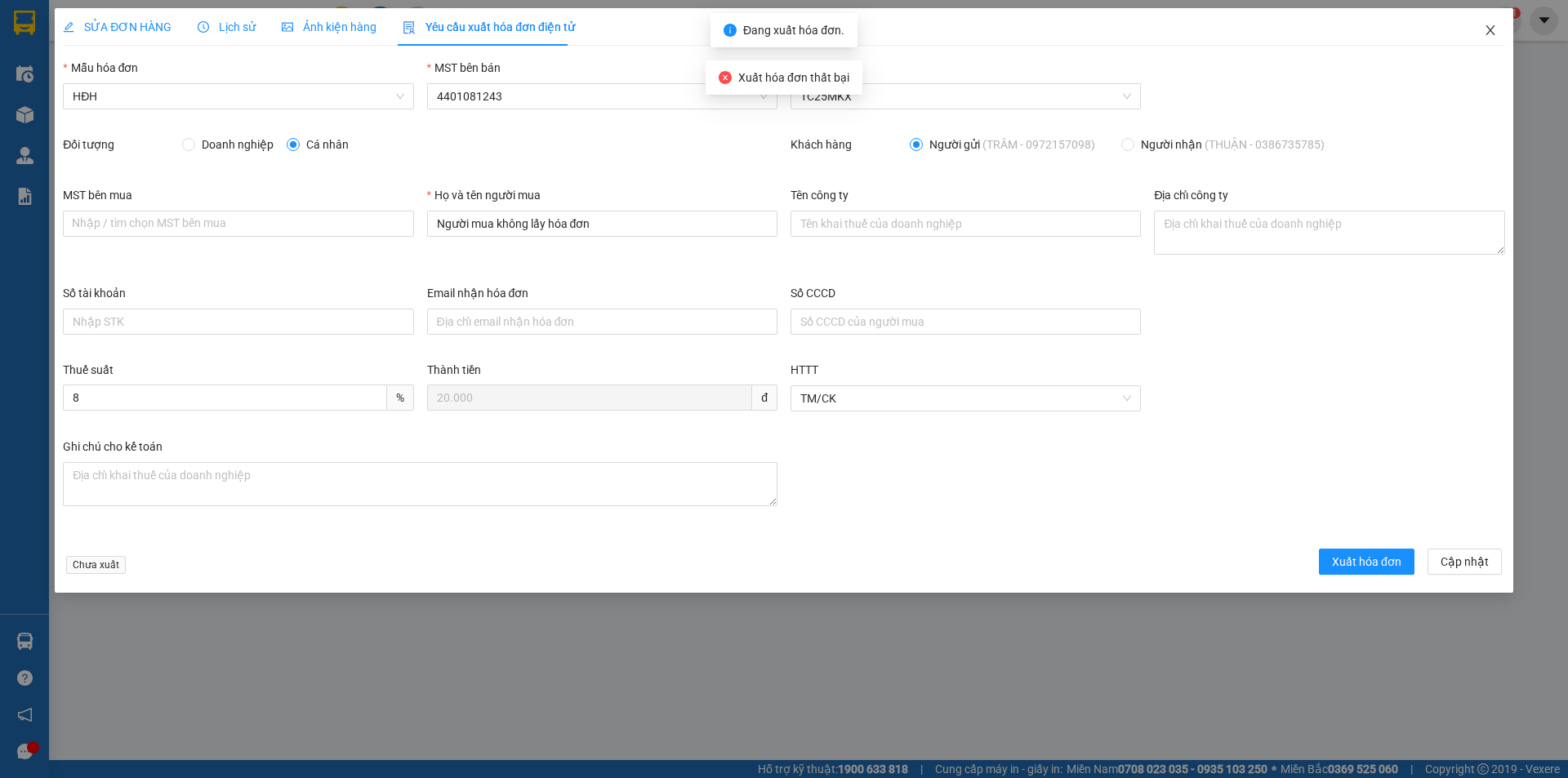
click at [1490, 26] on icon "close" at bounding box center [1490, 30] width 13 height 13
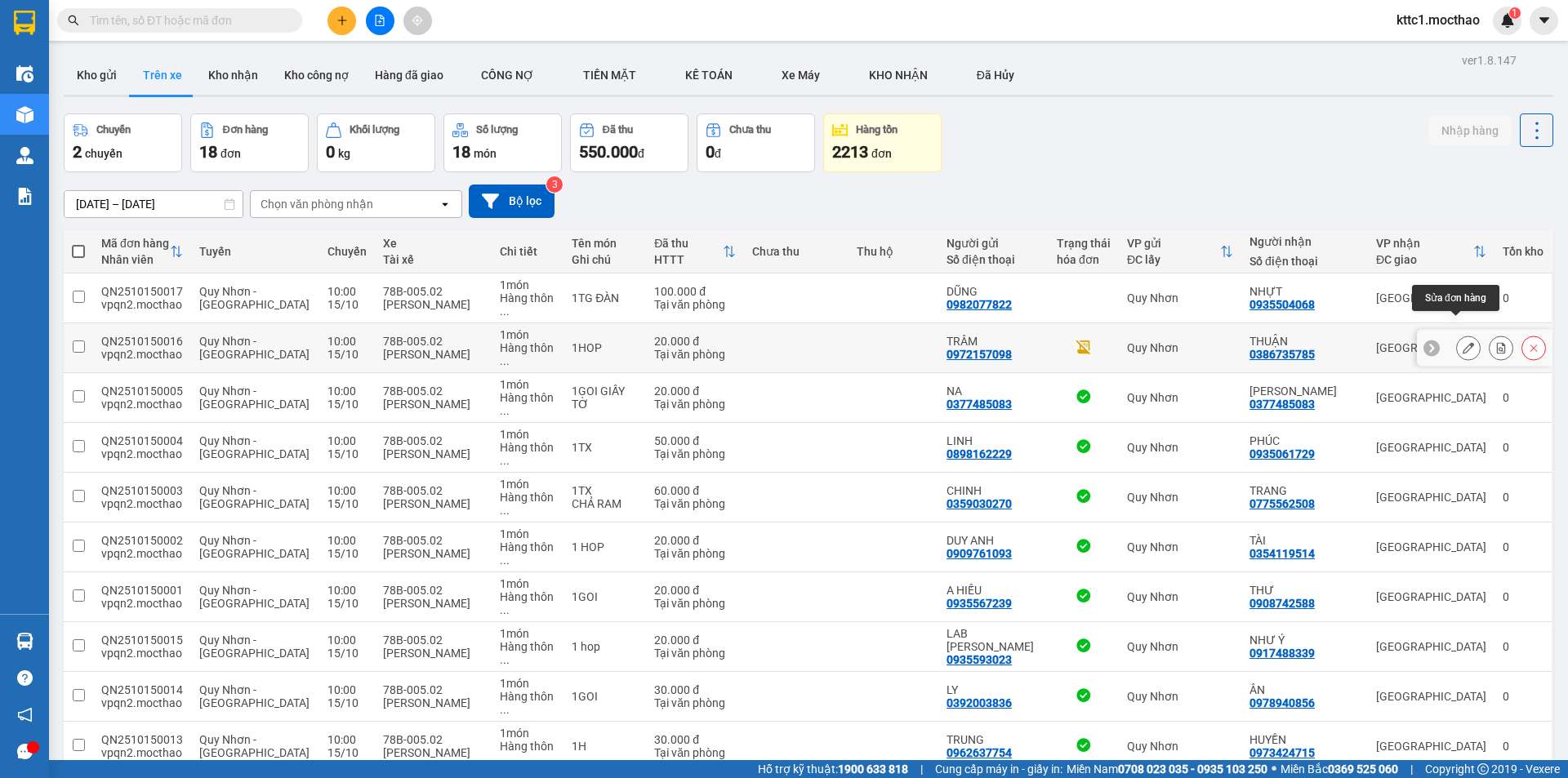
click at [1457, 335] on button at bounding box center [1468, 348] width 23 height 29
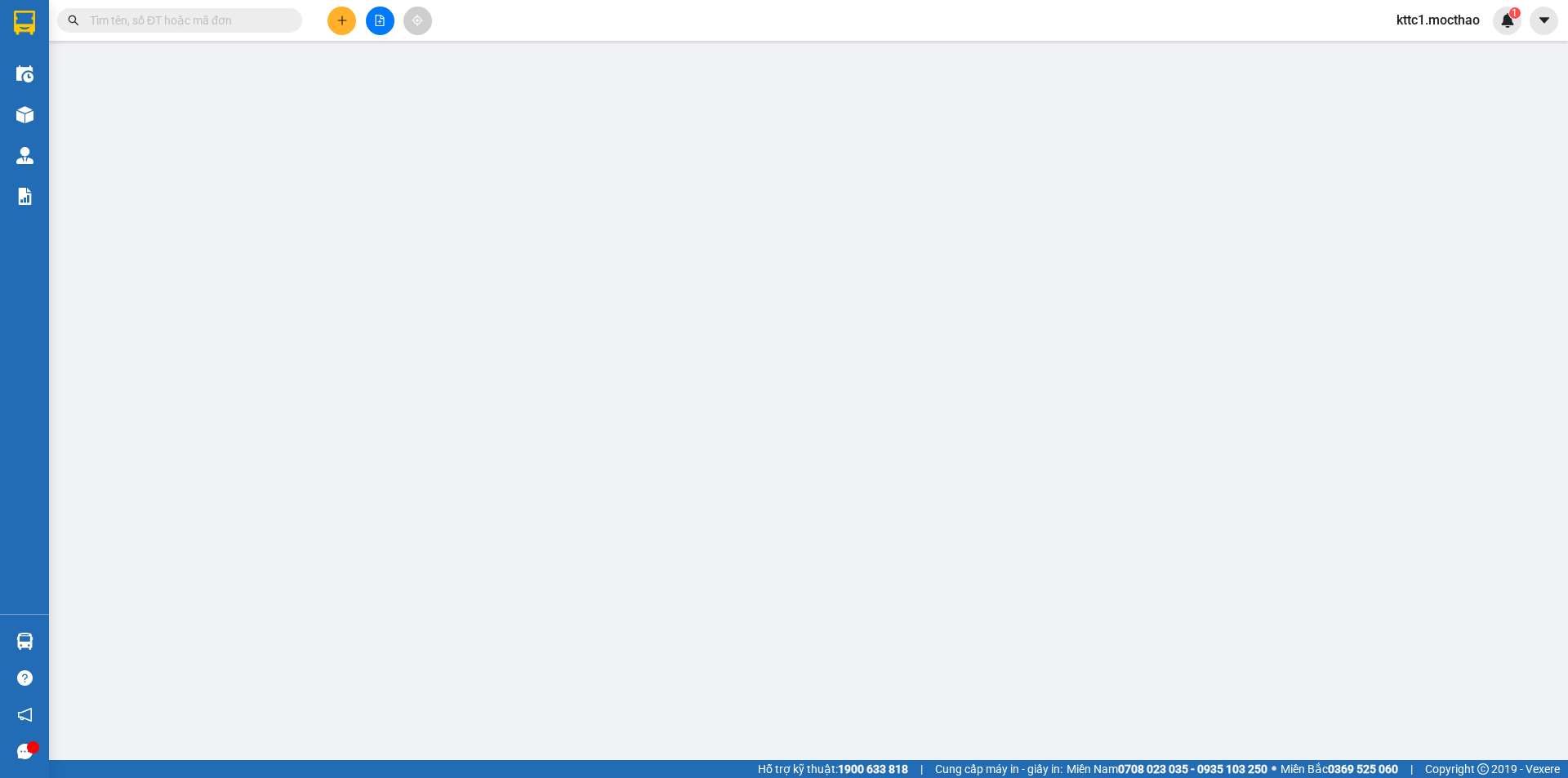
type input "0972157098"
type input "TRÂM"
type input "0386735785"
type input "THUẬN"
type input "A"
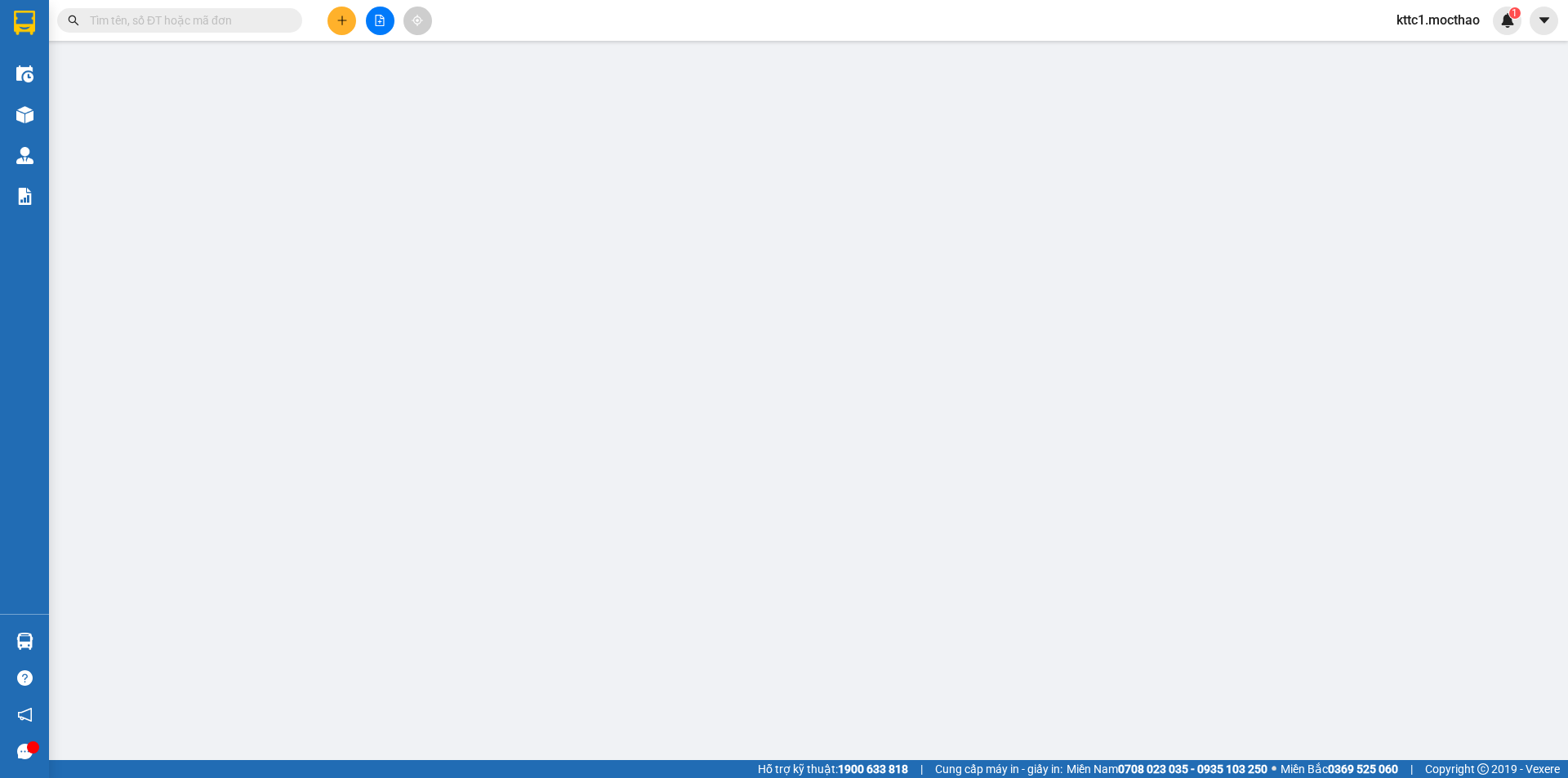
type input "0"
type input "20.000"
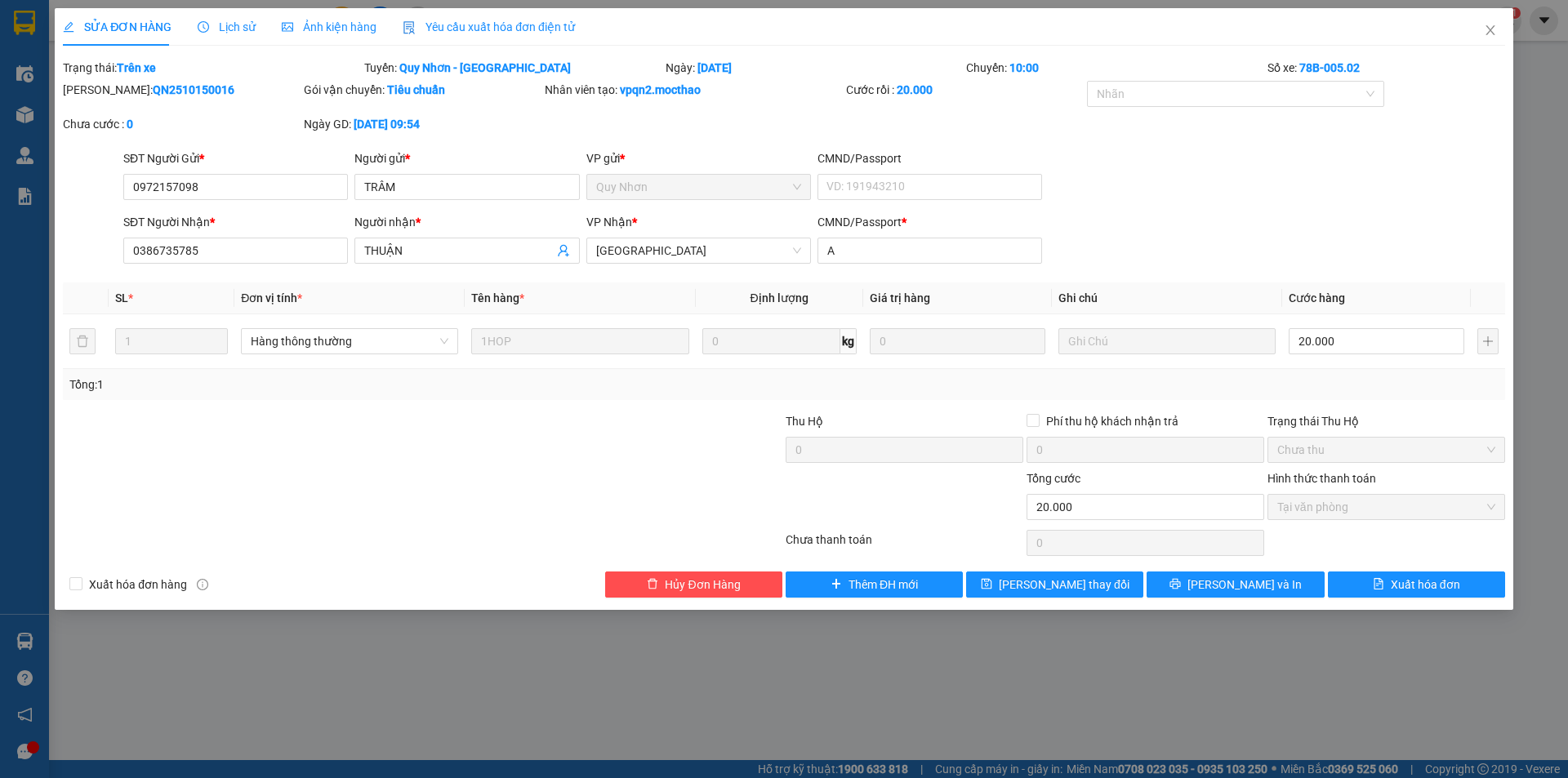
click at [465, 26] on span "Yêu cầu xuất hóa đơn điện tử" at bounding box center [488, 27] width 172 height 13
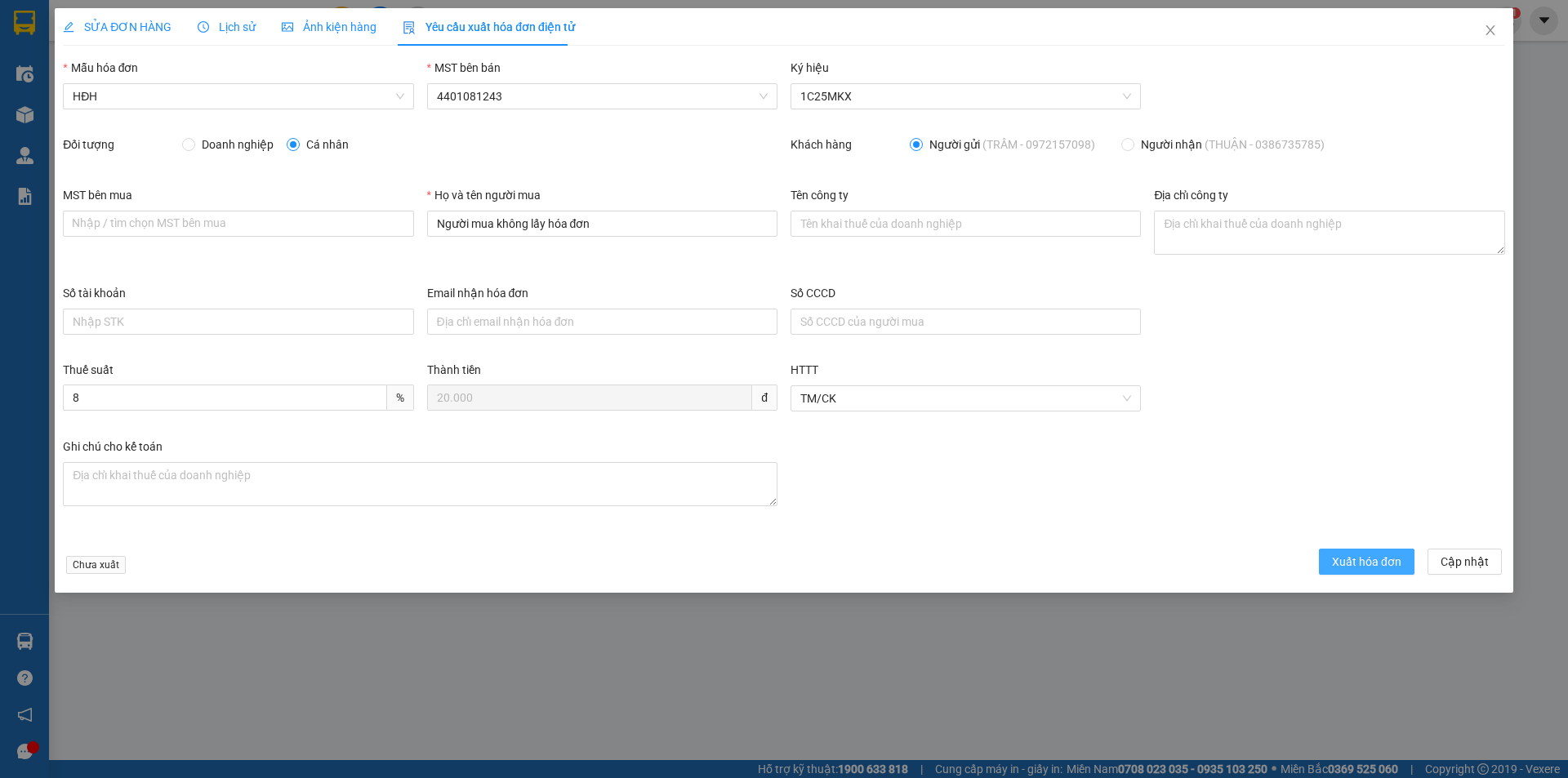
click at [1341, 555] on span "Xuất hóa đơn" at bounding box center [1366, 561] width 70 height 18
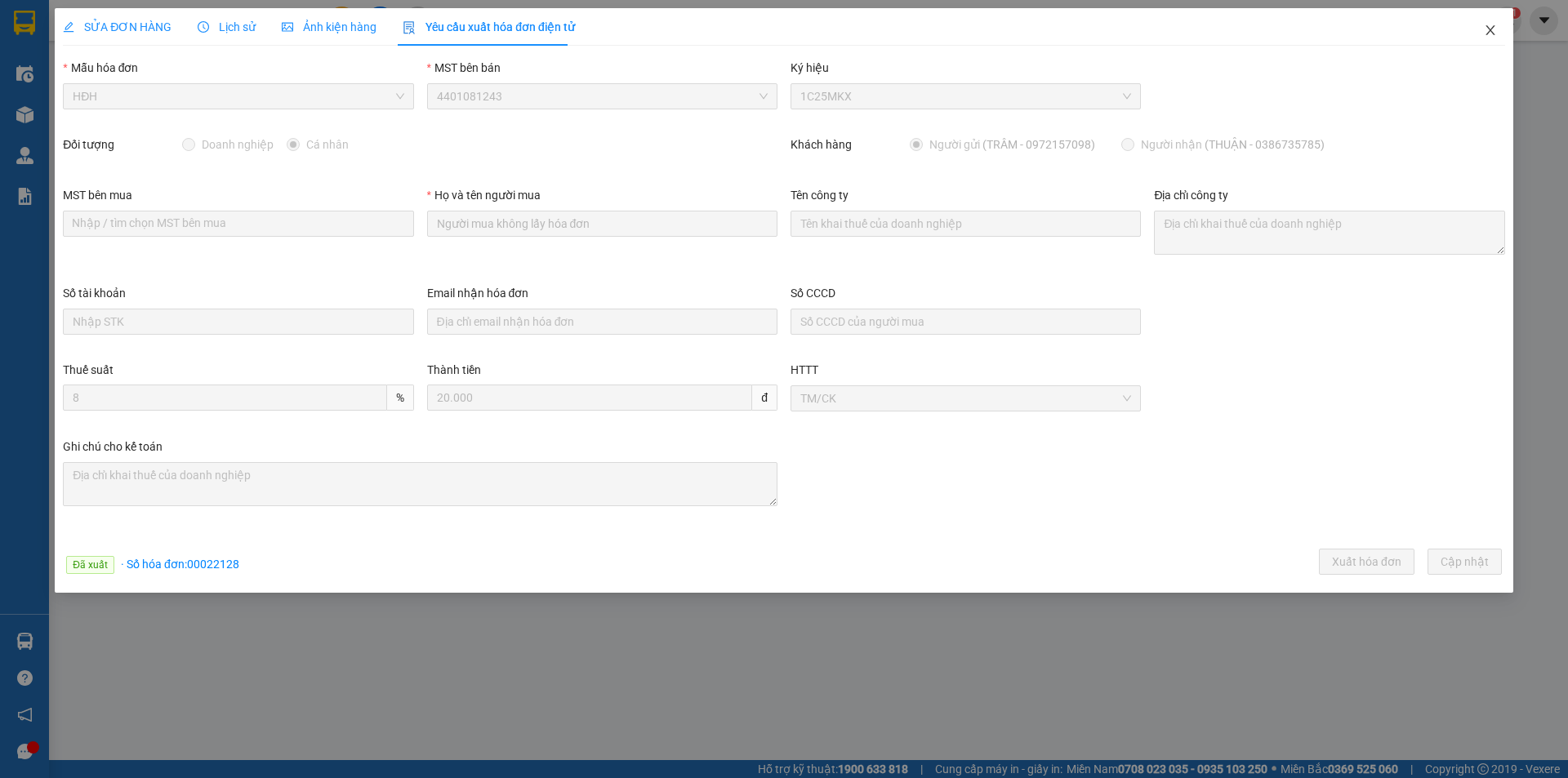
click at [1489, 30] on icon "close" at bounding box center [1490, 30] width 13 height 13
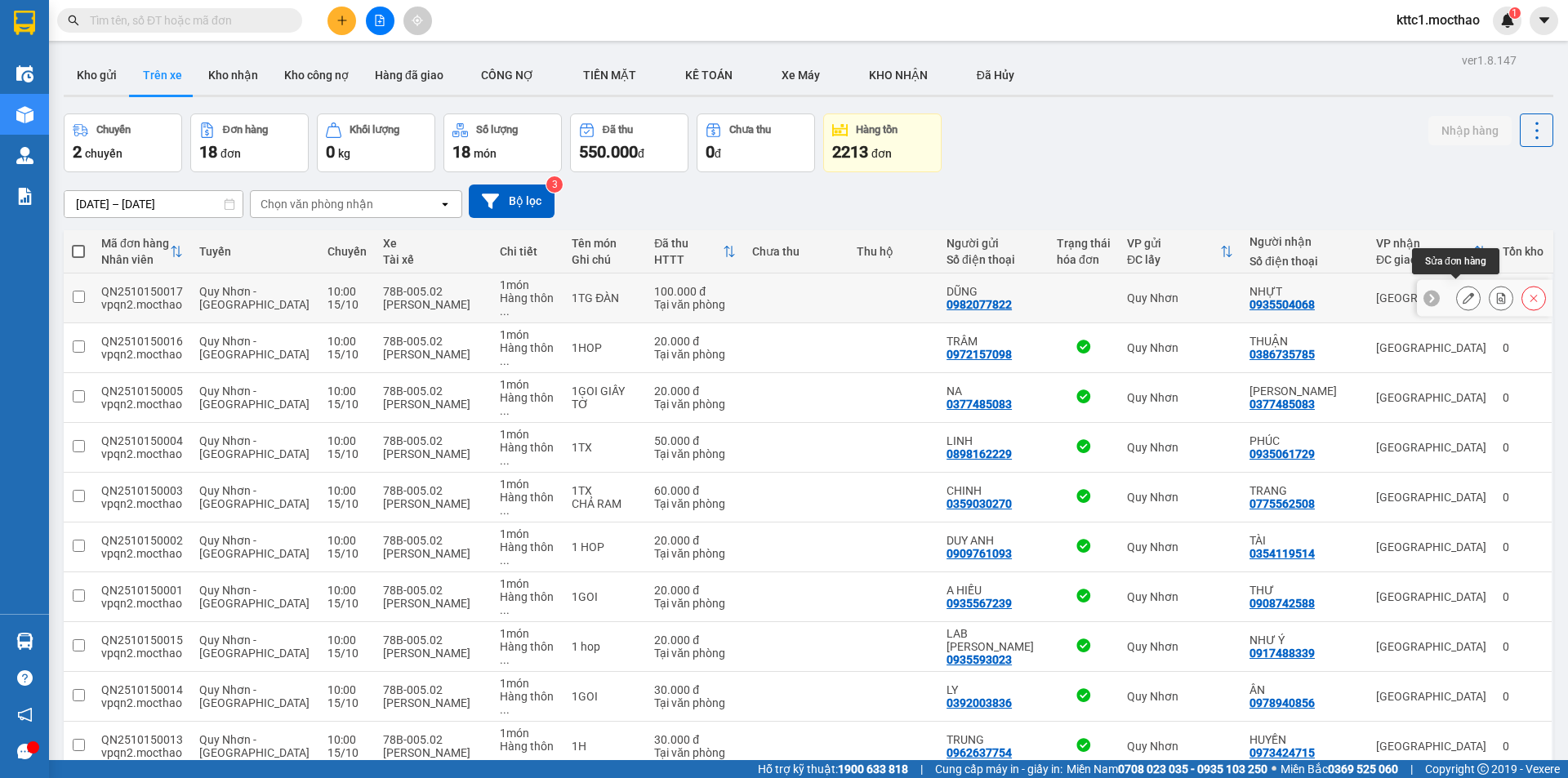
click at [1463, 292] on icon at bounding box center [1469, 298] width 12 height 12
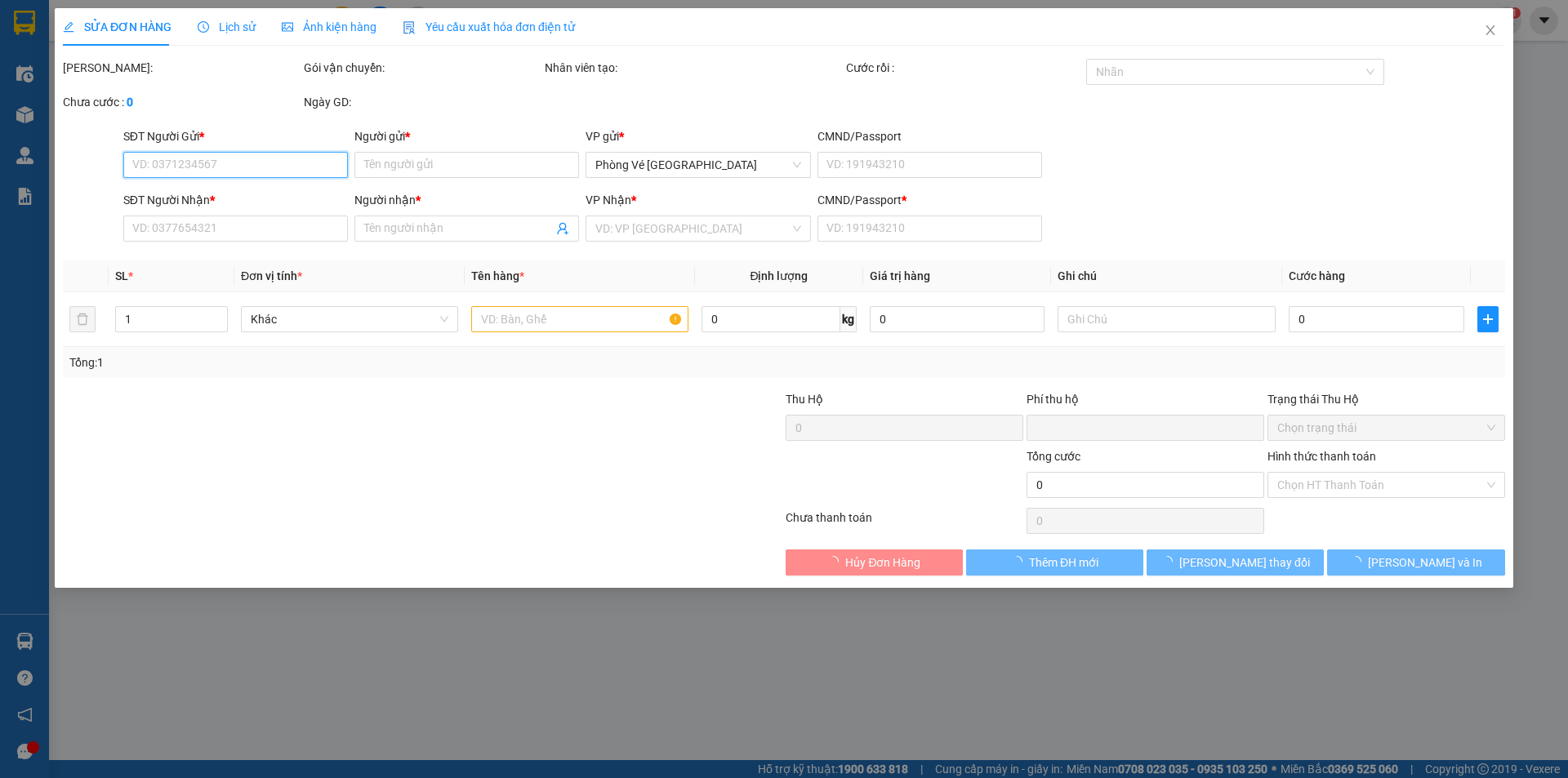
type input "0982077822"
type input "DŨNG"
type input "0935504068"
type input "NHỰT"
type input "A"
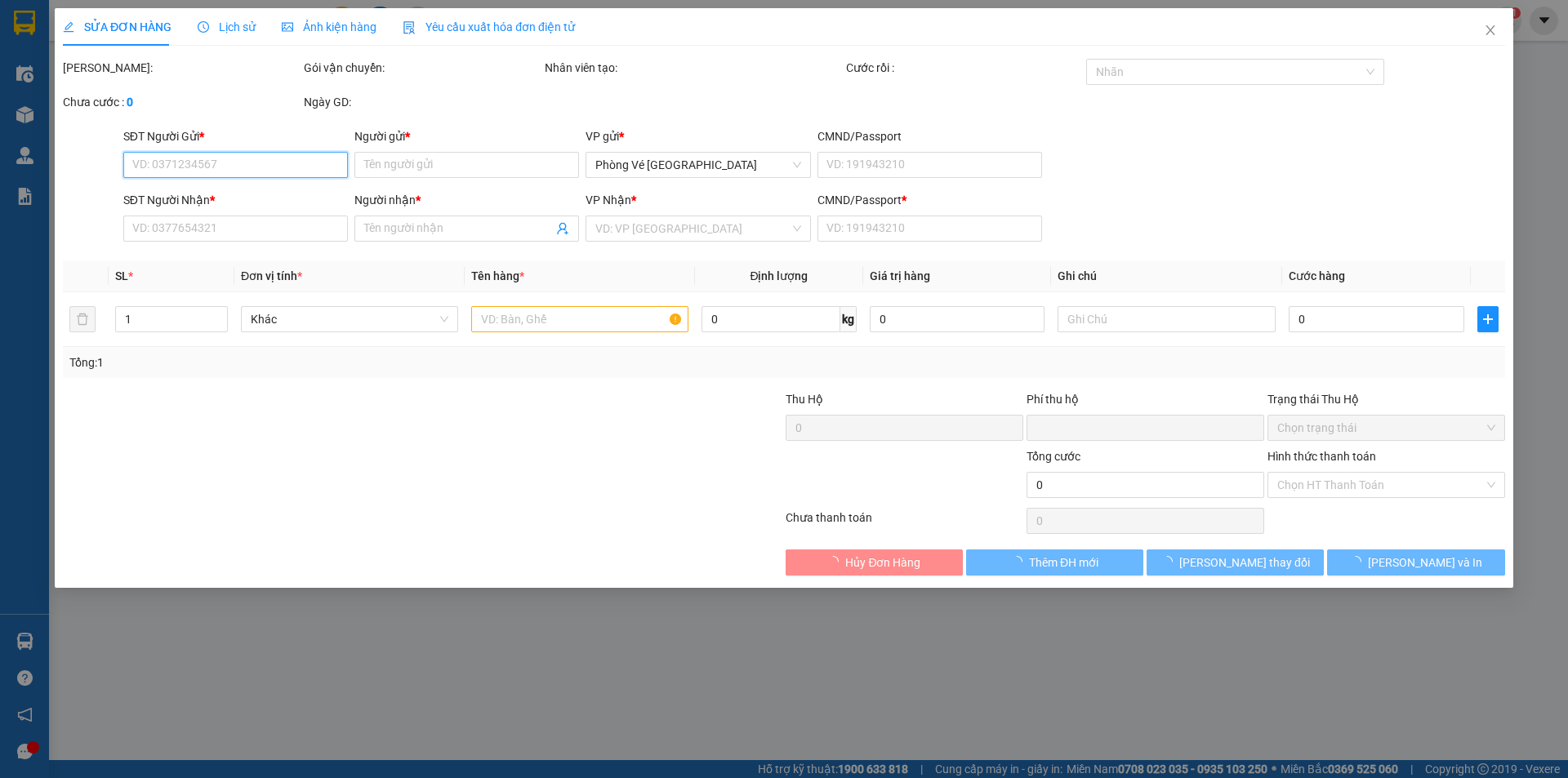
type input "0"
type input "100.000"
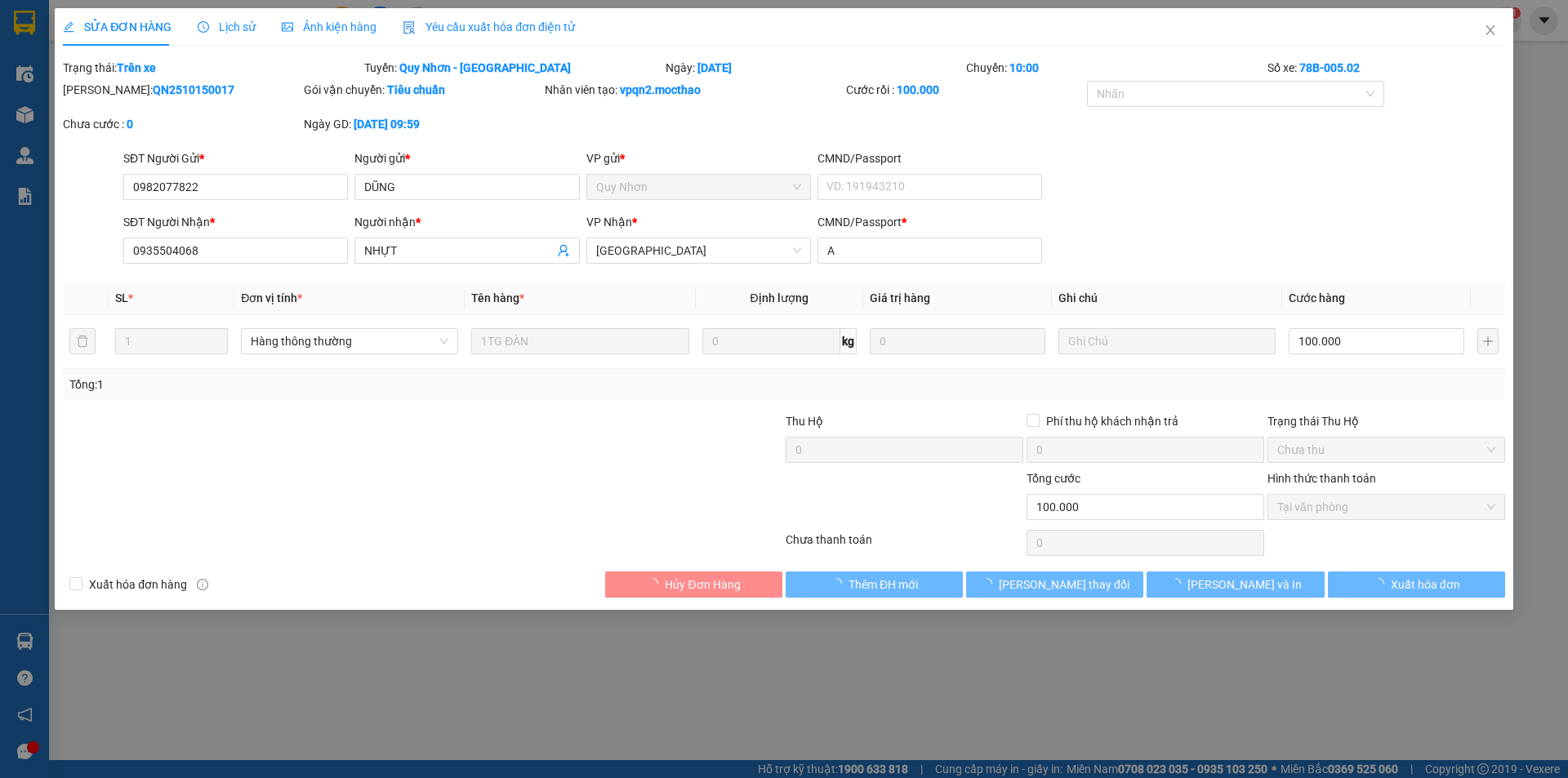
click at [488, 29] on span "Yêu cầu xuất hóa đơn điện tử" at bounding box center [488, 27] width 172 height 13
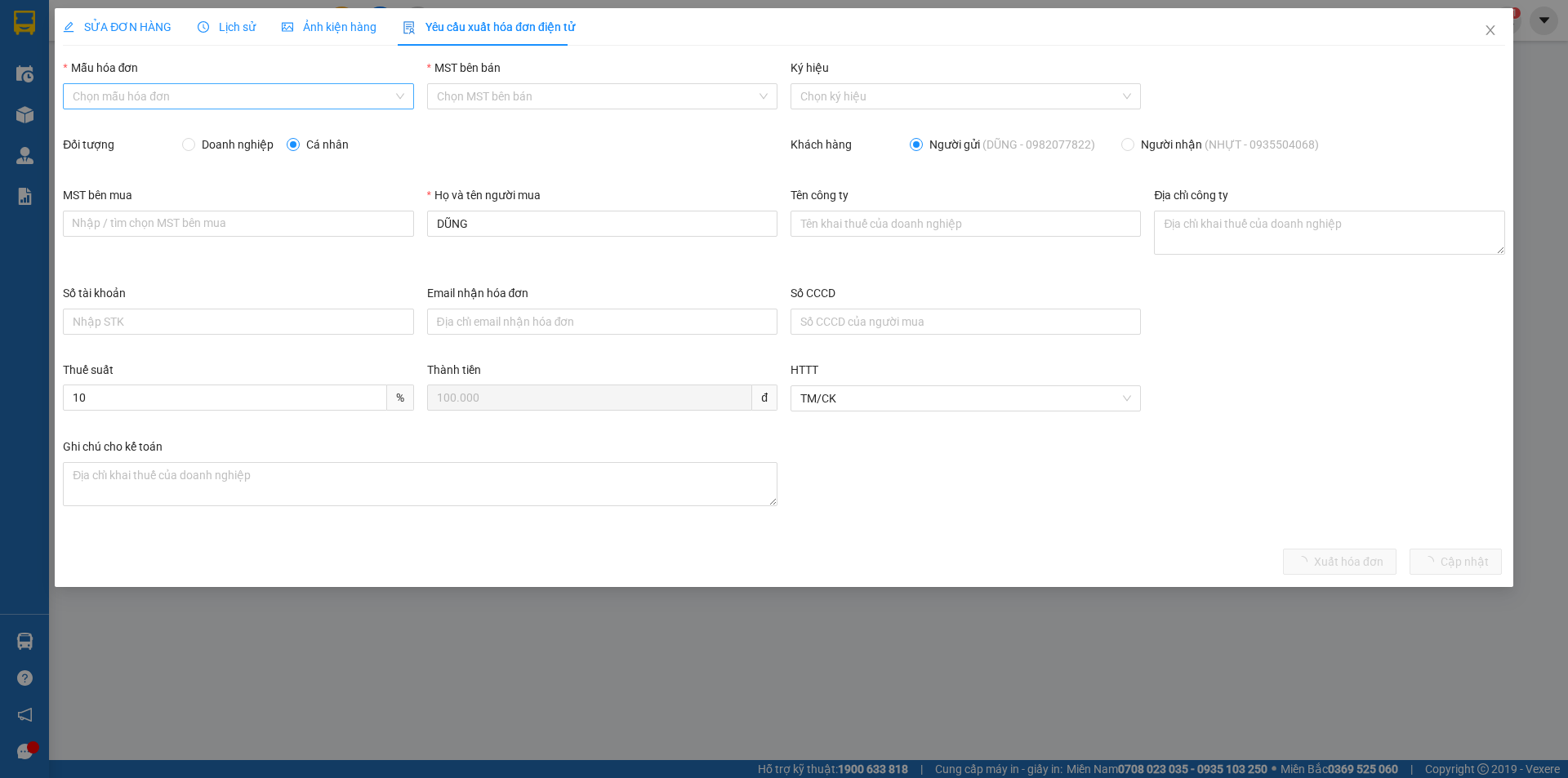
click at [167, 94] on input "Mẫu hóa đơn" at bounding box center [232, 96] width 319 height 25
click at [118, 128] on div "HĐH" at bounding box center [237, 129] width 331 height 18
type input "8"
drag, startPoint x: 490, startPoint y: 214, endPoint x: 408, endPoint y: 236, distance: 84.9
click at [408, 236] on div "MST bên mua Nhập / tìm chọn MST bên mua Họ và tên người mua DŨNG Tên công ty Đị…" at bounding box center [784, 234] width 1456 height 98
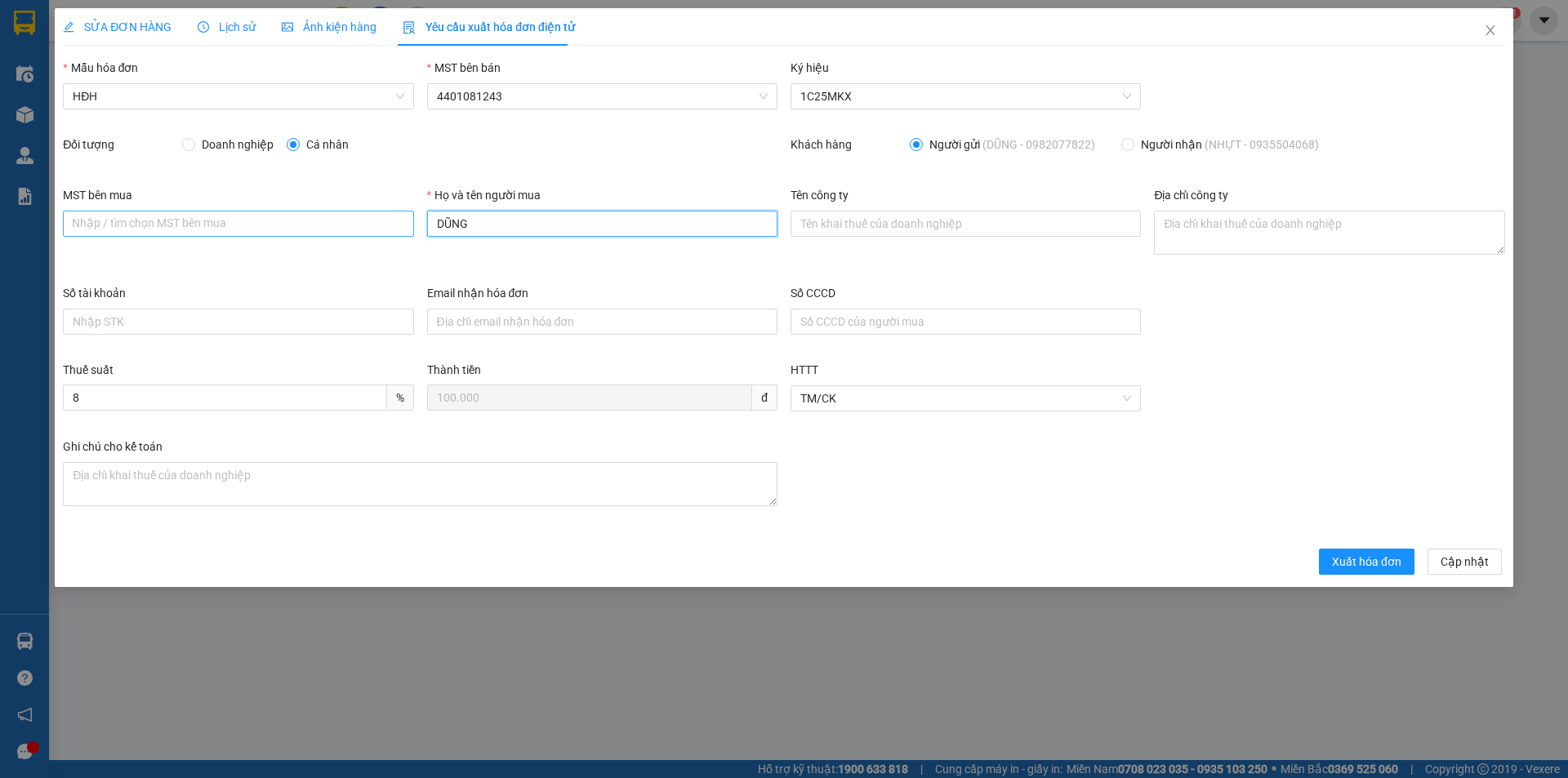
drag, startPoint x: 460, startPoint y: 228, endPoint x: 382, endPoint y: 226, distance: 78.0
click at [382, 226] on div "MST bên mua Nhập / tìm chọn MST bên mua Họ và tên người mua DŨNG Tên công ty Đị…" at bounding box center [784, 234] width 1456 height 98
type input "Người mua không lấy hóa đơn"
click at [1359, 557] on span "Xuất hóa đơn" at bounding box center [1366, 561] width 70 height 18
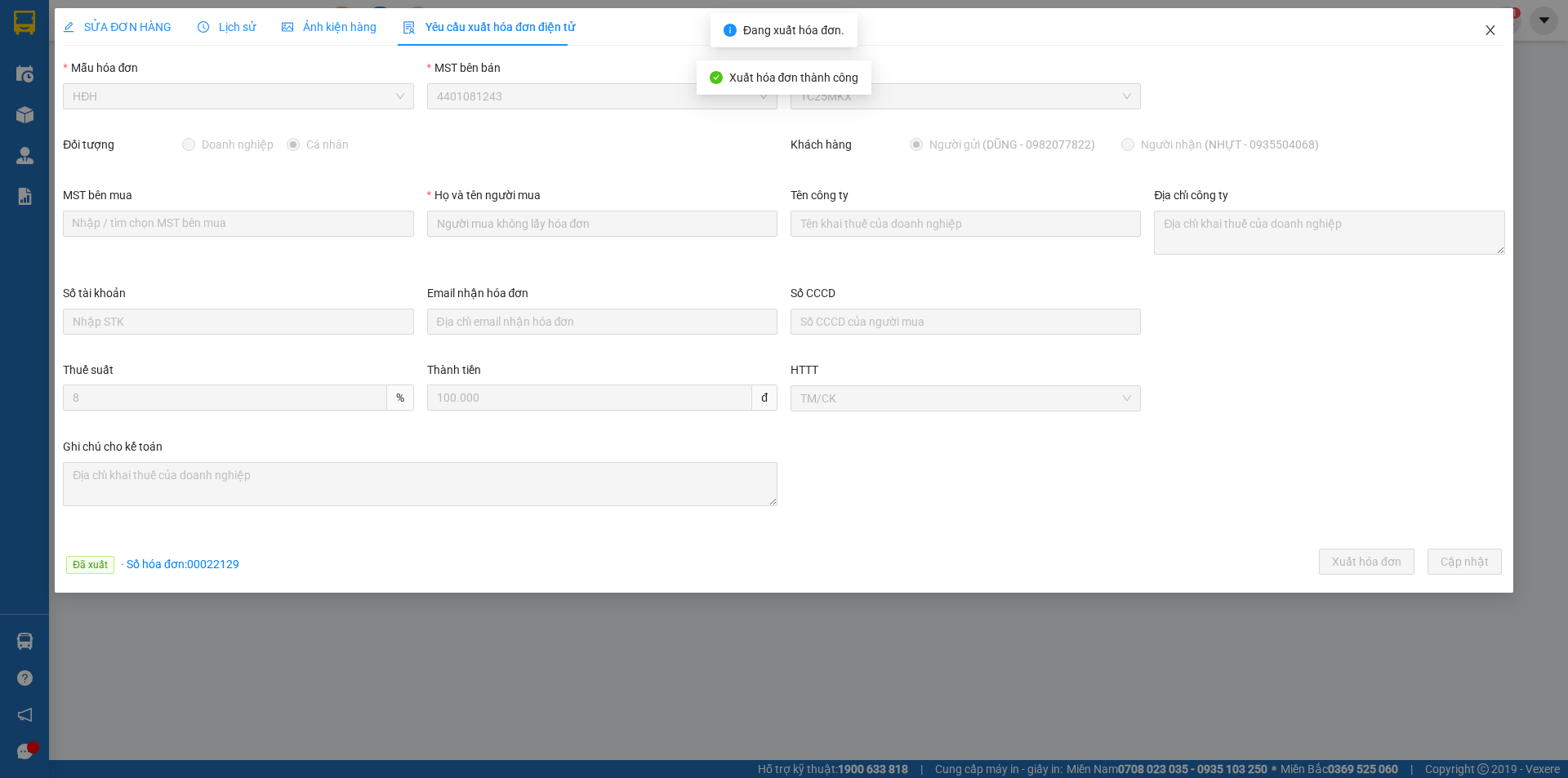
click at [1490, 30] on icon "close" at bounding box center [1490, 30] width 9 height 10
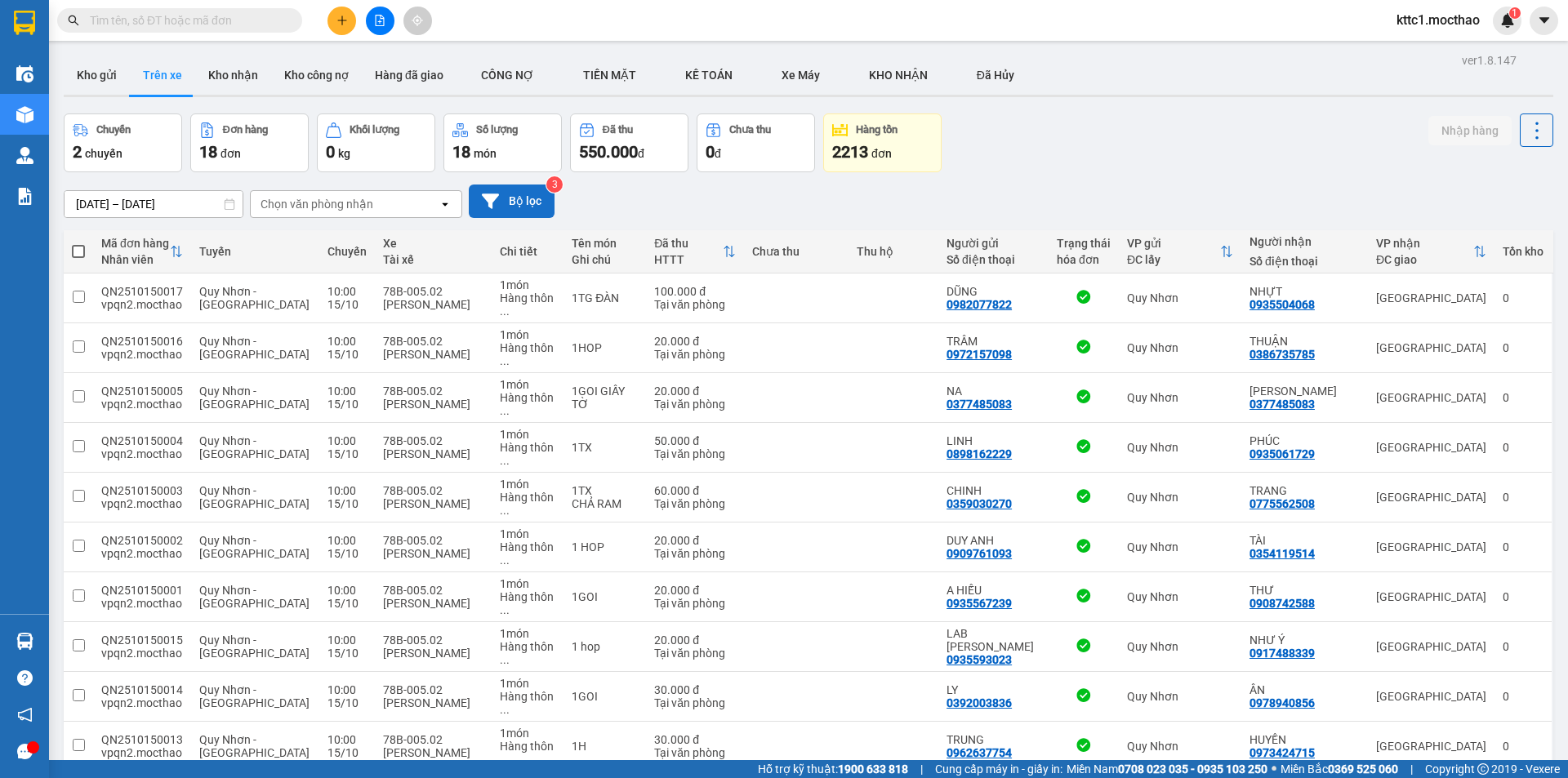
click at [504, 205] on button "Bộ lọc" at bounding box center [512, 202] width 85 height 34
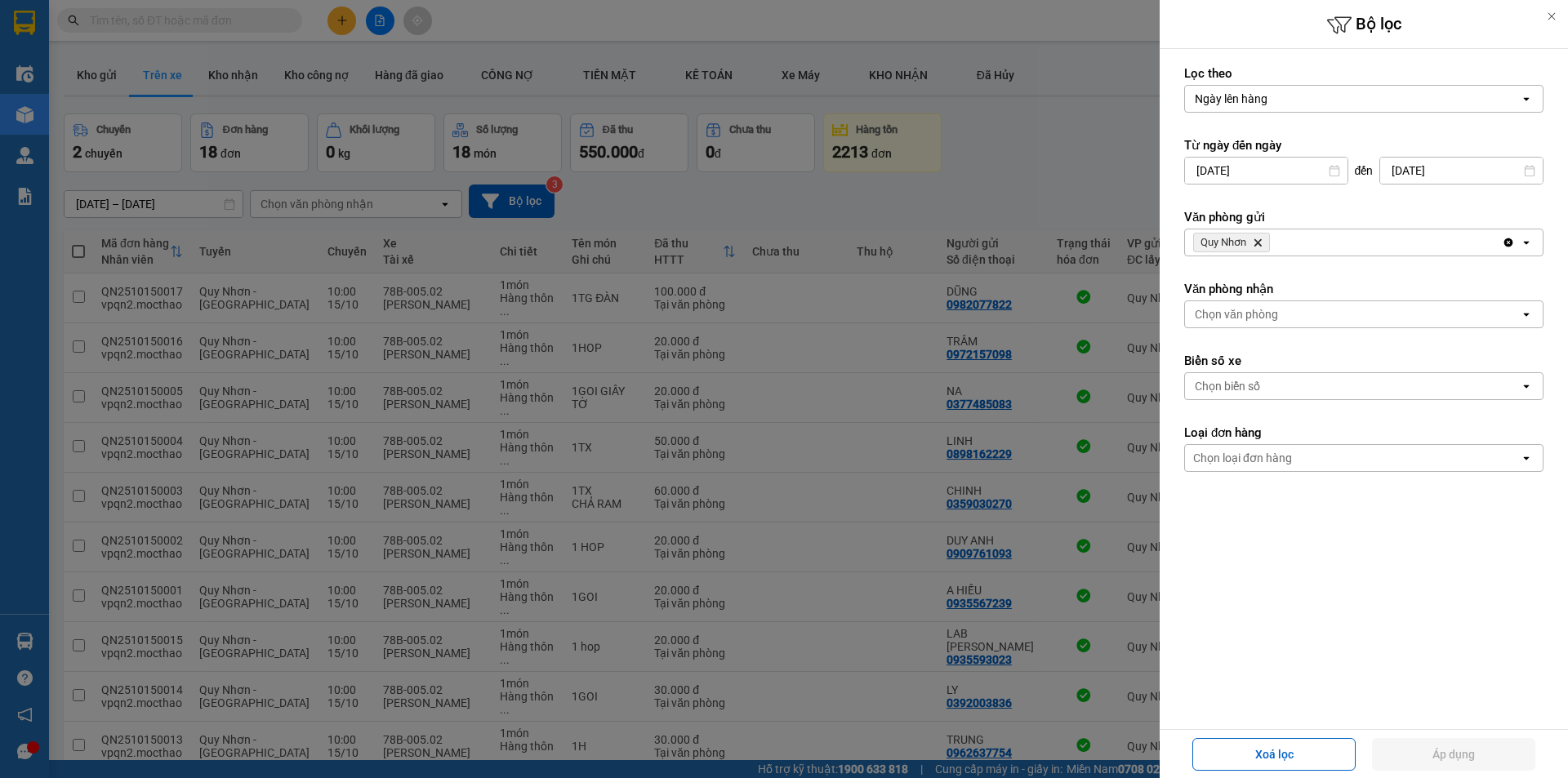
click at [1260, 242] on icon "Delete" at bounding box center [1258, 242] width 10 height 10
click at [1551, 9] on div at bounding box center [1551, 16] width 33 height 33
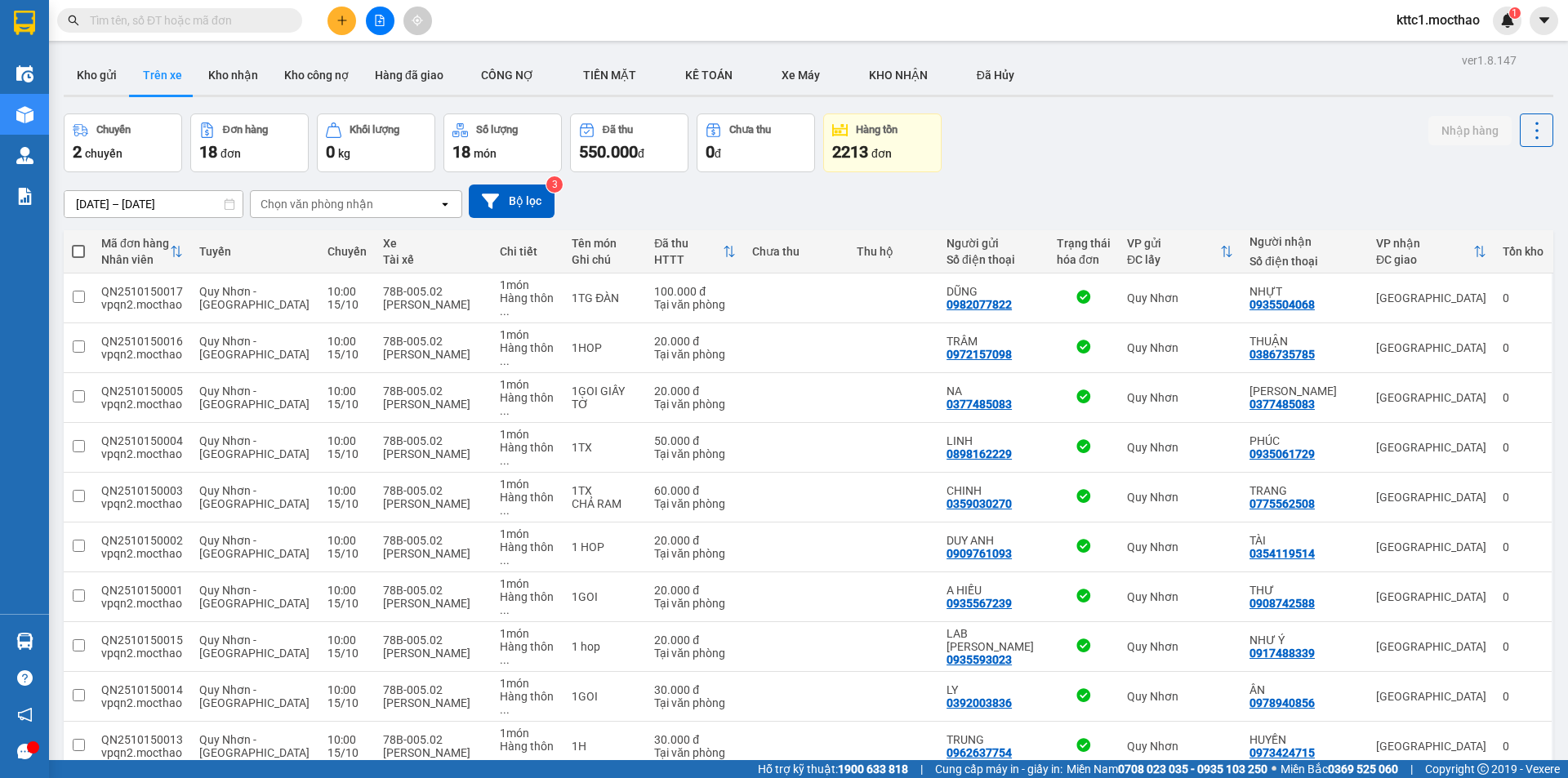
click at [1068, 128] on div "Chuyến 2 chuyến Đơn hàng 18 đơn Khối lượng 0 kg Số lượng 18 món Đã thu 550.000 …" at bounding box center [808, 142] width 1490 height 59
